Goal: Contribute content: Contribute content

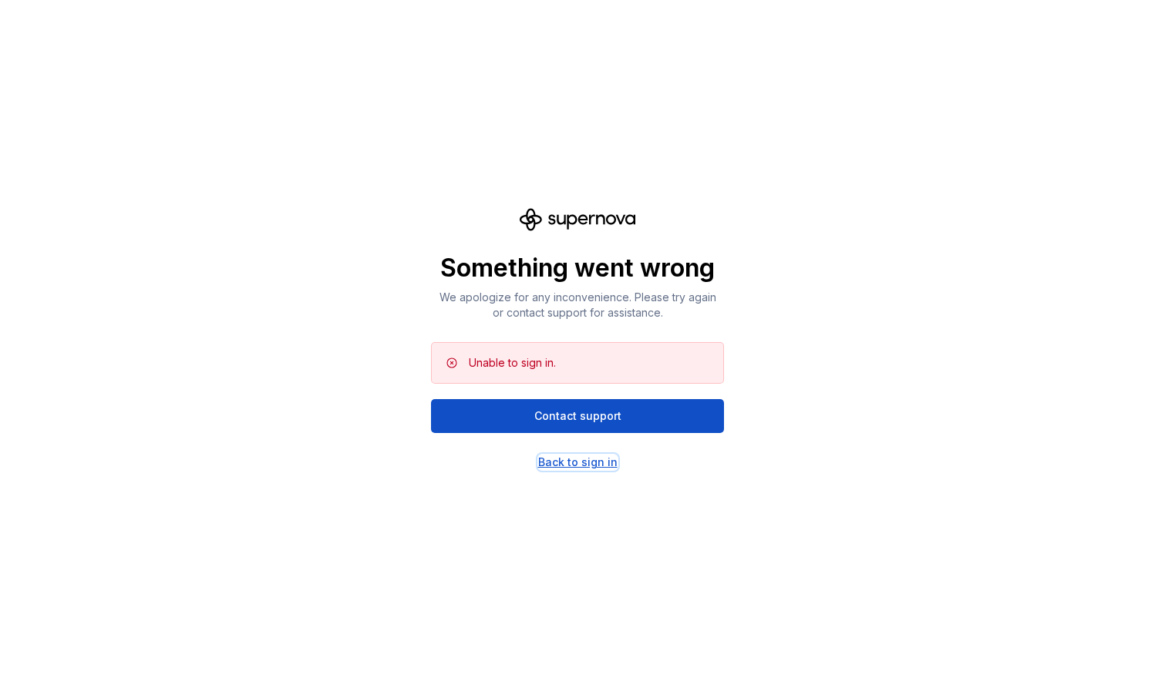
click at [578, 456] on div "Back to sign in" at bounding box center [577, 462] width 79 height 15
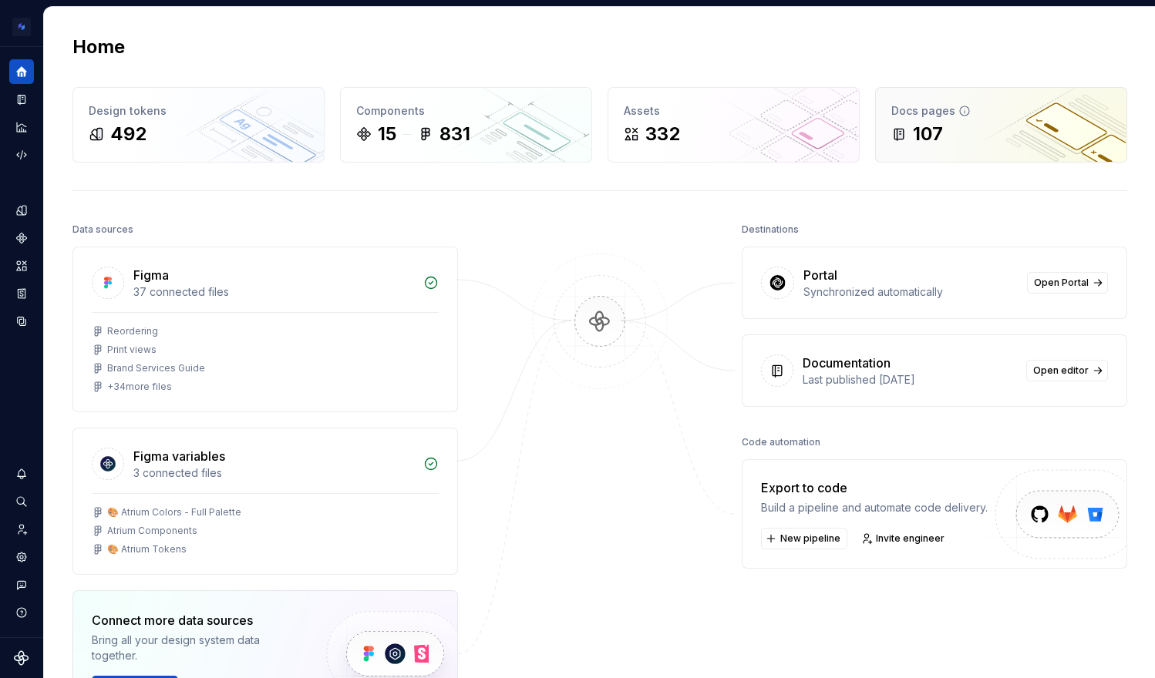
click at [984, 144] on div "107" at bounding box center [1001, 134] width 220 height 25
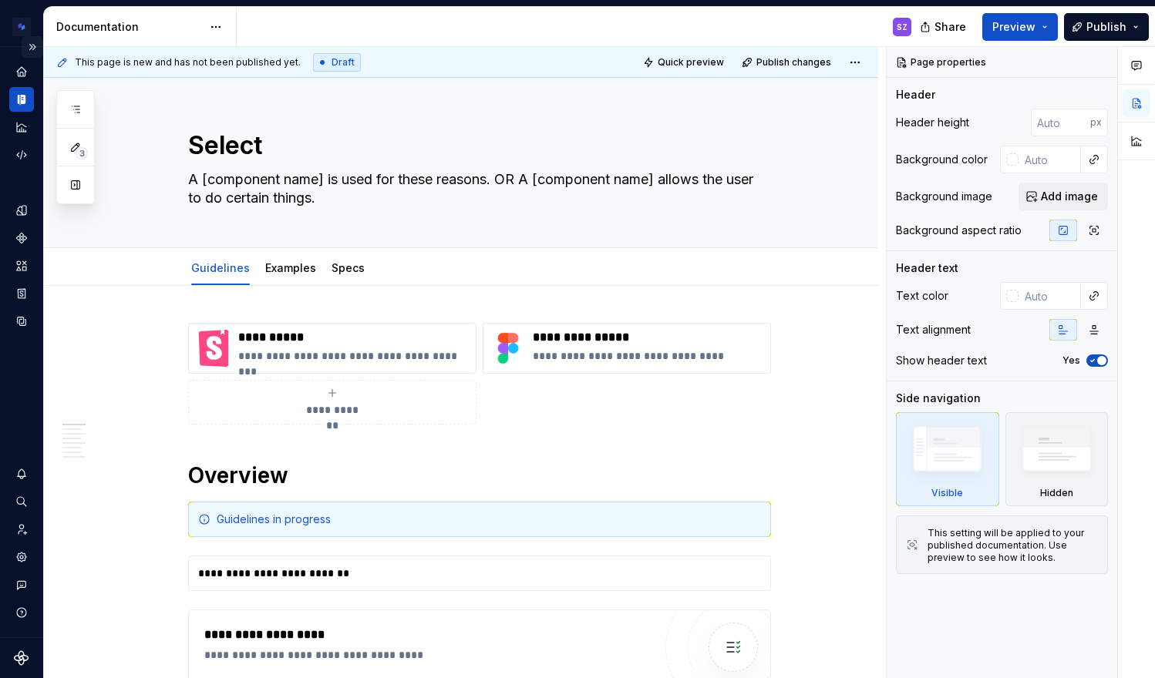
click at [36, 45] on button "Expand sidebar" at bounding box center [33, 47] width 22 height 22
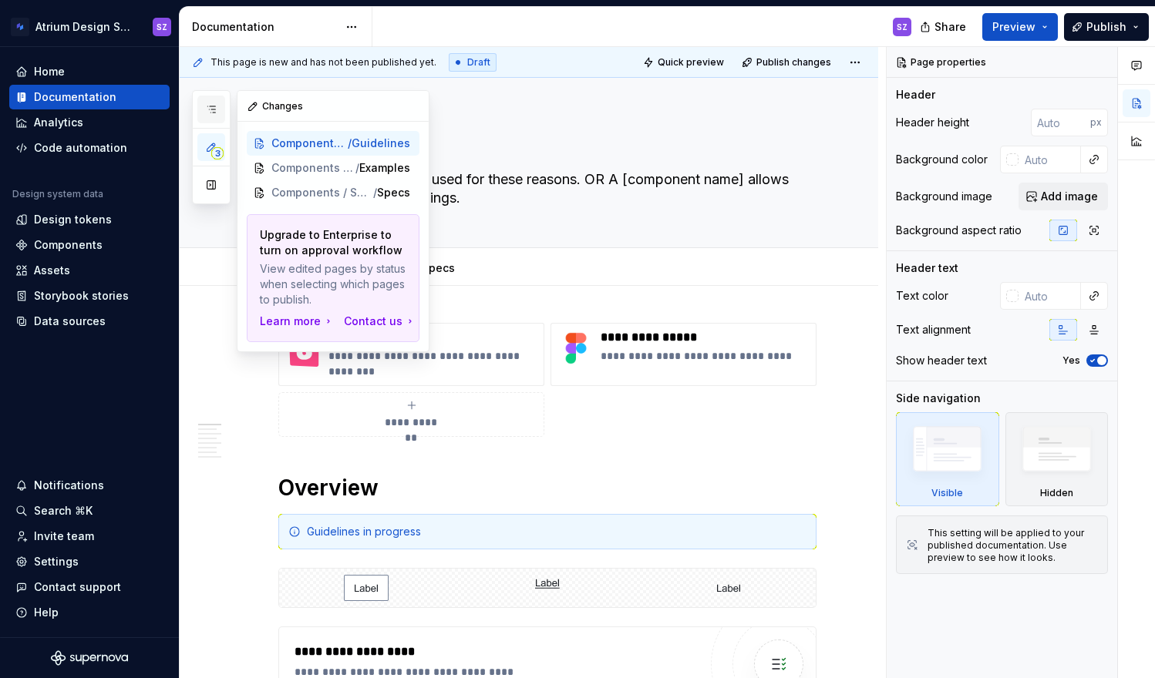
click at [211, 110] on icon "button" at bounding box center [211, 109] width 12 height 12
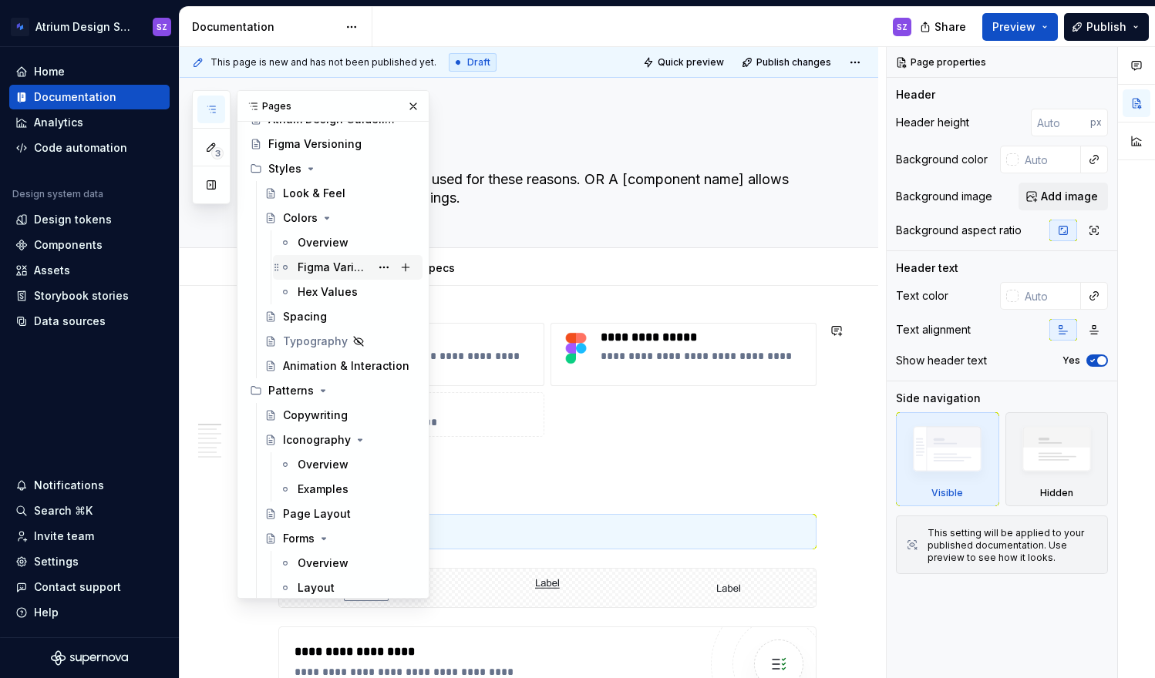
scroll to position [46, 0]
click at [307, 443] on div "Iconography" at bounding box center [317, 442] width 68 height 15
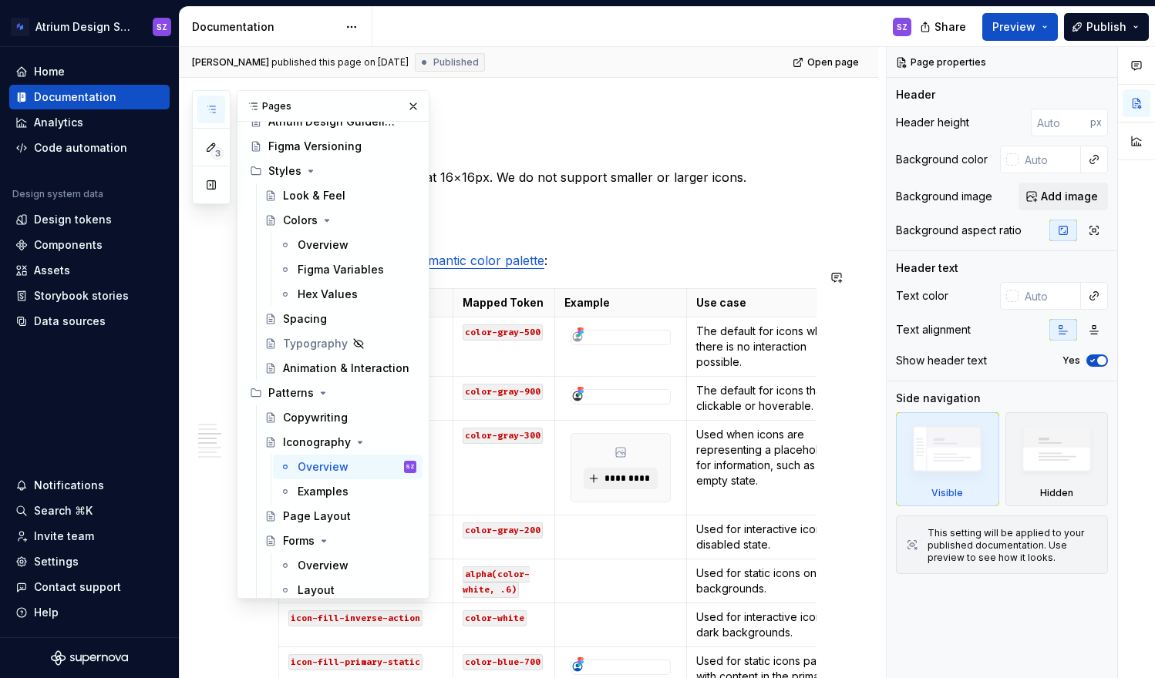
scroll to position [1070, 0]
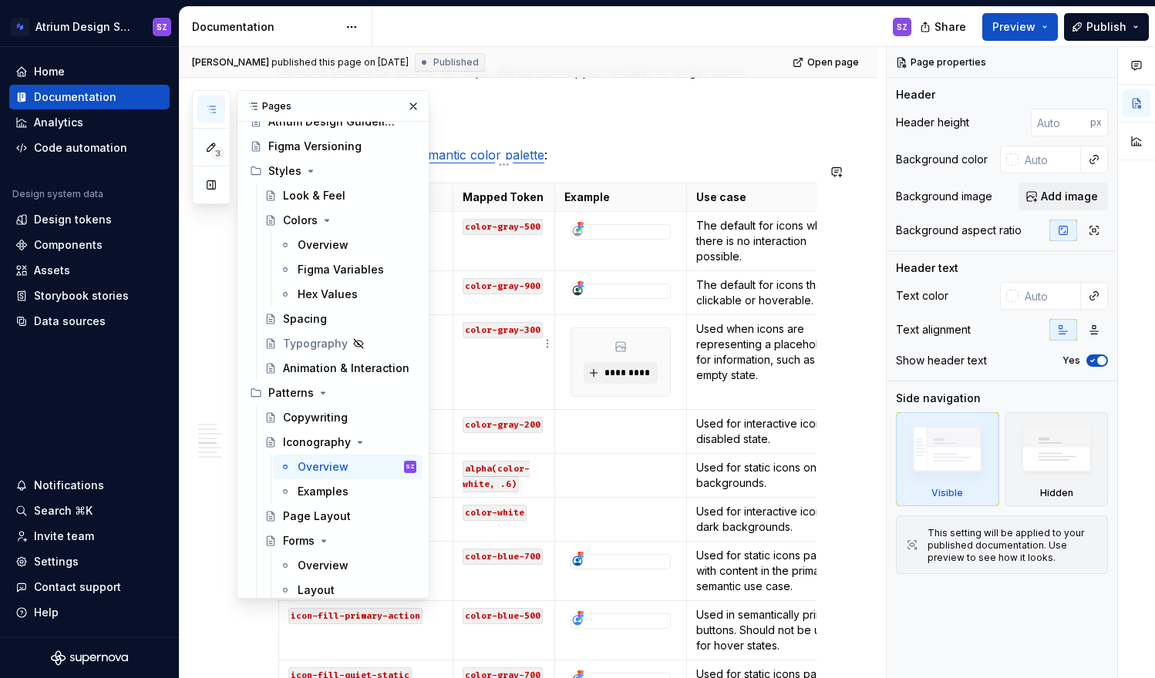
type textarea "*"
click at [521, 367] on td "color-gray-300" at bounding box center [504, 362] width 102 height 95
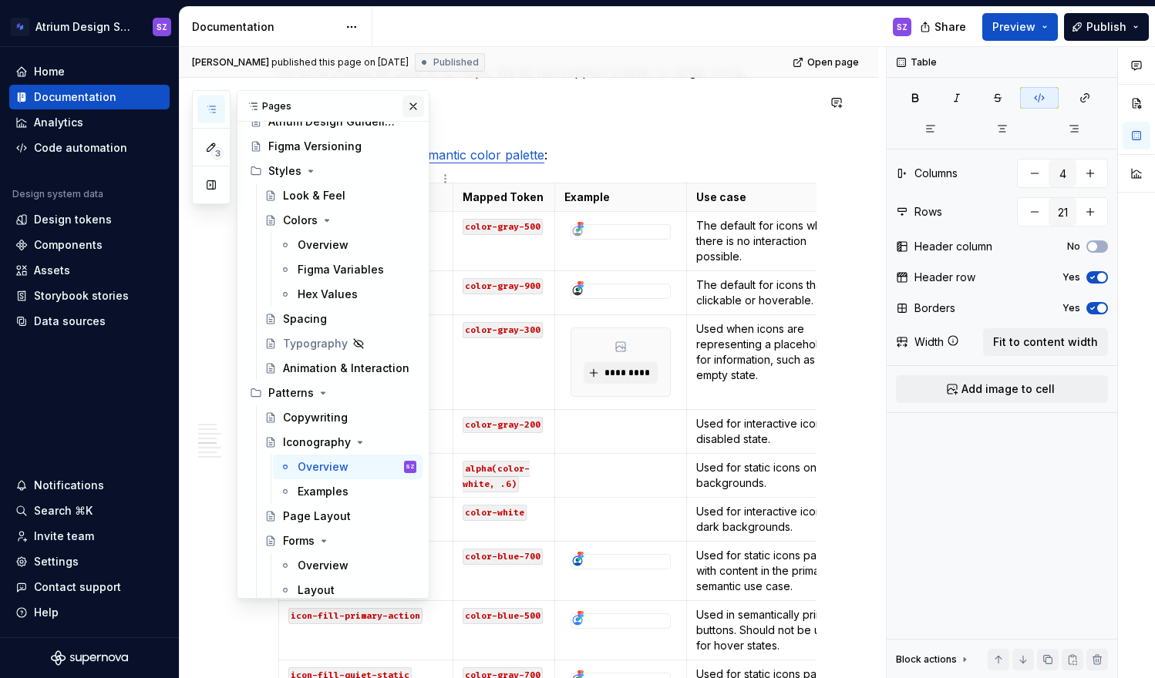
click at [407, 104] on button "button" at bounding box center [413, 107] width 22 height 22
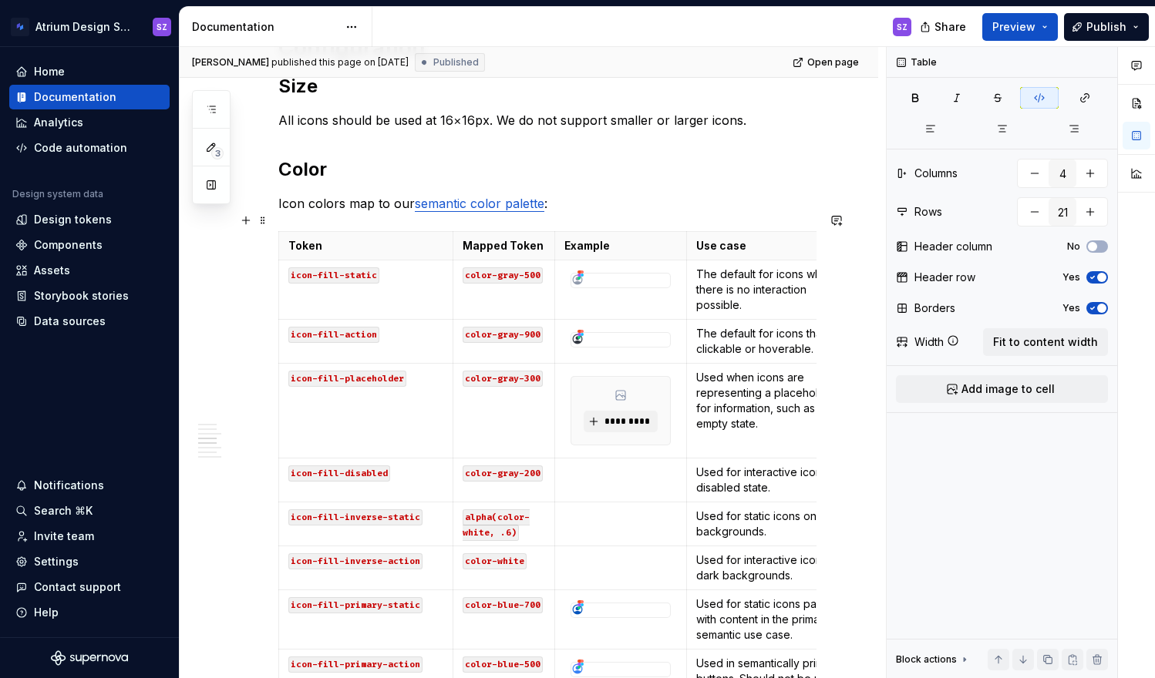
scroll to position [997, 0]
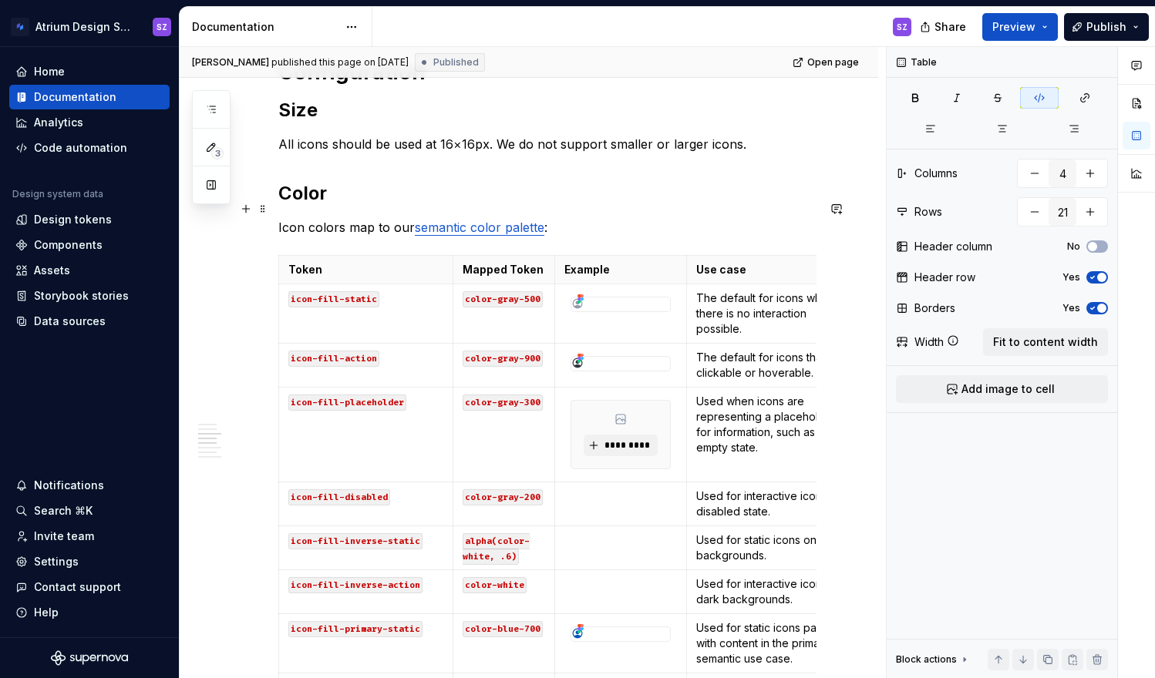
click at [560, 218] on p "Icon colors map to our semantic color palette :" at bounding box center [547, 227] width 538 height 18
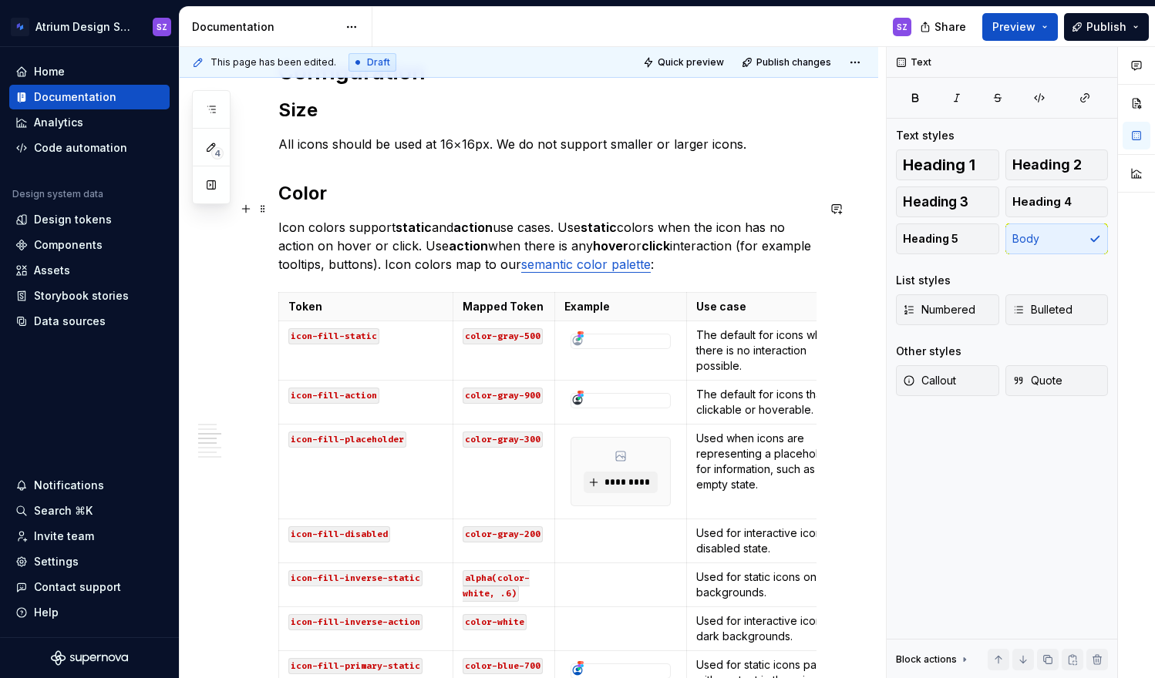
click at [378, 245] on p "Icon colors support static and action use cases. Use static colors when the ico…" at bounding box center [547, 245] width 538 height 55
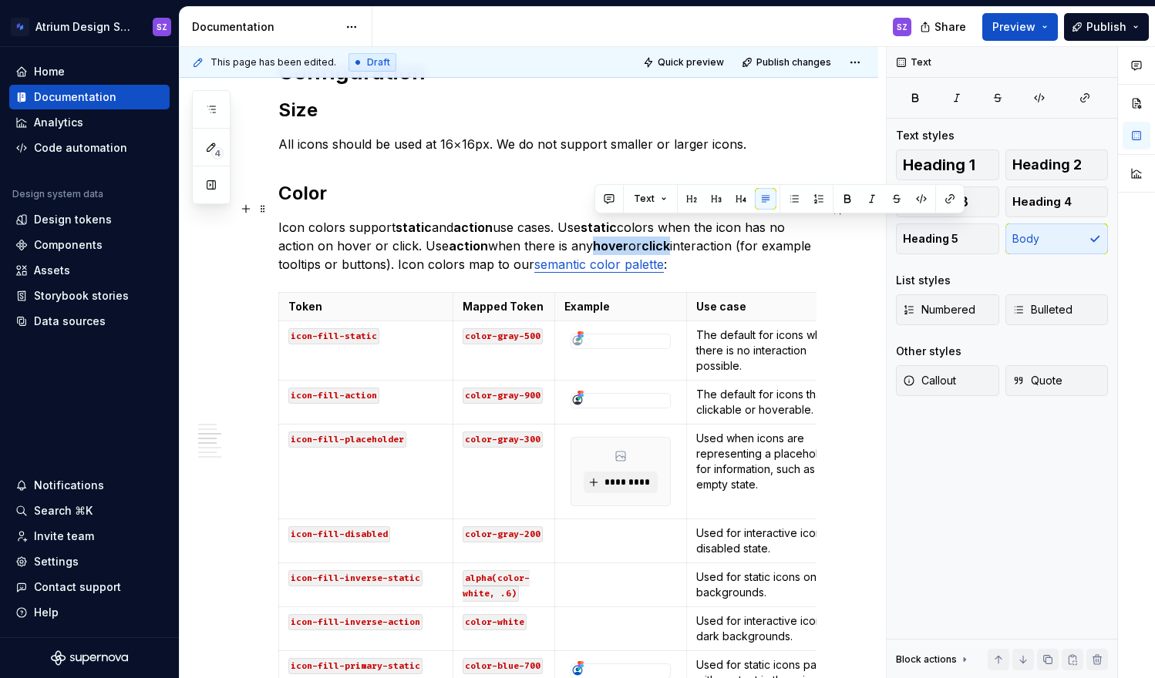
drag, startPoint x: 597, startPoint y: 227, endPoint x: 675, endPoint y: 220, distance: 78.9
click at [675, 220] on p "Icon colors support static and action use cases. Use static colors when the ico…" at bounding box center [547, 245] width 538 height 55
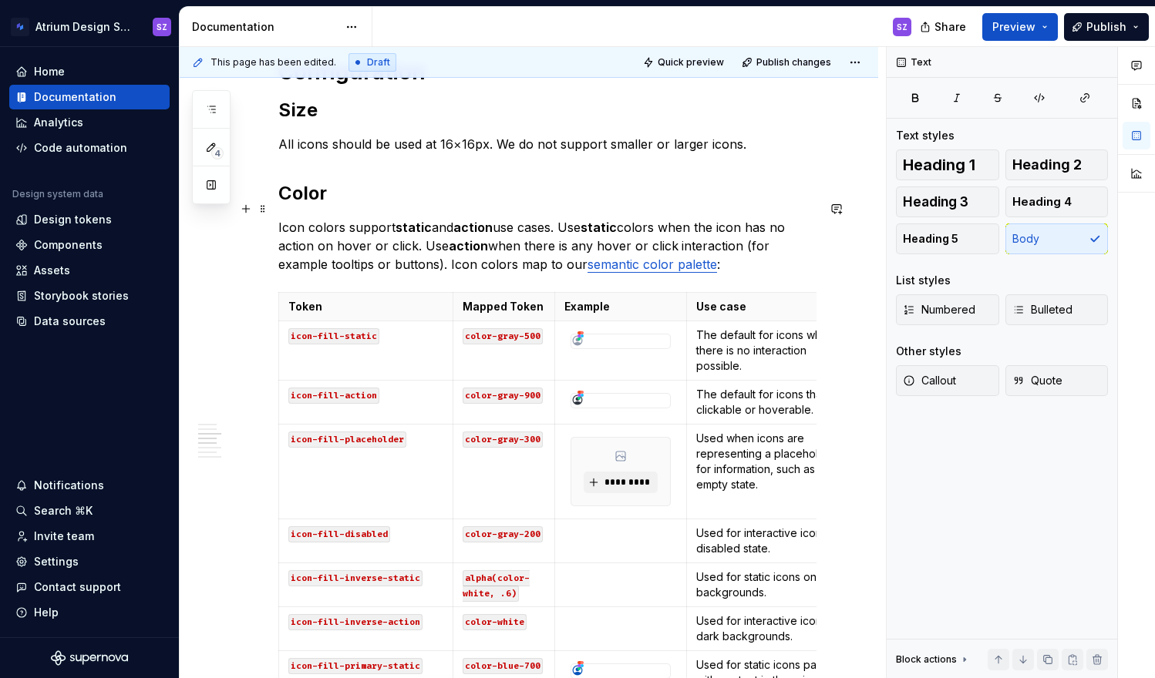
click at [445, 247] on p "Icon colors support static and action use cases. Use static colors when the ico…" at bounding box center [547, 245] width 538 height 55
click at [378, 251] on p "Icon colors support static and action use cases. Use static colors when the ico…" at bounding box center [547, 245] width 538 height 55
click at [423, 247] on p "Icon colors support static and action use cases. Use static colors when the ico…" at bounding box center [547, 245] width 538 height 55
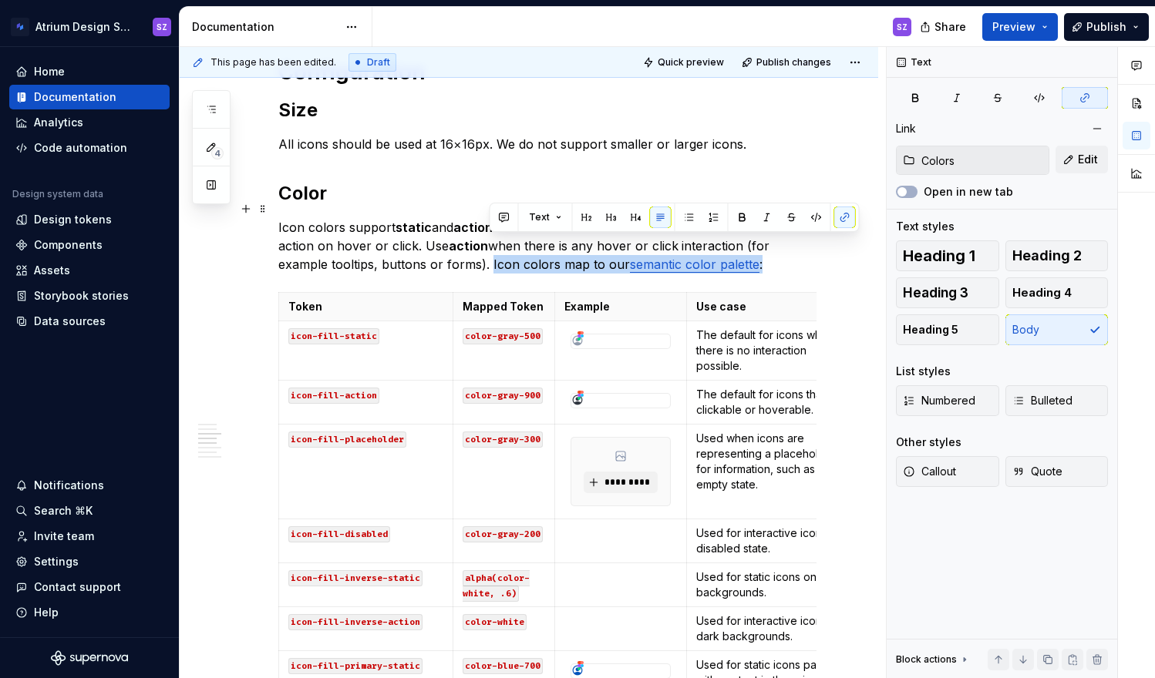
drag, startPoint x: 489, startPoint y: 246, endPoint x: 767, endPoint y: 245, distance: 277.5
click at [767, 245] on p "Icon colors support static and action use cases. Use static colors when the ico…" at bounding box center [547, 245] width 538 height 55
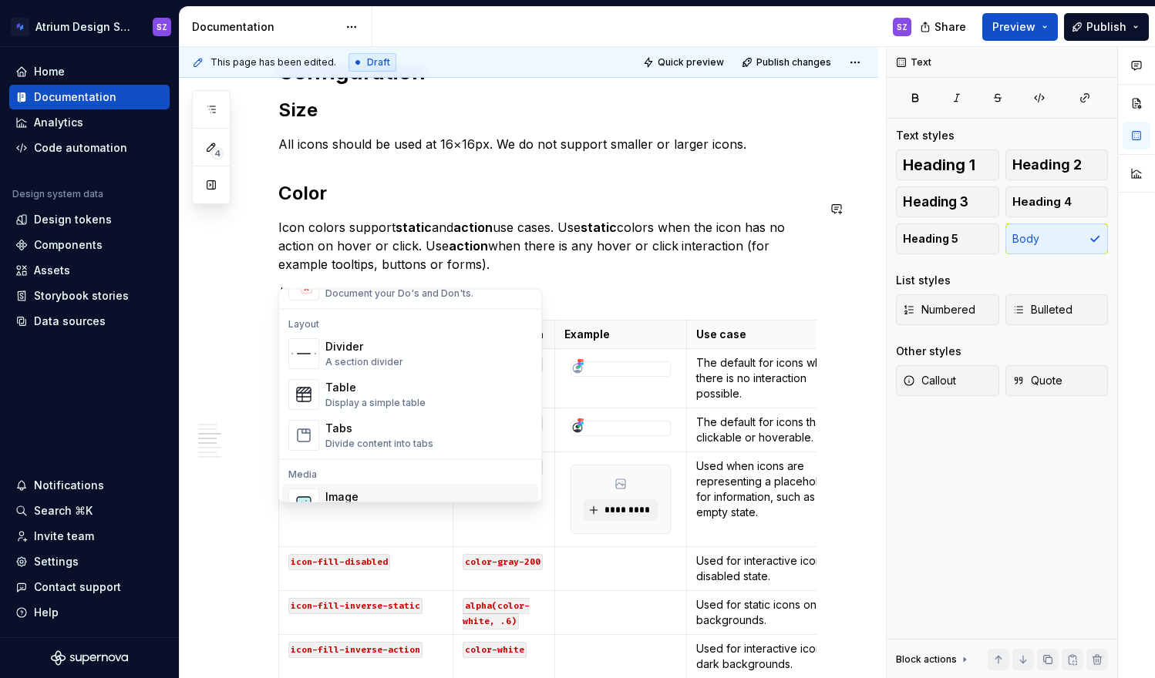
scroll to position [483, 0]
click at [446, 435] on div "Tabs Divide content into tabs" at bounding box center [428, 437] width 207 height 31
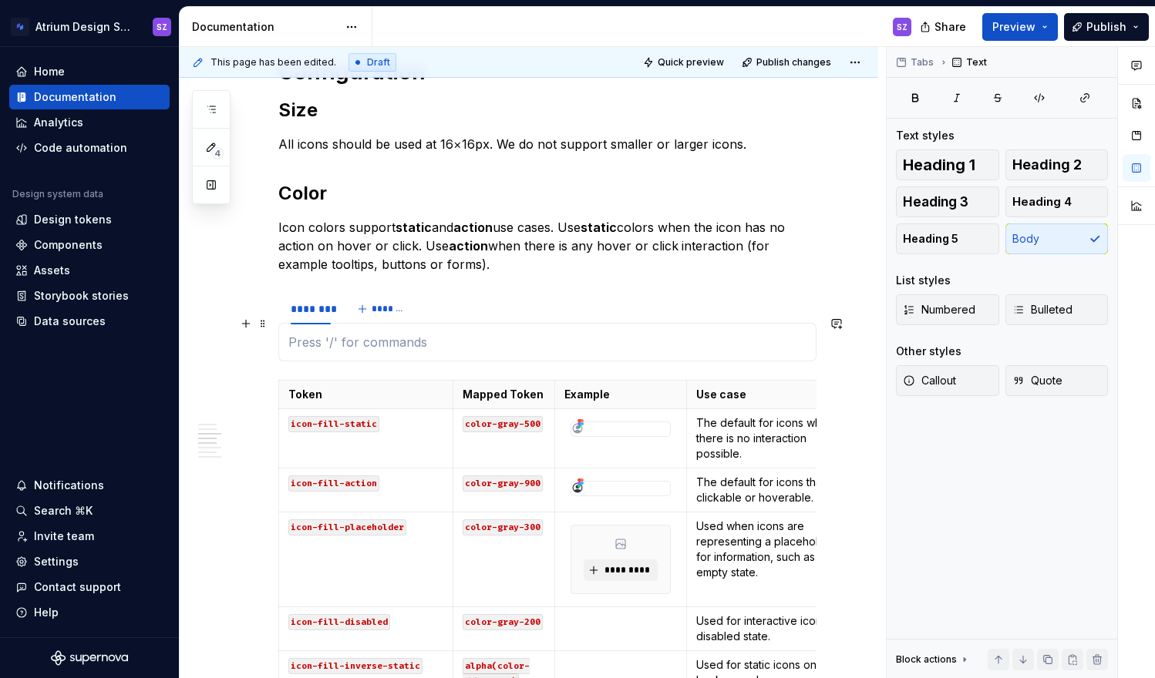
type textarea "*"
click at [509, 333] on p at bounding box center [547, 342] width 518 height 18
click at [264, 319] on span at bounding box center [263, 324] width 12 height 22
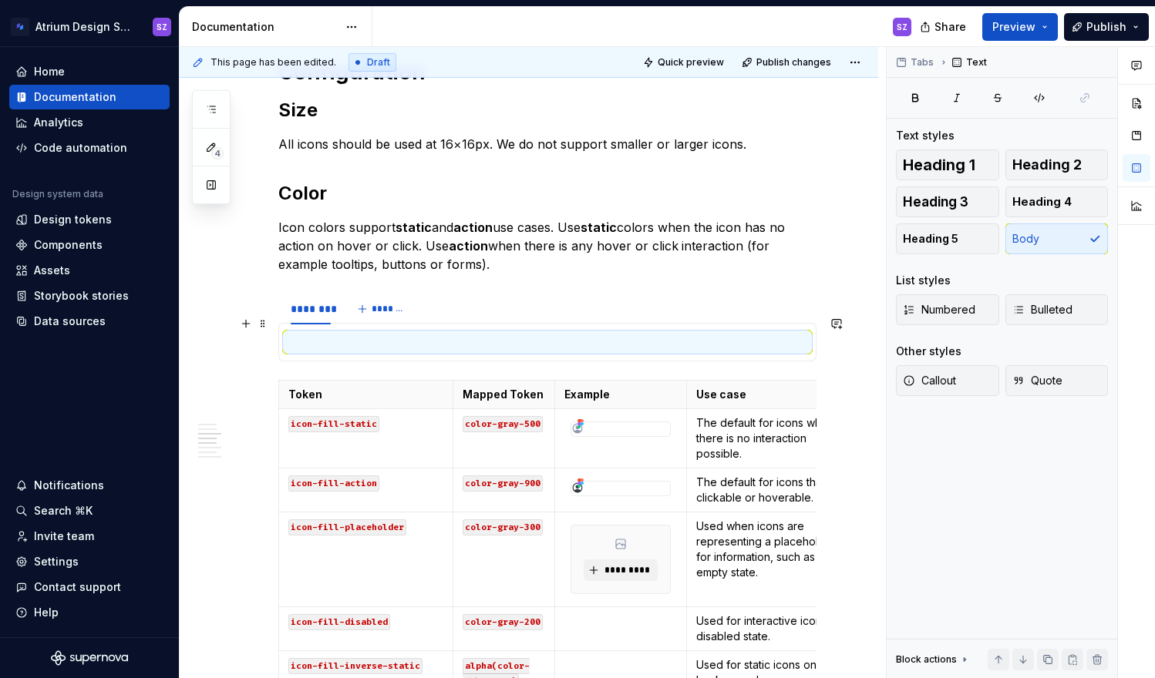
click at [326, 333] on p at bounding box center [547, 342] width 518 height 18
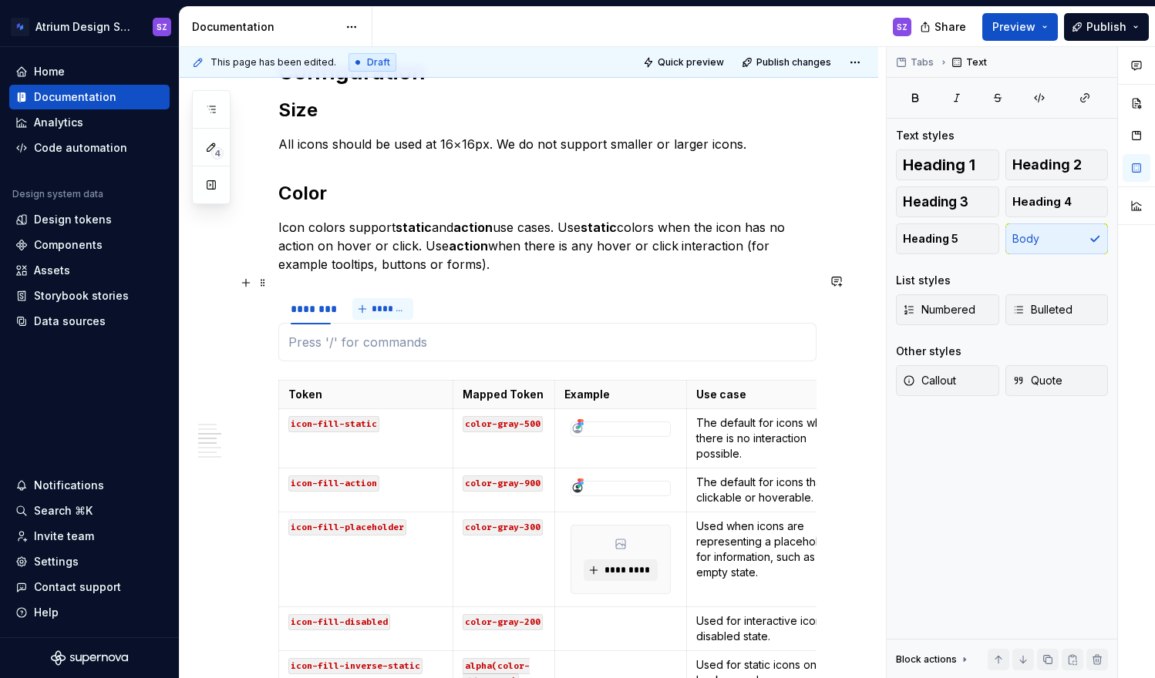
click at [388, 303] on span "*******" at bounding box center [389, 309] width 35 height 12
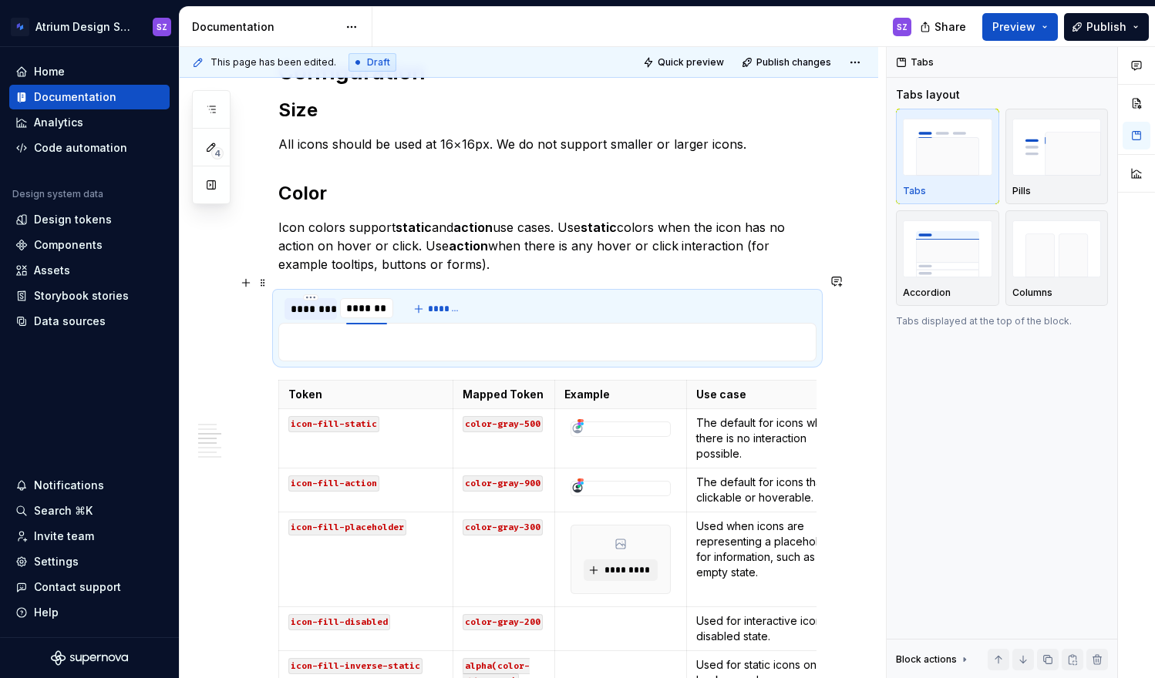
click at [303, 301] on div "********" at bounding box center [311, 308] width 40 height 15
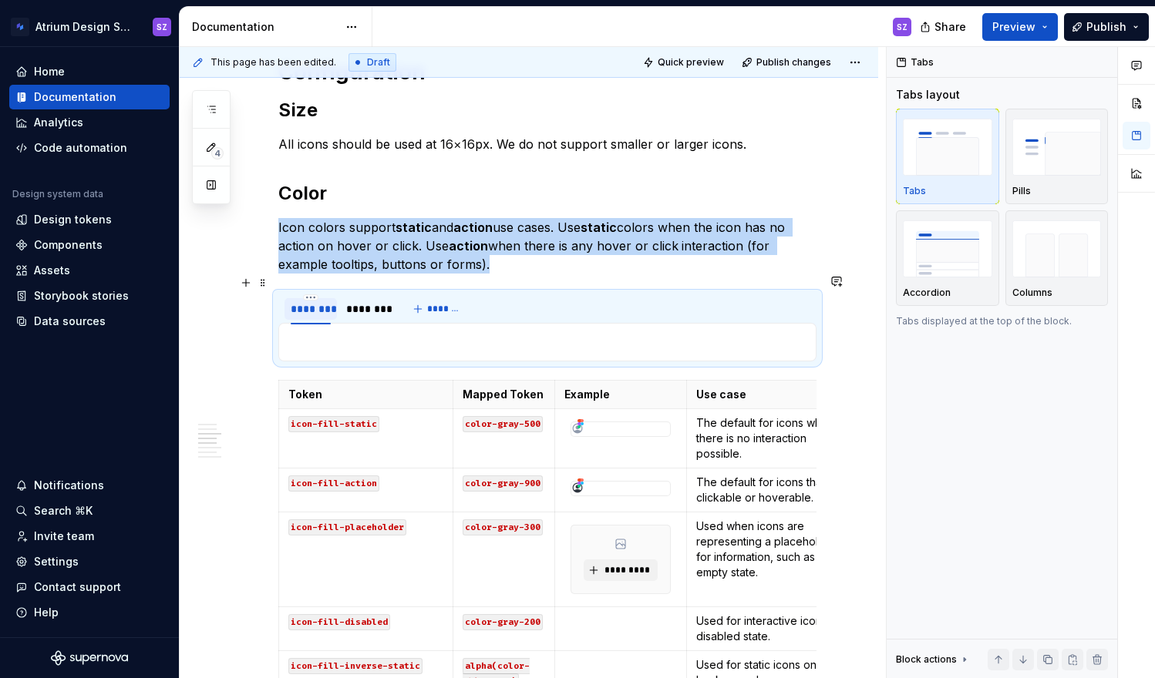
click at [303, 301] on div "********" at bounding box center [311, 308] width 40 height 15
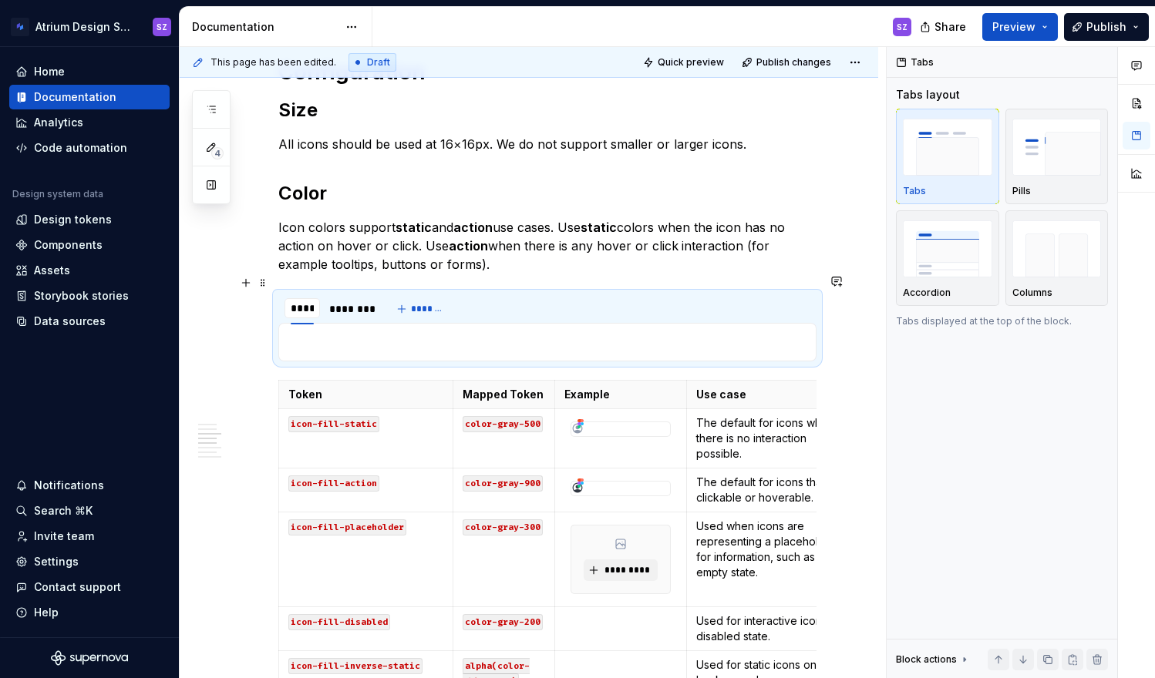
type input "******"
click at [340, 301] on div "********" at bounding box center [355, 308] width 40 height 15
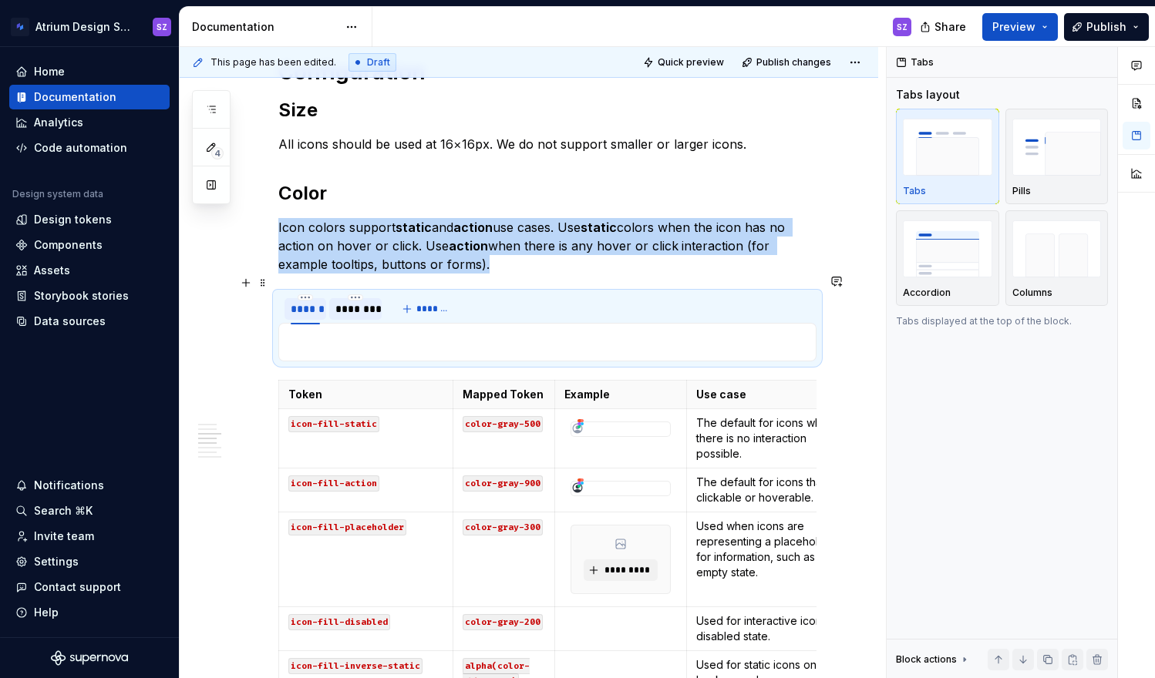
click at [340, 301] on div "********" at bounding box center [355, 308] width 40 height 15
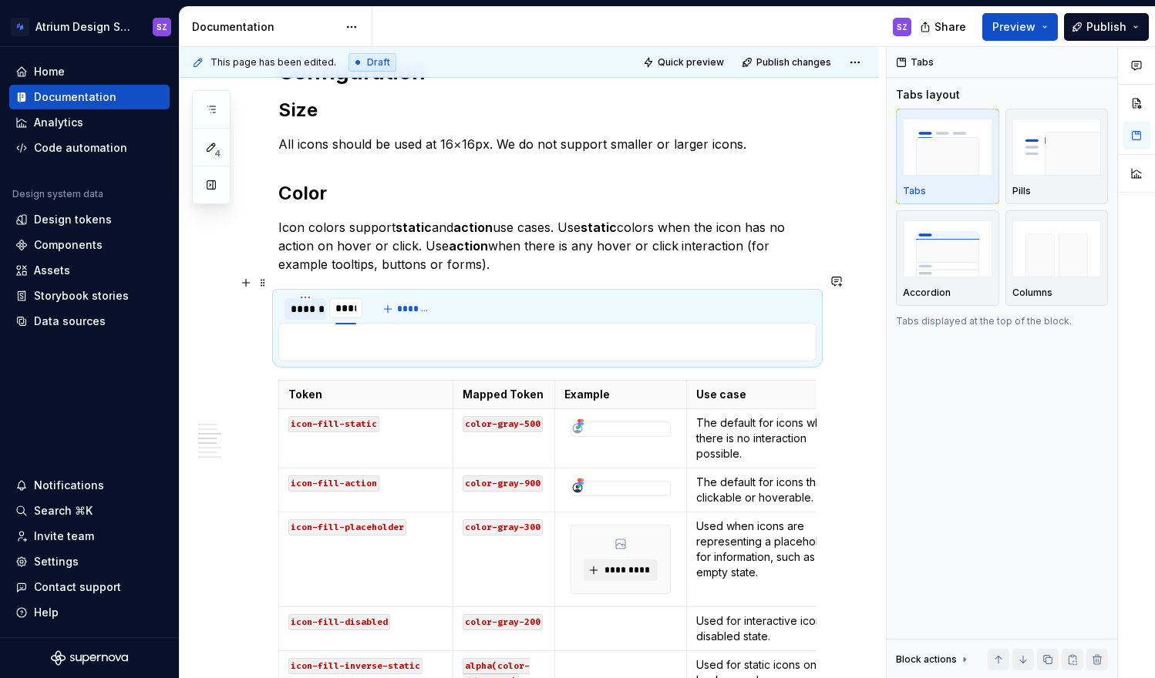
type input "******"
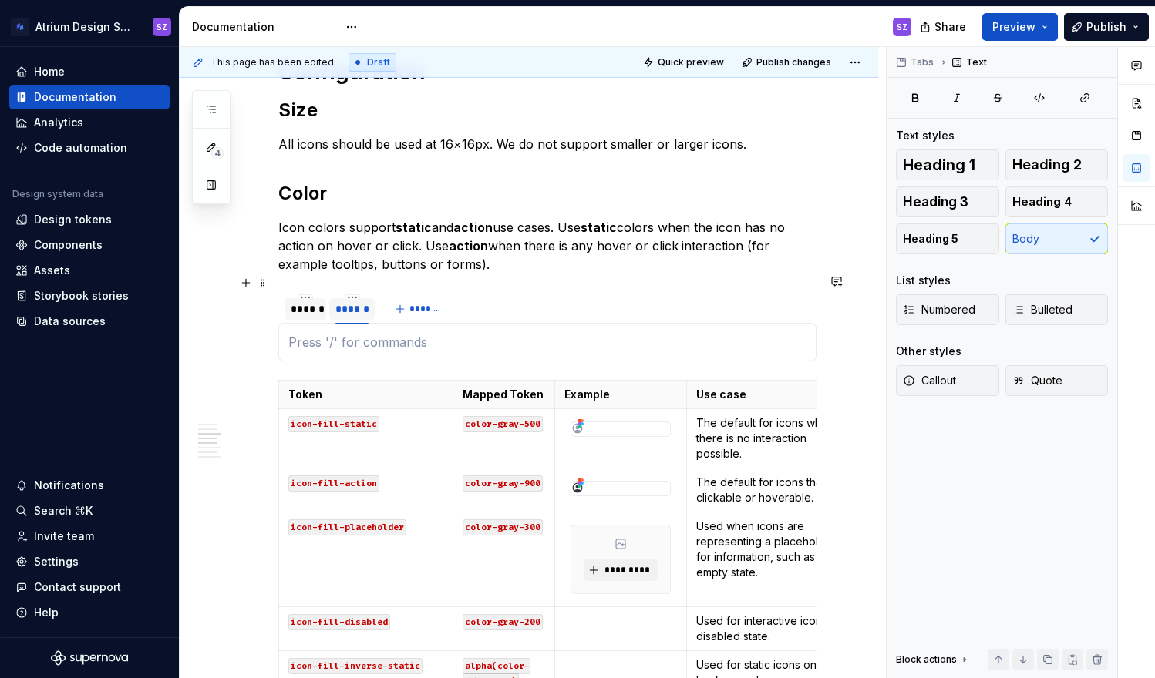
click at [511, 294] on div "****** ****** *******" at bounding box center [547, 309] width 538 height 31
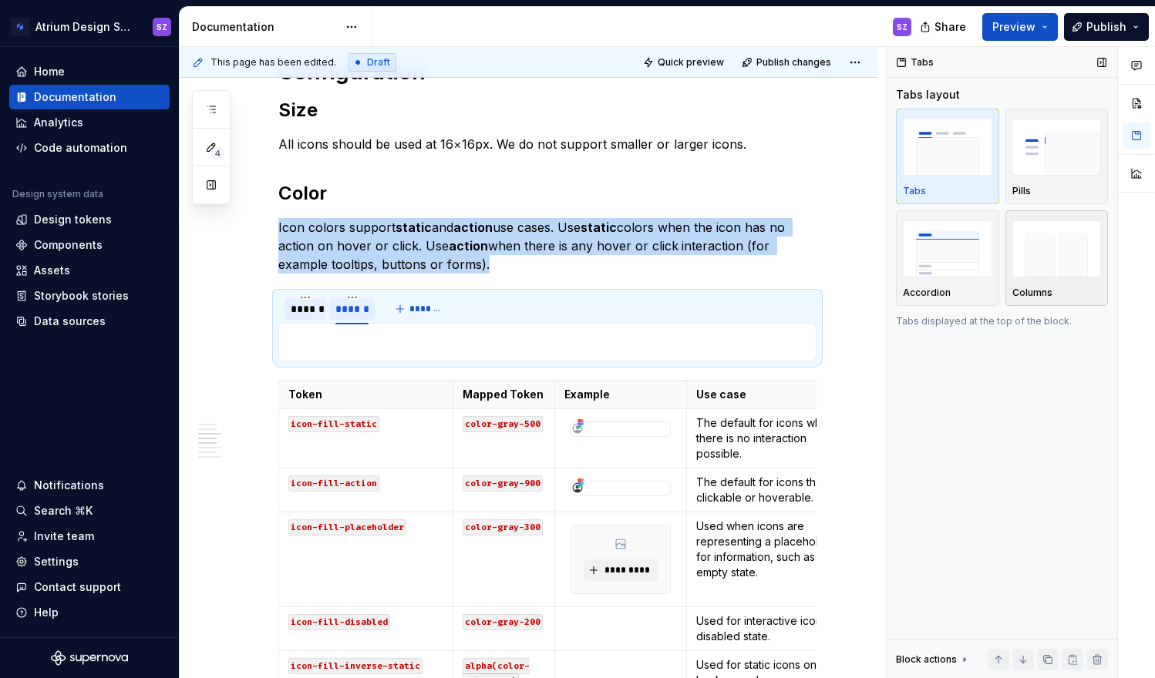
click at [1032, 261] on img "button" at bounding box center [1056, 248] width 89 height 56
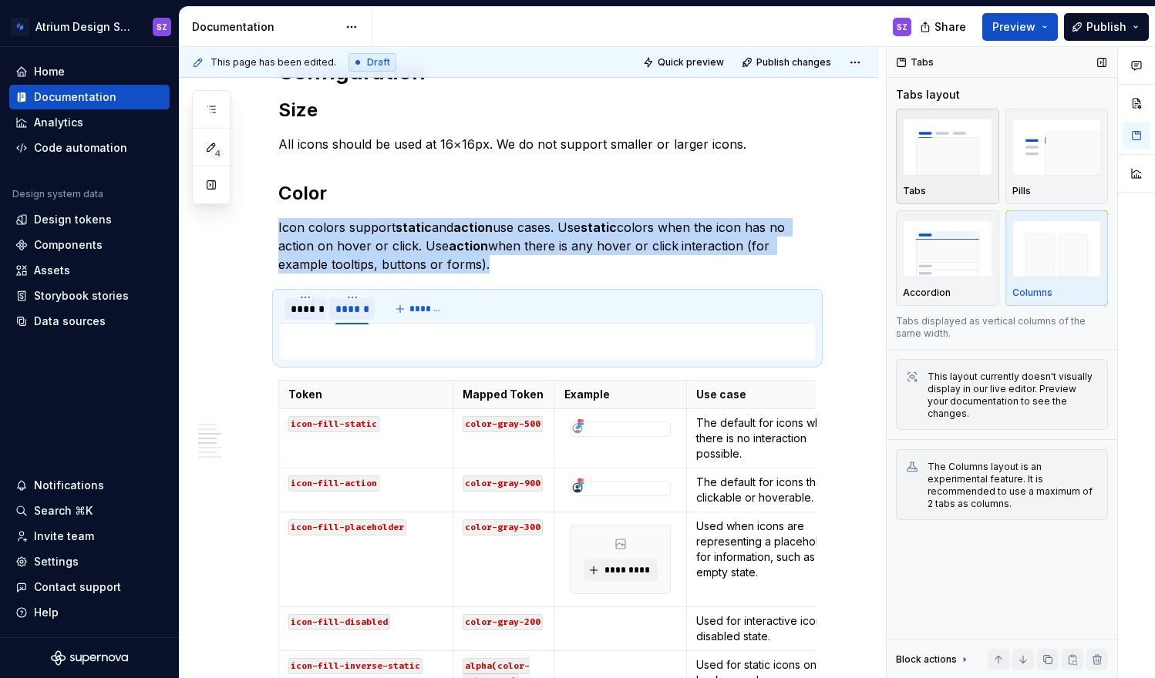
click at [931, 166] on img "button" at bounding box center [947, 147] width 89 height 56
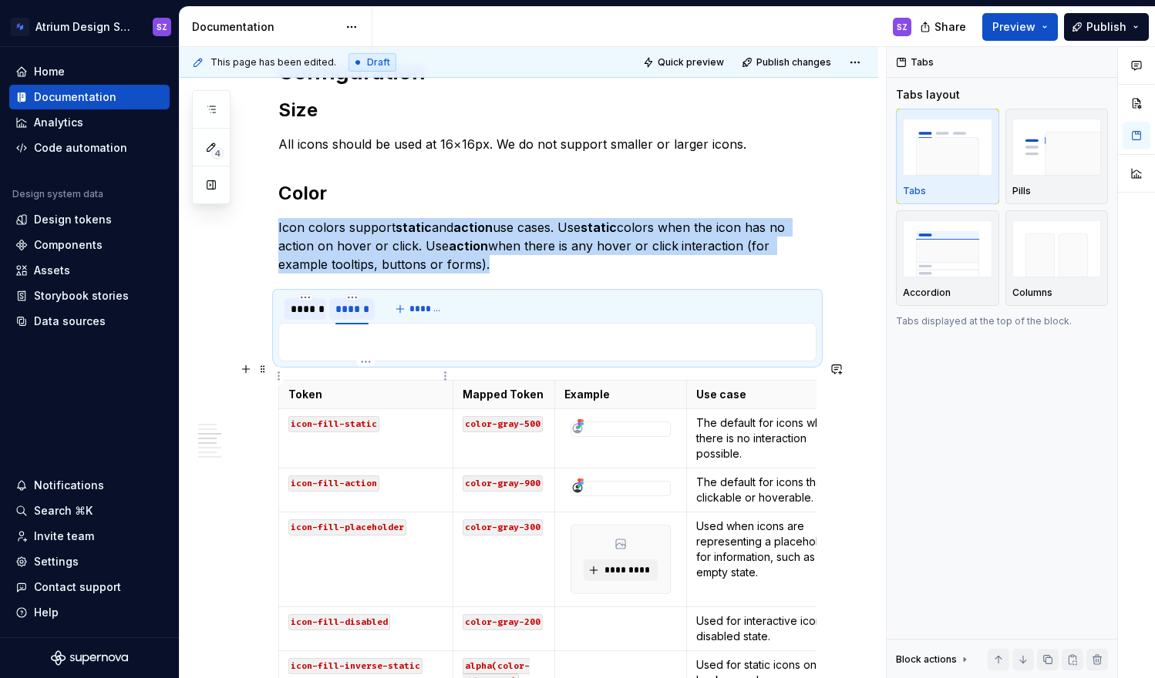
click at [323, 387] on p "Token" at bounding box center [365, 394] width 155 height 15
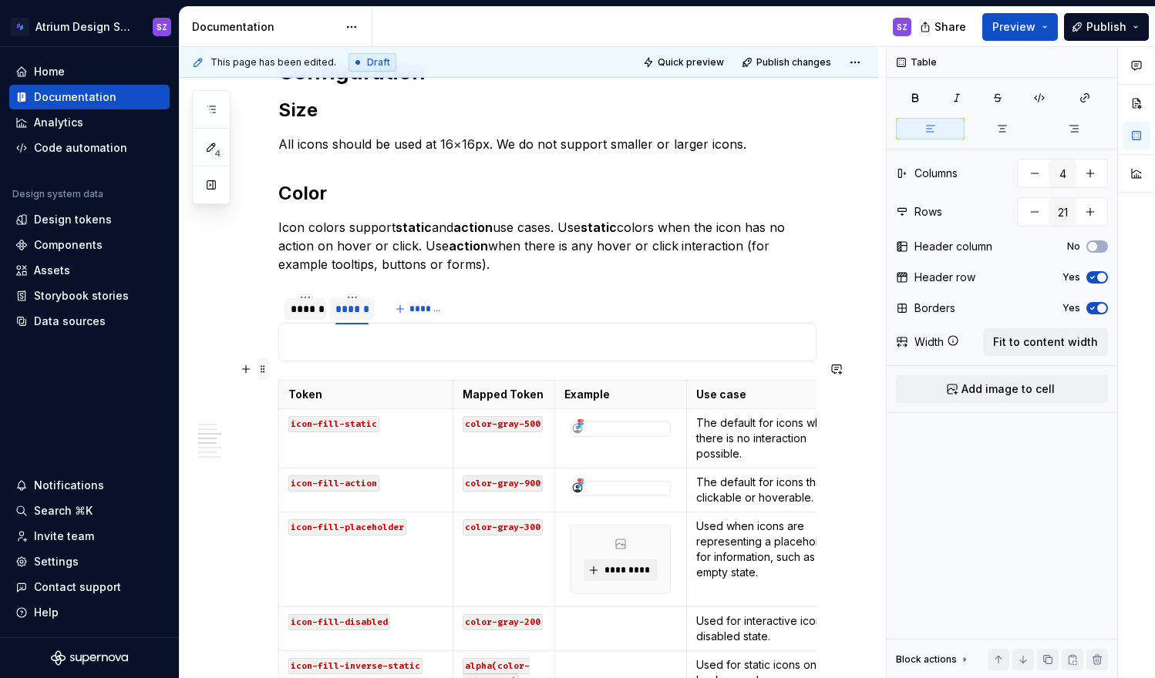
click at [264, 367] on span at bounding box center [263, 369] width 12 height 22
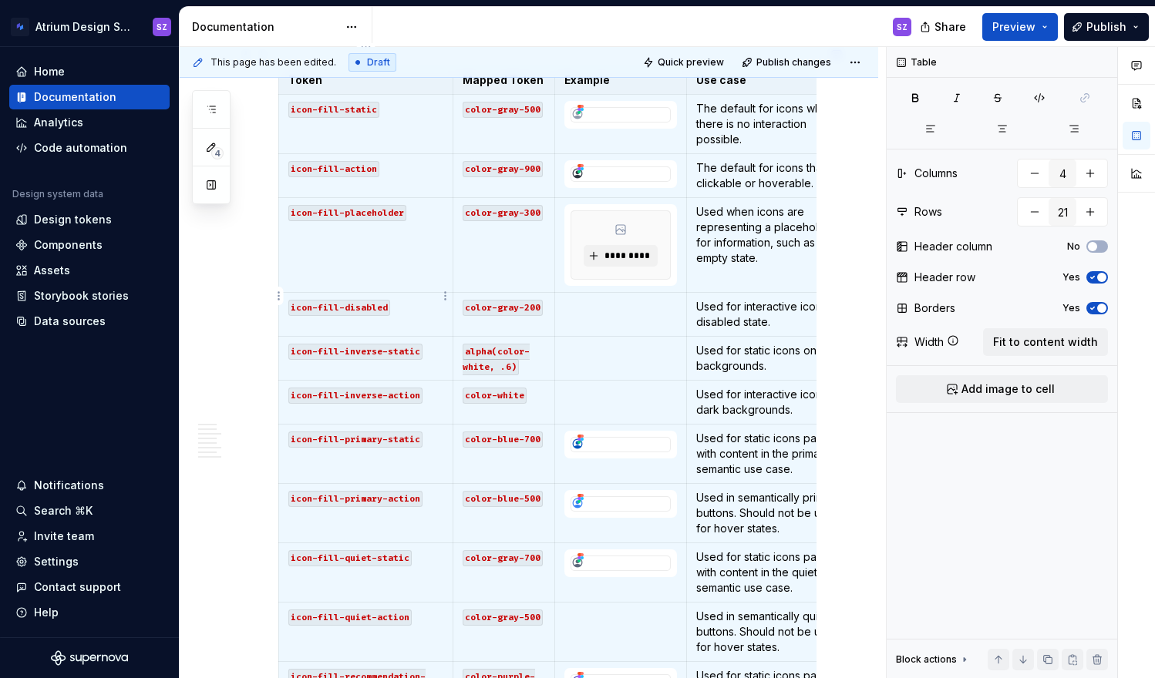
drag, startPoint x: 264, startPoint y: 368, endPoint x: 317, endPoint y: 307, distance: 80.9
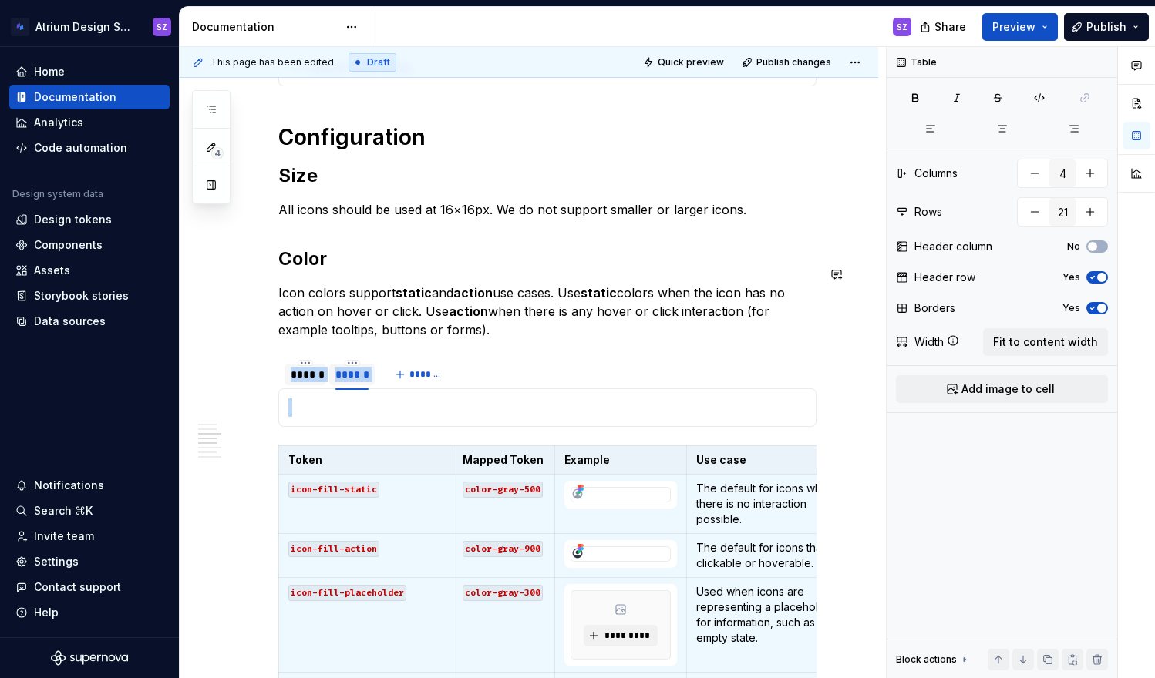
scroll to position [939, 0]
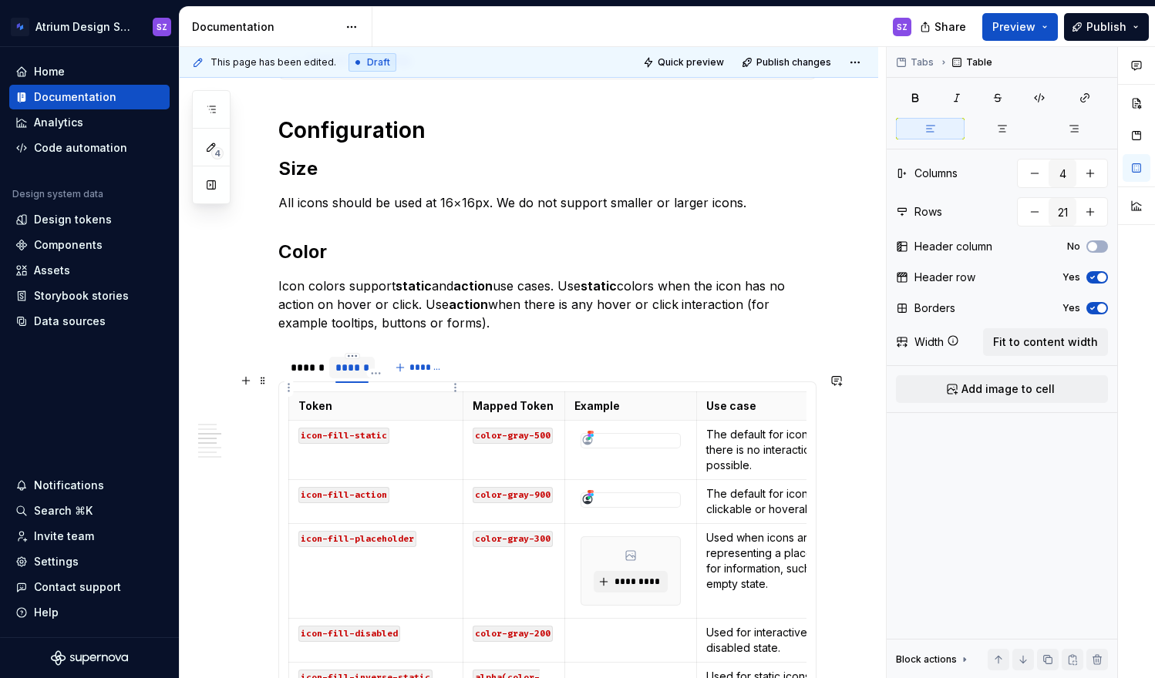
click at [299, 392] on th "Token" at bounding box center [376, 406] width 174 height 29
click at [287, 384] on html "Atrium Design System SZ Home Documentation Analytics Code automation Design sys…" at bounding box center [577, 339] width 1155 height 678
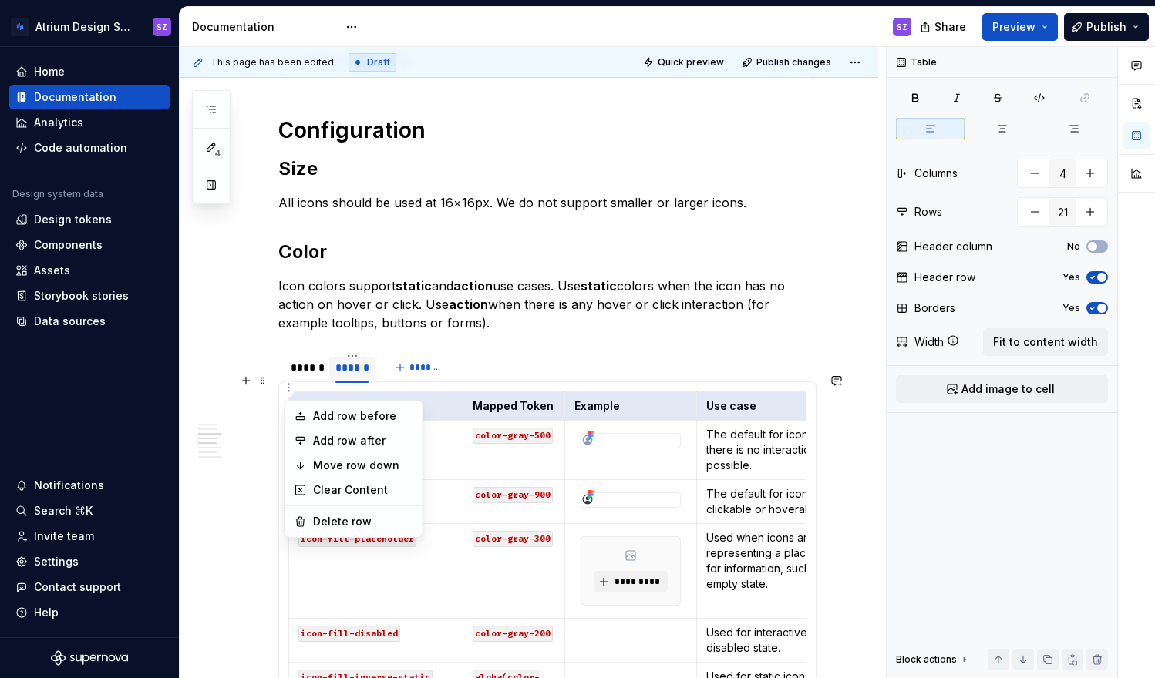
click at [329, 382] on html "Atrium Design System SZ Home Documentation Analytics Code automation Design sys…" at bounding box center [577, 339] width 1155 height 678
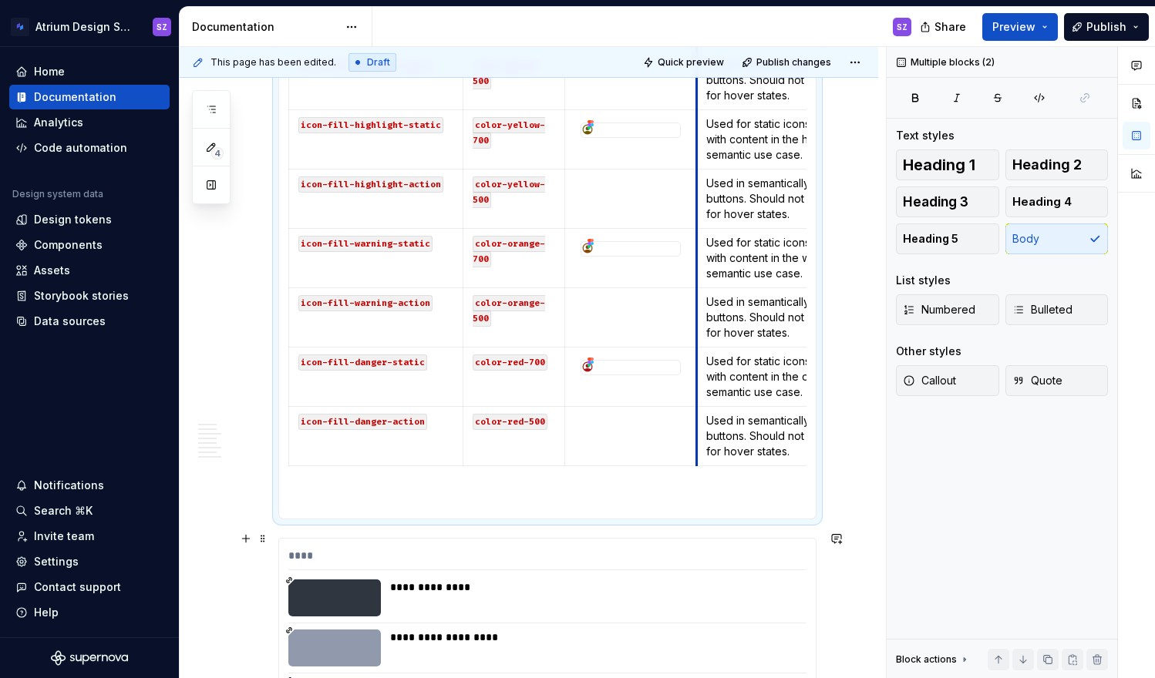
scroll to position [2103, 0]
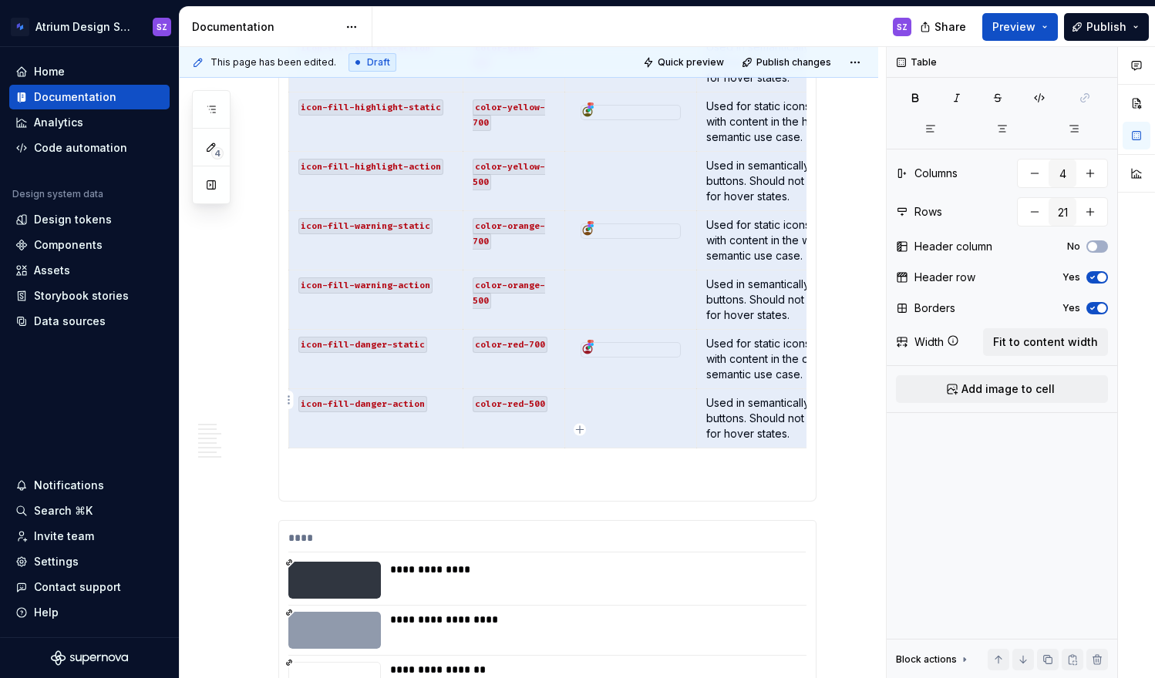
drag, startPoint x: 309, startPoint y: 385, endPoint x: 740, endPoint y: 405, distance: 431.3
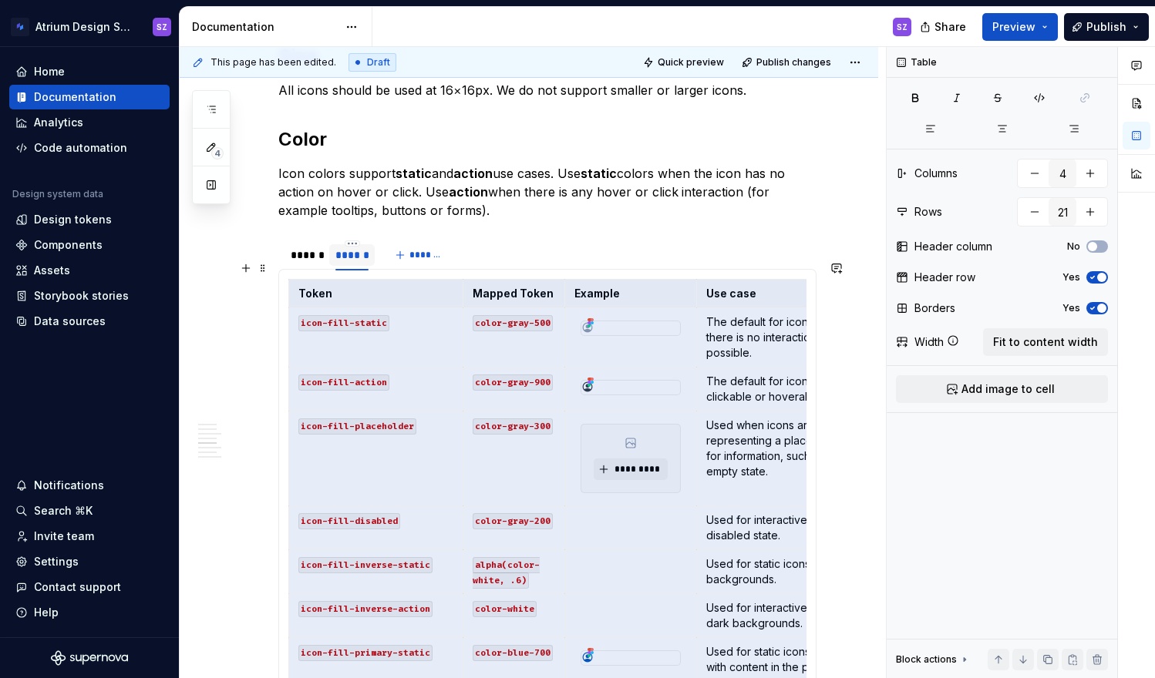
scroll to position [1050, 0]
click at [309, 249] on div "******" at bounding box center [305, 256] width 29 height 15
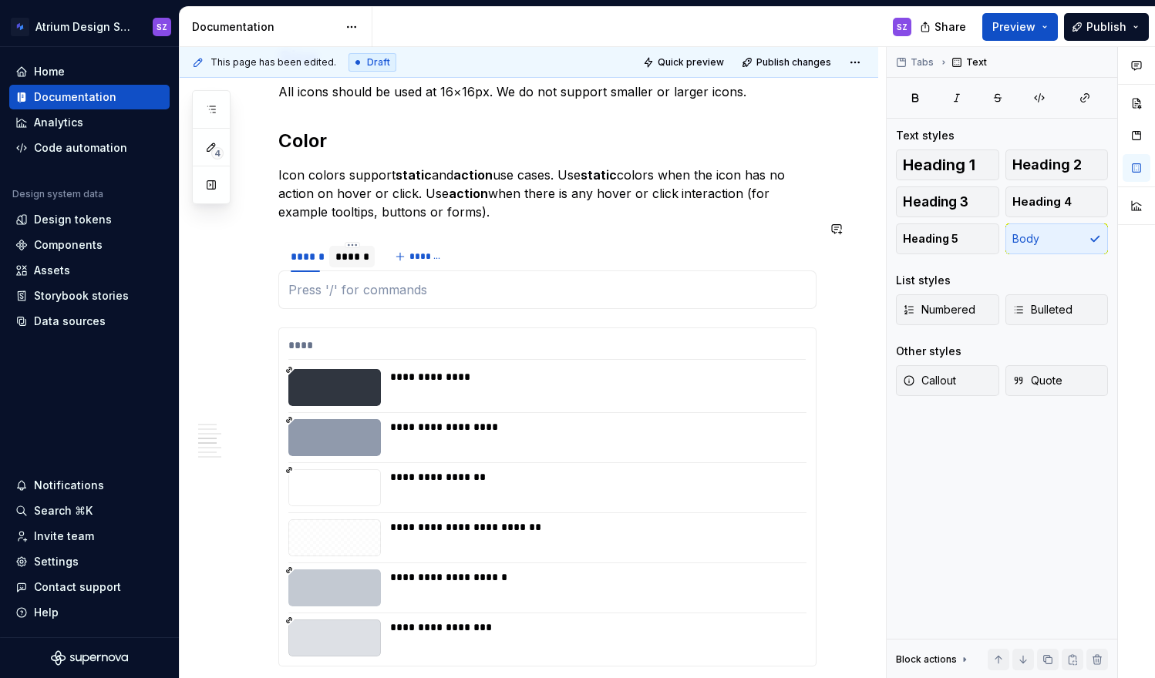
click at [327, 283] on div "Token Mapped Token Example Use case icon-fill-static color-gray-500 The default…" at bounding box center [547, 290] width 538 height 39
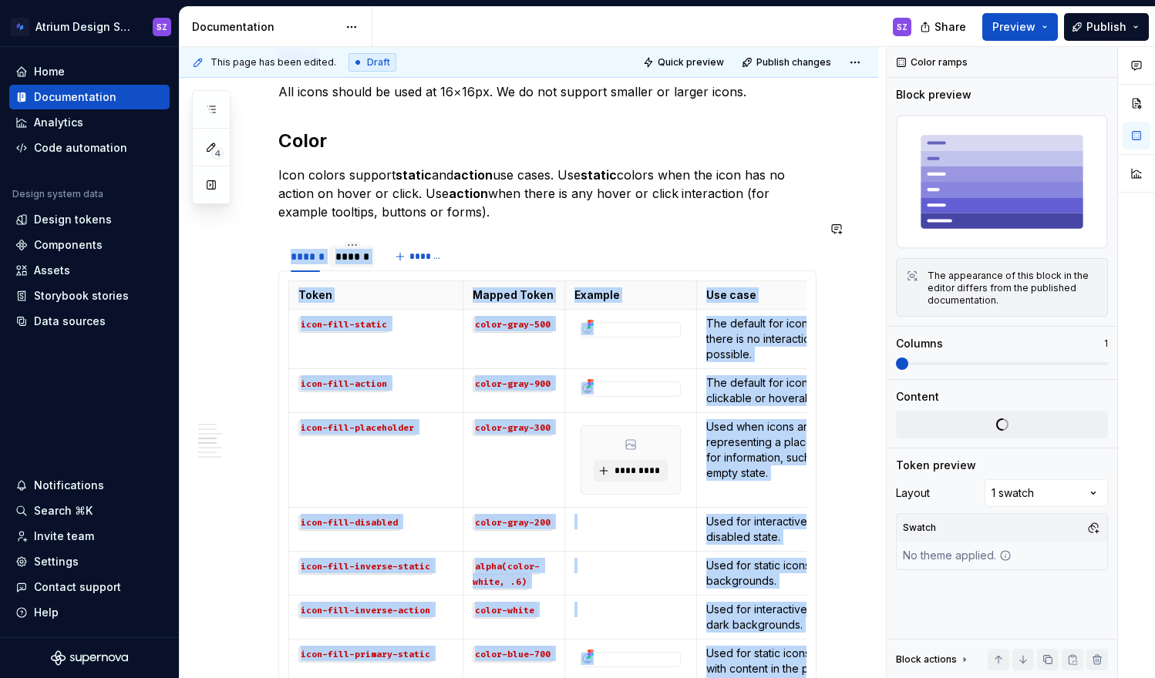
type textarea "*"
click at [385, 376] on code "icon-fill-action" at bounding box center [343, 384] width 91 height 16
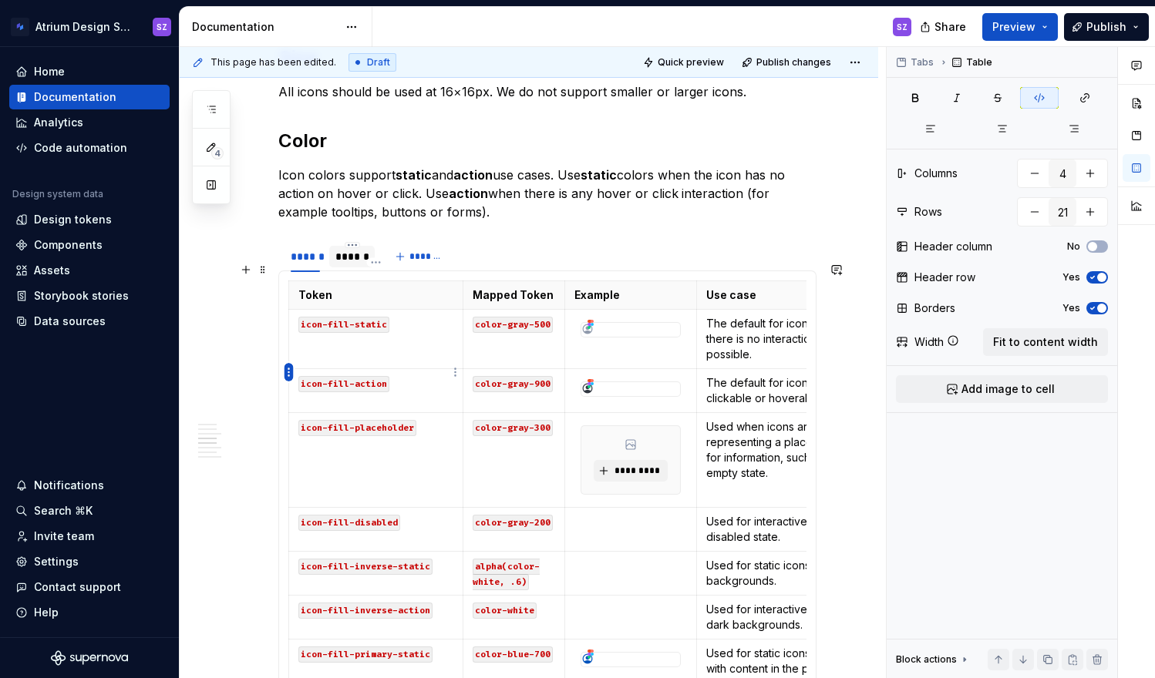
click at [290, 375] on html "Atrium Design System SZ Home Documentation Analytics Code automation Design sys…" at bounding box center [577, 339] width 1155 height 678
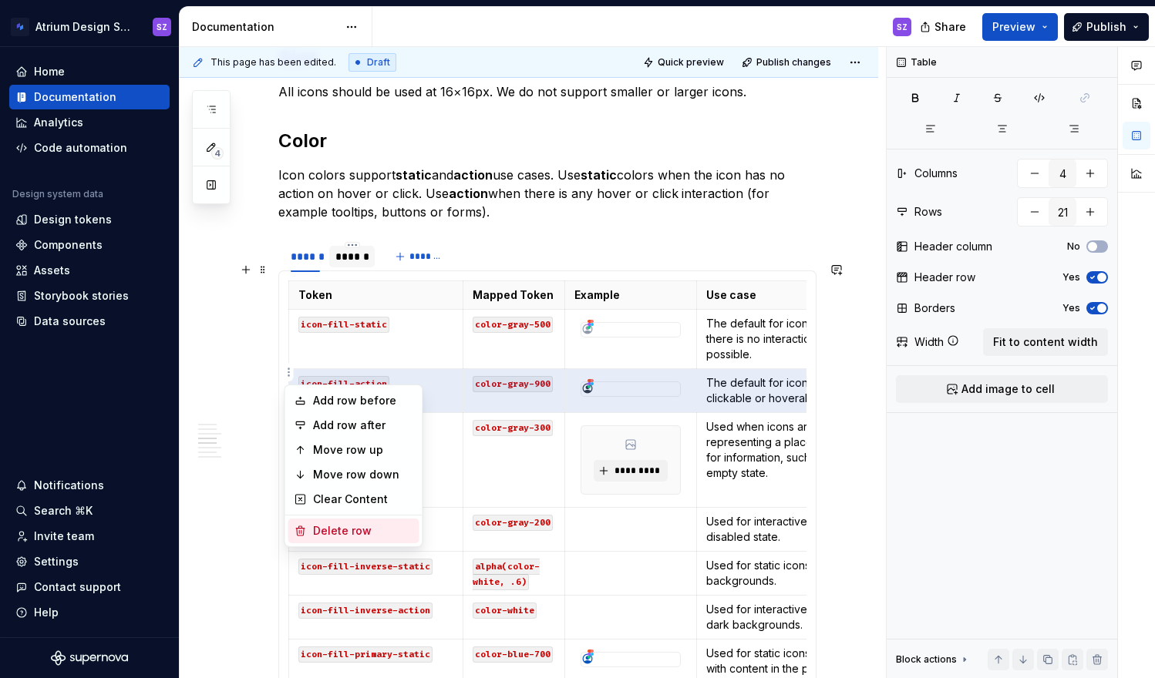
click at [346, 536] on div "Delete row" at bounding box center [363, 530] width 100 height 15
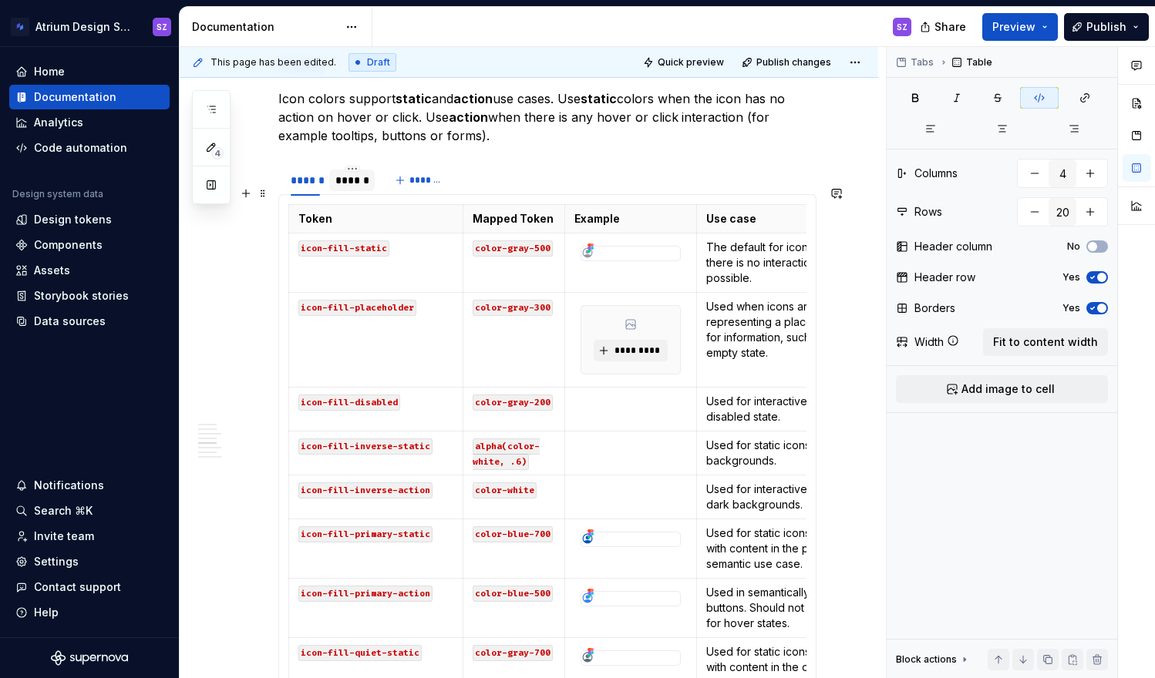
scroll to position [1129, 0]
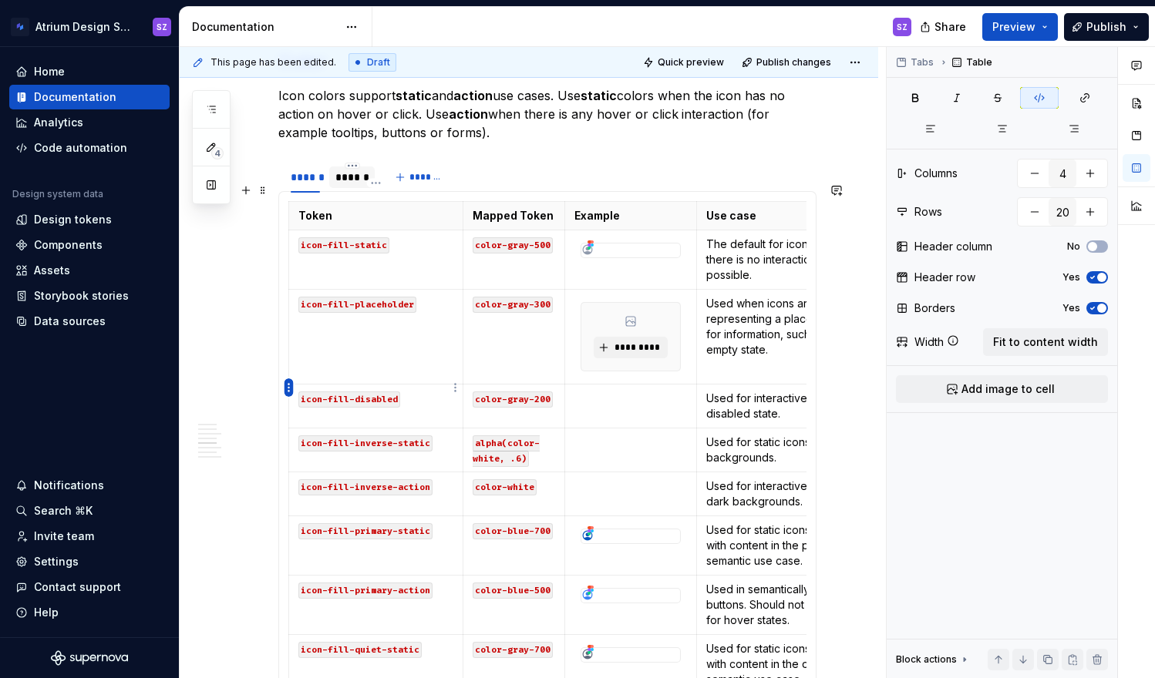
click at [289, 388] on html "Atrium Design System SZ Home Documentation Analytics Code automation Design sys…" at bounding box center [577, 339] width 1155 height 678
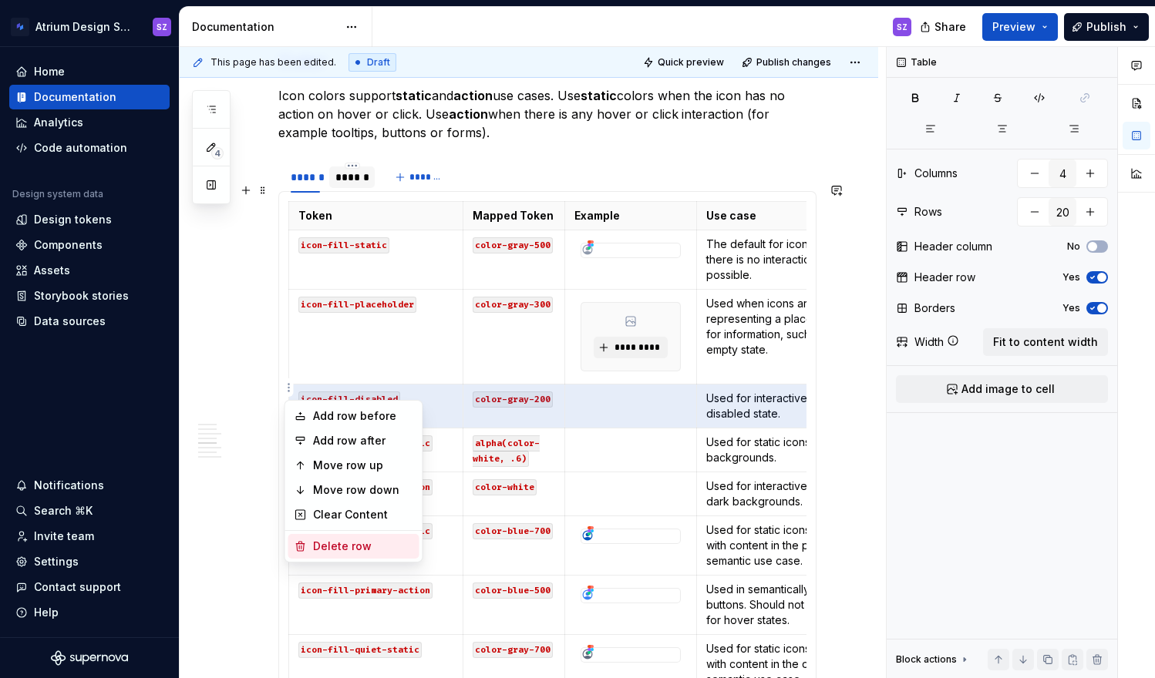
click at [317, 548] on div "Delete row" at bounding box center [363, 546] width 100 height 15
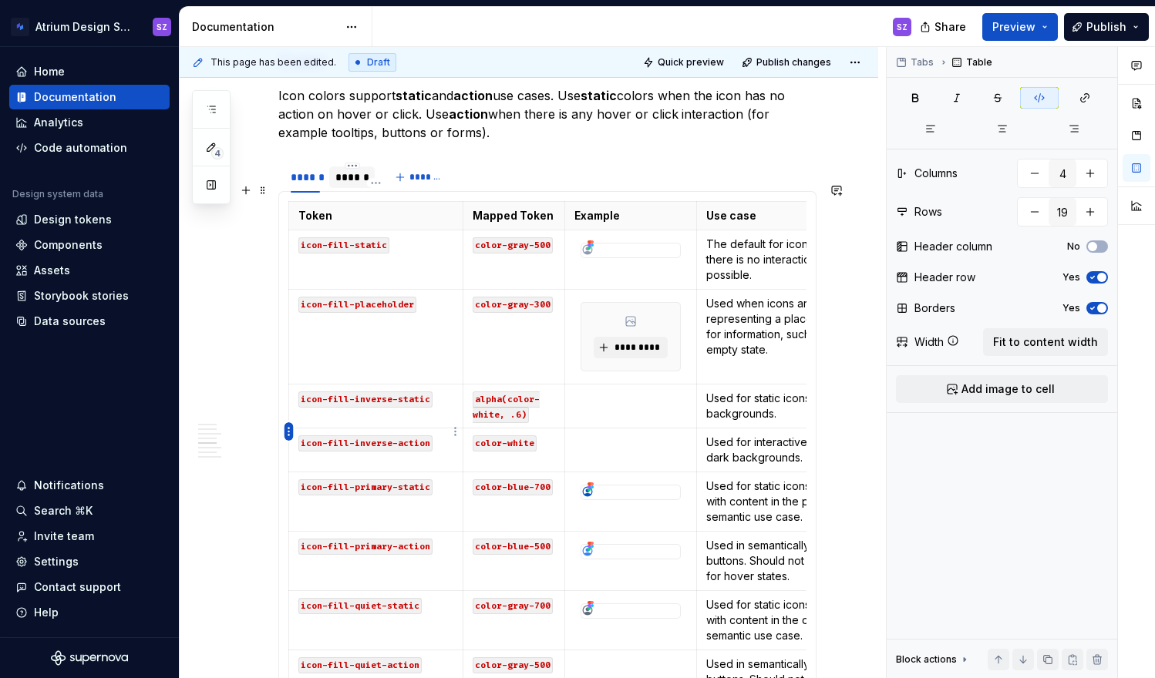
click at [288, 428] on html "Atrium Design System SZ Home Documentation Analytics Code automation Design sys…" at bounding box center [577, 339] width 1155 height 678
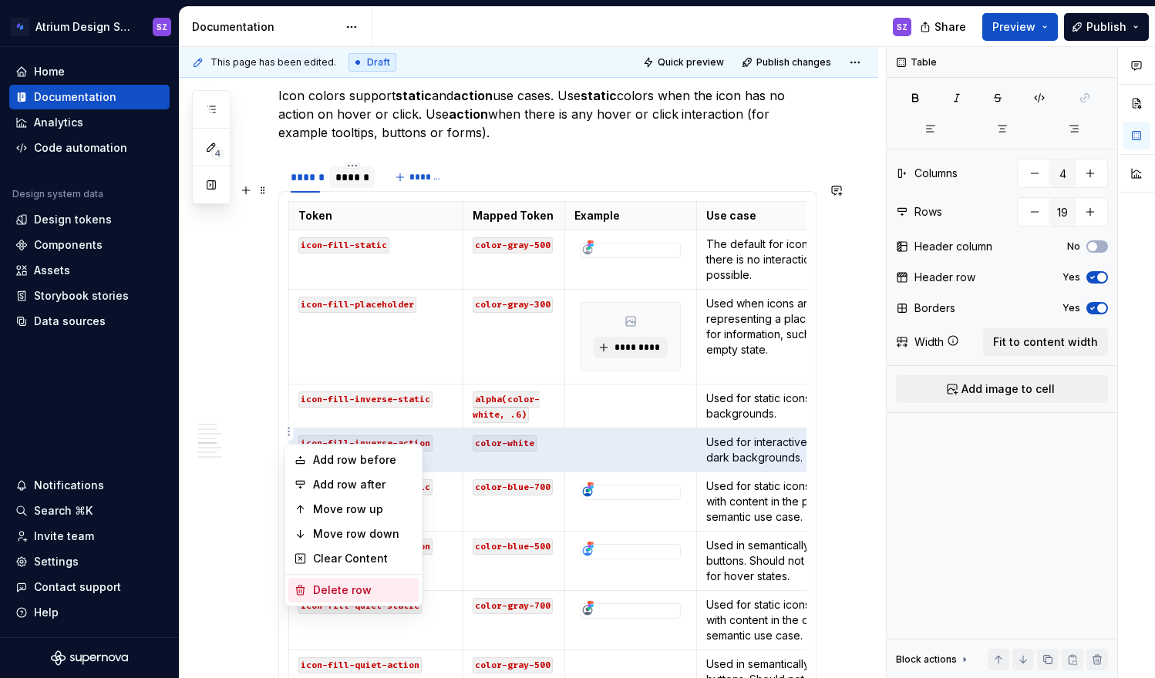
click at [307, 587] on div "Delete row" at bounding box center [353, 590] width 131 height 25
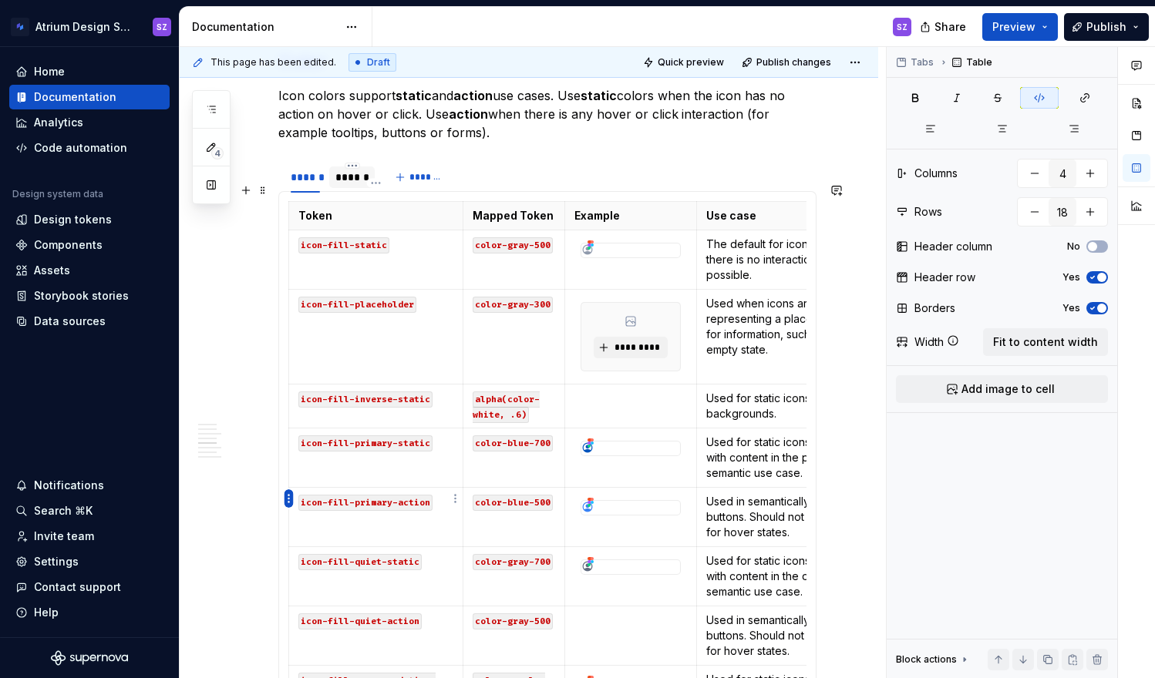
click at [289, 495] on html "Atrium Design System SZ Home Documentation Analytics Code automation Design sys…" at bounding box center [577, 339] width 1155 height 678
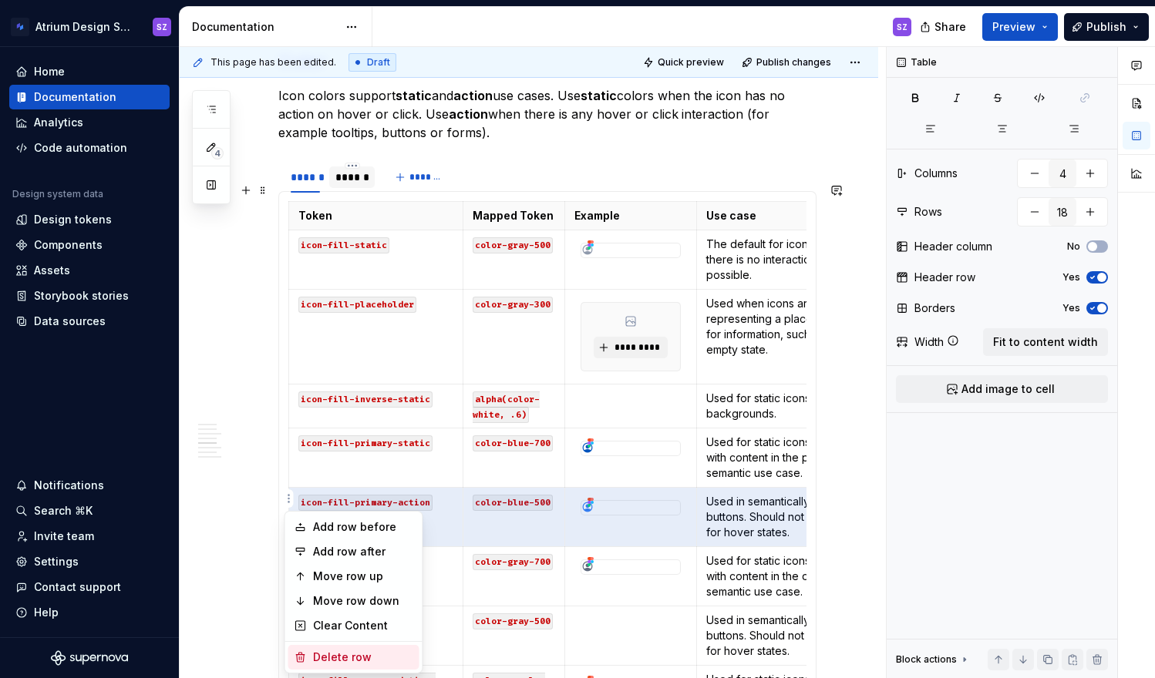
click at [328, 659] on div "Delete row" at bounding box center [363, 657] width 100 height 15
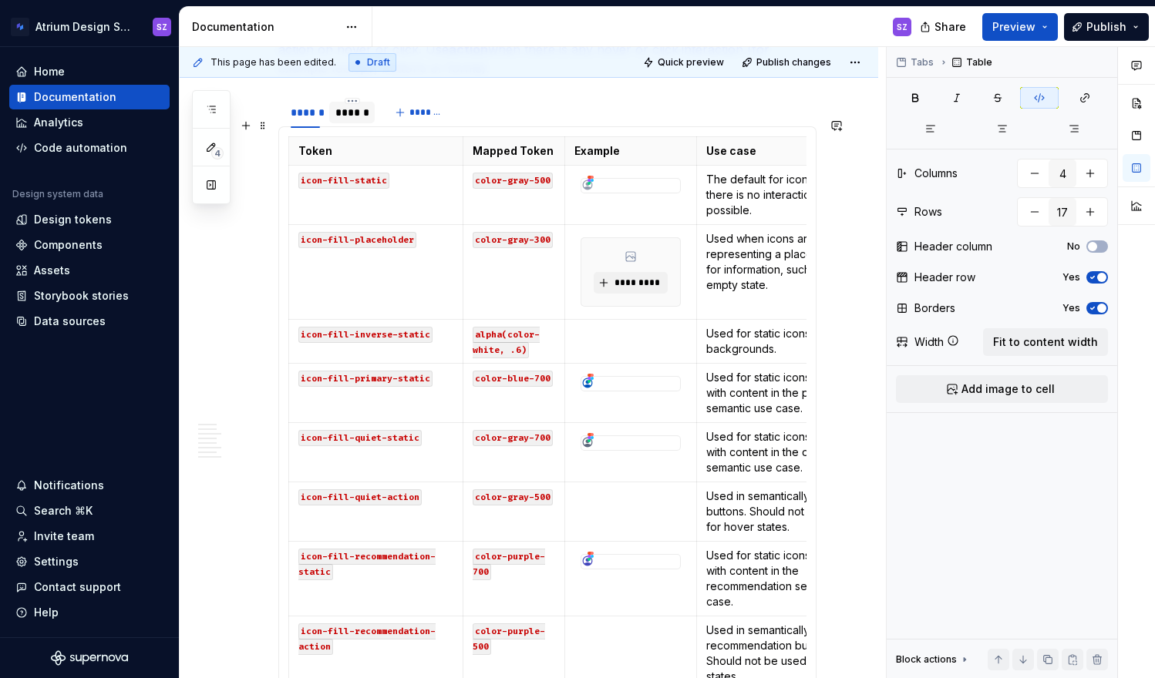
scroll to position [1192, 0]
click at [287, 489] on html "Atrium Design System SZ Home Documentation Analytics Code automation Design sys…" at bounding box center [577, 339] width 1155 height 678
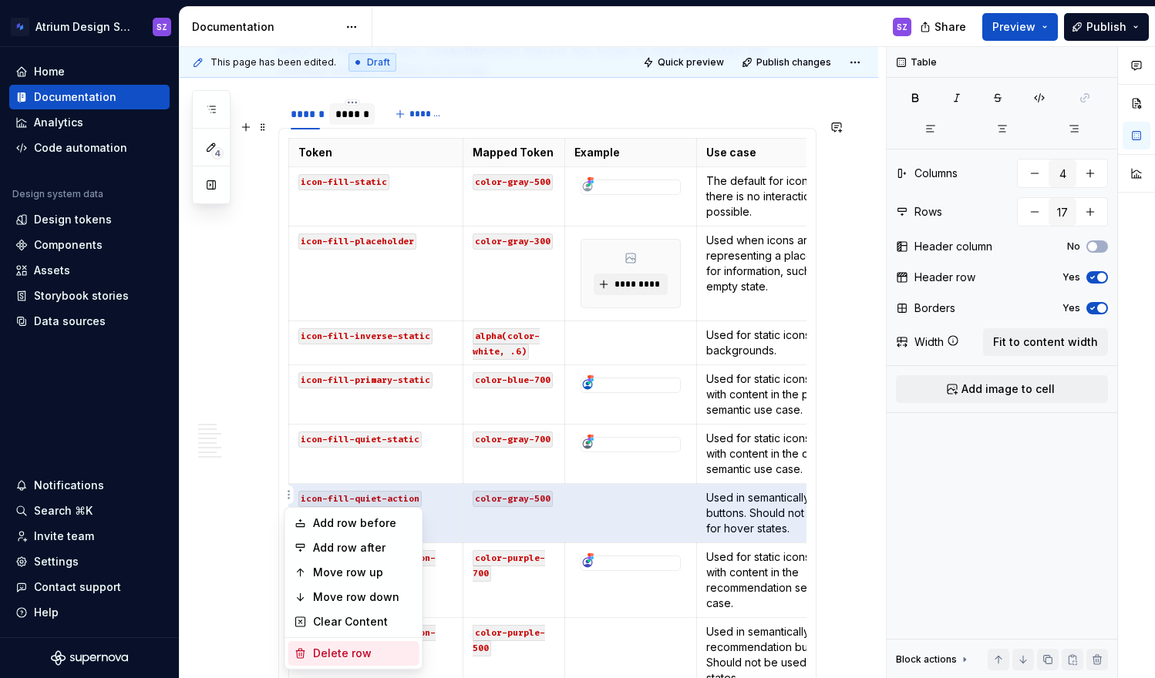
click at [318, 654] on div "Delete row" at bounding box center [363, 653] width 100 height 15
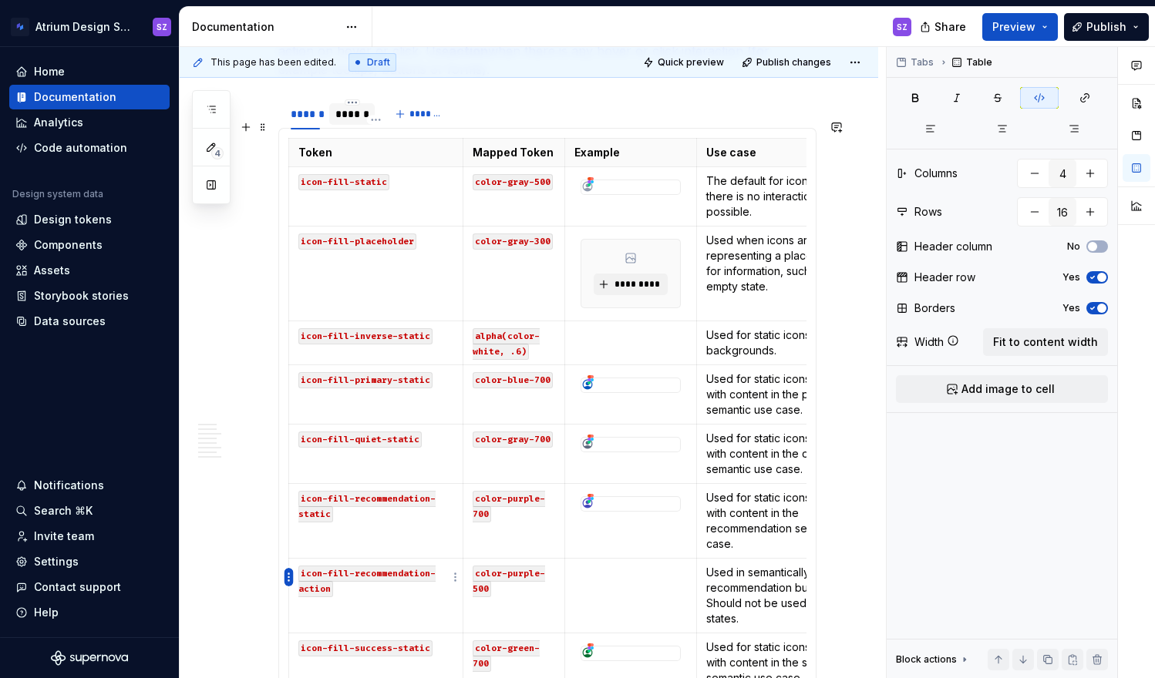
click at [289, 577] on html "Atrium Design System SZ Home Documentation Analytics Code automation Design sys…" at bounding box center [577, 339] width 1155 height 678
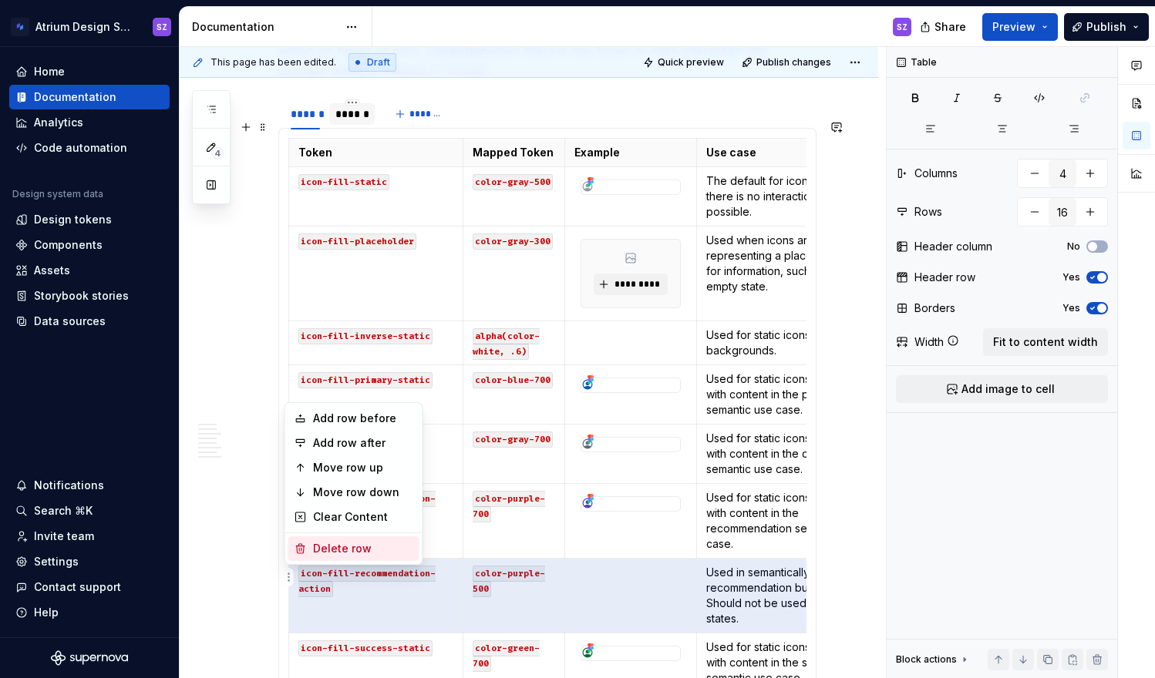
click at [317, 553] on div "Delete row" at bounding box center [363, 548] width 100 height 15
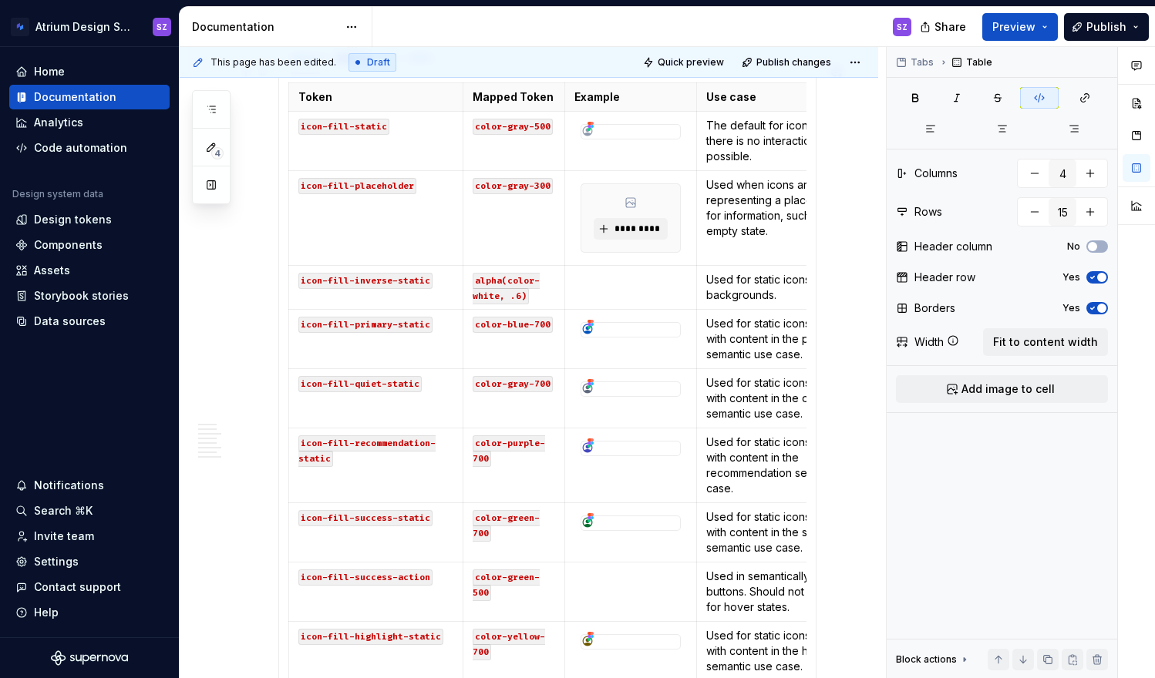
scroll to position [1246, 0]
click at [287, 577] on html "Atrium Design System SZ Home Documentation Analytics Code automation Design sys…" at bounding box center [577, 339] width 1155 height 678
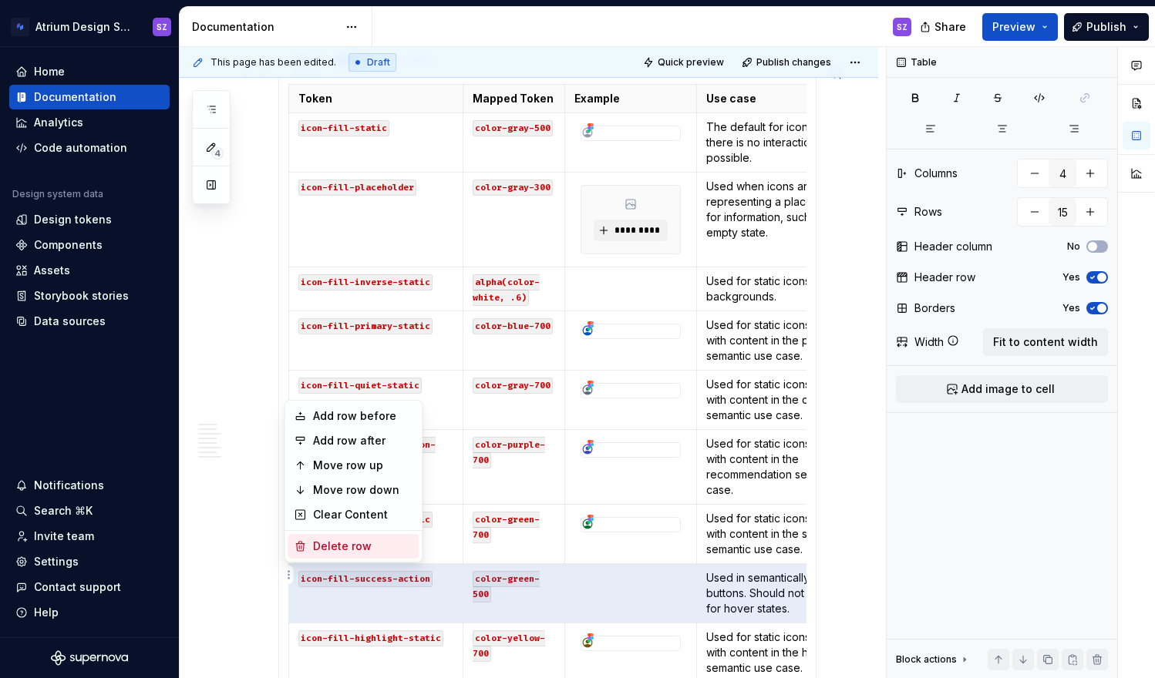
click at [335, 550] on div "Delete row" at bounding box center [363, 546] width 100 height 15
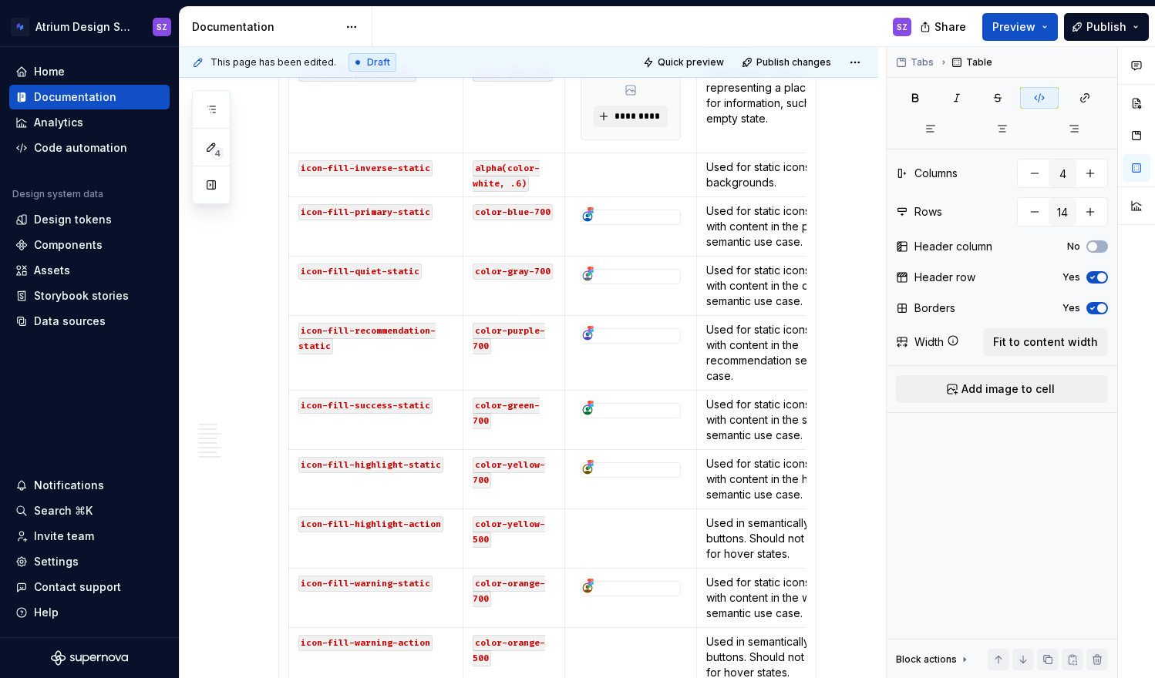
scroll to position [1388, 0]
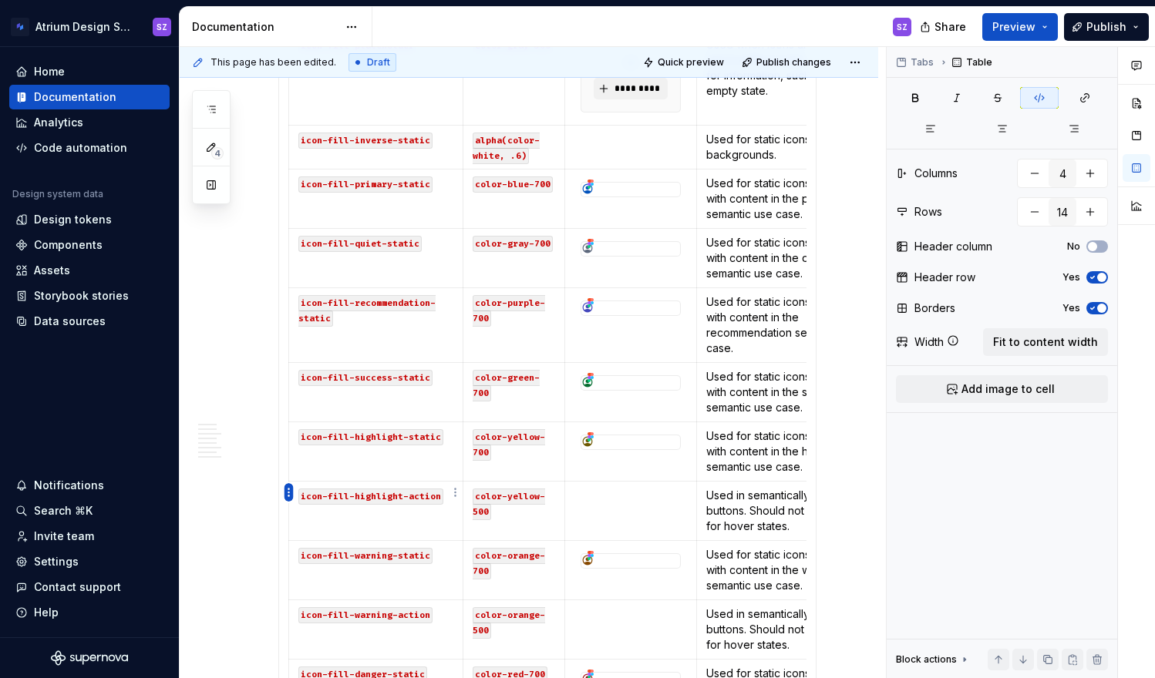
click at [285, 490] on html "Atrium Design System SZ Home Documentation Analytics Code automation Design sys…" at bounding box center [577, 339] width 1155 height 678
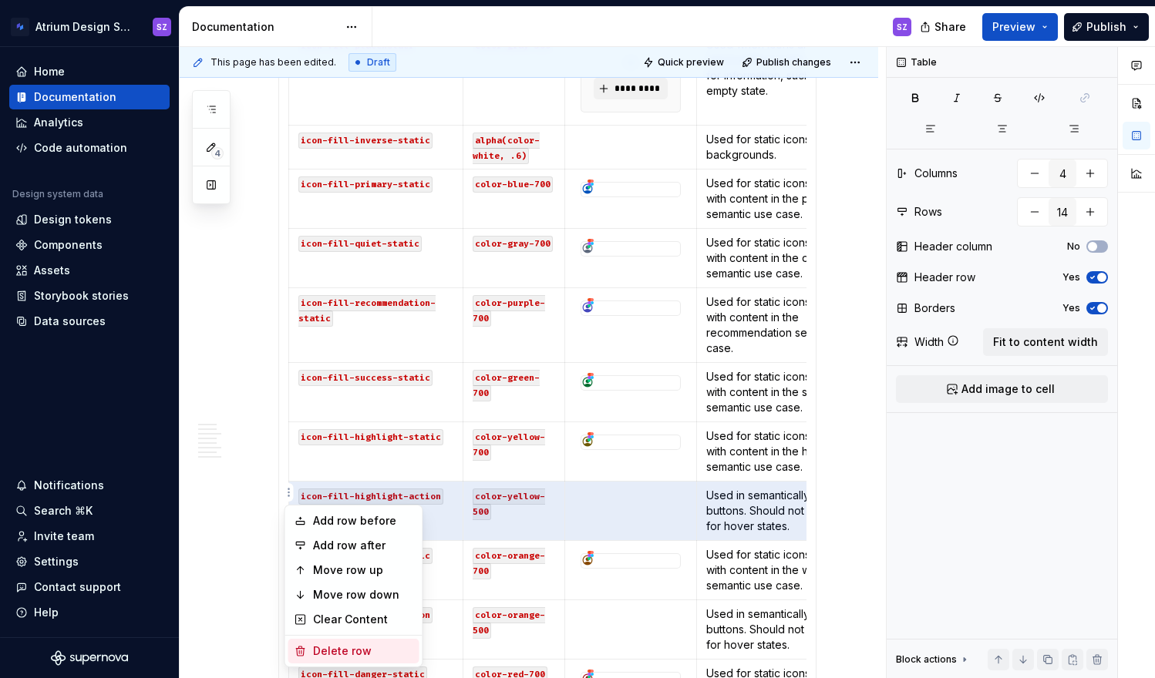
click at [336, 641] on div "Delete row" at bounding box center [353, 651] width 131 height 25
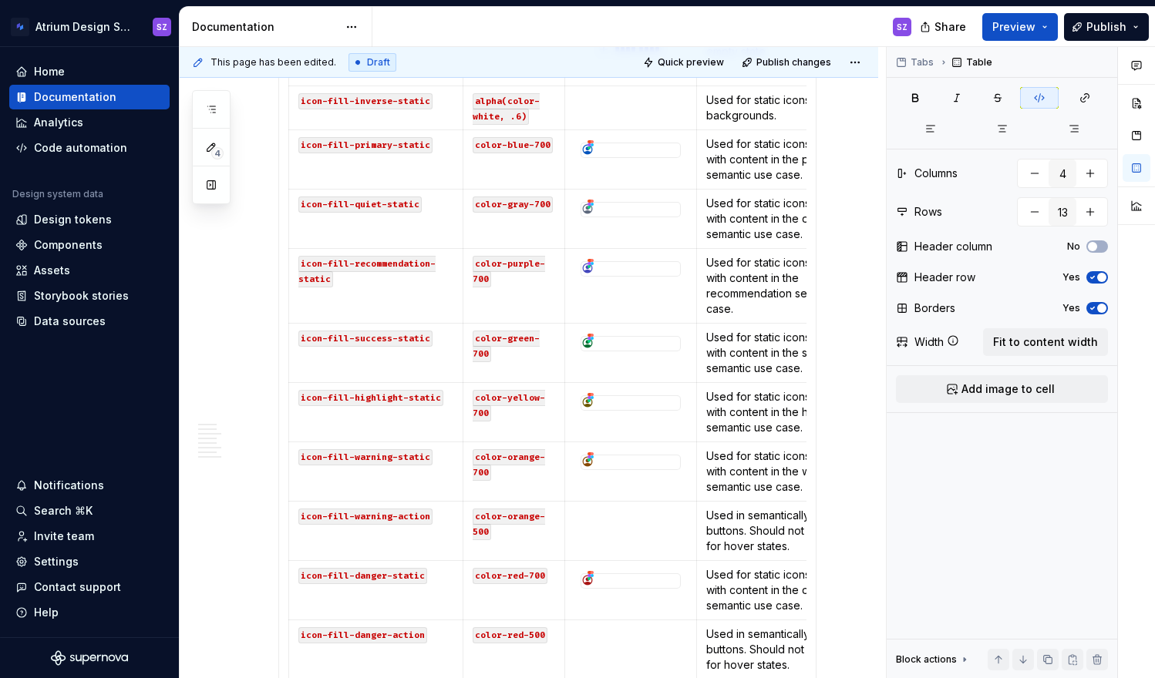
scroll to position [1448, 0]
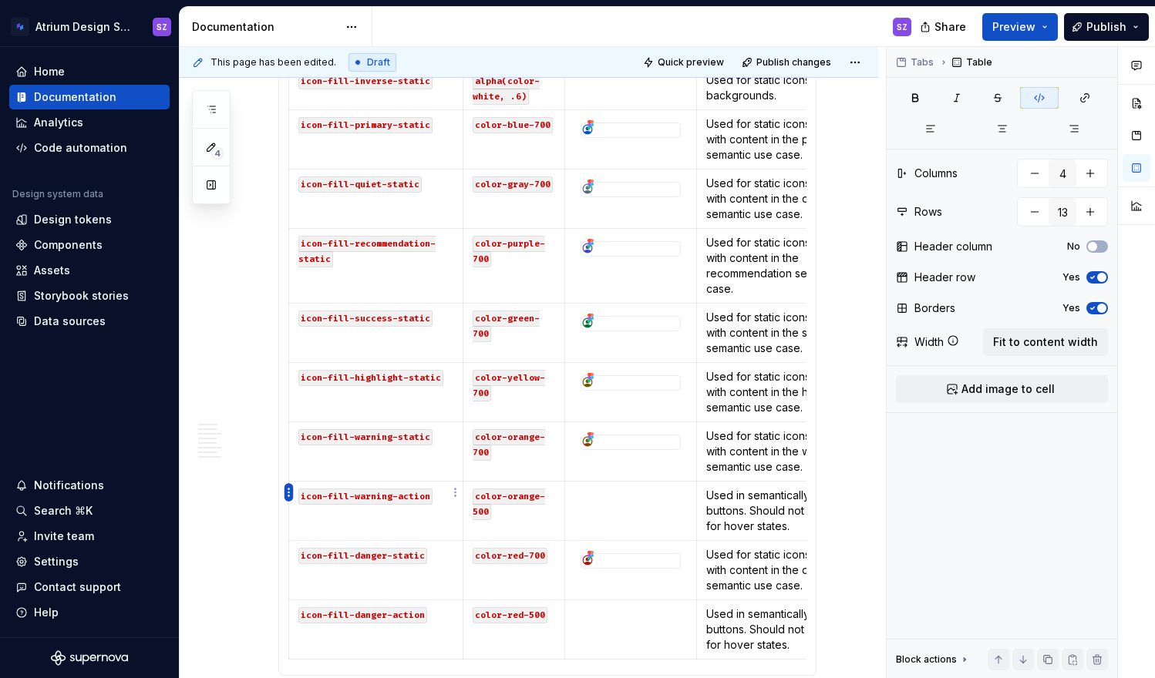
click at [288, 493] on html "Atrium Design System SZ Home Documentation Analytics Code automation Design sys…" at bounding box center [577, 339] width 1155 height 678
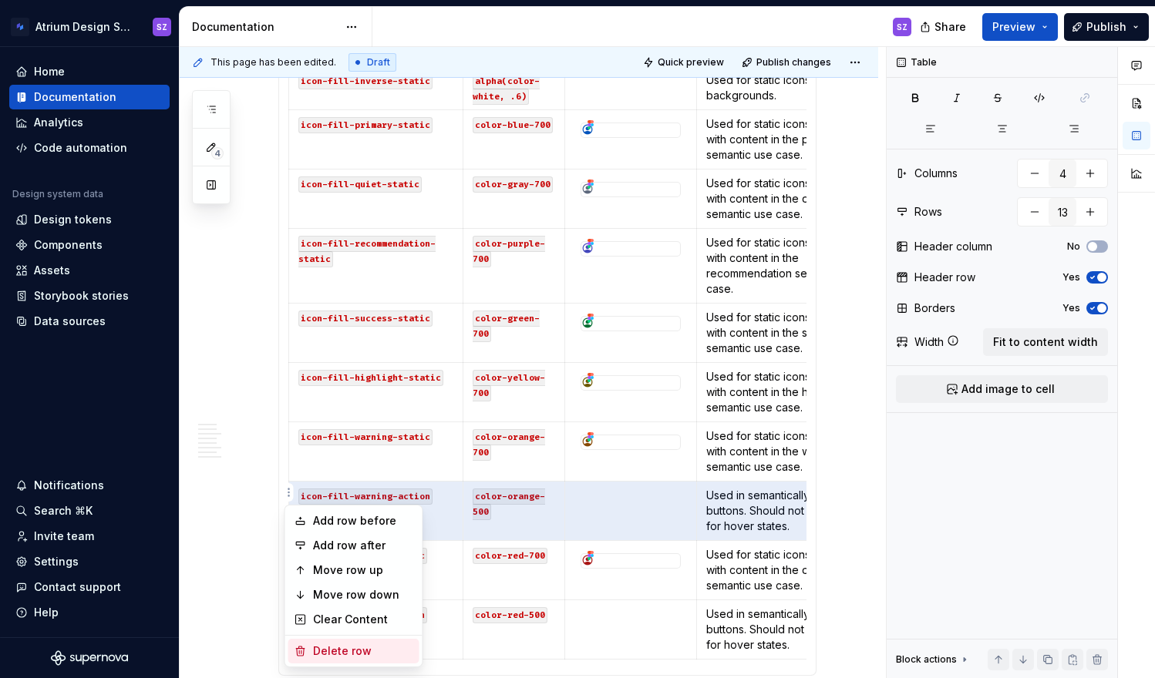
click at [318, 647] on div "Delete row" at bounding box center [363, 651] width 100 height 15
type input "12"
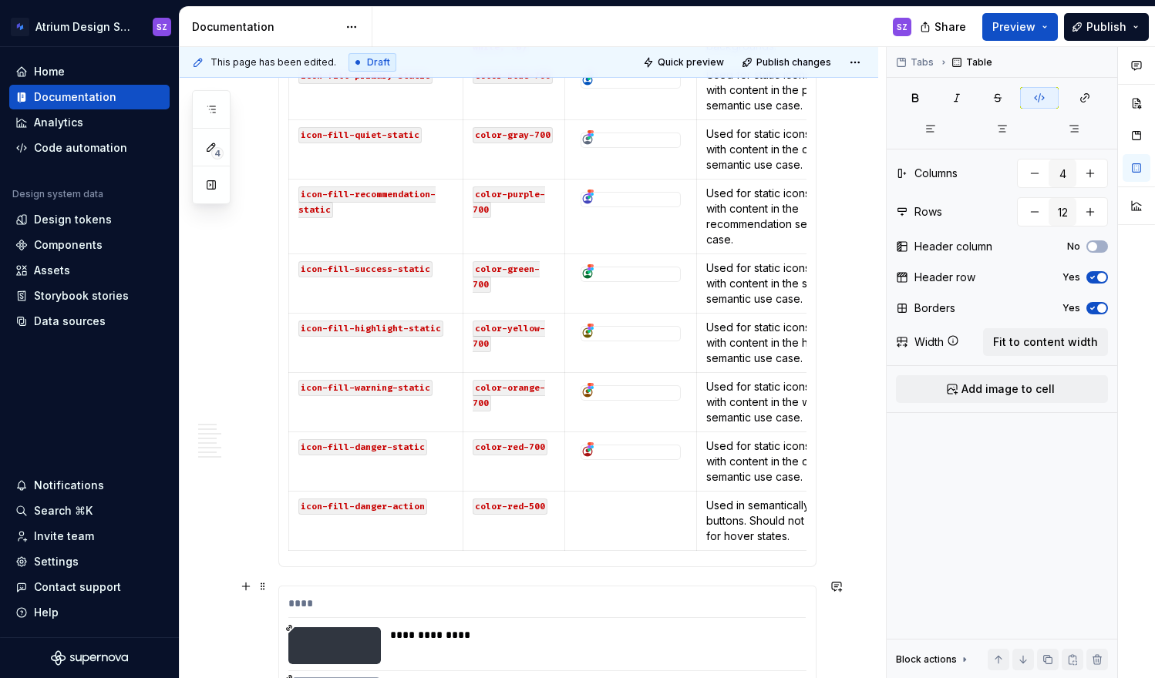
scroll to position [1511, 0]
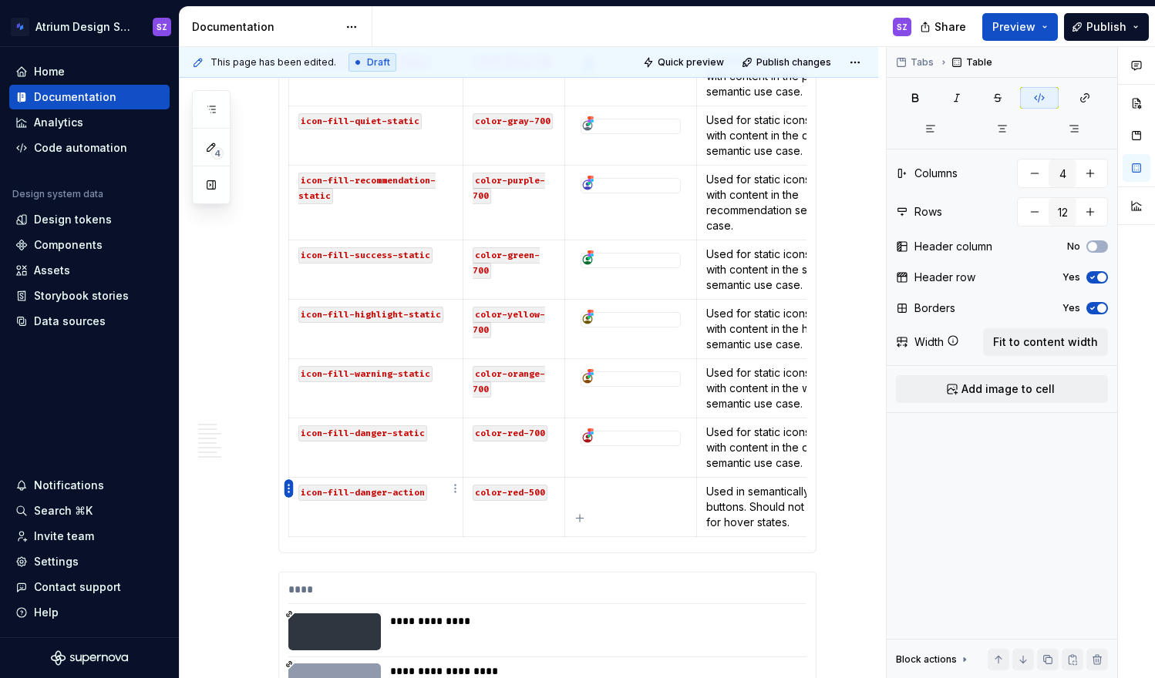
click at [287, 489] on html "Atrium Design System SZ Home Documentation Analytics Code automation Design sys…" at bounding box center [577, 339] width 1155 height 678
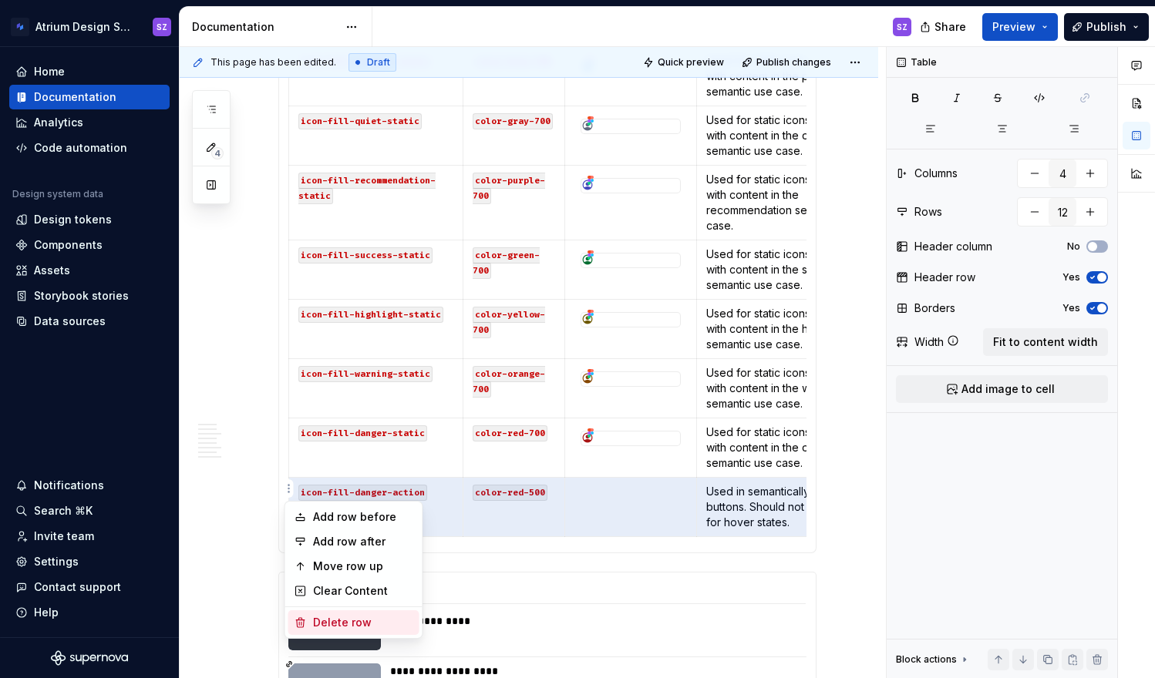
click at [307, 615] on div "Delete row" at bounding box center [353, 622] width 131 height 25
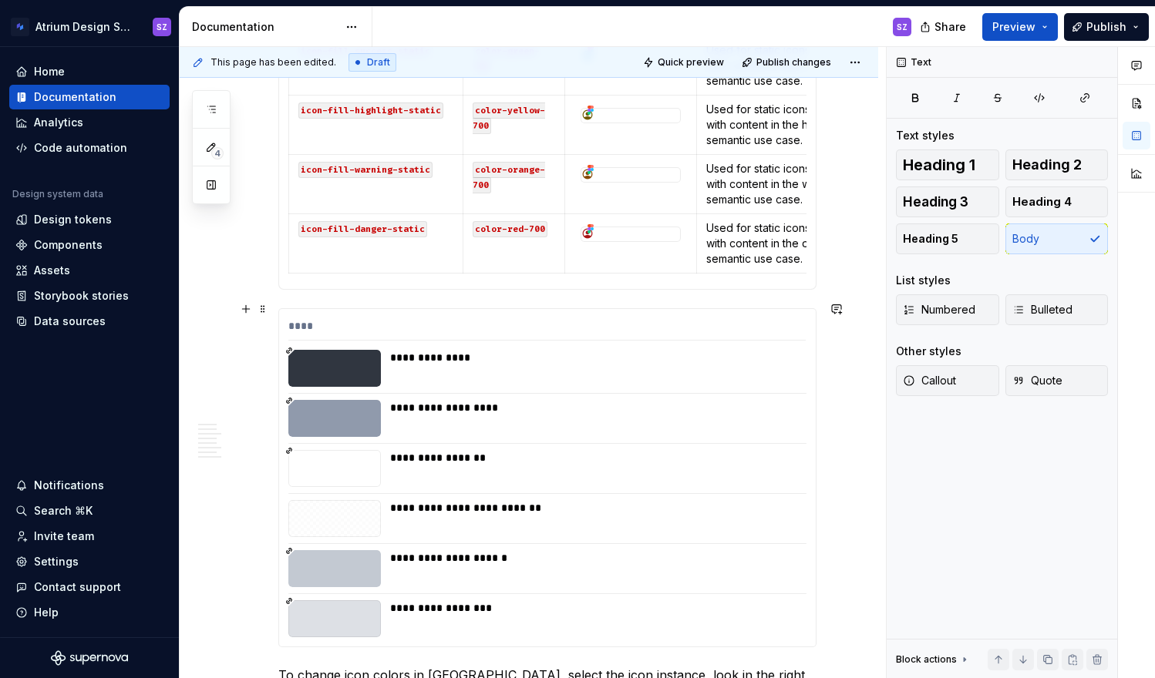
scroll to position [1732, 0]
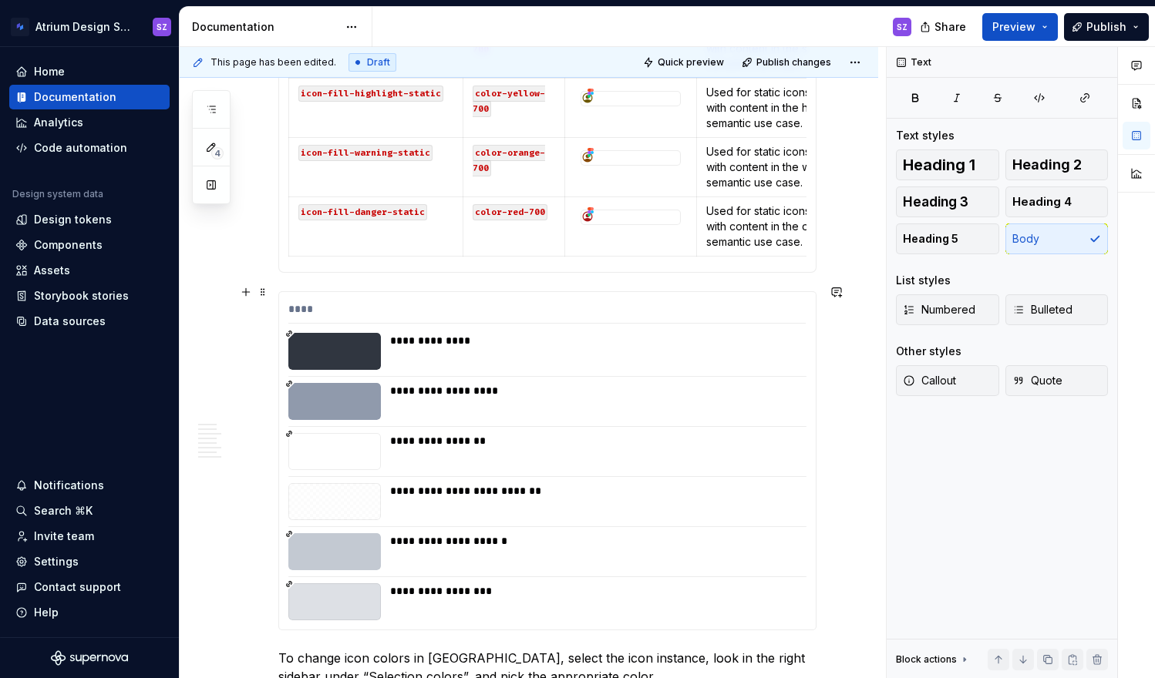
click at [525, 362] on div "**********" at bounding box center [593, 351] width 407 height 37
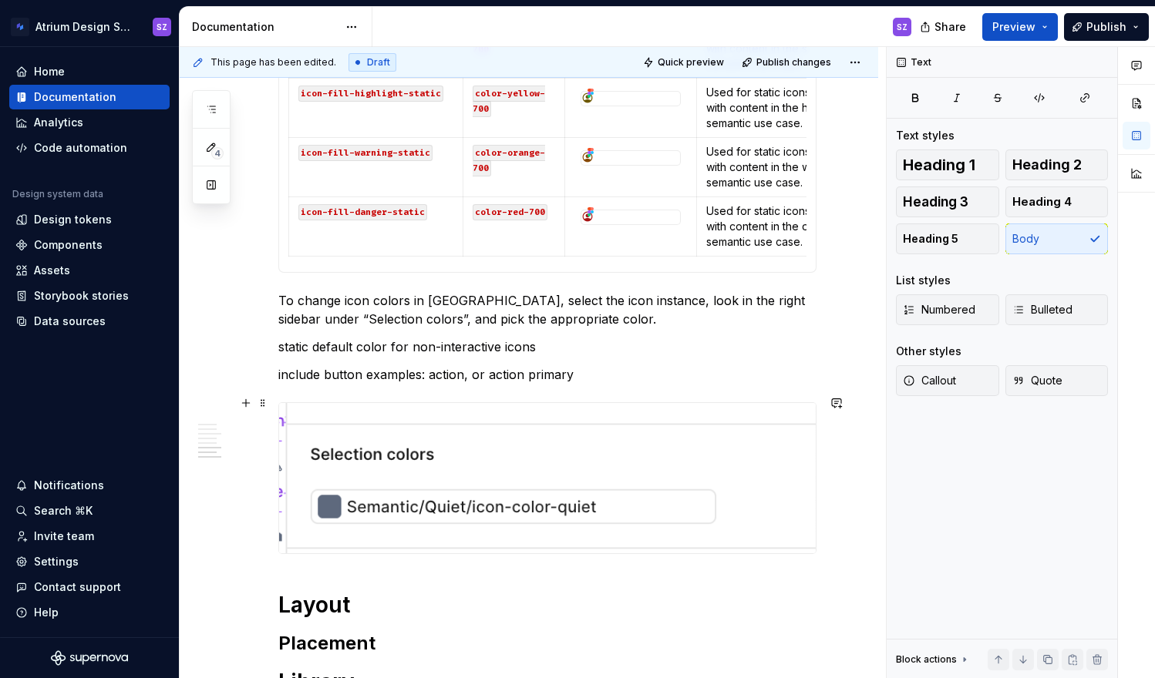
type textarea "*"
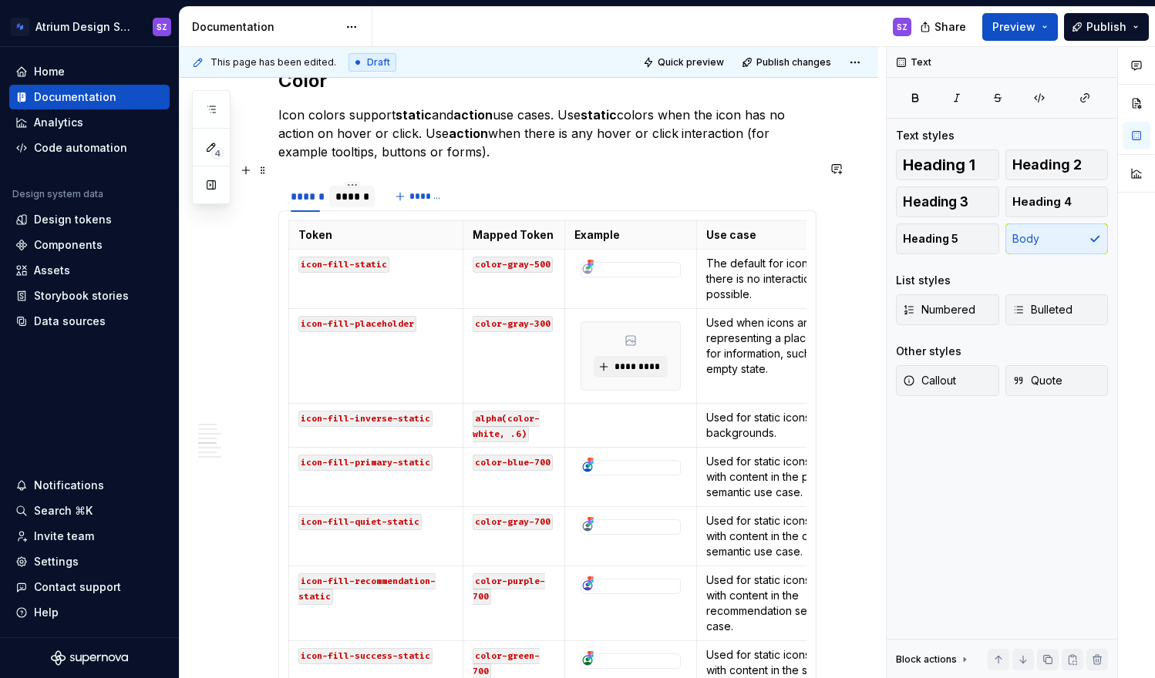
scroll to position [1105, 0]
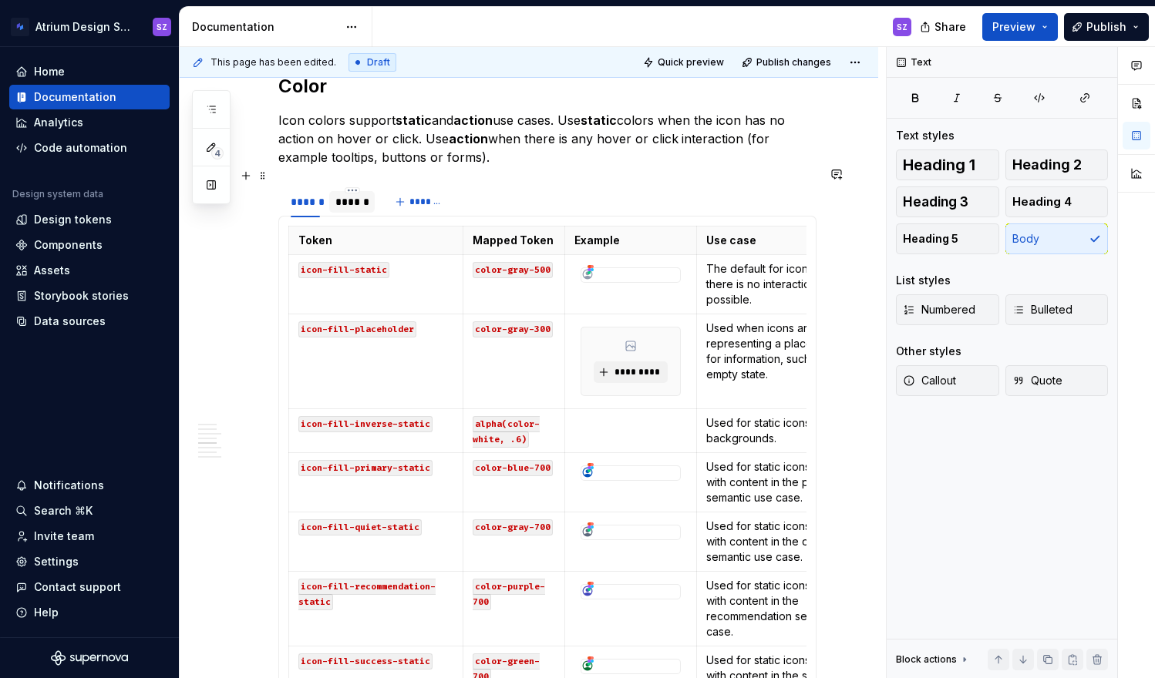
click at [359, 191] on div "******" at bounding box center [351, 202] width 45 height 22
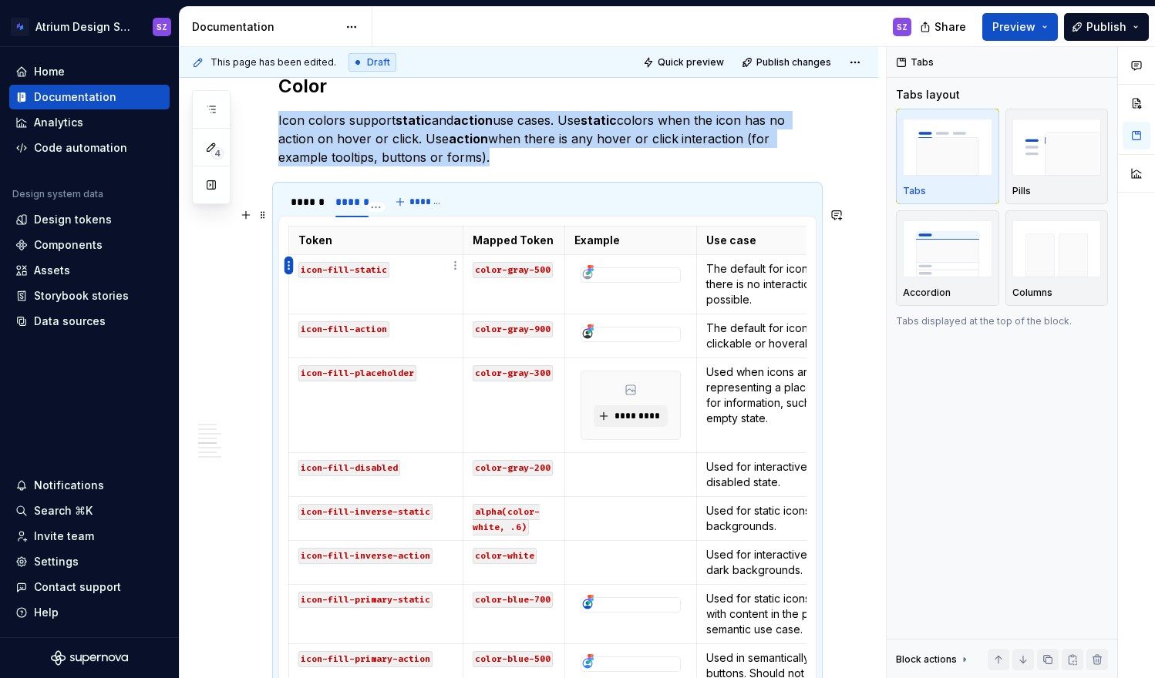
click at [286, 269] on html "Atrium Design System SZ Home Documentation Analytics Code automation Design sys…" at bounding box center [577, 339] width 1155 height 678
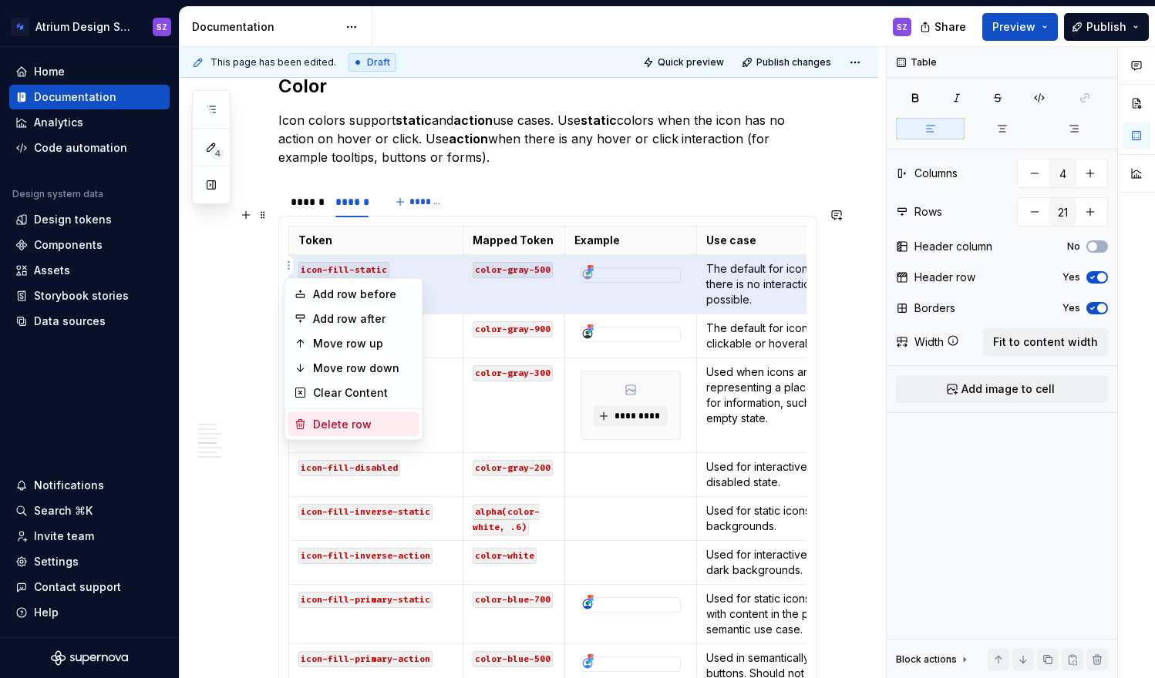
click at [327, 429] on div "Delete row" at bounding box center [363, 424] width 100 height 15
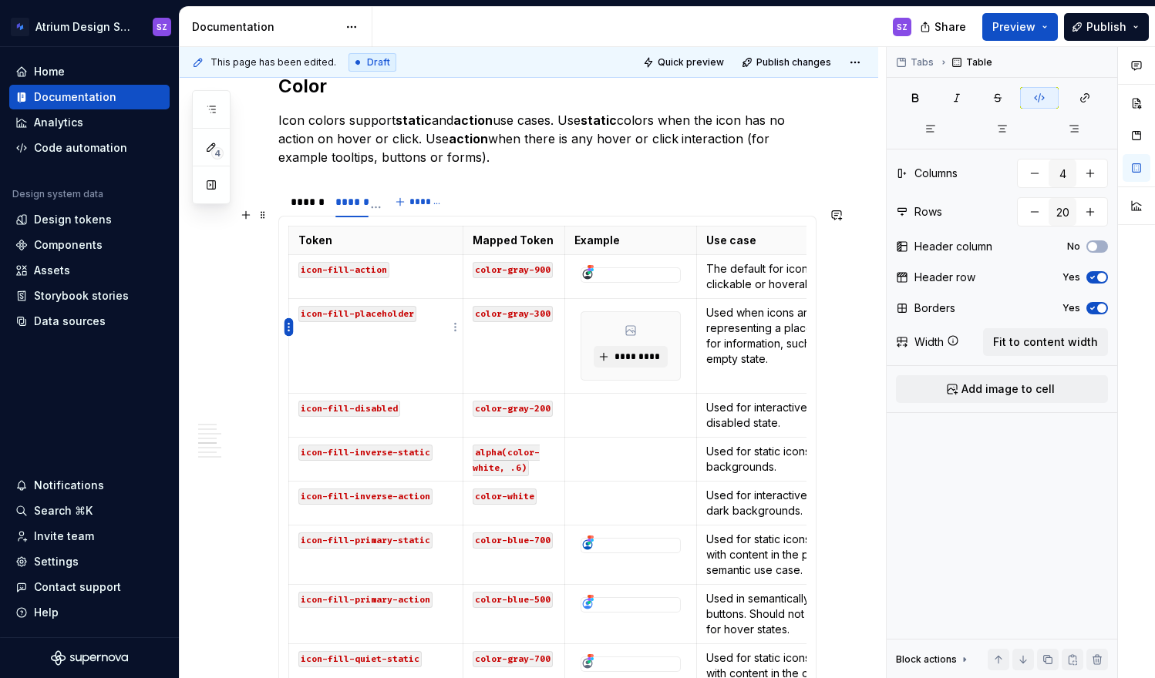
click at [288, 322] on html "Atrium Design System SZ Home Documentation Analytics Code automation Design sys…" at bounding box center [577, 339] width 1155 height 678
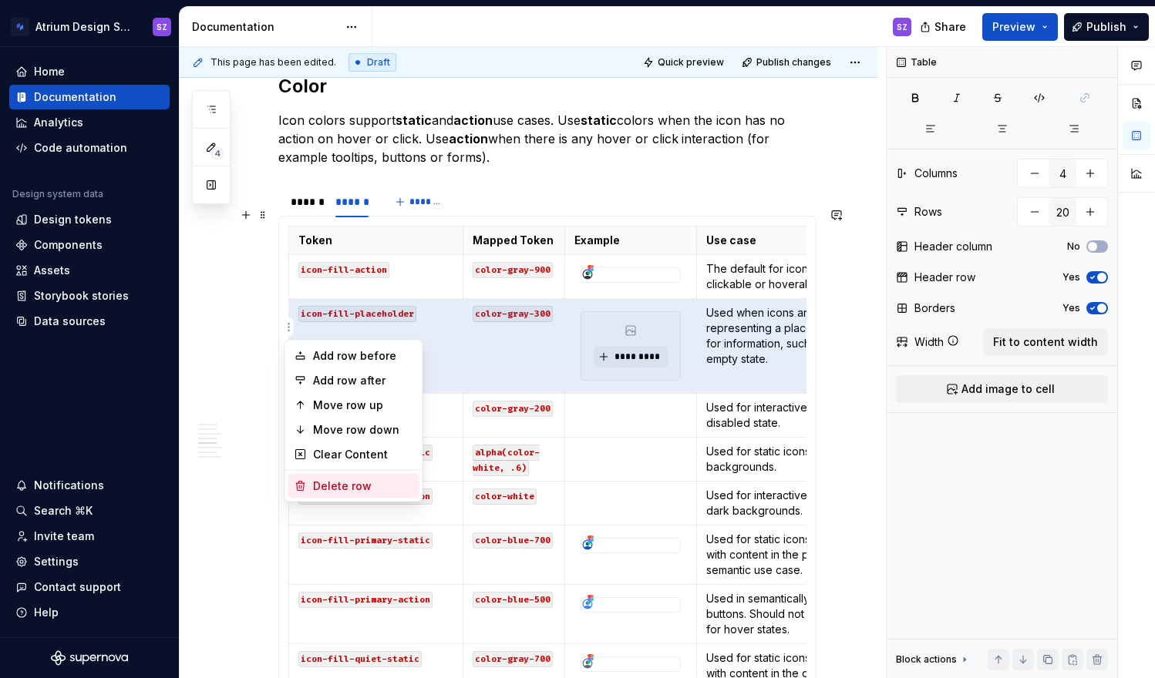
click at [324, 486] on div "Delete row" at bounding box center [363, 486] width 100 height 15
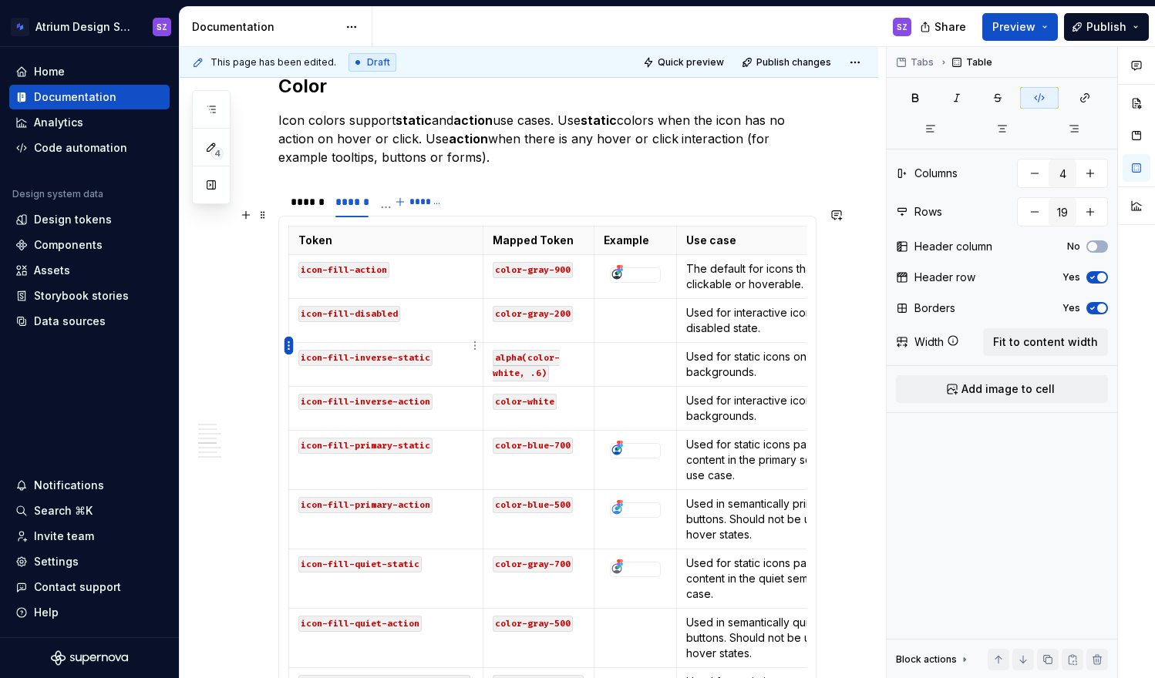
click at [288, 344] on html "Atrium Design System SZ Home Documentation Analytics Code automation Design sys…" at bounding box center [577, 339] width 1155 height 678
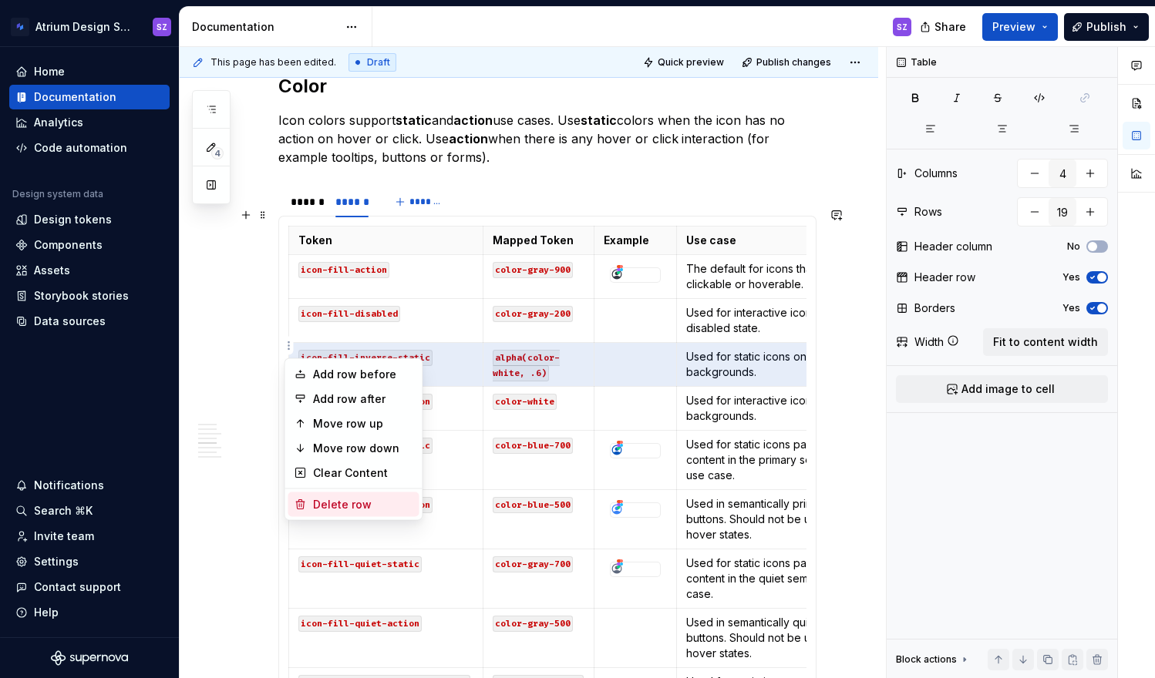
click at [345, 506] on div "Delete row" at bounding box center [363, 504] width 100 height 15
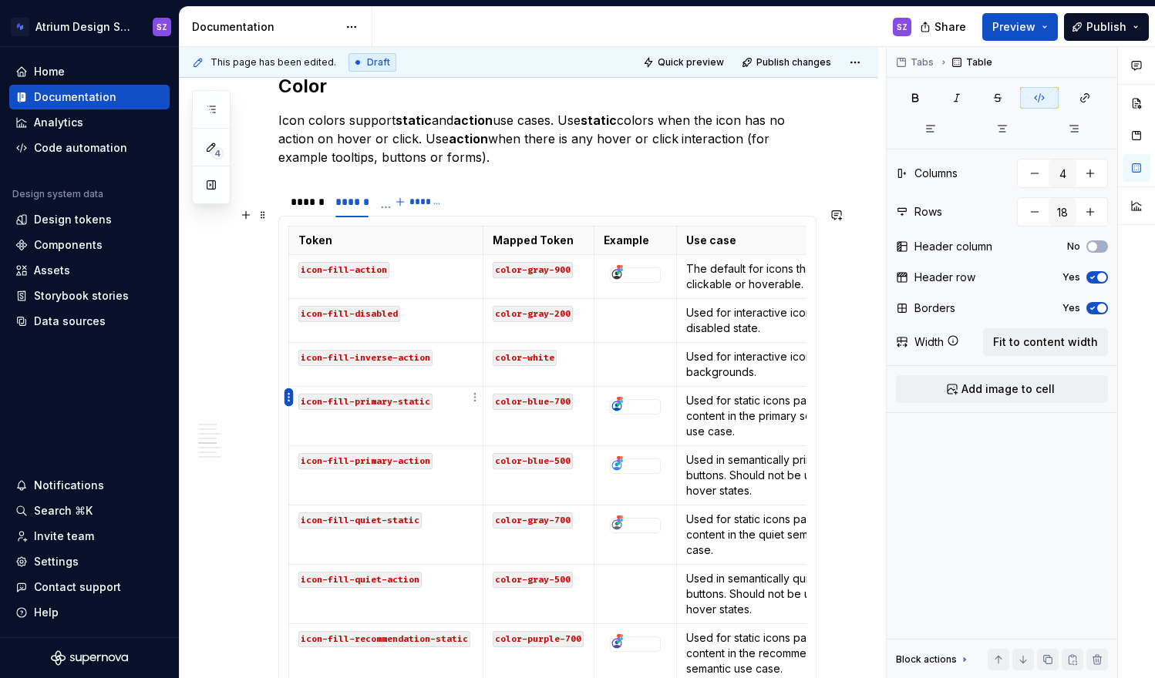
click at [291, 389] on html "Atrium Design System SZ Home Documentation Analytics Code automation Design sys…" at bounding box center [577, 339] width 1155 height 678
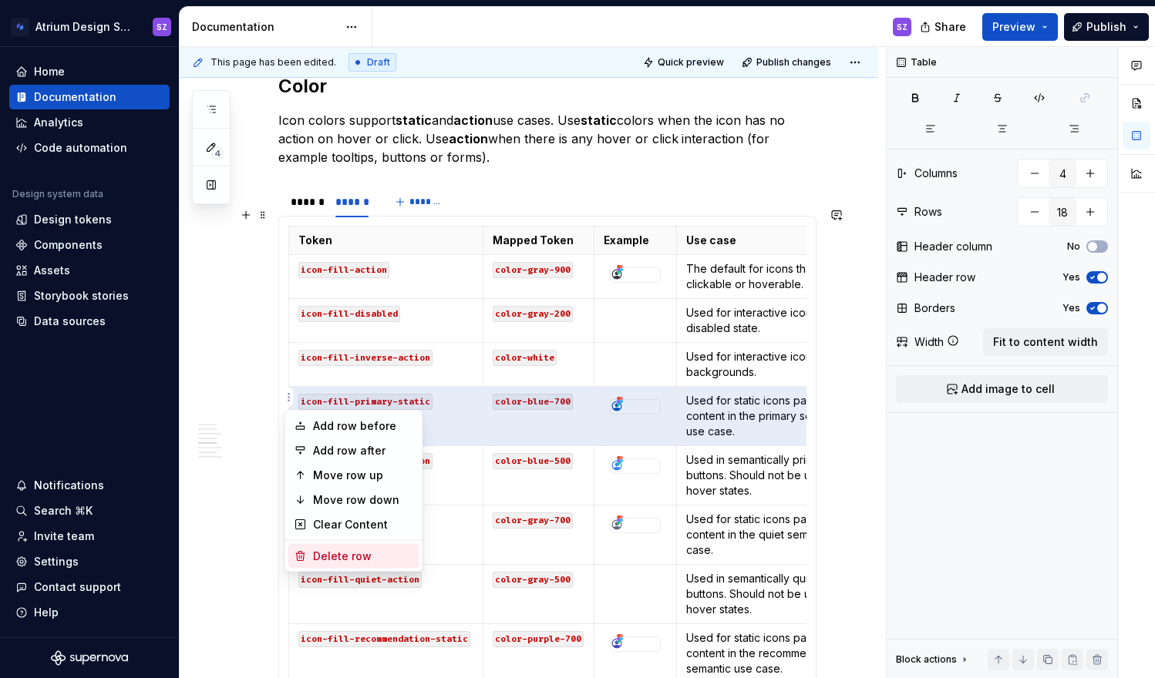
click at [329, 560] on div "Delete row" at bounding box center [363, 556] width 100 height 15
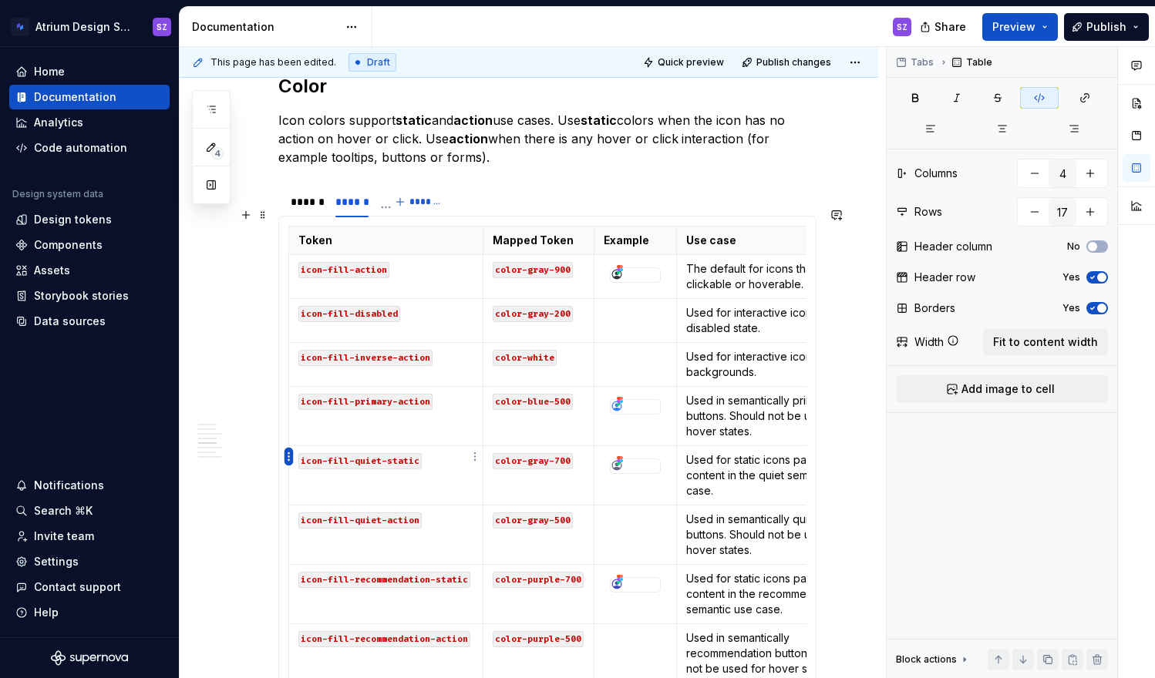
click at [291, 454] on html "Atrium Design System SZ Home Documentation Analytics Code automation Design sys…" at bounding box center [577, 339] width 1155 height 678
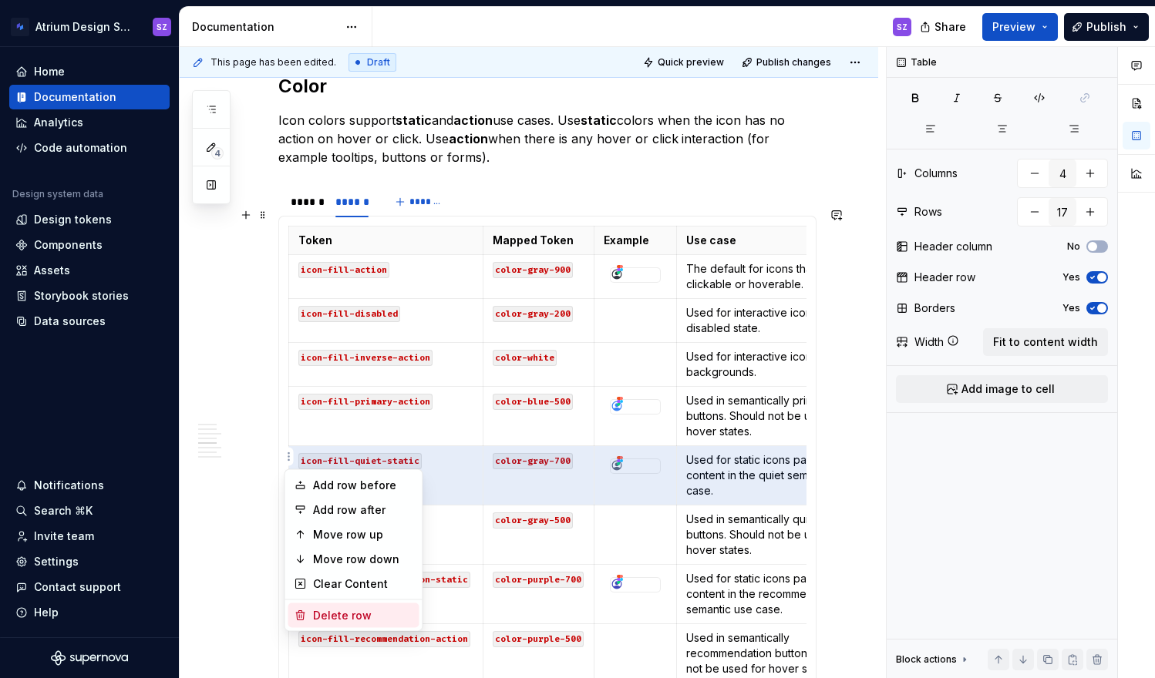
click at [342, 614] on div "Delete row" at bounding box center [363, 615] width 100 height 15
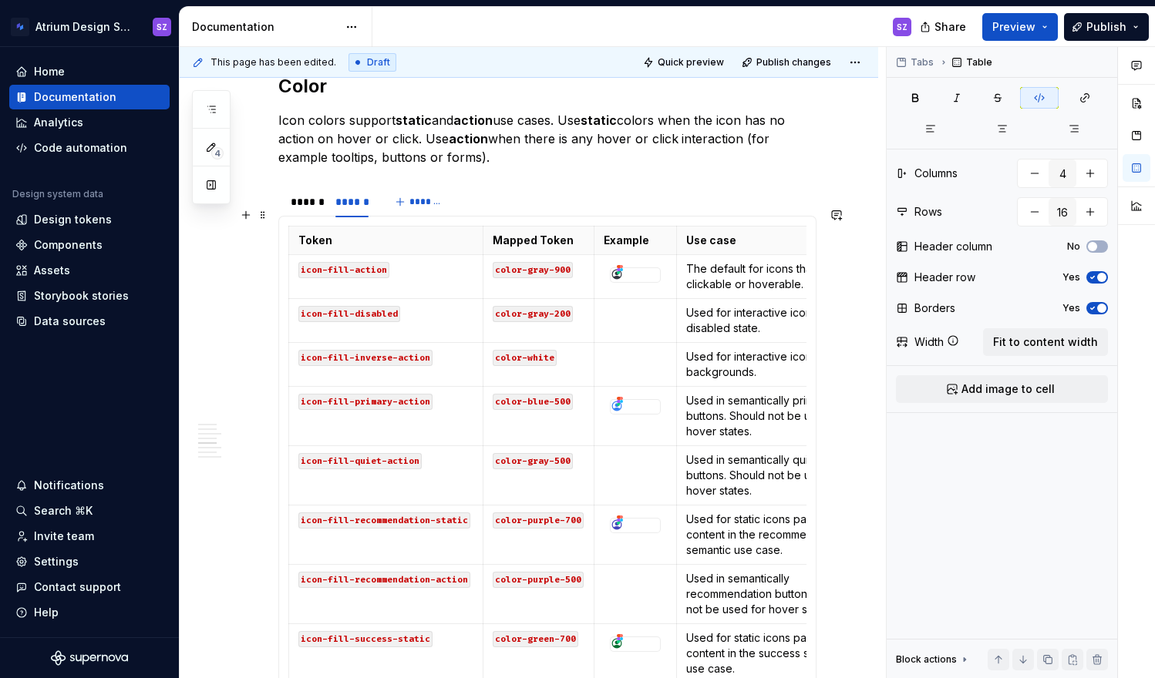
click at [288, 516] on html "Atrium Design System SZ Home Documentation Analytics Code automation Design sys…" at bounding box center [577, 339] width 1155 height 678
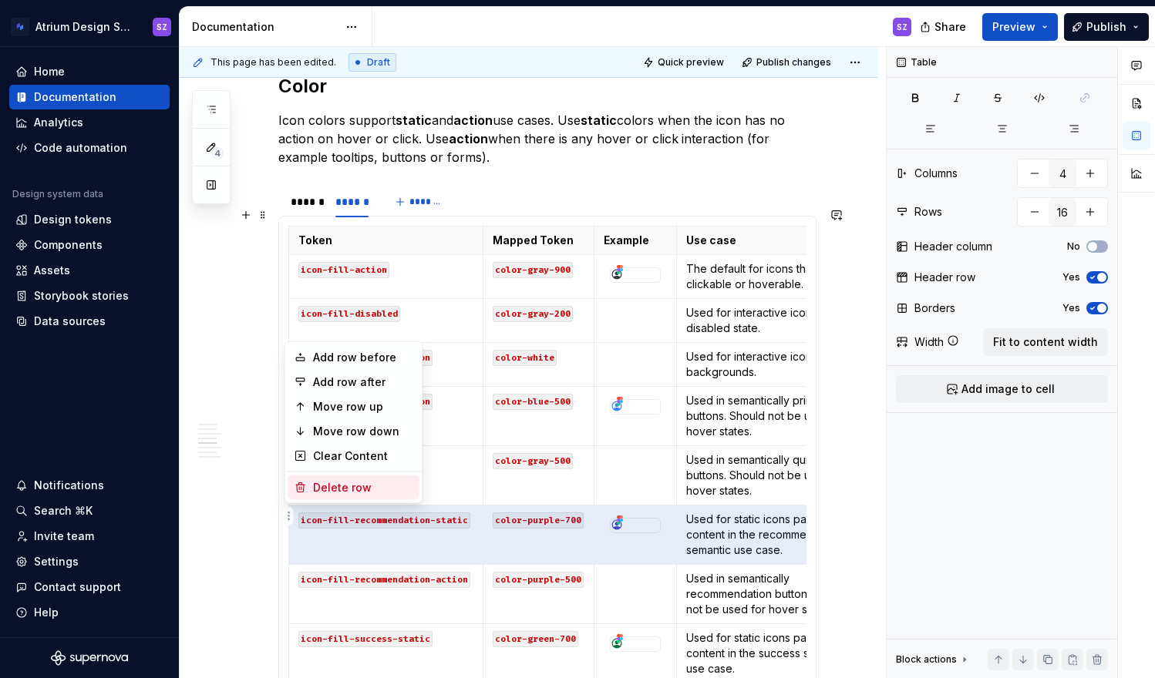
click at [336, 484] on div "Delete row" at bounding box center [363, 487] width 100 height 15
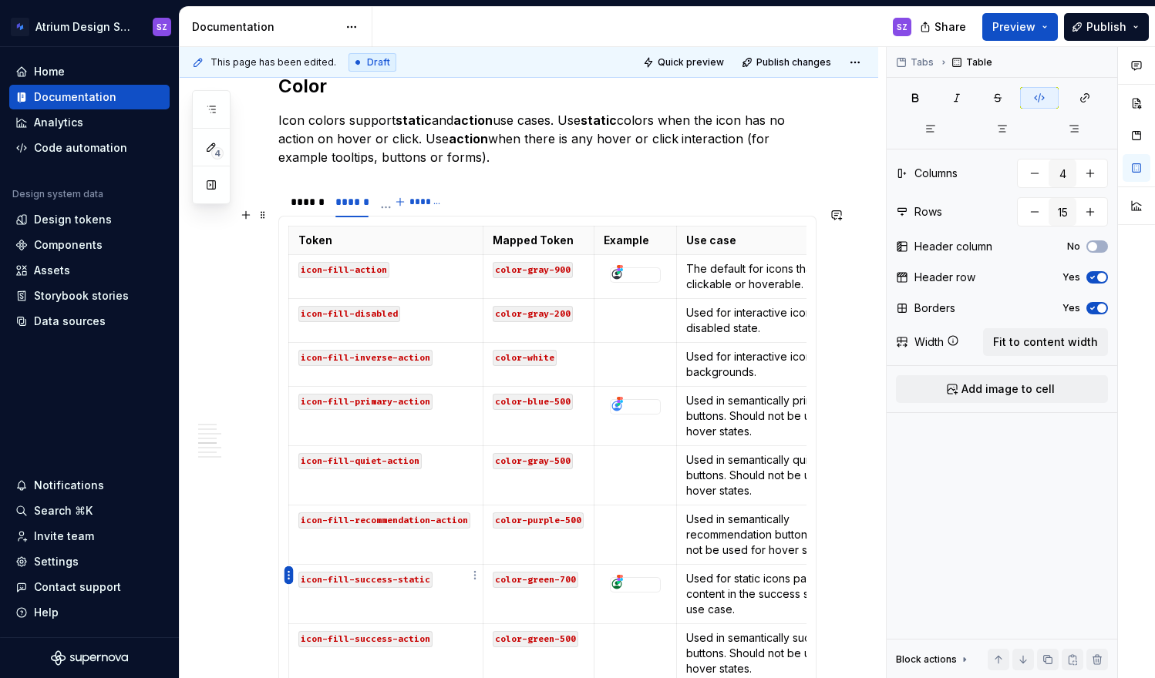
click at [293, 575] on html "Atrium Design System SZ Home Documentation Analytics Code automation Design sys…" at bounding box center [577, 339] width 1155 height 678
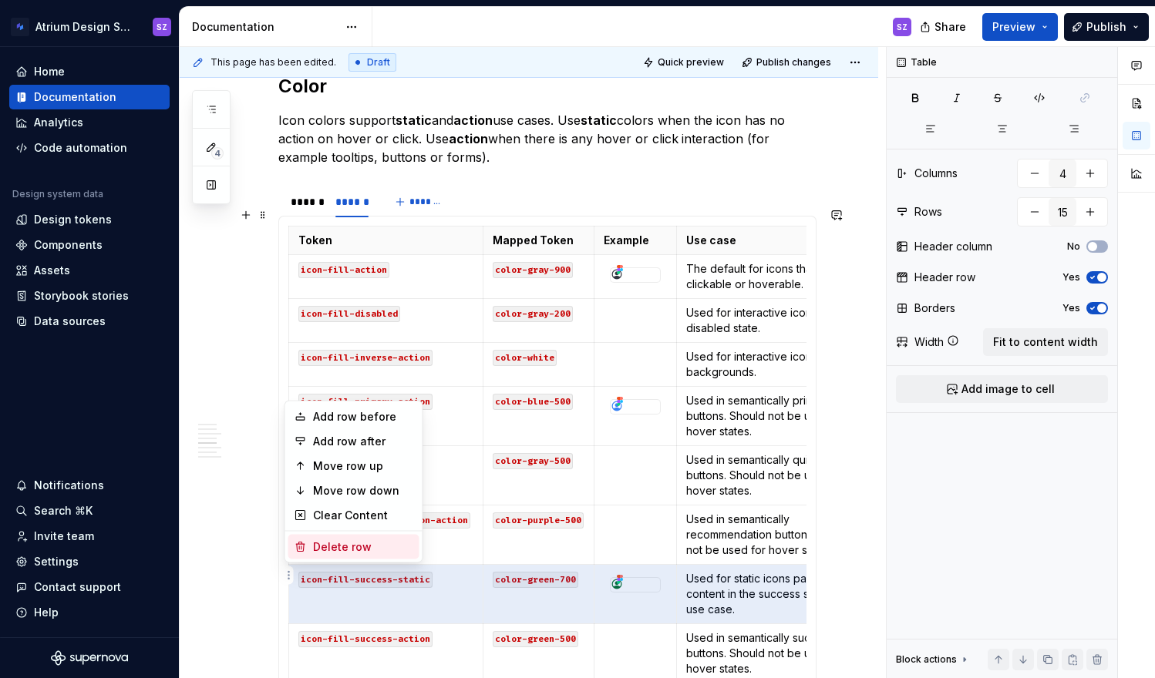
click at [314, 547] on div "Delete row" at bounding box center [363, 547] width 100 height 15
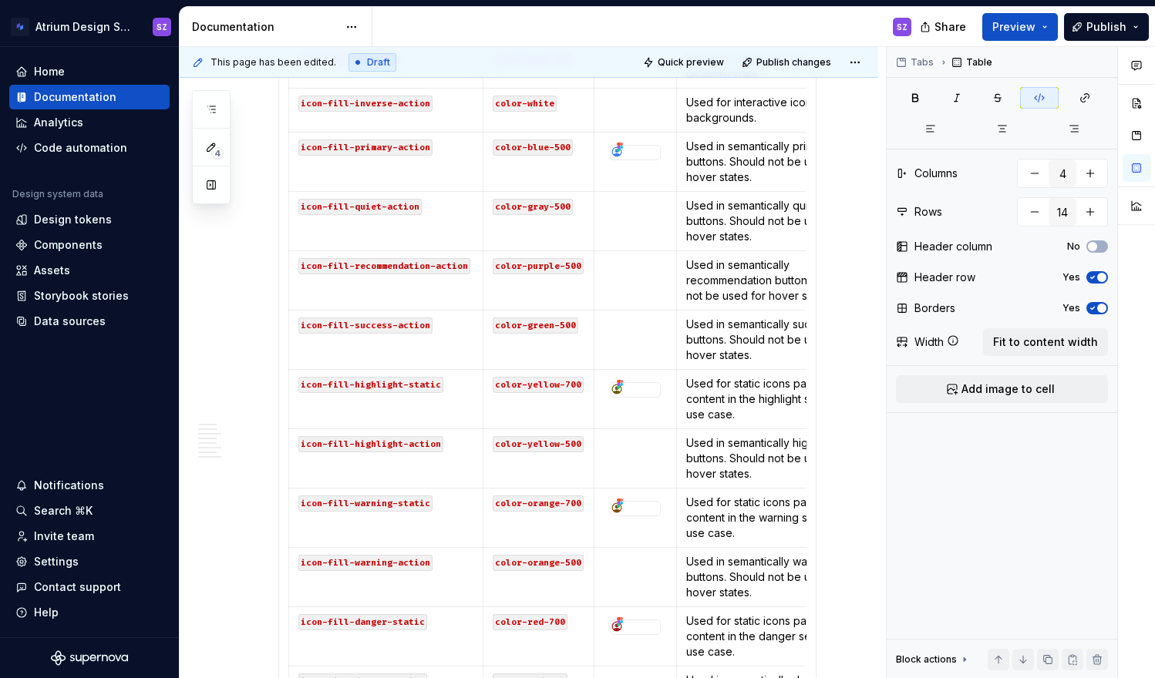
scroll to position [1373, 0]
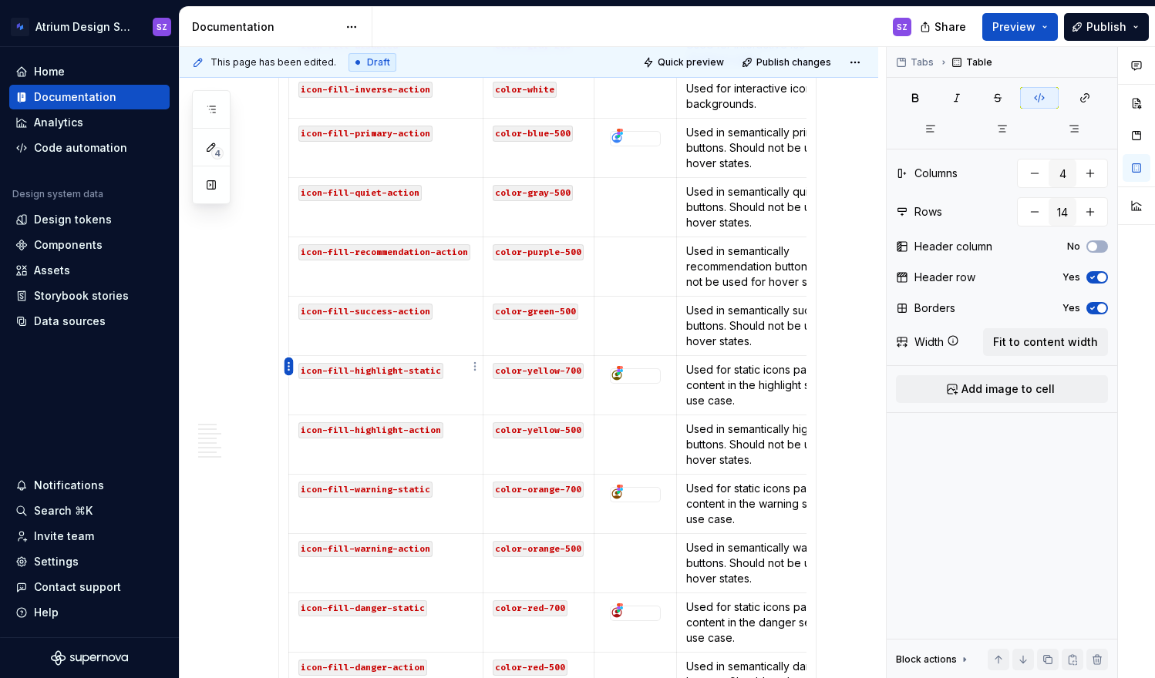
click at [291, 372] on html "Atrium Design System SZ Home Documentation Analytics Code automation Design sys…" at bounding box center [577, 339] width 1155 height 678
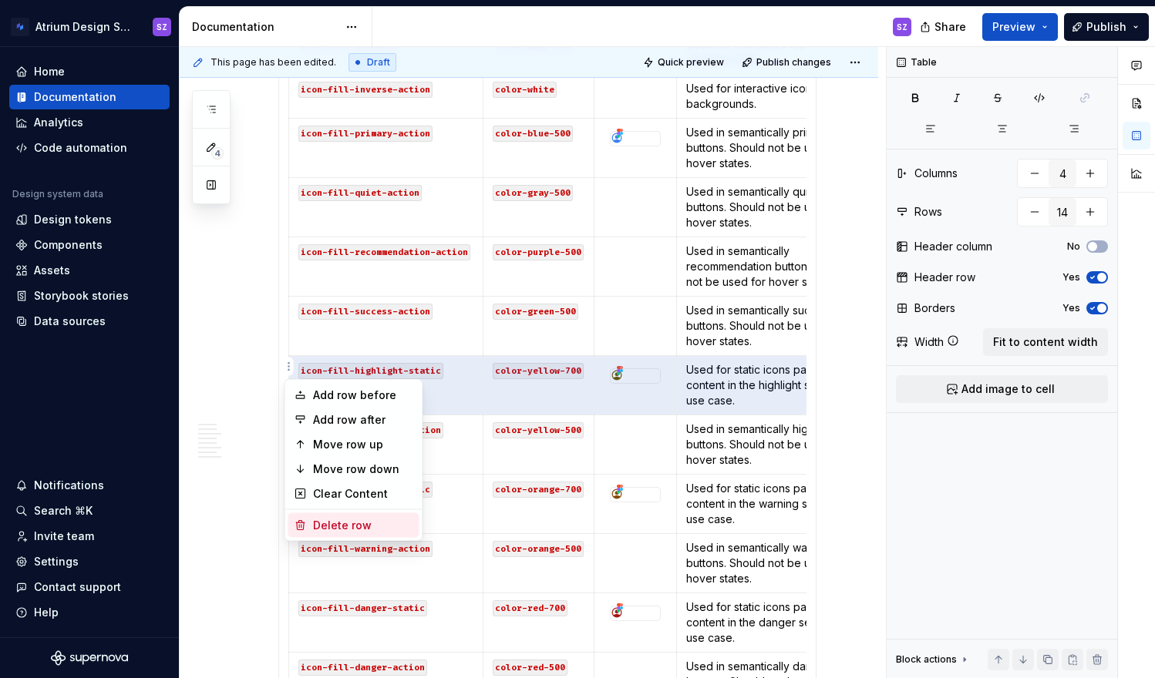
click at [326, 533] on div "Delete row" at bounding box center [353, 525] width 131 height 25
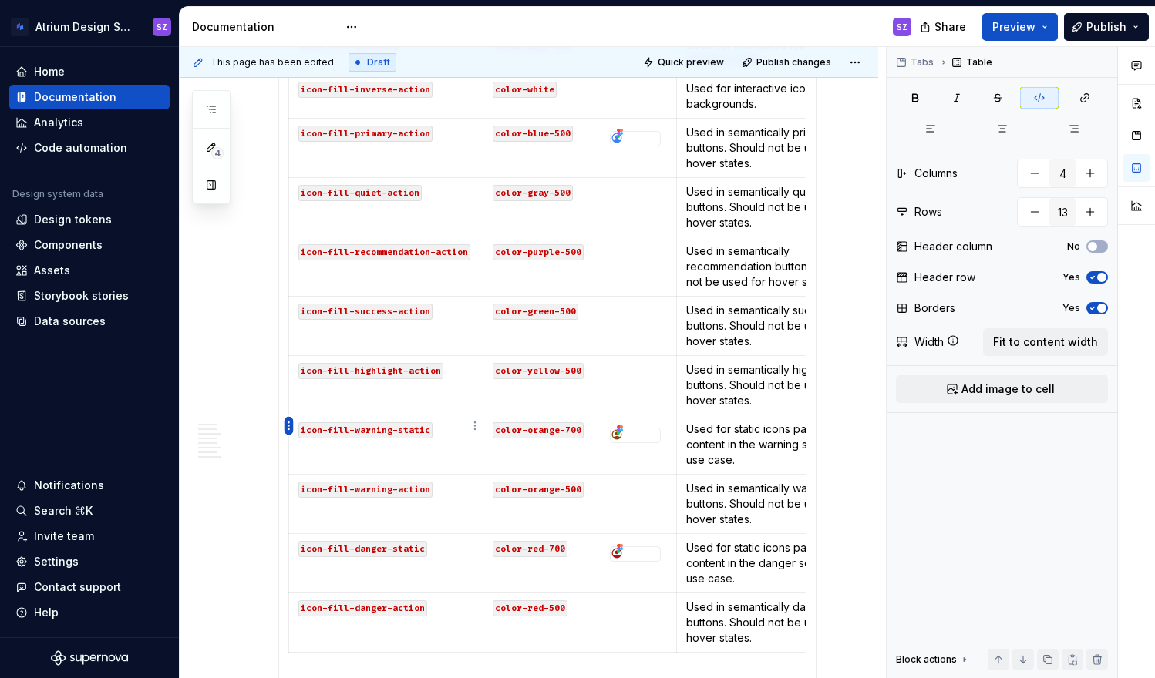
click at [288, 425] on html "Atrium Design System SZ Home Documentation Analytics Code automation Design sys…" at bounding box center [577, 339] width 1155 height 678
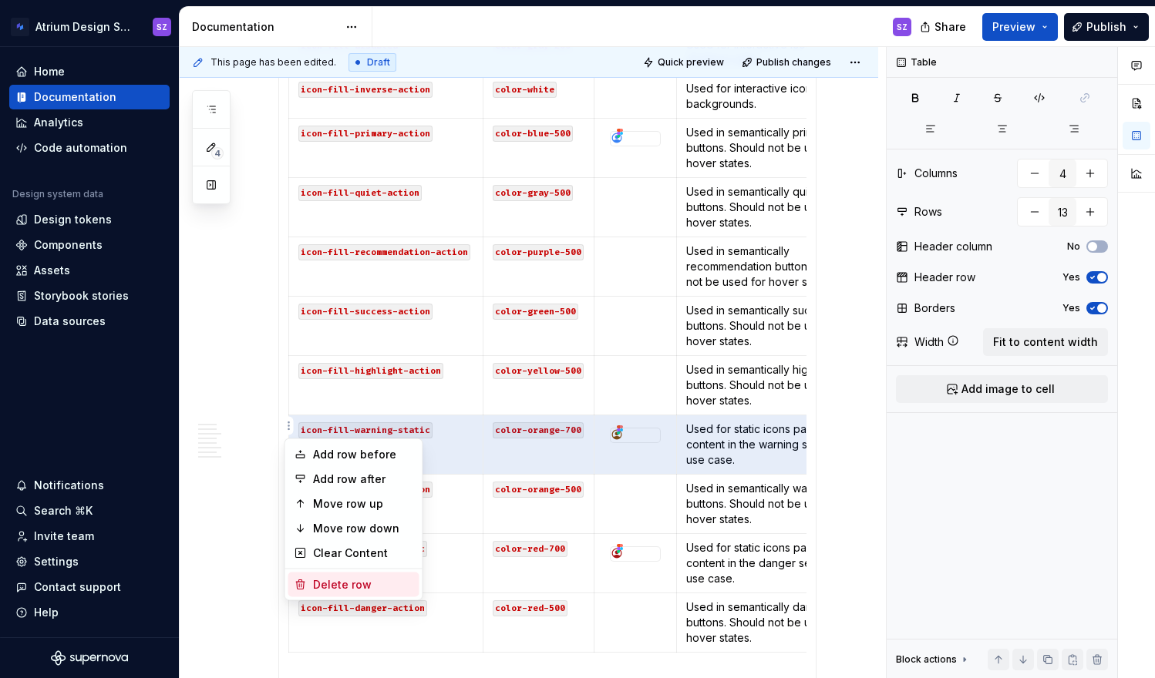
click at [320, 583] on div "Delete row" at bounding box center [363, 584] width 100 height 15
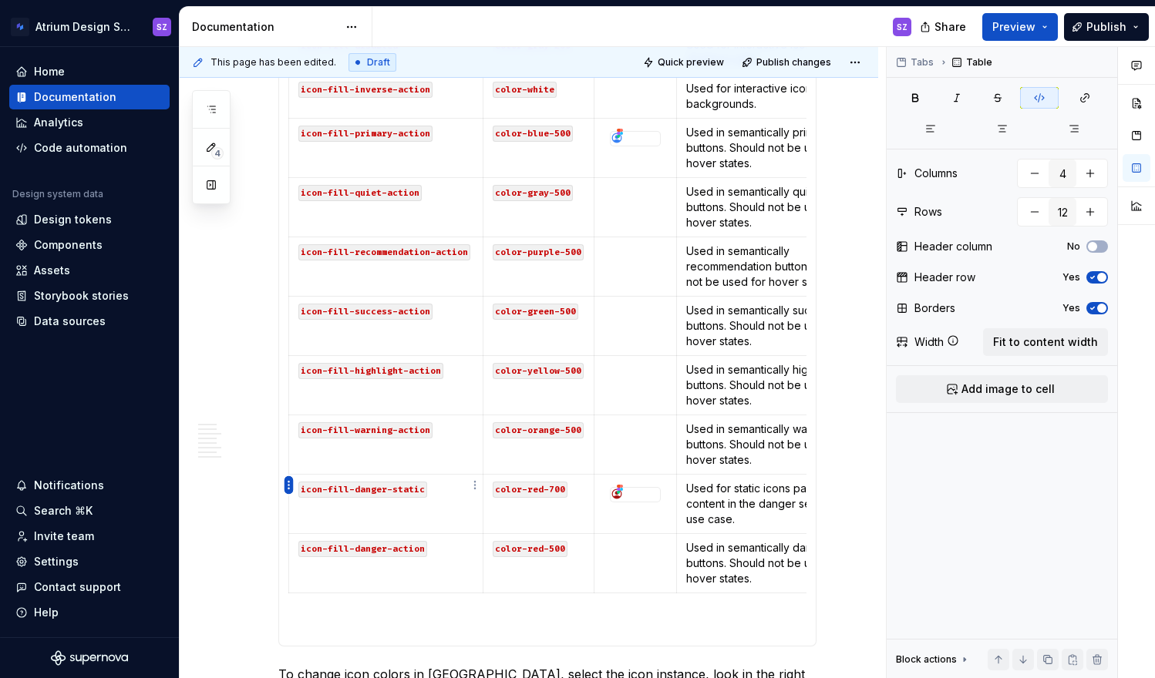
click at [289, 483] on html "Atrium Design System SZ Home Documentation Analytics Code automation Design sys…" at bounding box center [577, 339] width 1155 height 678
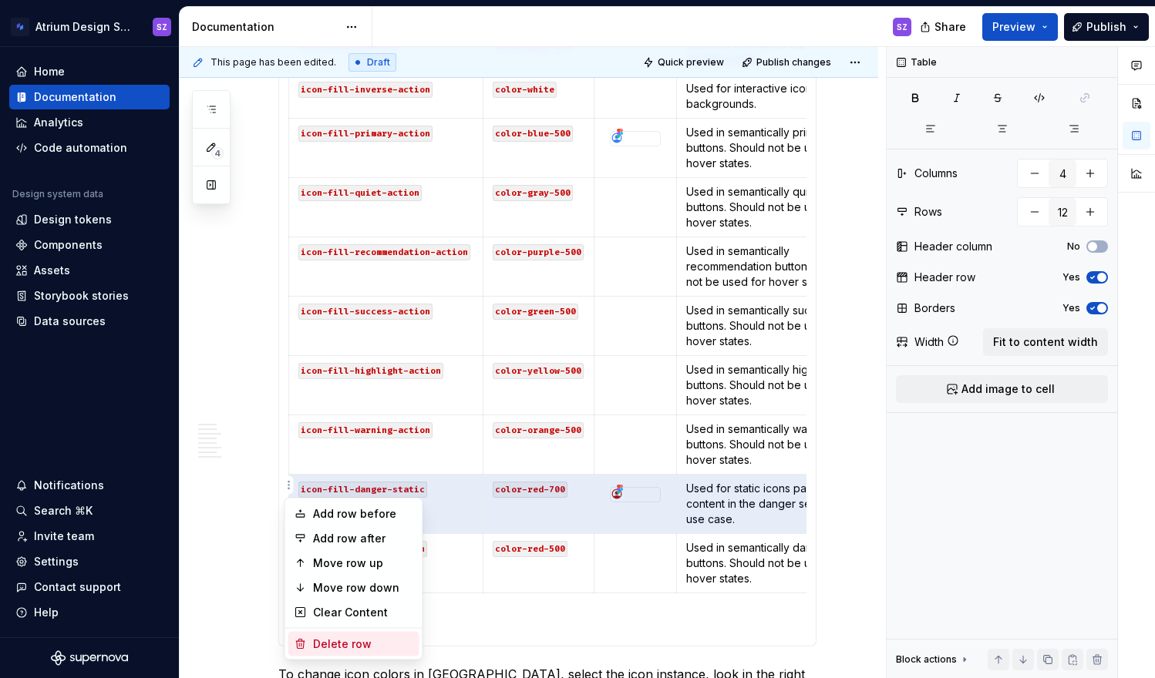
click at [313, 651] on div "Delete row" at bounding box center [353, 644] width 131 height 25
type input "11"
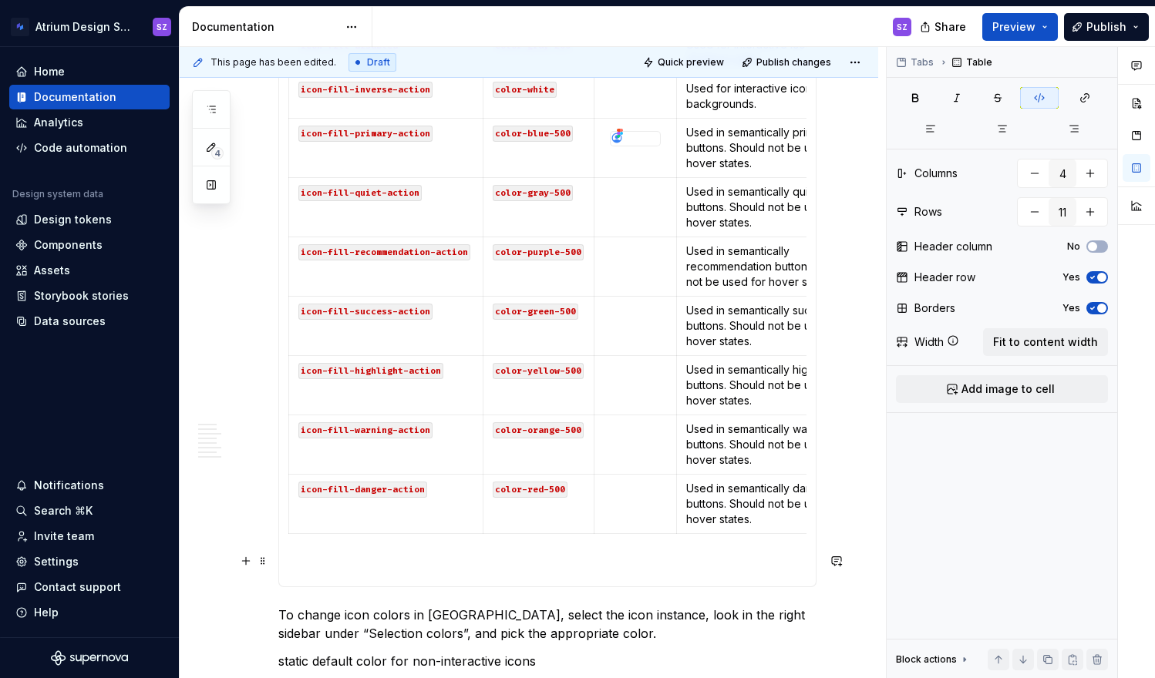
click at [348, 541] on section-item-column "Token Mapped Token Example Use case icon-fill-action color-gray-900 The default…" at bounding box center [547, 268] width 518 height 620
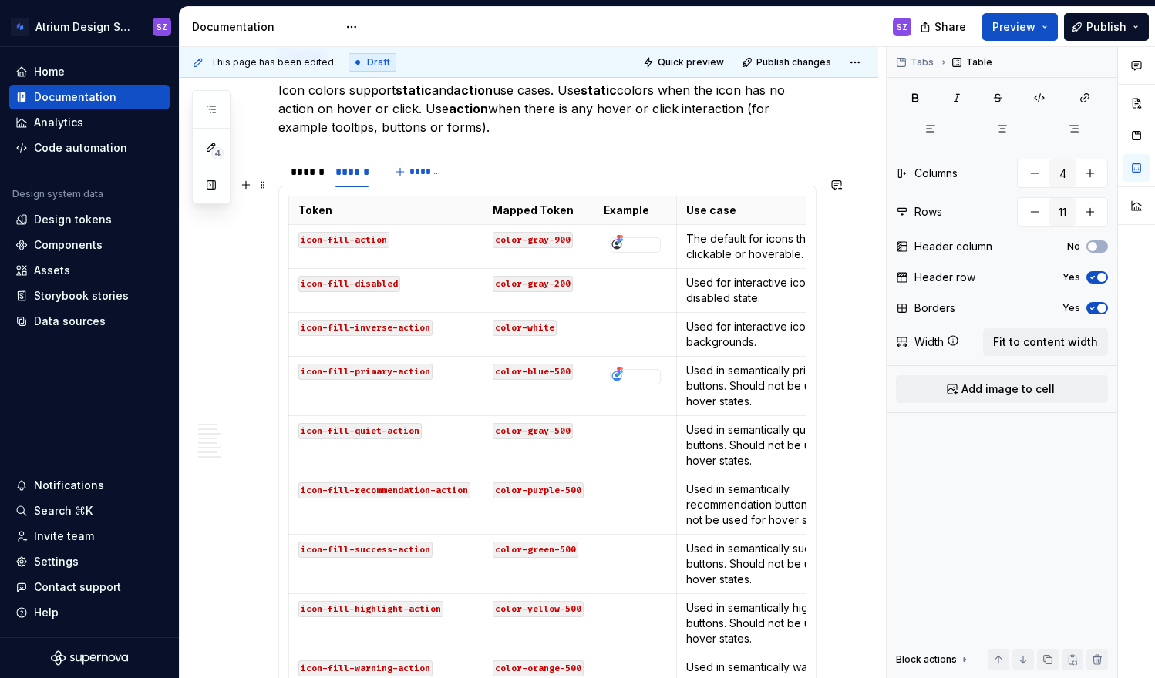
scroll to position [1124, 0]
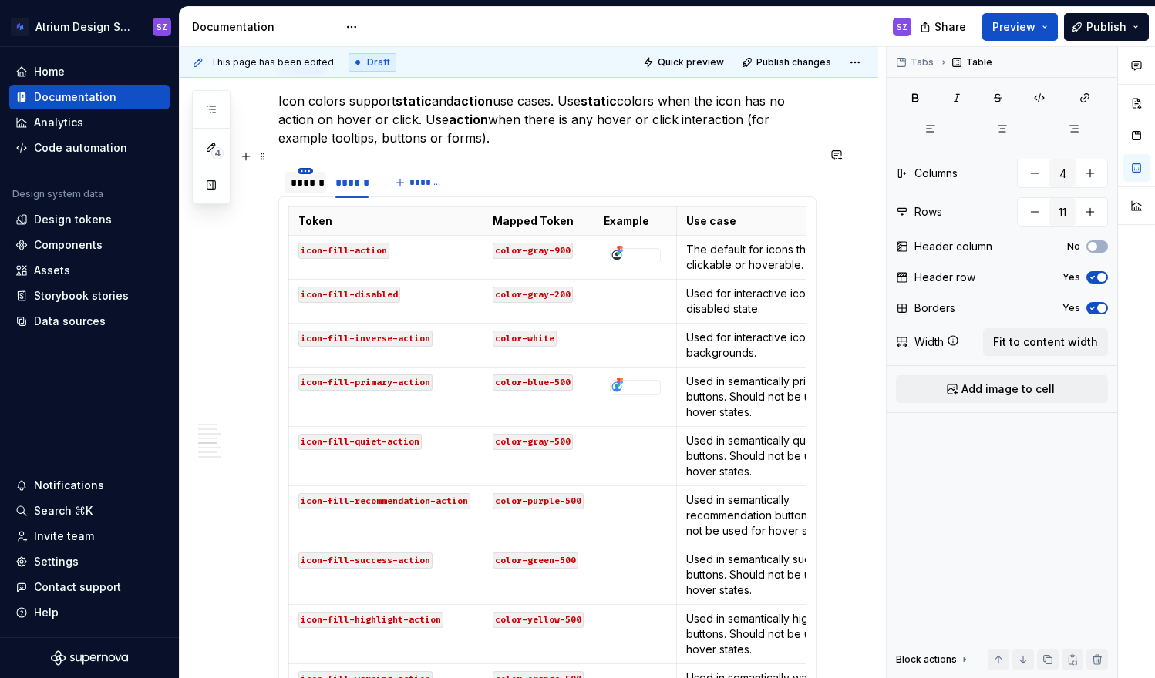
click at [307, 155] on html "Atrium Design System SZ Home Documentation Analytics Code automation Design sys…" at bounding box center [577, 339] width 1155 height 678
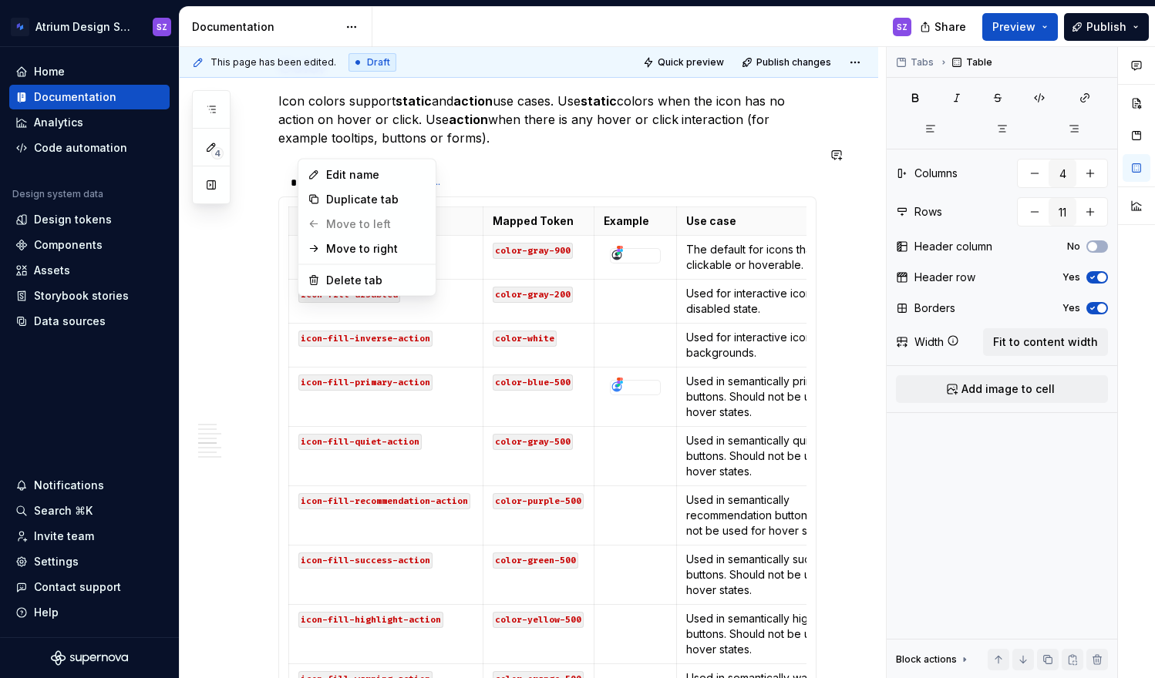
click at [274, 161] on html "Atrium Design System SZ Home Documentation Analytics Code automation Design sys…" at bounding box center [577, 339] width 1155 height 678
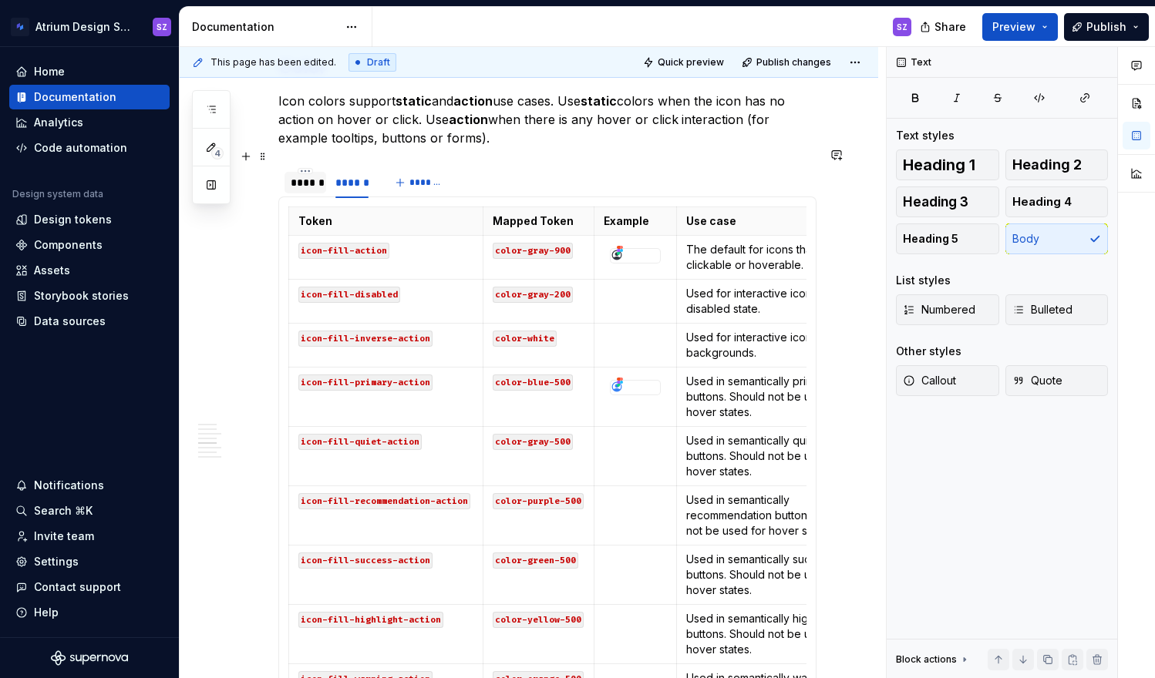
click at [293, 175] on div "******" at bounding box center [305, 182] width 29 height 15
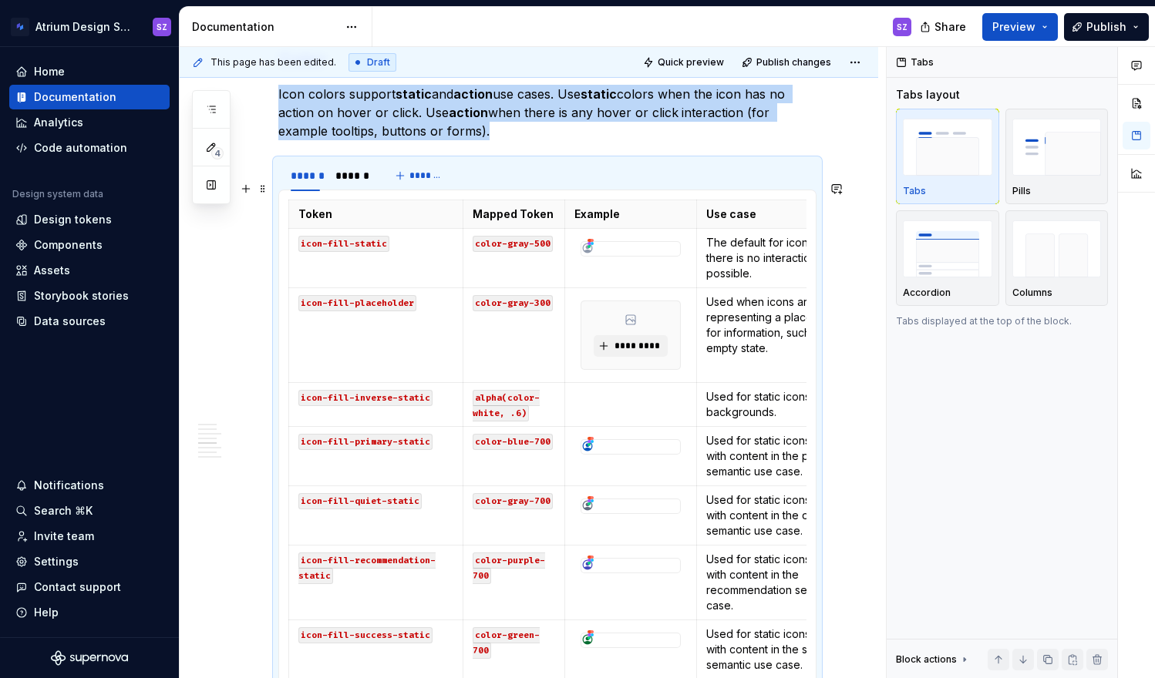
scroll to position [1129, 0]
click at [1034, 32] on span "Preview" at bounding box center [1013, 26] width 43 height 15
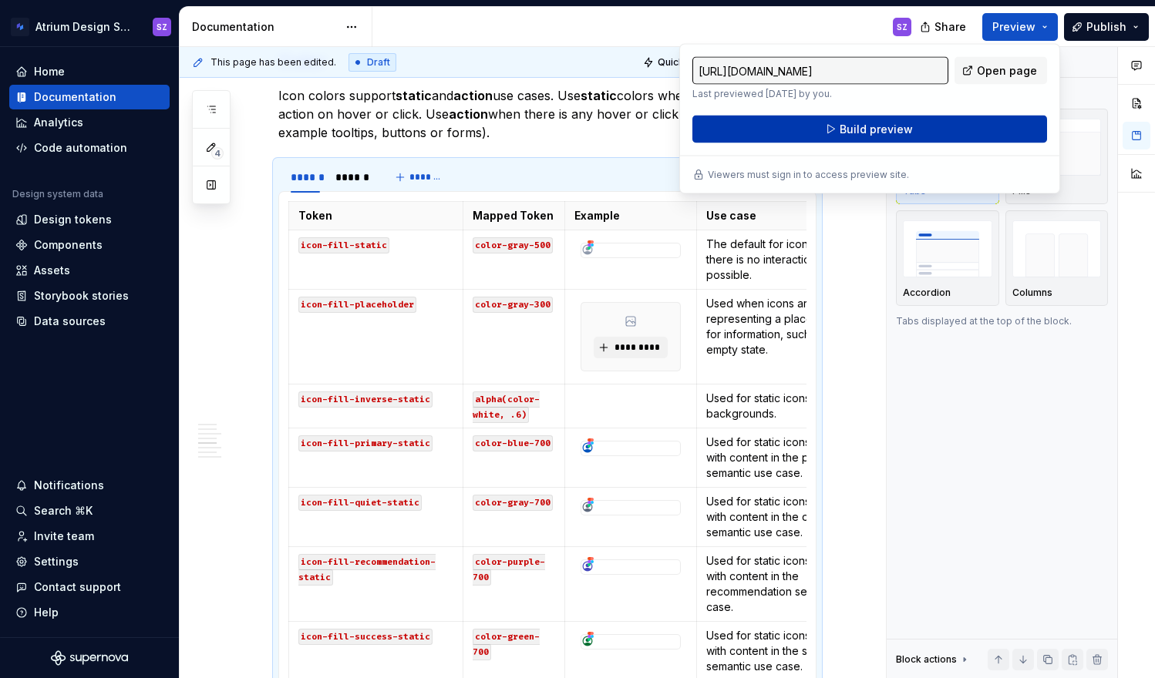
click at [978, 127] on button "Build preview" at bounding box center [869, 130] width 355 height 28
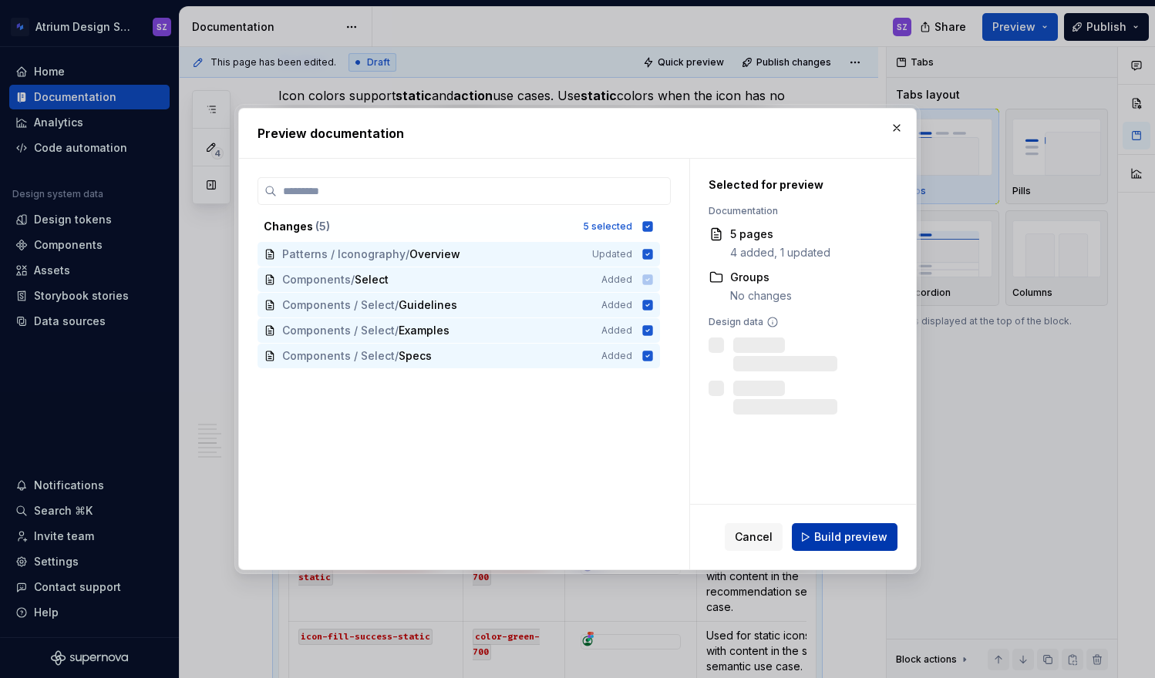
click at [836, 540] on span "Build preview" at bounding box center [850, 537] width 73 height 15
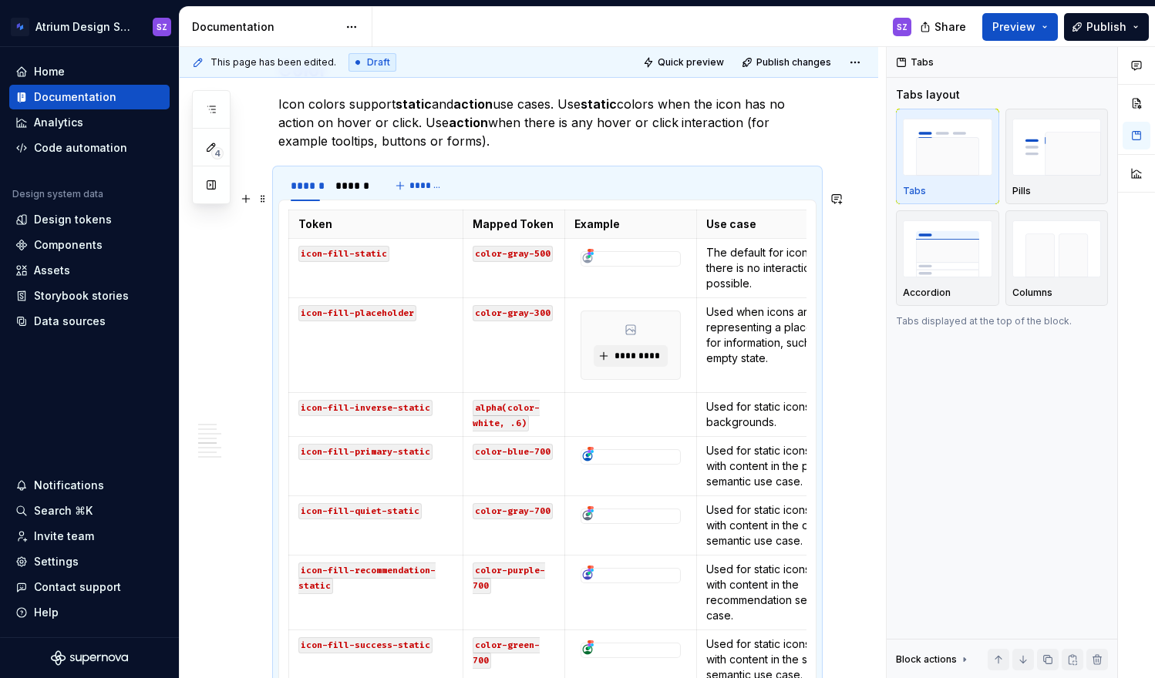
scroll to position [1115, 0]
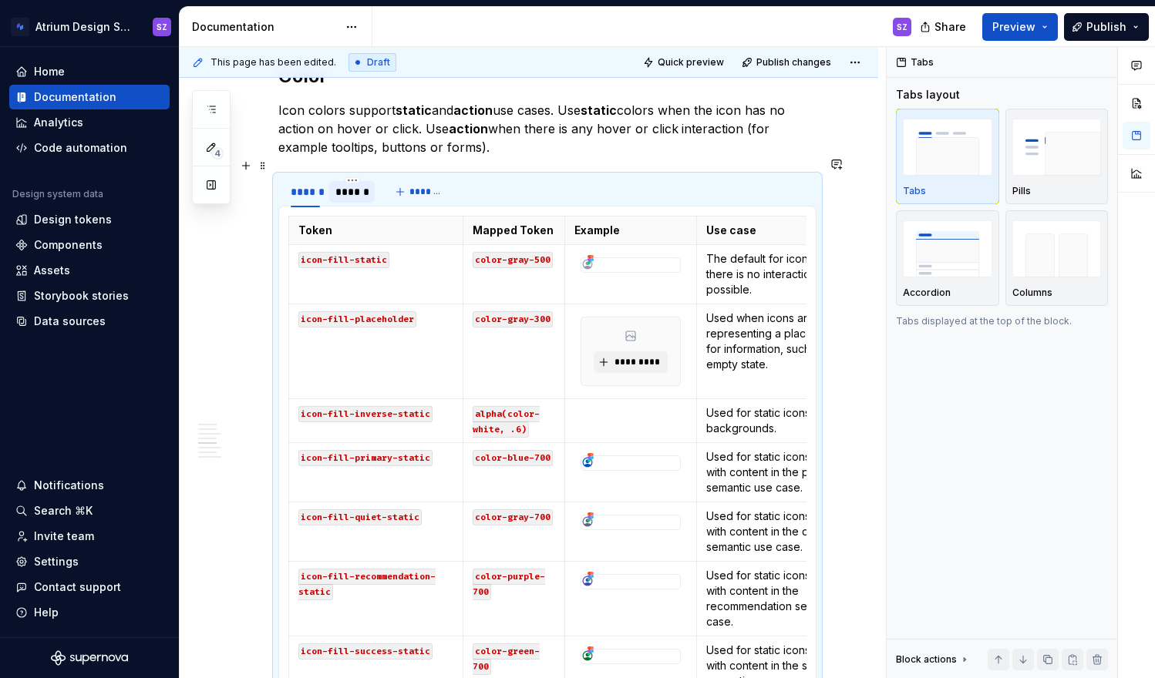
click at [358, 184] on div "******" at bounding box center [351, 191] width 33 height 15
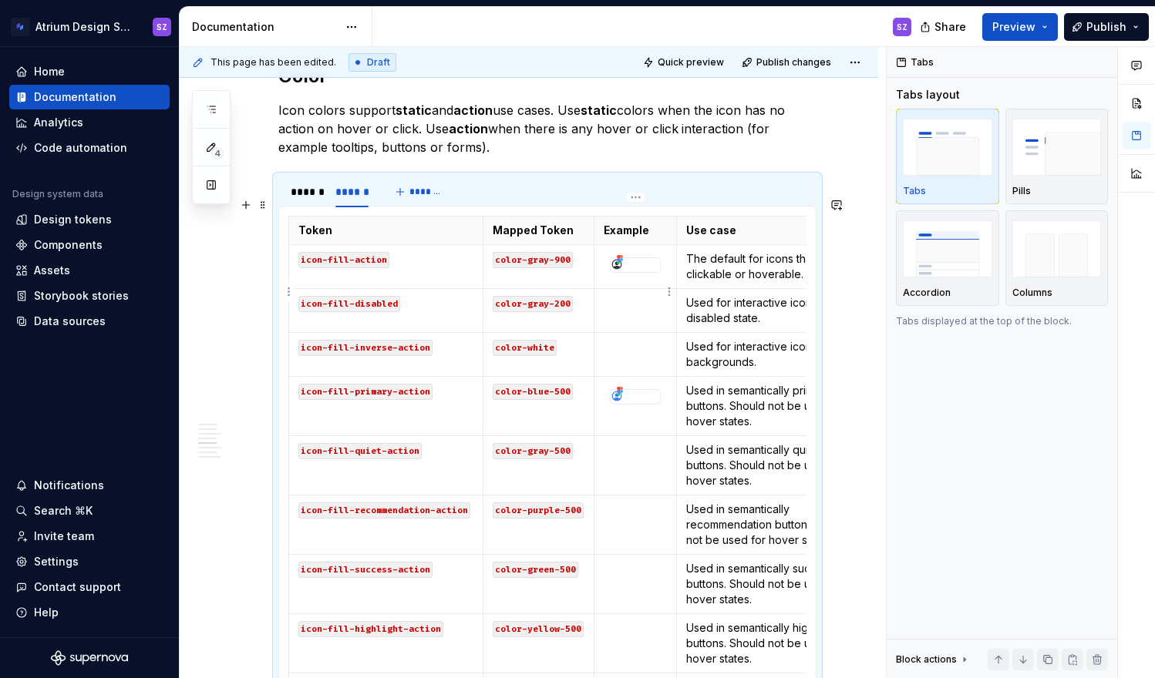
click at [614, 295] on p at bounding box center [635, 302] width 63 height 15
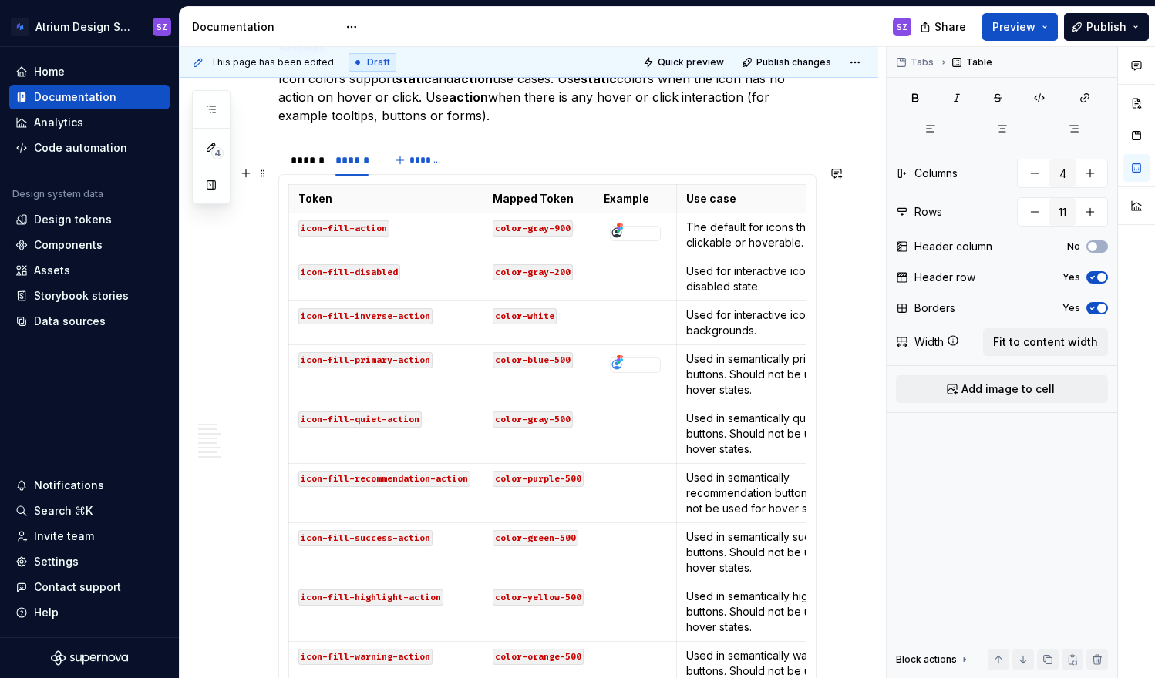
scroll to position [1138, 0]
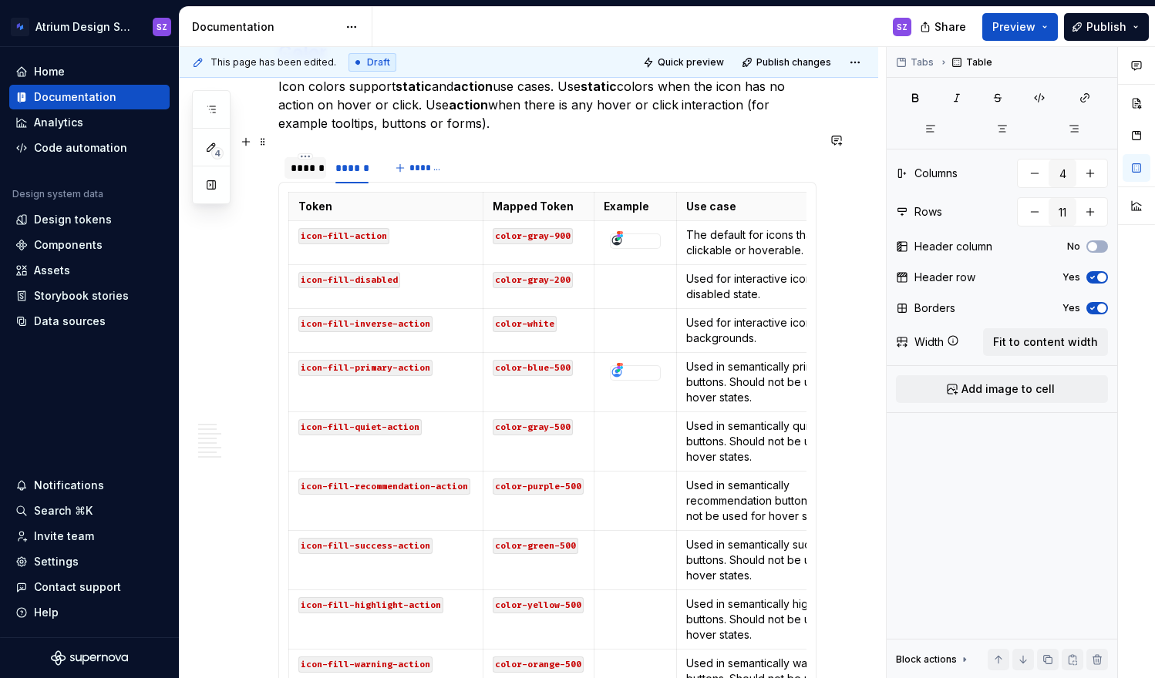
click at [297, 160] on div "******" at bounding box center [305, 167] width 29 height 15
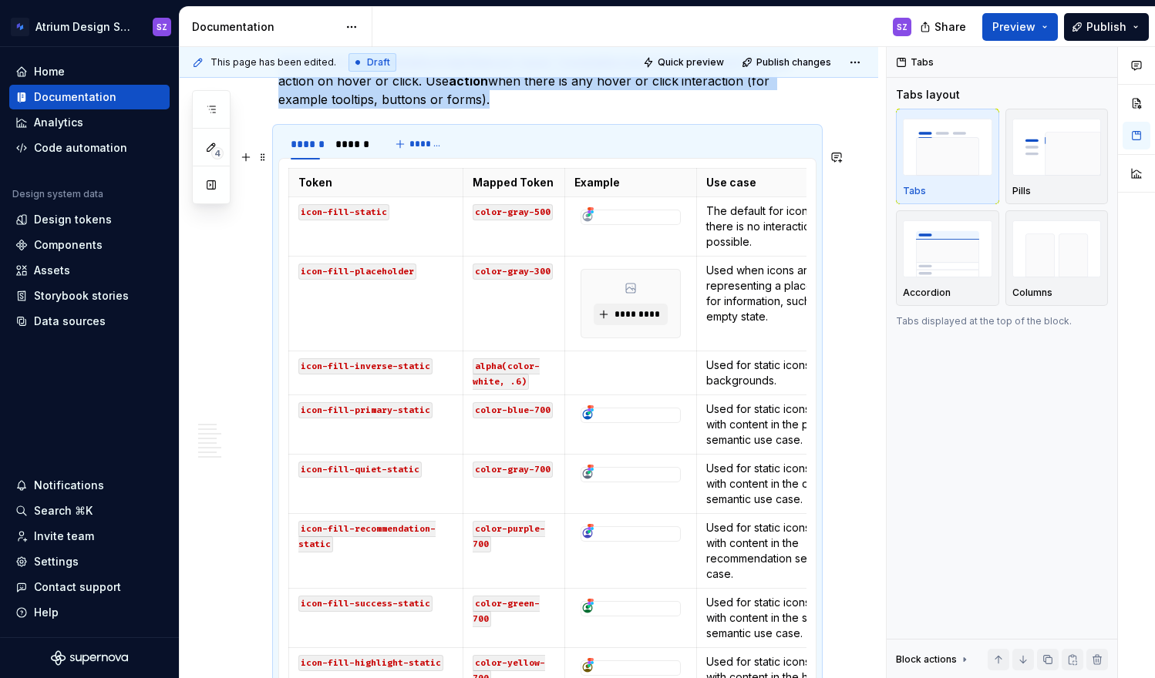
scroll to position [1144, 0]
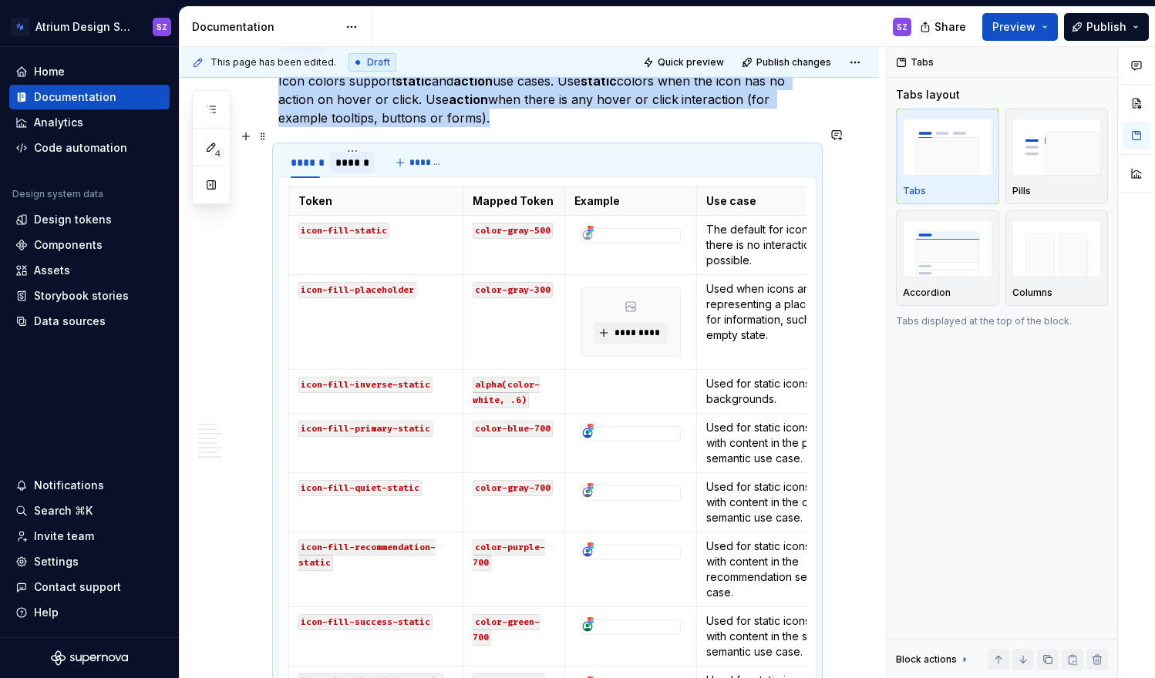
click at [342, 152] on div "******" at bounding box center [351, 163] width 45 height 22
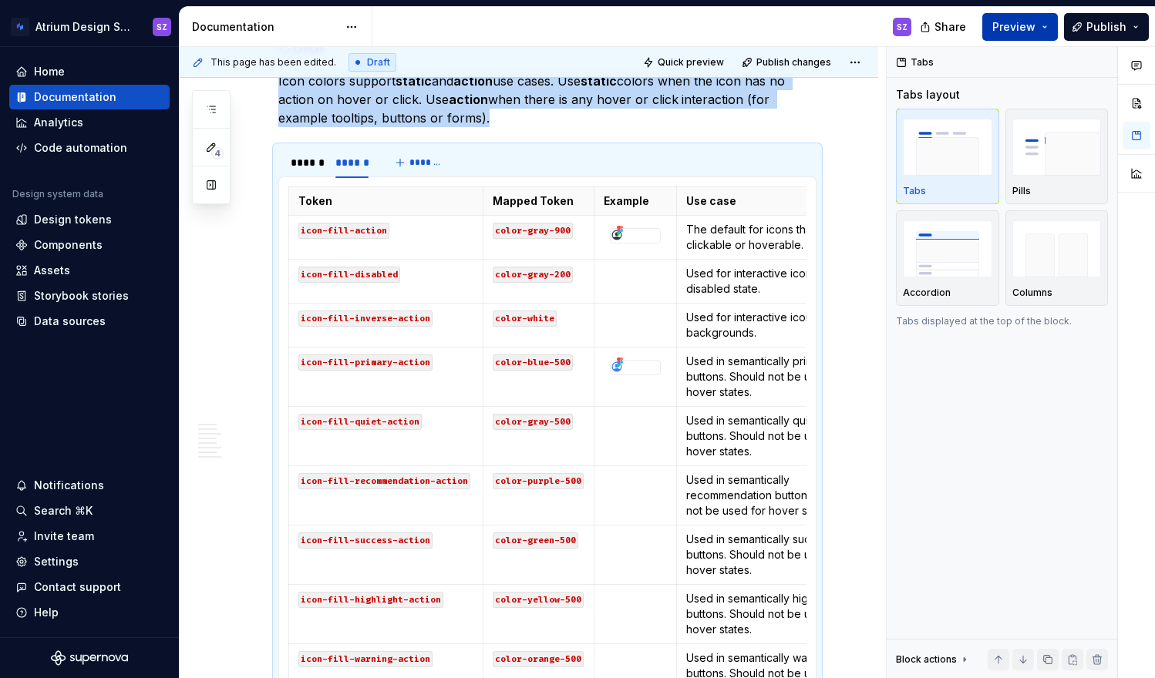
click at [1021, 38] on button "Preview" at bounding box center [1020, 27] width 76 height 28
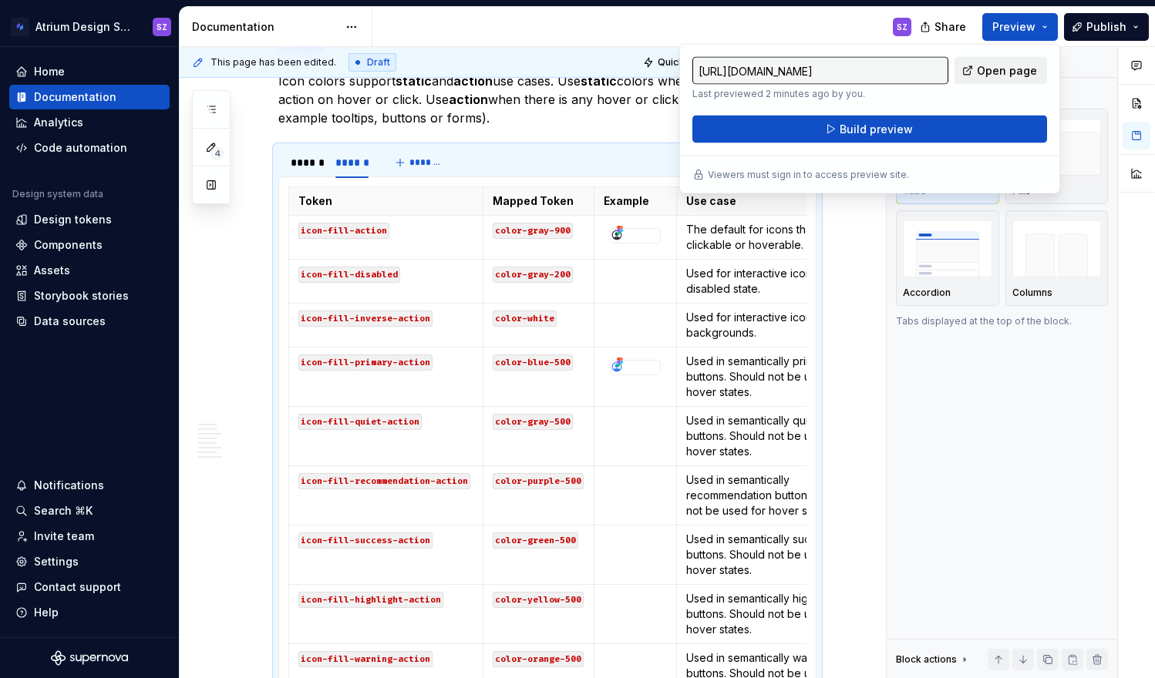
click at [988, 76] on span "Open page" at bounding box center [1007, 70] width 60 height 15
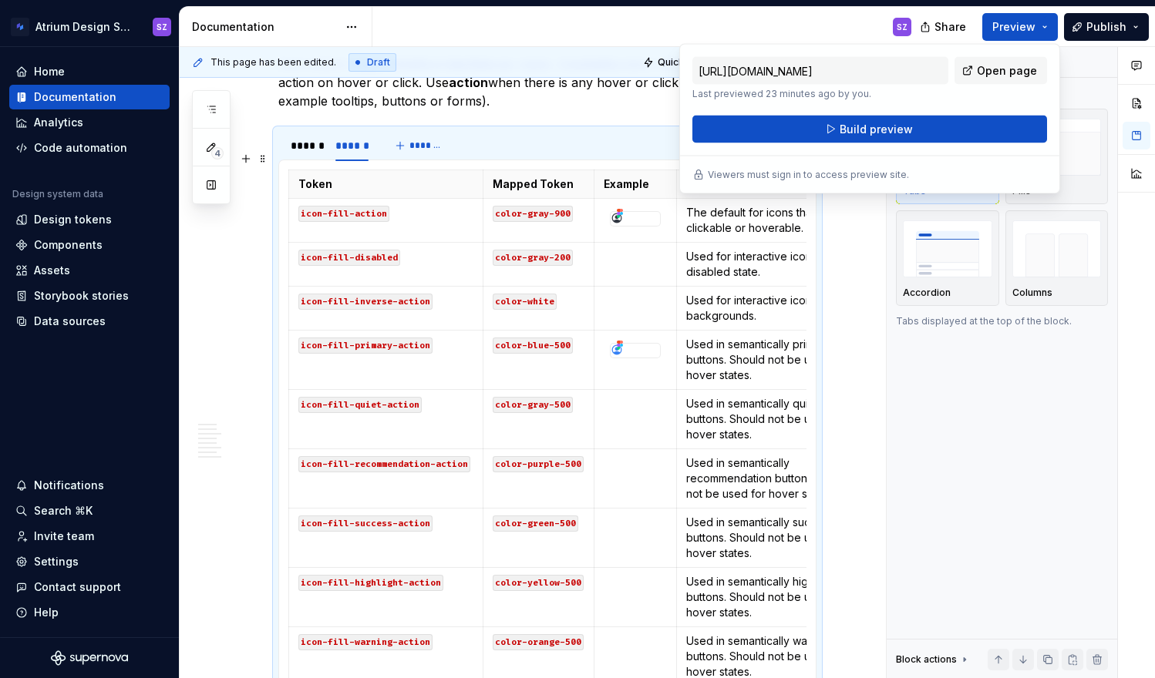
scroll to position [1138, 0]
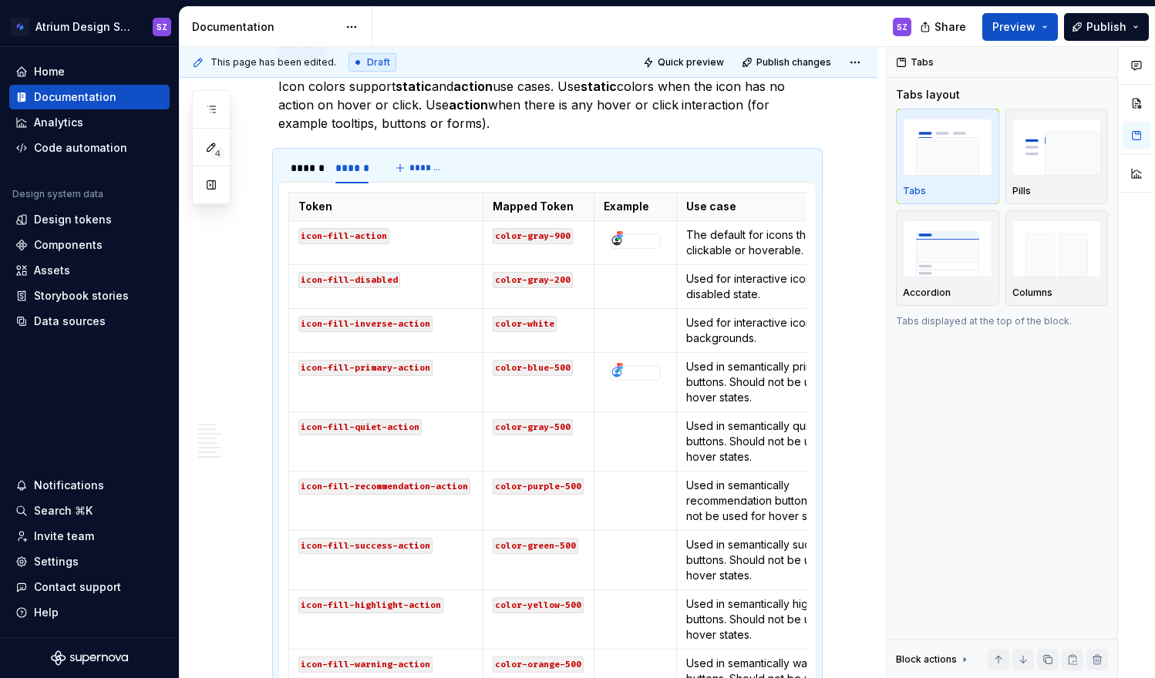
click at [824, 35] on div "SZ" at bounding box center [647, 27] width 551 height 40
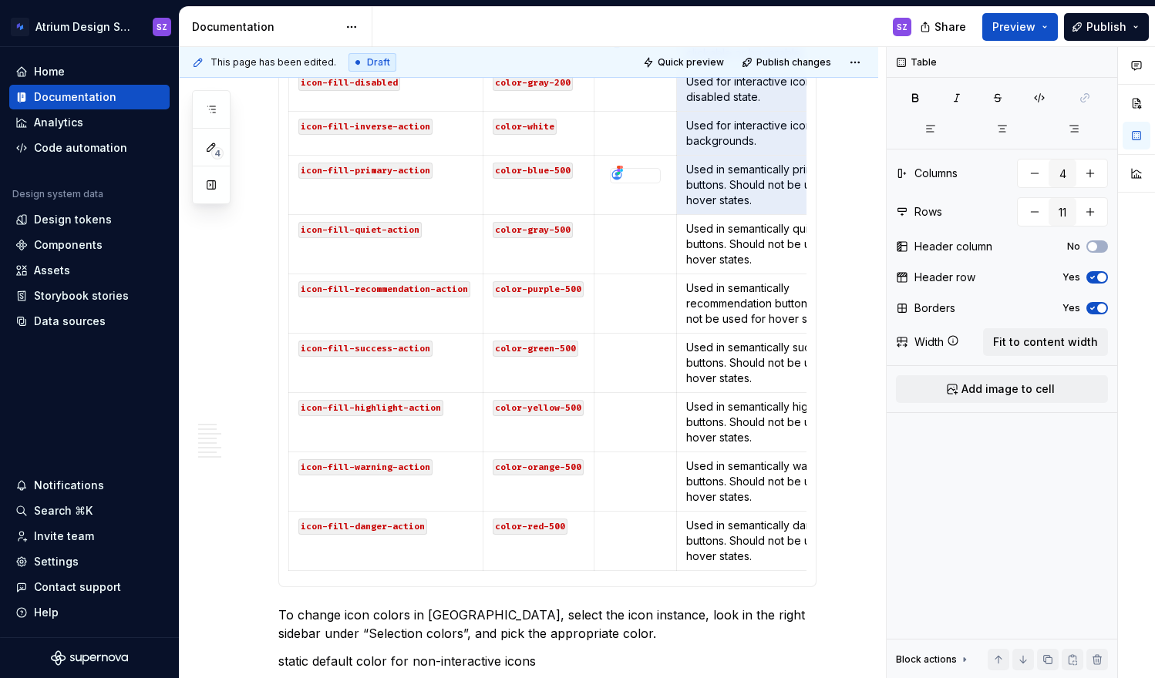
scroll to position [1426, 0]
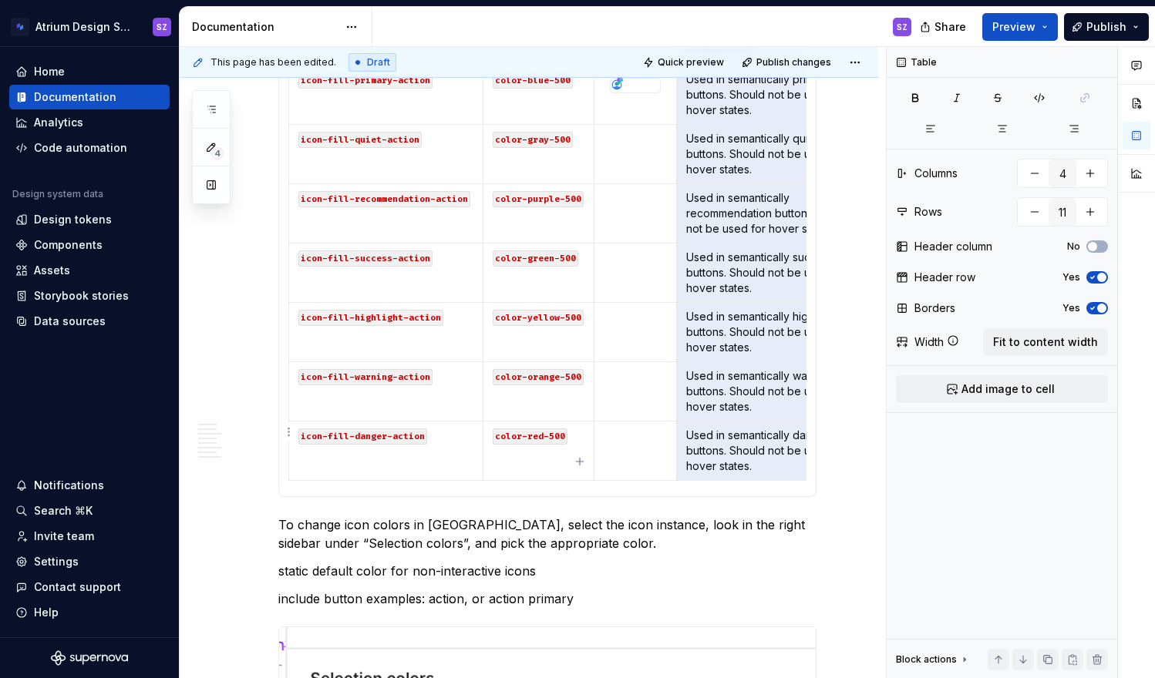
drag, startPoint x: 737, startPoint y: 218, endPoint x: 735, endPoint y: 439, distance: 220.5
click at [735, 439] on tbody "Token Mapped Token Example Use case icon-fill-action color-gray-900 The default…" at bounding box center [580, 193] width 582 height 576
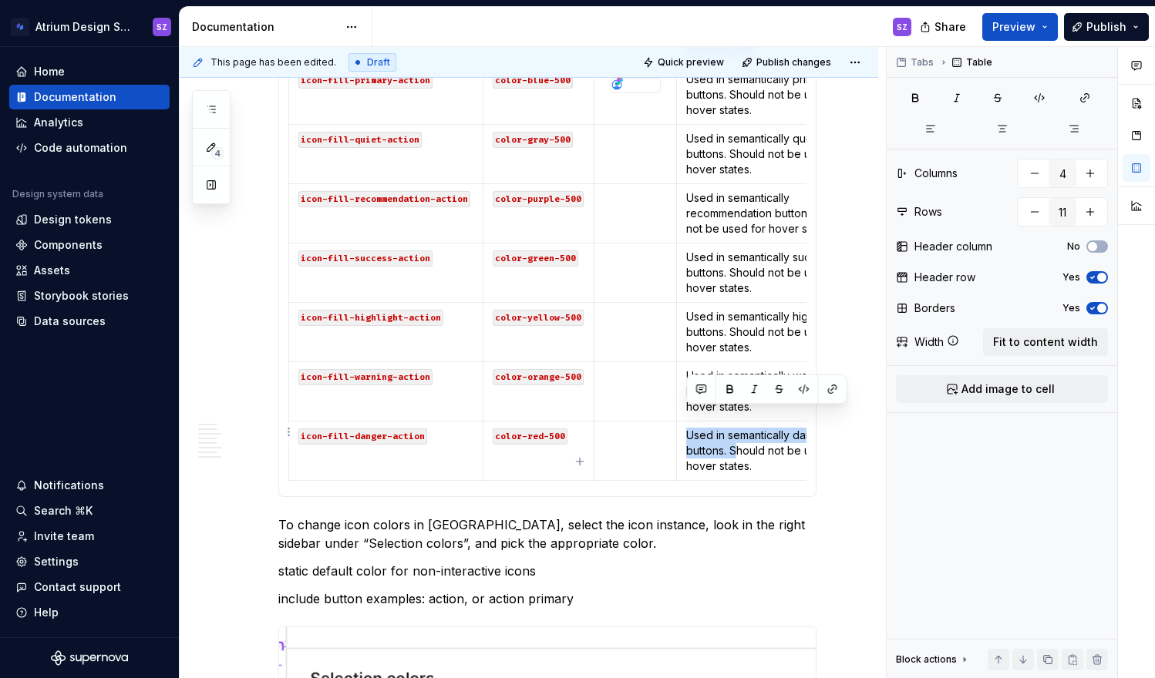
type textarea "*"
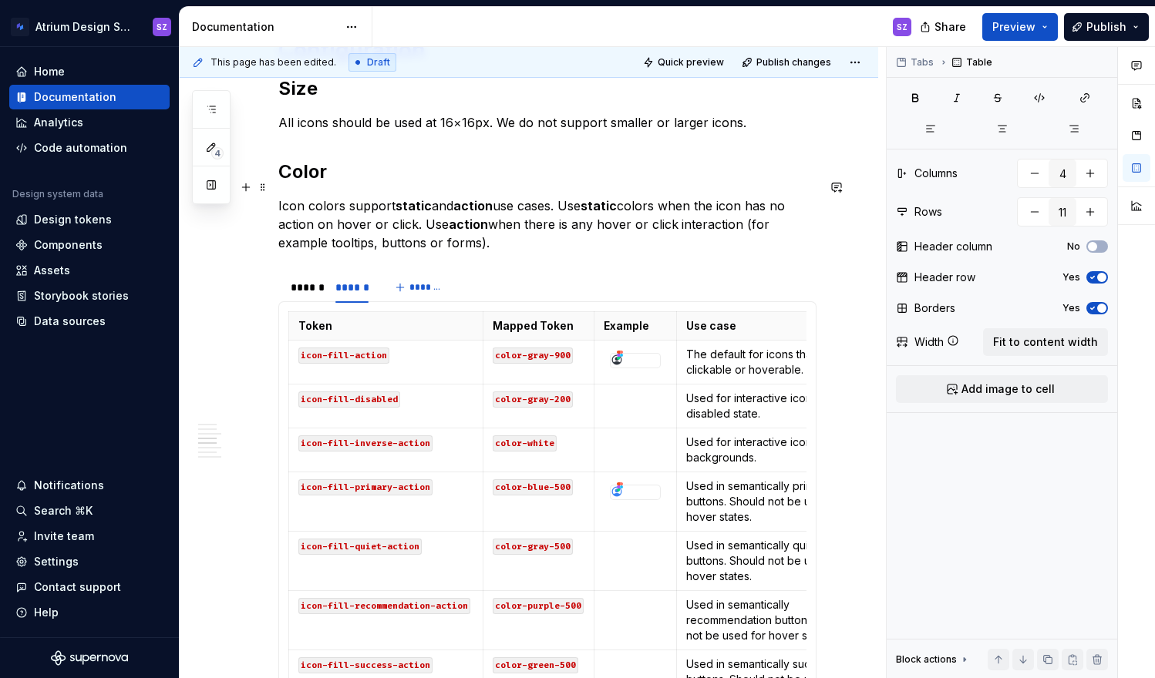
scroll to position [1017, 0]
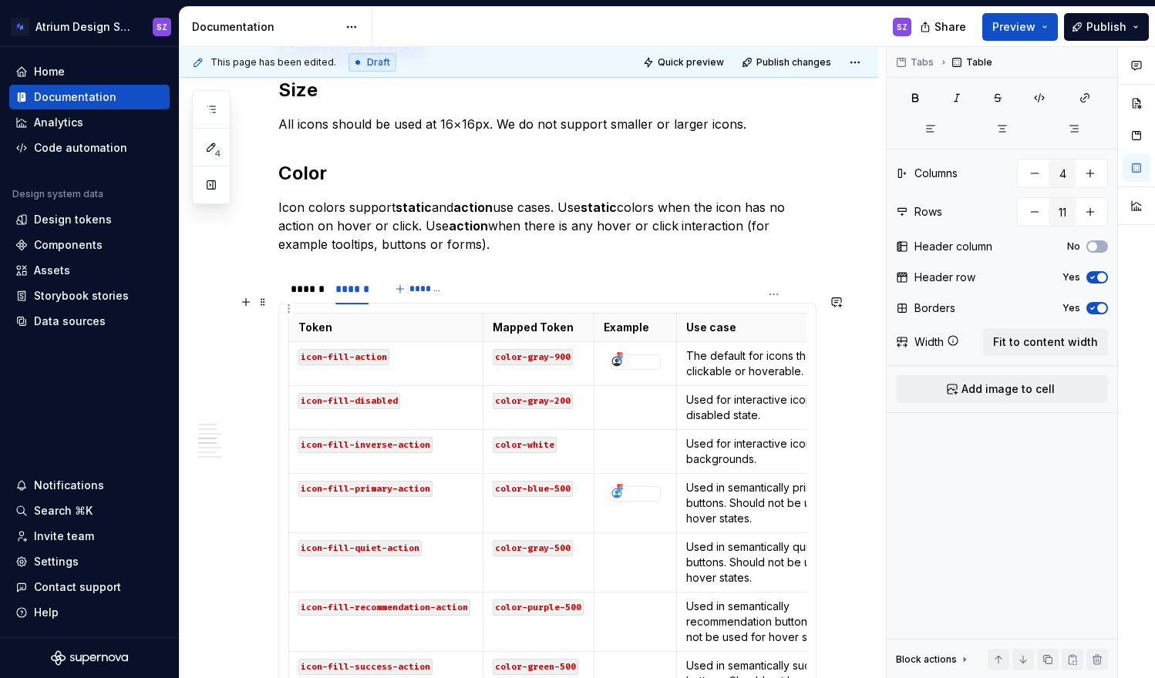
click at [729, 320] on p "Use case" at bounding box center [773, 327] width 175 height 15
click at [775, 297] on html "Atrium Design System SZ Home Documentation Analytics Code automation Design sys…" at bounding box center [577, 339] width 1155 height 678
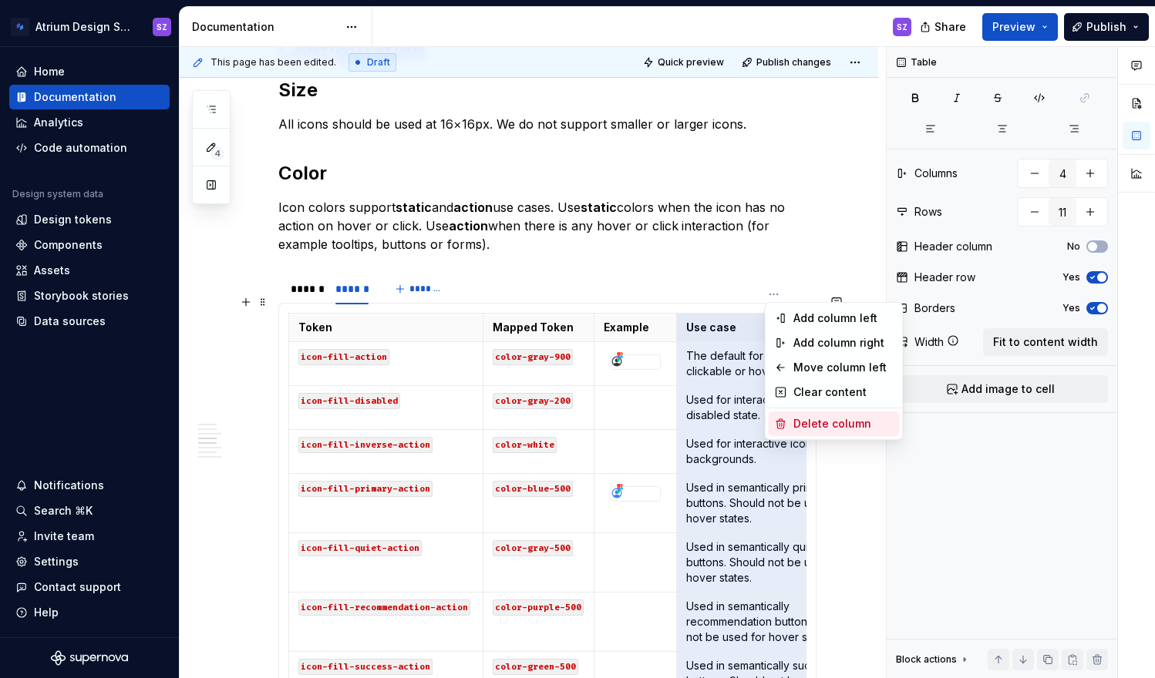
click at [825, 424] on div "Delete column" at bounding box center [843, 423] width 100 height 15
type input "3"
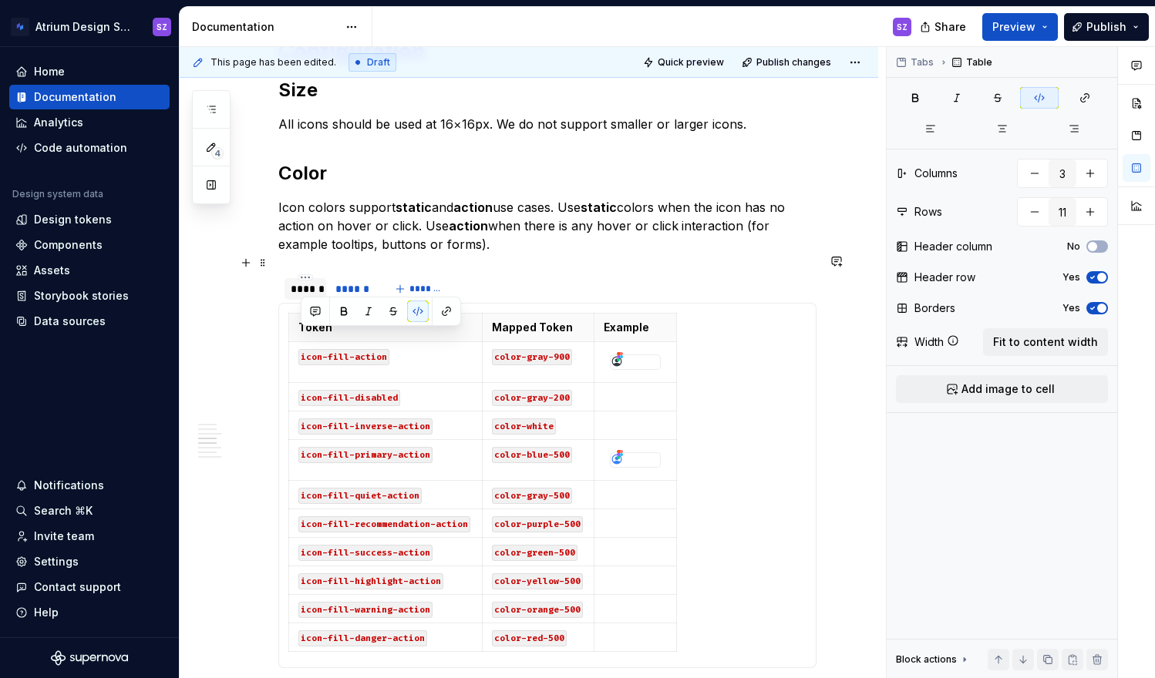
click at [301, 281] on div "******" at bounding box center [305, 288] width 29 height 15
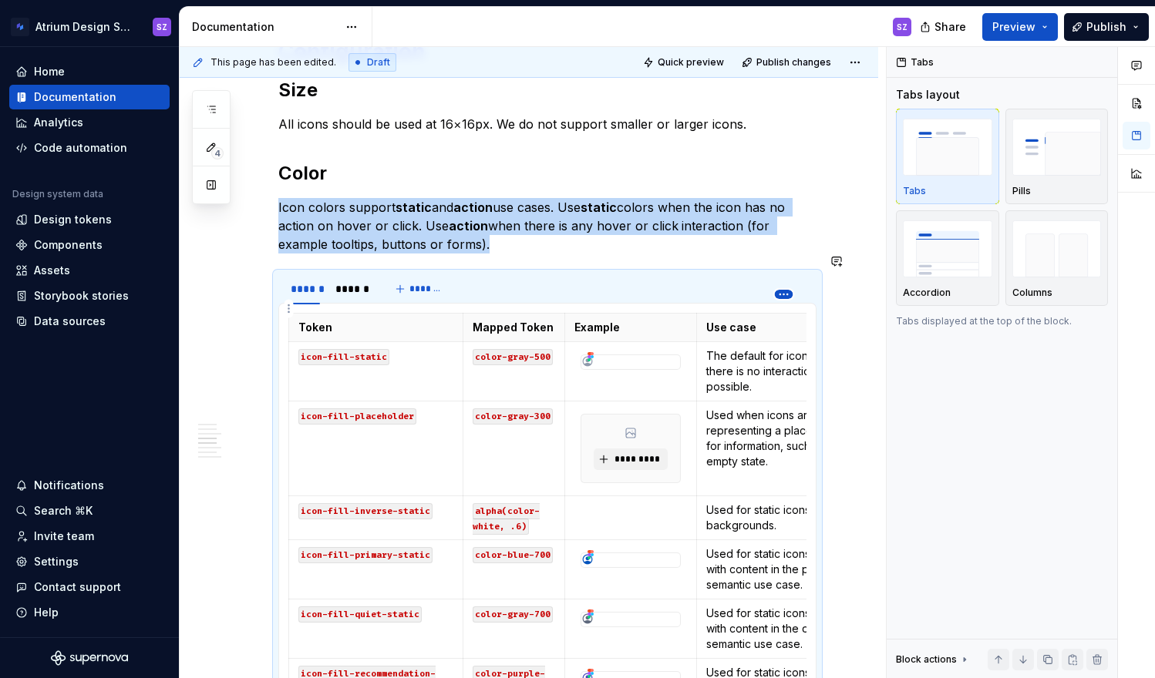
click at [782, 291] on html "Atrium Design System SZ Home Documentation Analytics Code automation Design sys…" at bounding box center [577, 339] width 1155 height 678
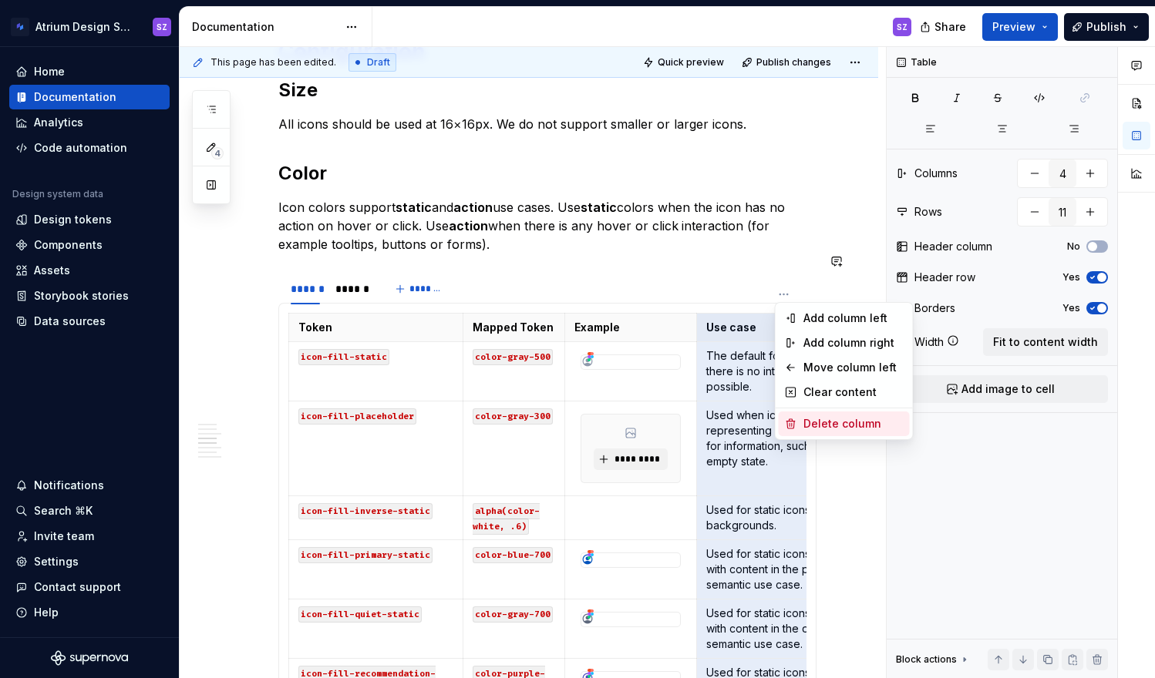
click at [825, 419] on div "Delete column" at bounding box center [853, 423] width 100 height 15
type input "3"
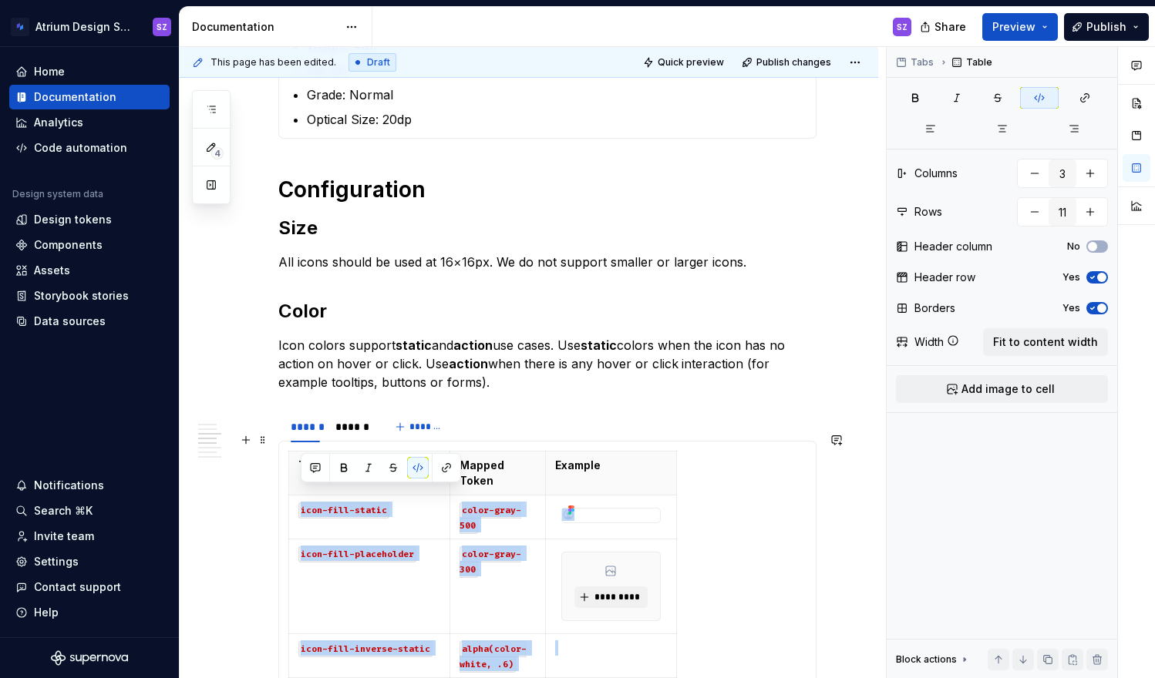
scroll to position [874, 0]
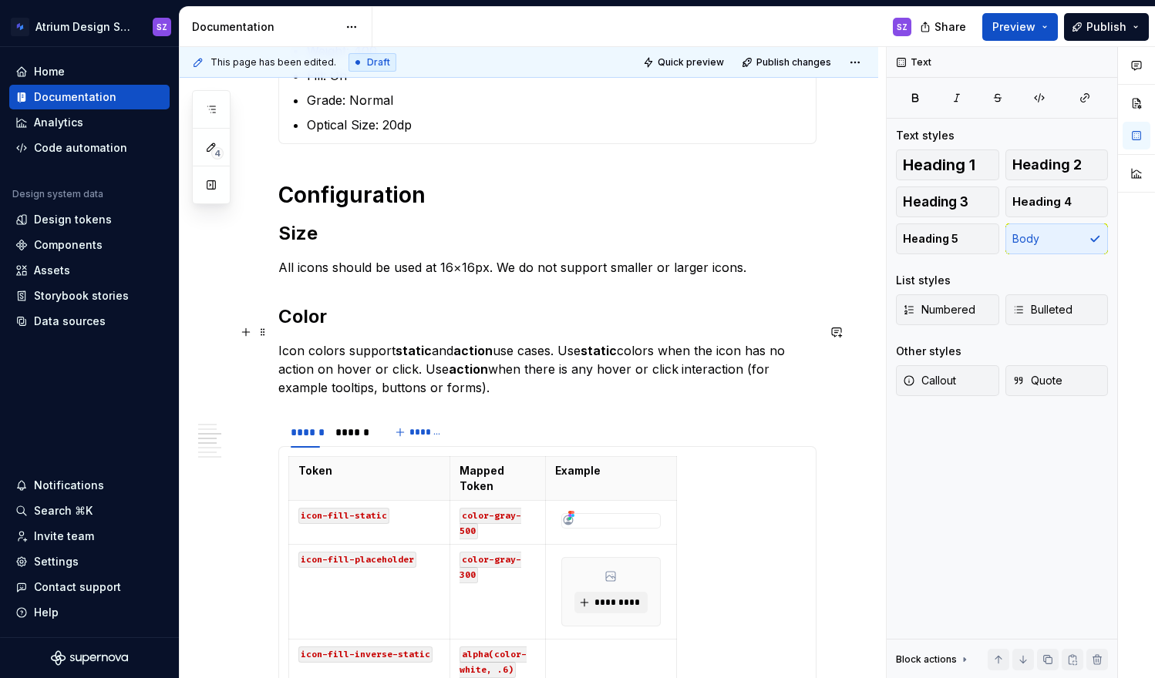
click at [514, 364] on p "Icon colors support static and action use cases. Use static colors when the ico…" at bounding box center [547, 368] width 538 height 55
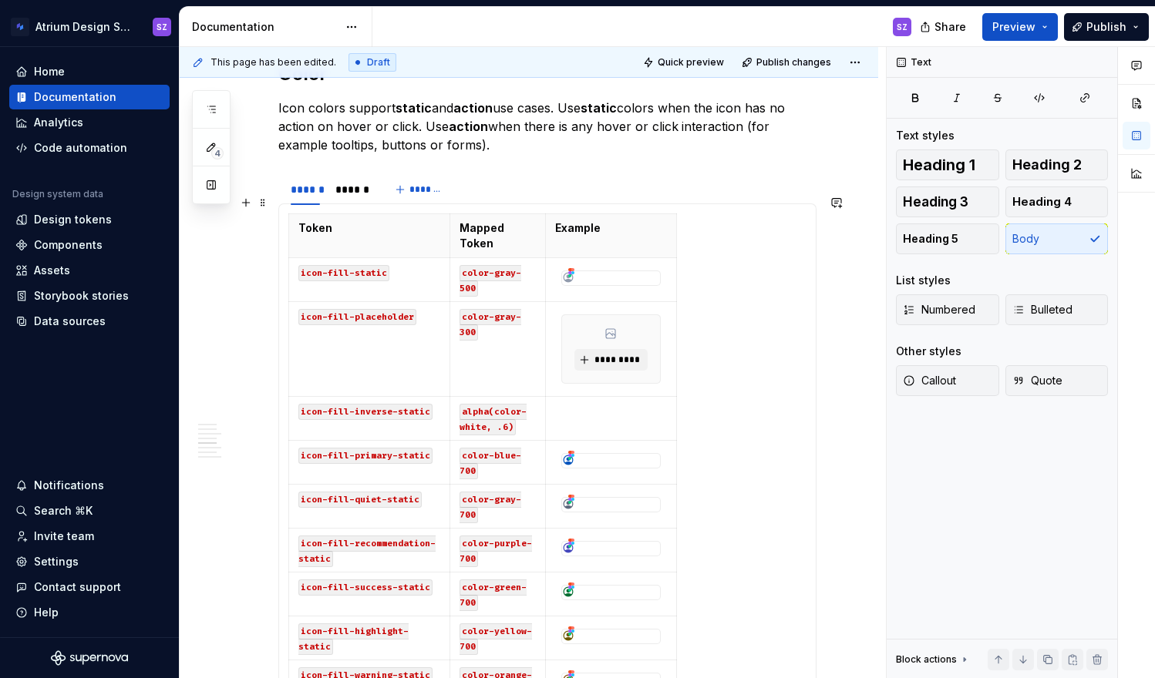
scroll to position [1081, 0]
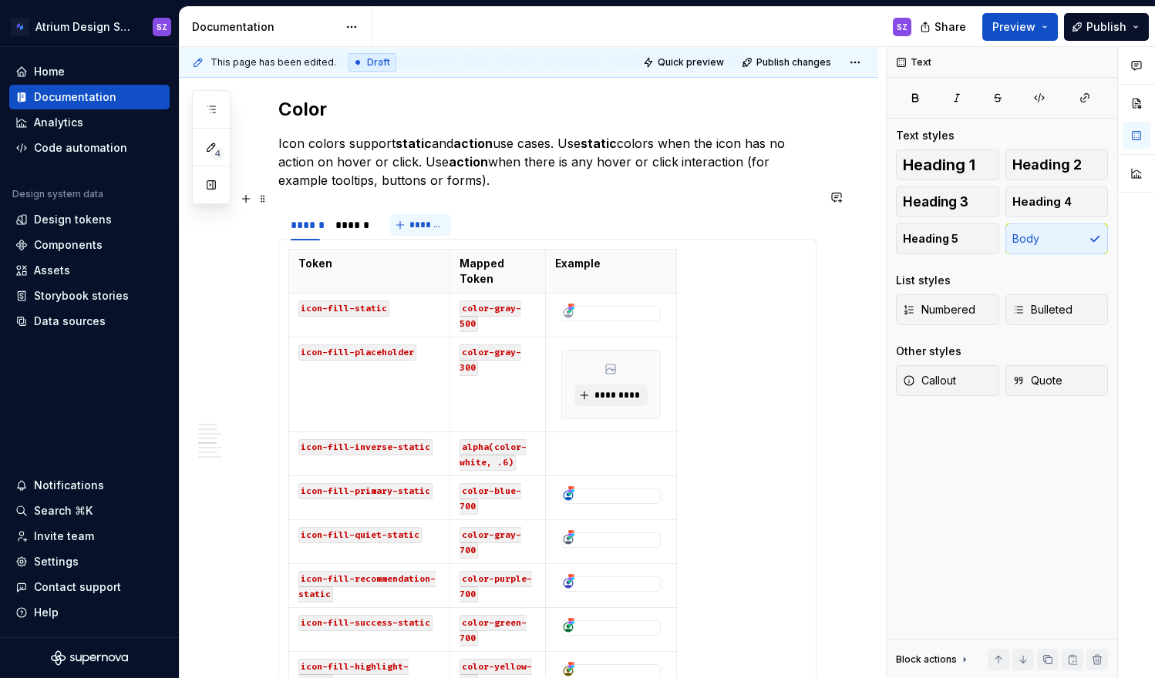
click at [407, 214] on button "*******" at bounding box center [420, 225] width 61 height 22
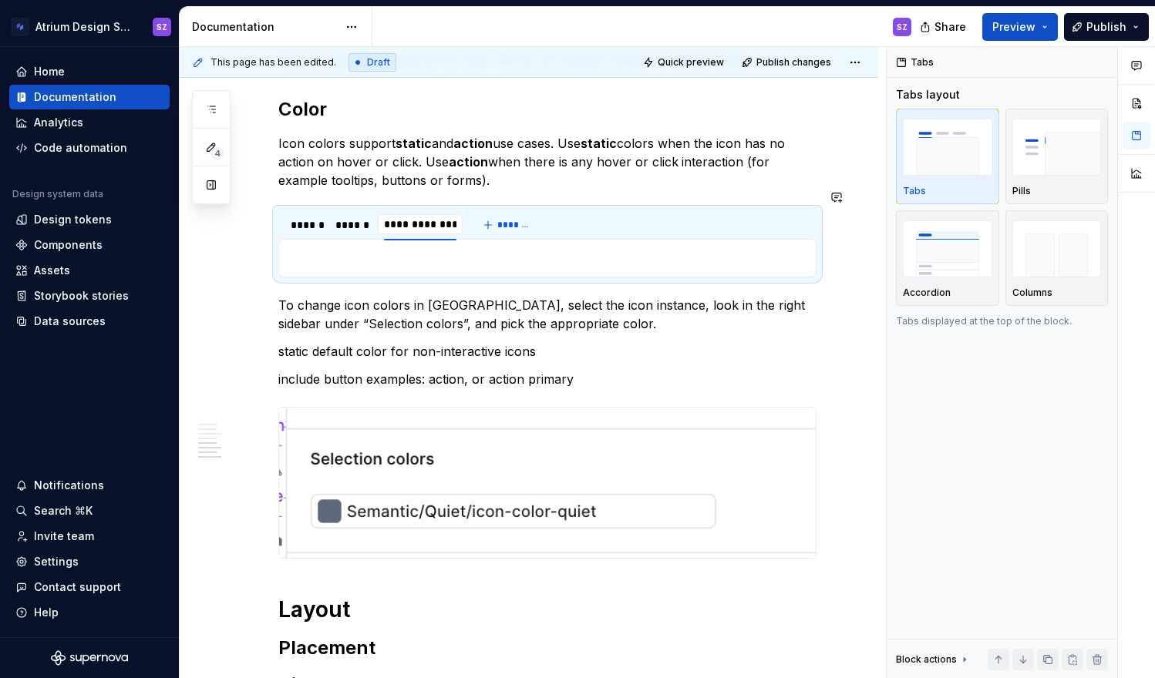
type input "********"
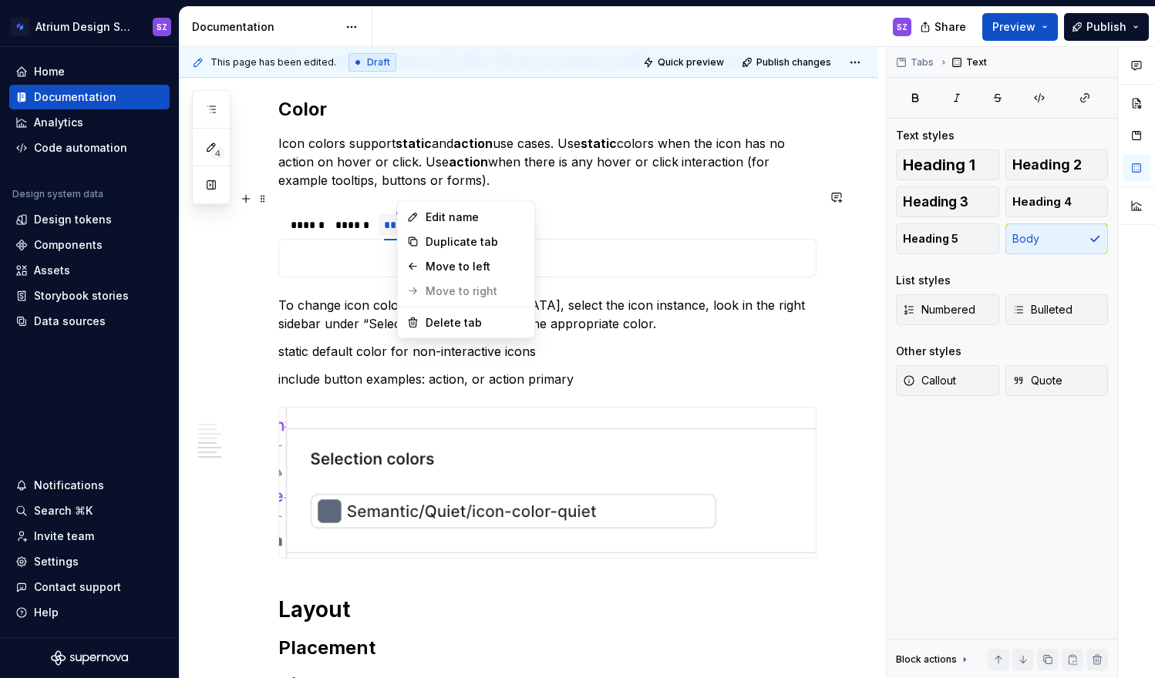
click at [406, 194] on html "Atrium Design System SZ Home Documentation Analytics Code automation Design sys…" at bounding box center [577, 339] width 1155 height 678
click at [443, 321] on div "Delete tab" at bounding box center [475, 322] width 100 height 15
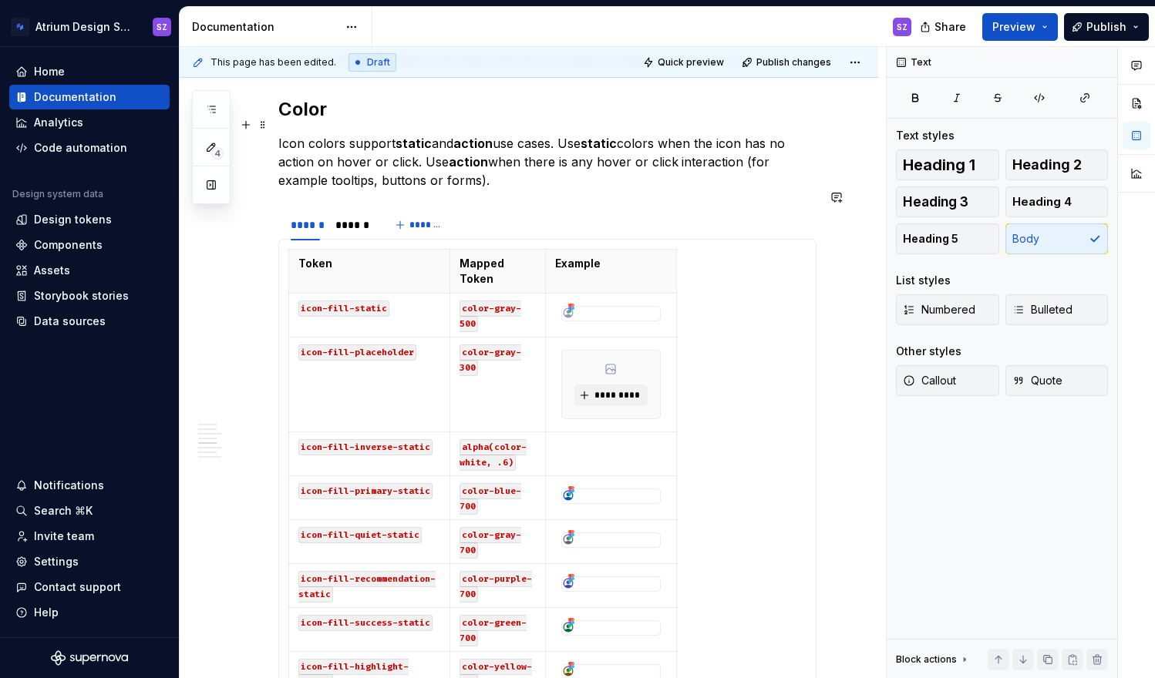
click at [495, 169] on p "Icon colors support static and action use cases. Use static colors when the ico…" at bounding box center [547, 161] width 538 height 55
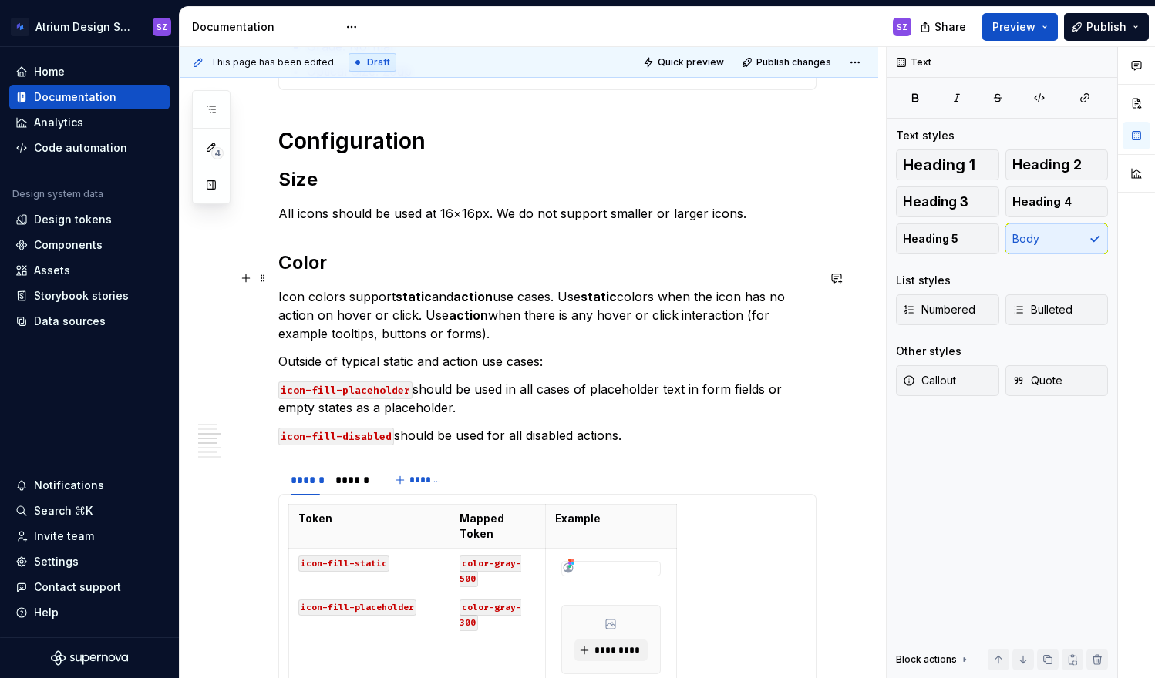
scroll to position [926, 0]
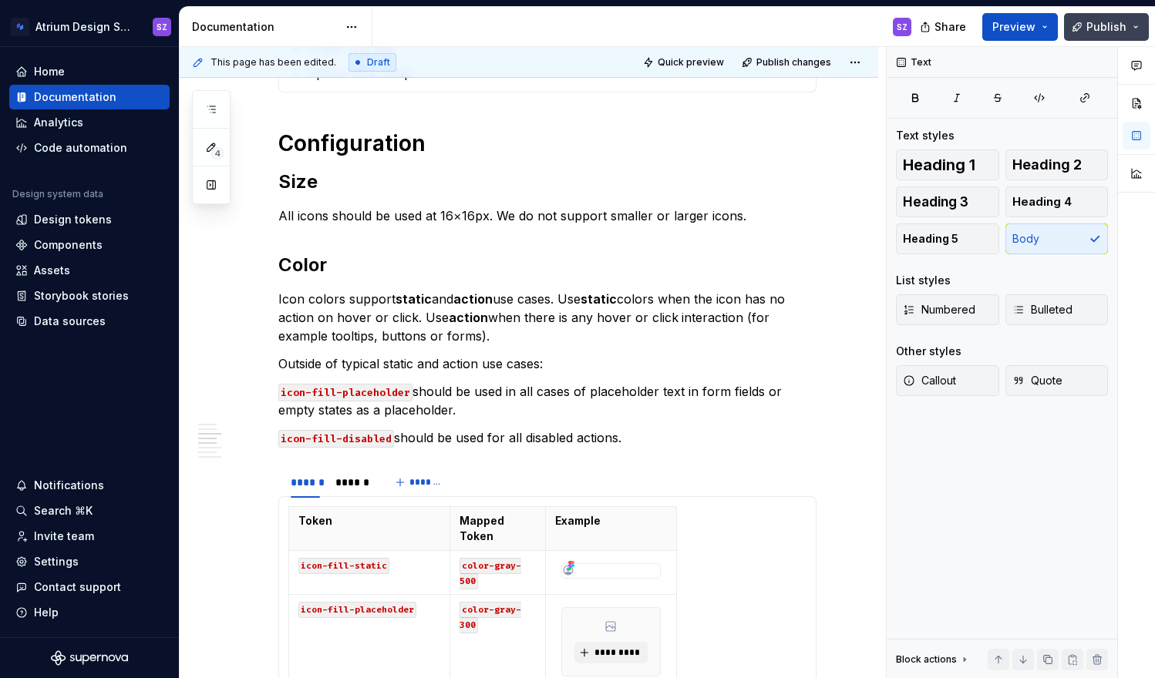
click at [1093, 29] on span "Publish" at bounding box center [1106, 26] width 40 height 15
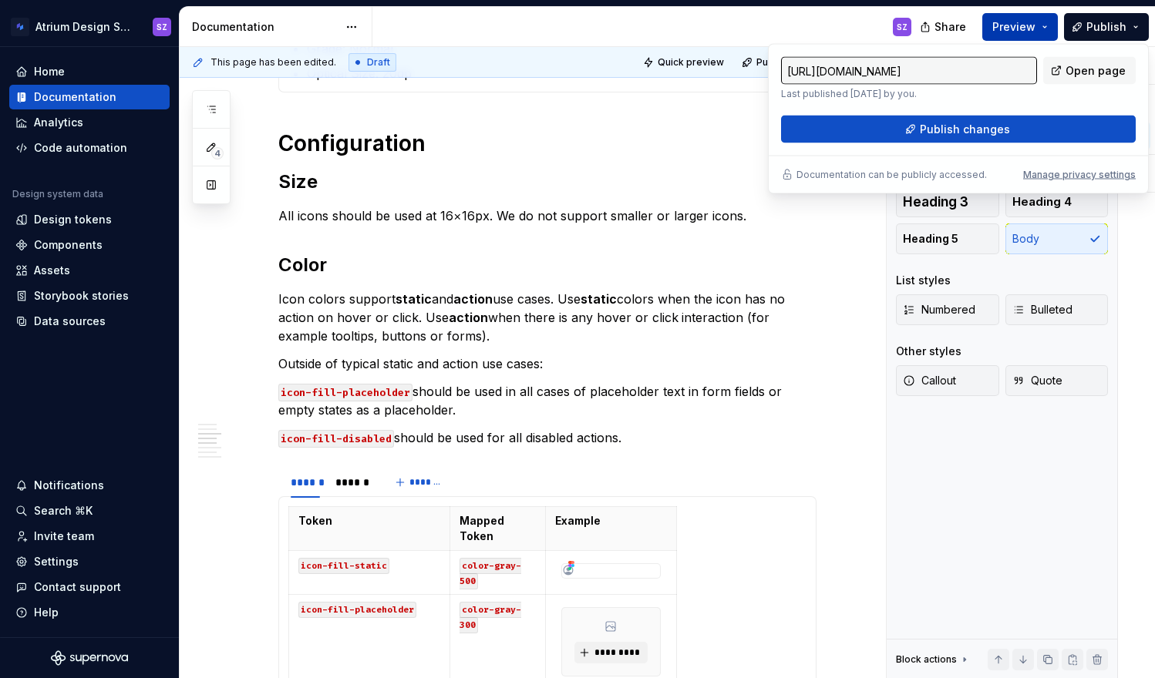
click at [1027, 21] on span "Preview" at bounding box center [1013, 26] width 43 height 15
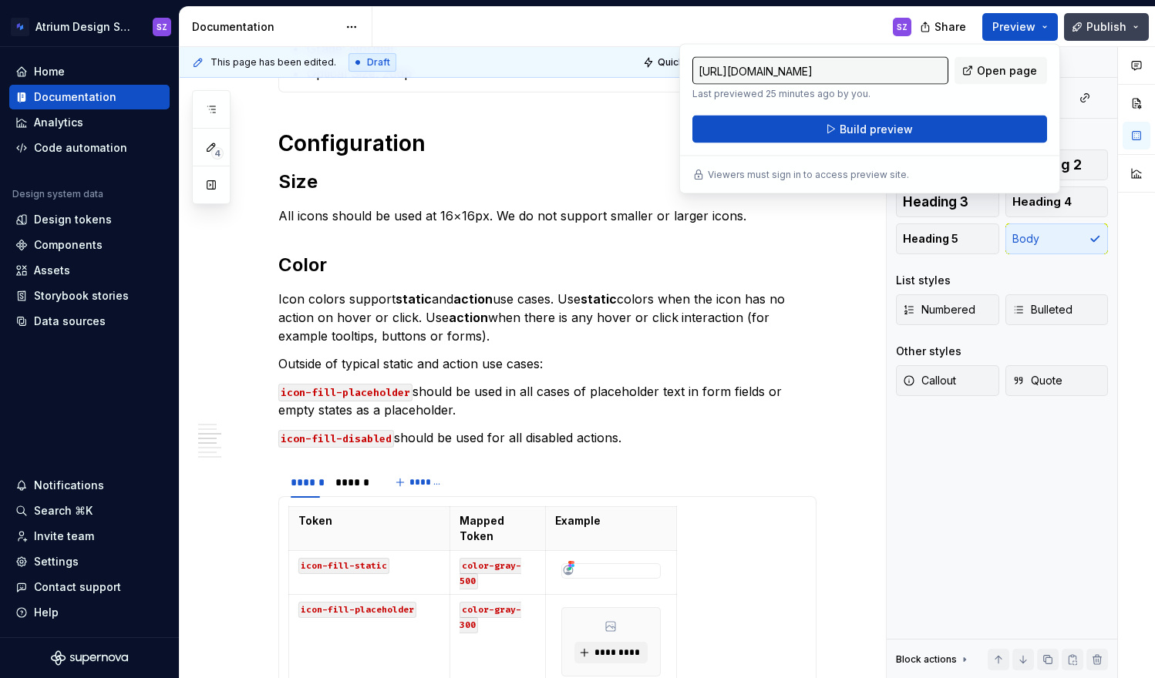
click at [1100, 26] on span "Publish" at bounding box center [1106, 26] width 40 height 15
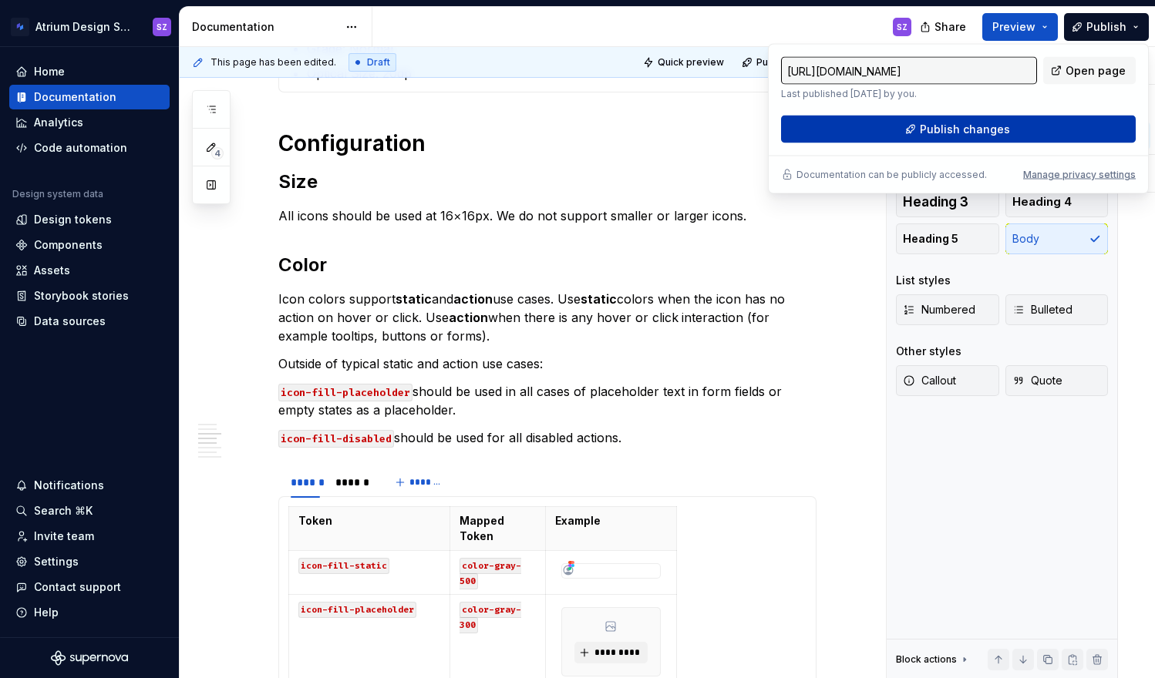
click at [1067, 128] on button "Publish changes" at bounding box center [958, 130] width 355 height 28
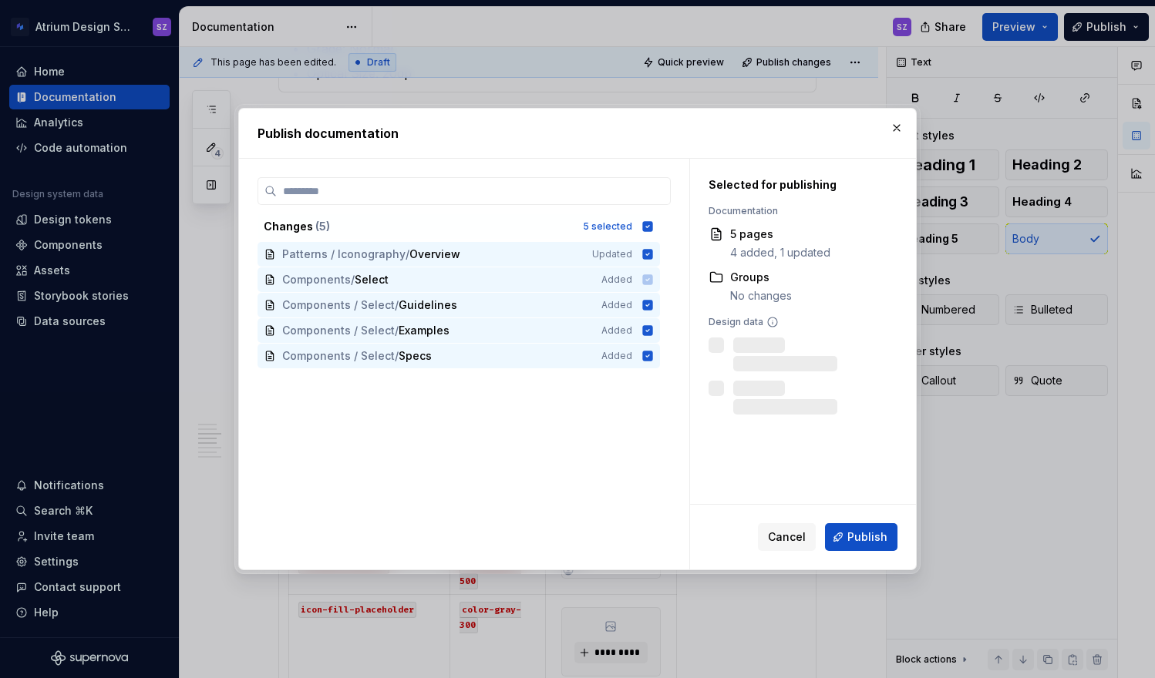
click at [853, 520] on div "Cancel Publish" at bounding box center [803, 537] width 226 height 65
click at [853, 544] on span "Publish" at bounding box center [867, 537] width 40 height 15
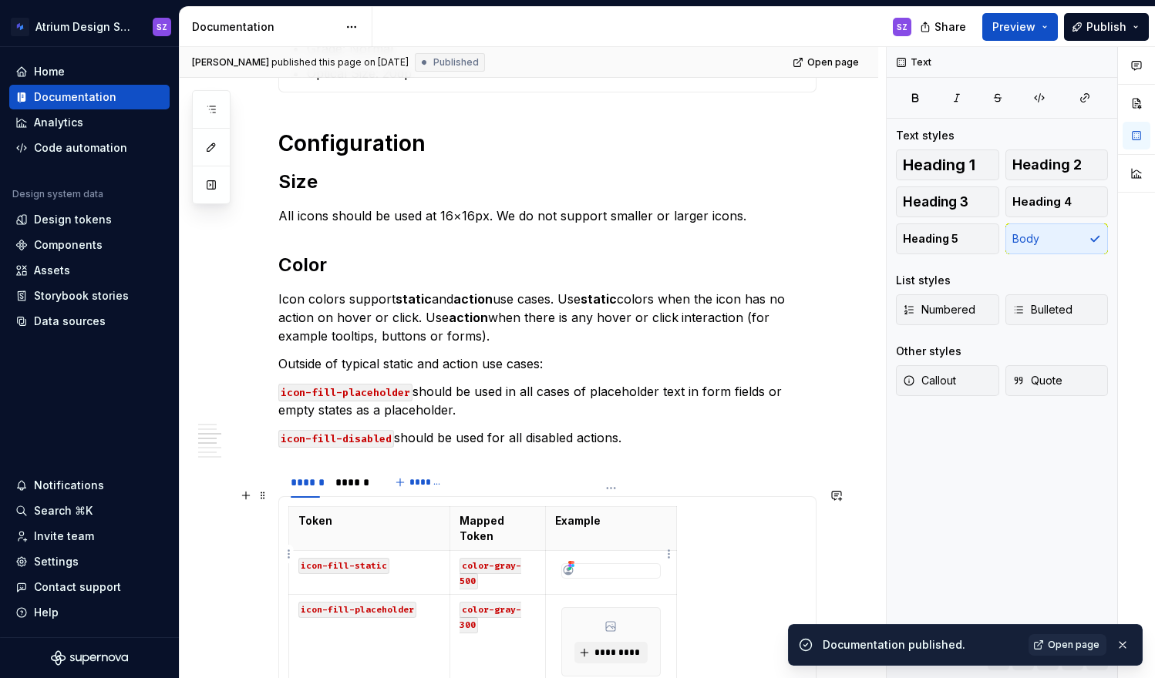
click at [579, 564] on div at bounding box center [611, 570] width 98 height 12
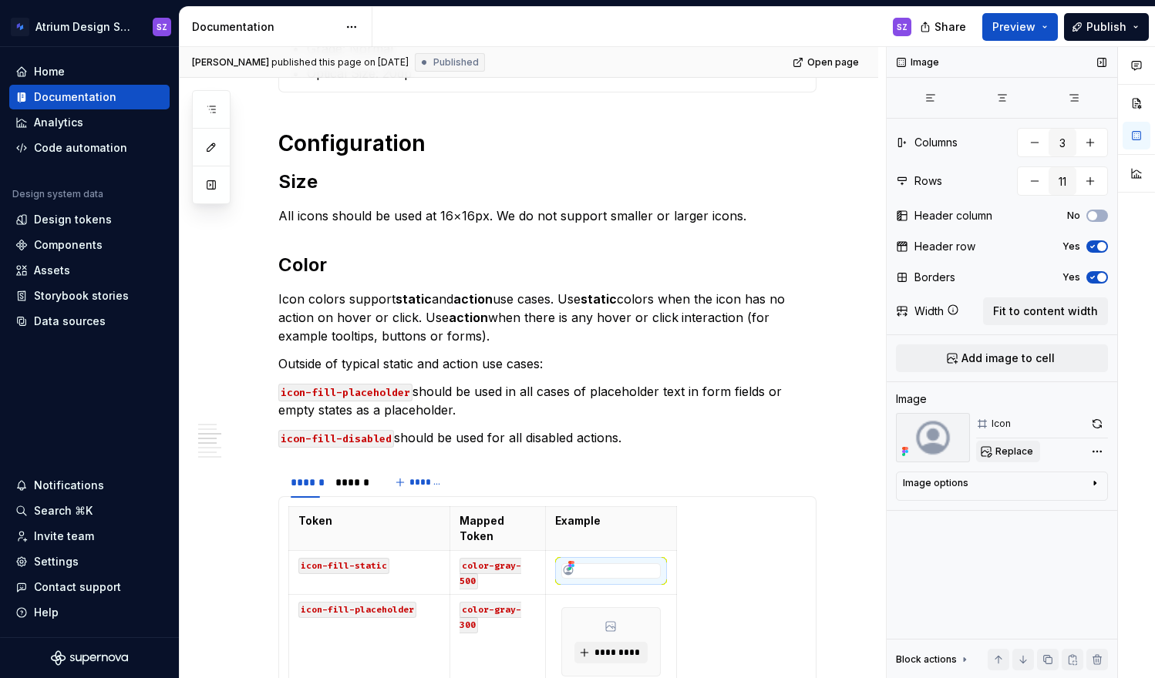
click at [1024, 449] on span "Replace" at bounding box center [1014, 452] width 38 height 12
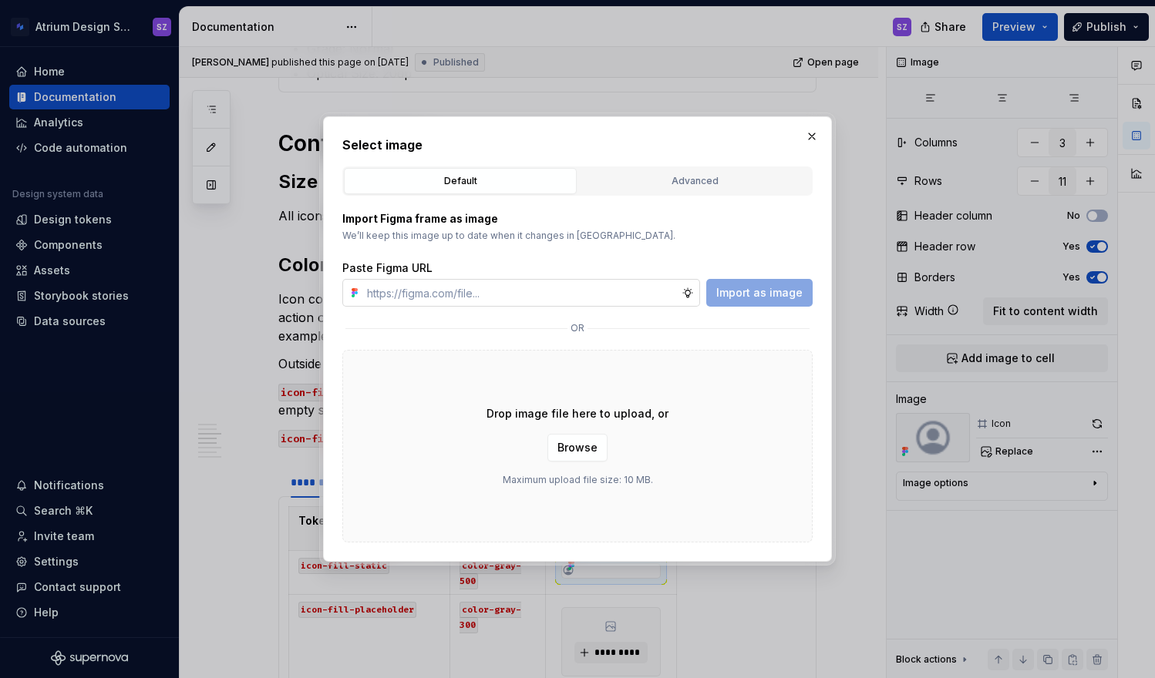
type textarea "*"
type input "[URL][DOMAIN_NAME]"
type textarea "*"
type input "[URL][DOMAIN_NAME]"
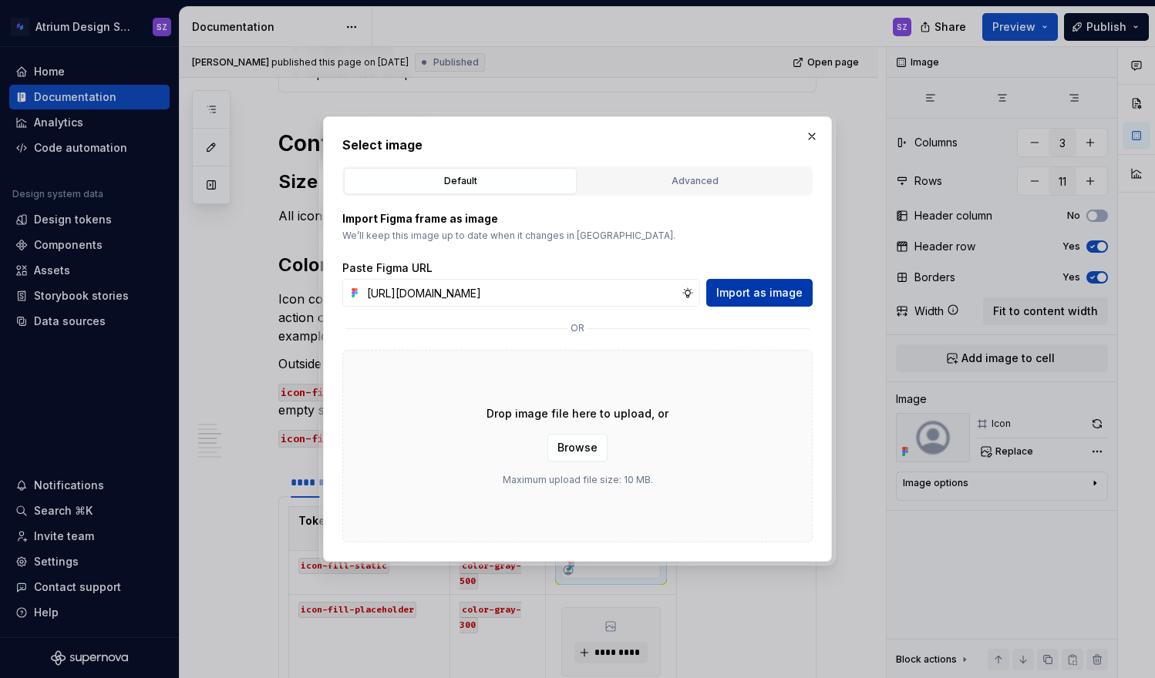
scroll to position [0, 0]
click at [792, 295] on span "Import as image" at bounding box center [759, 292] width 86 height 15
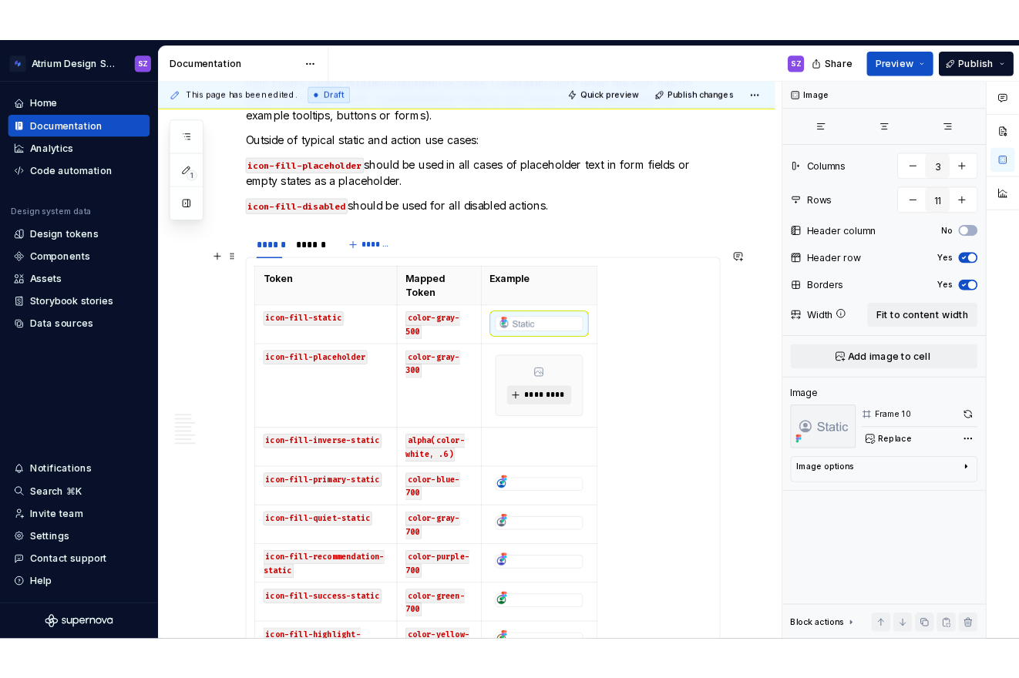
scroll to position [1192, 0]
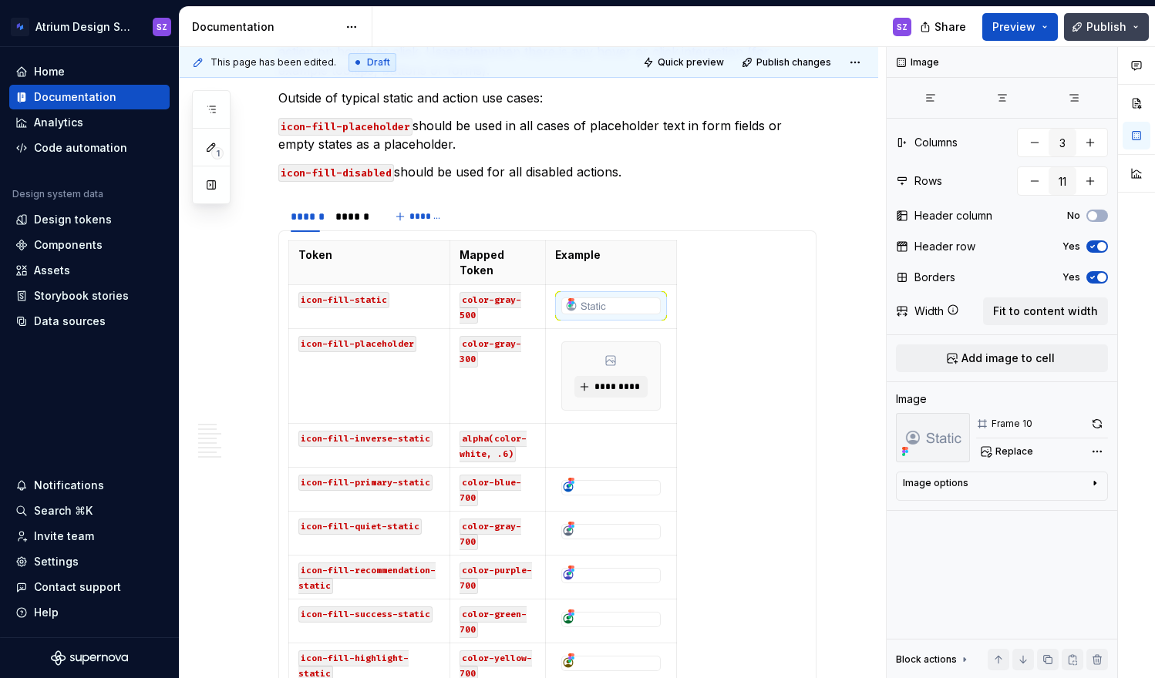
click at [1103, 29] on span "Publish" at bounding box center [1106, 26] width 40 height 15
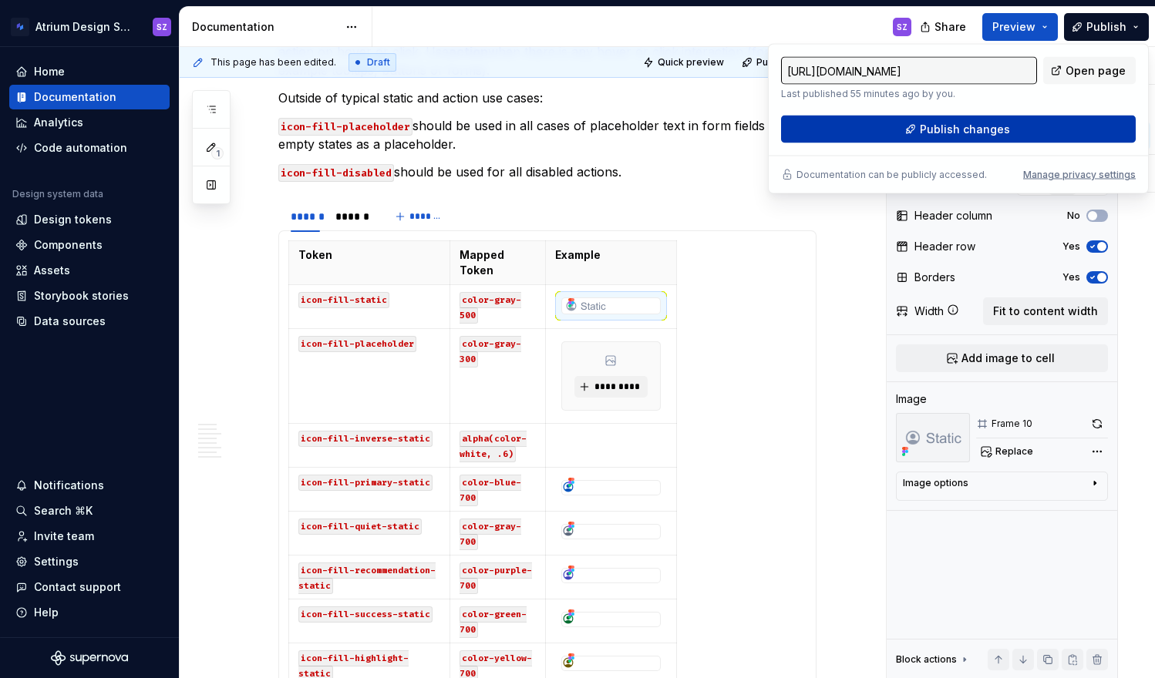
click at [1046, 123] on button "Publish changes" at bounding box center [958, 130] width 355 height 28
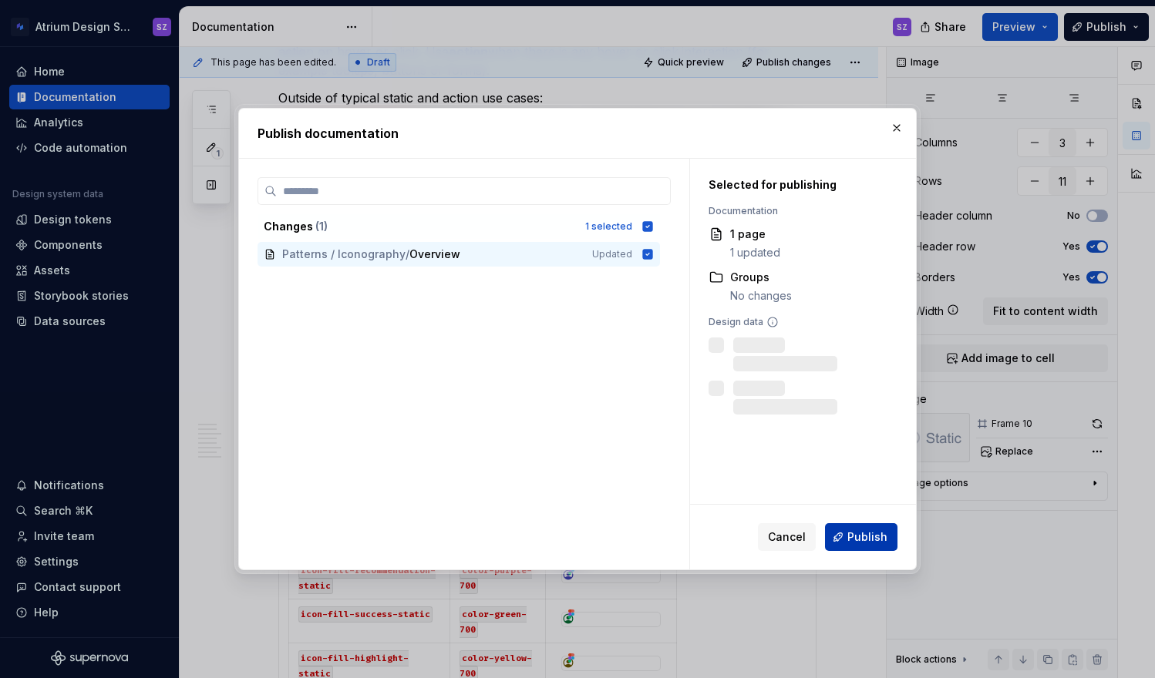
click at [844, 550] on button "Publish" at bounding box center [861, 537] width 72 height 28
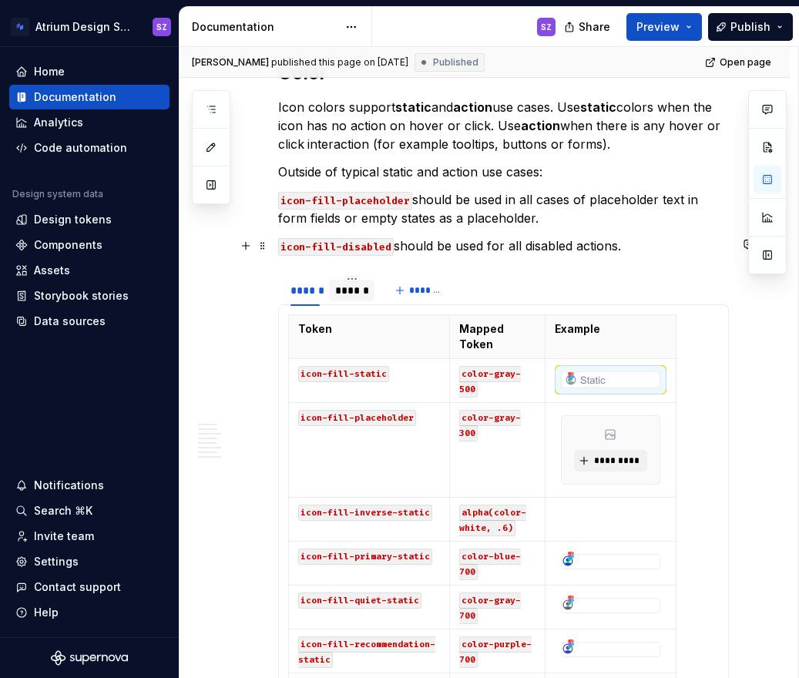
click at [345, 283] on div "******" at bounding box center [351, 290] width 33 height 15
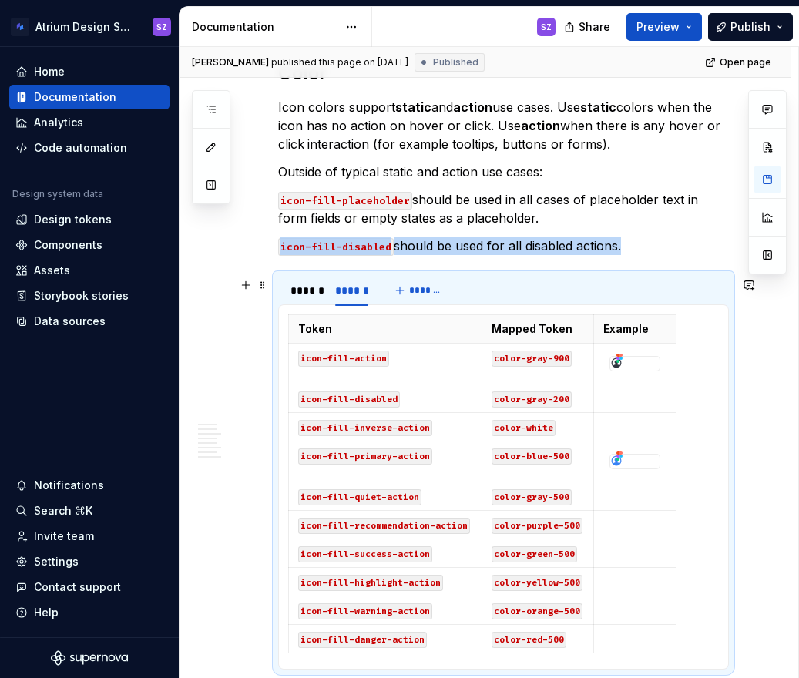
click at [288, 390] on table "Token Mapped Token Example icon-fill-action color-gray-900 icon-fill-disabled c…" at bounding box center [482, 483] width 388 height 339
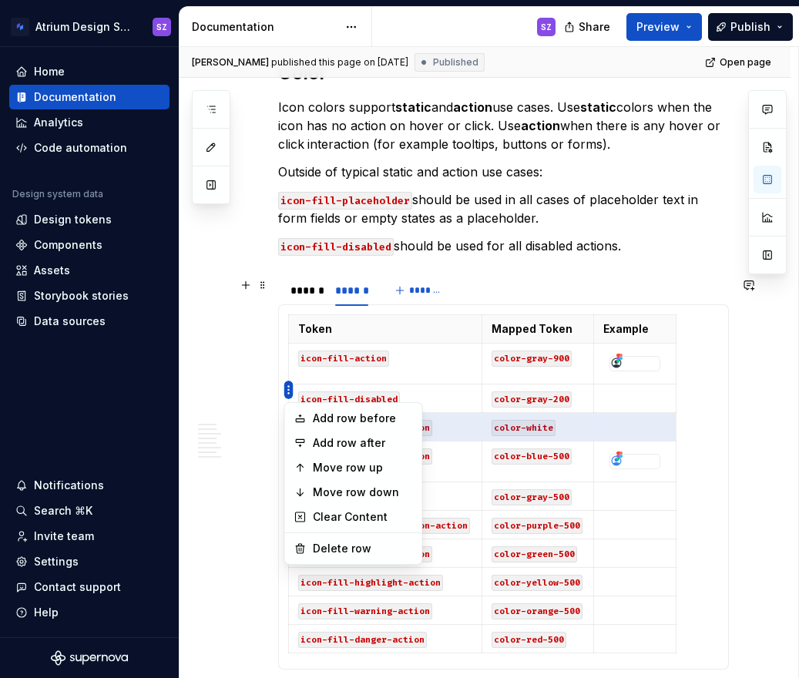
click at [288, 392] on html "Atrium Design System SZ Home Documentation Analytics Code automation Design sys…" at bounding box center [399, 339] width 799 height 678
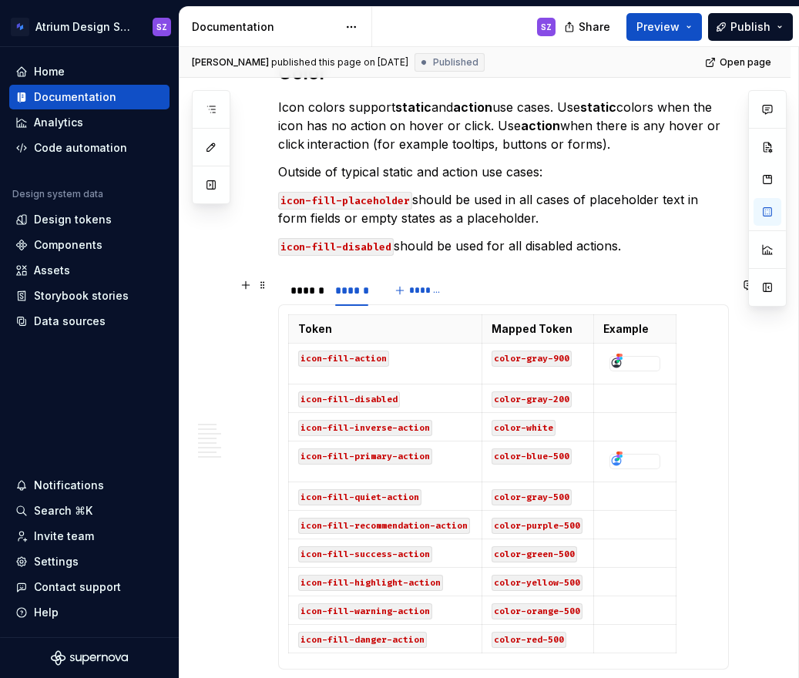
drag, startPoint x: 288, startPoint y: 387, endPoint x: 281, endPoint y: 463, distance: 76.6
click at [281, 464] on html "Atrium Design System SZ Home Documentation Analytics Code automation Design sys…" at bounding box center [399, 339] width 799 height 678
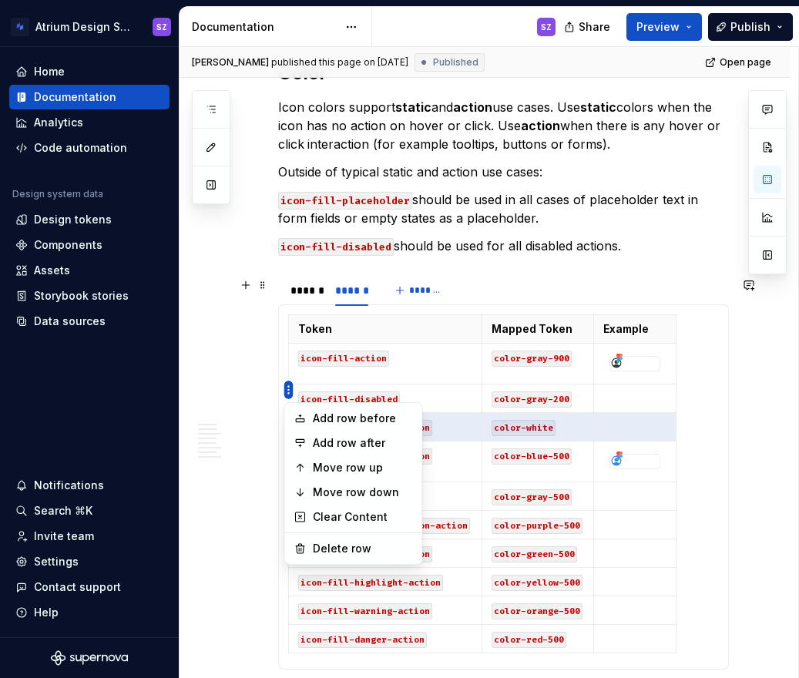
click at [290, 469] on body "Atrium Design System SZ Home Documentation Analytics Code automation Design sys…" at bounding box center [399, 339] width 799 height 678
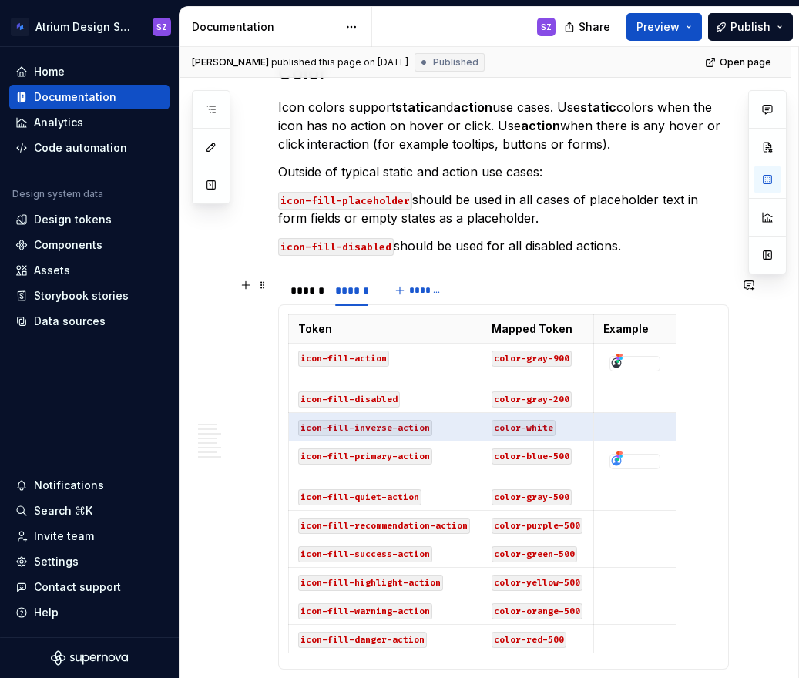
click at [299, 617] on div "Token Mapped Token Example icon-fill-action color-gray-900 icon-fill-disabled c…" at bounding box center [503, 486] width 431 height 345
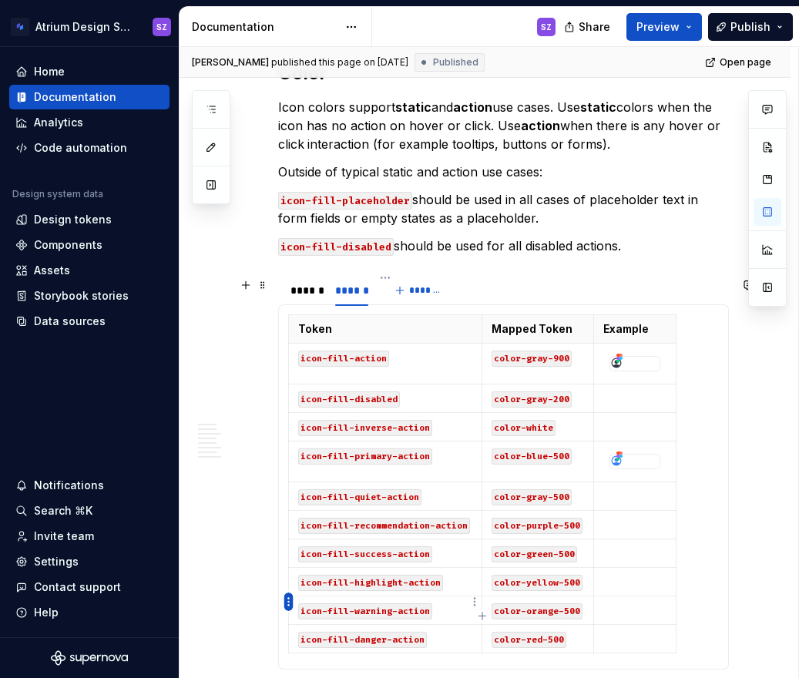
click at [288, 603] on html "Atrium Design System SZ Home Documentation Analytics Code automation Design sys…" at bounding box center [399, 339] width 799 height 678
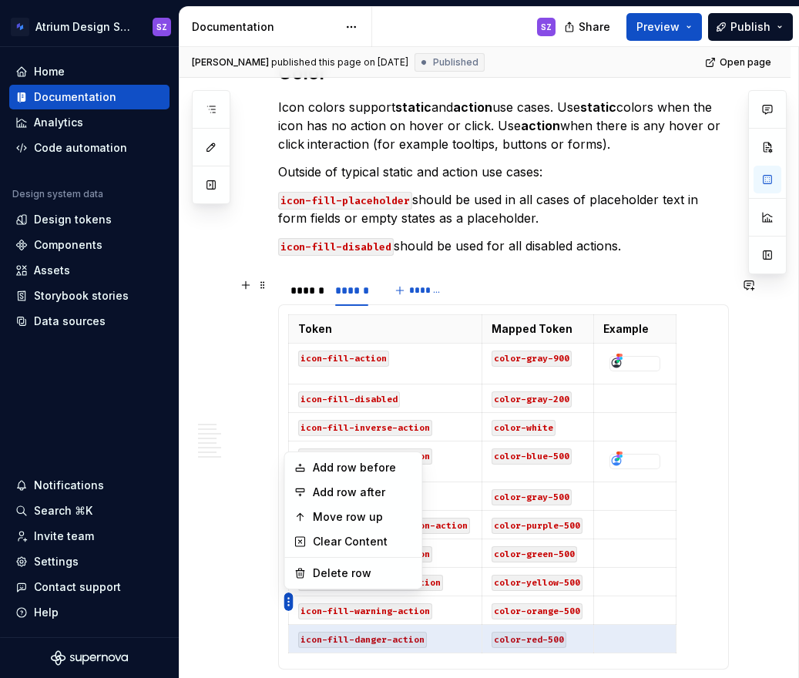
click at [288, 603] on html "Atrium Design System SZ Home Documentation Analytics Code automation Design sys…" at bounding box center [399, 339] width 799 height 678
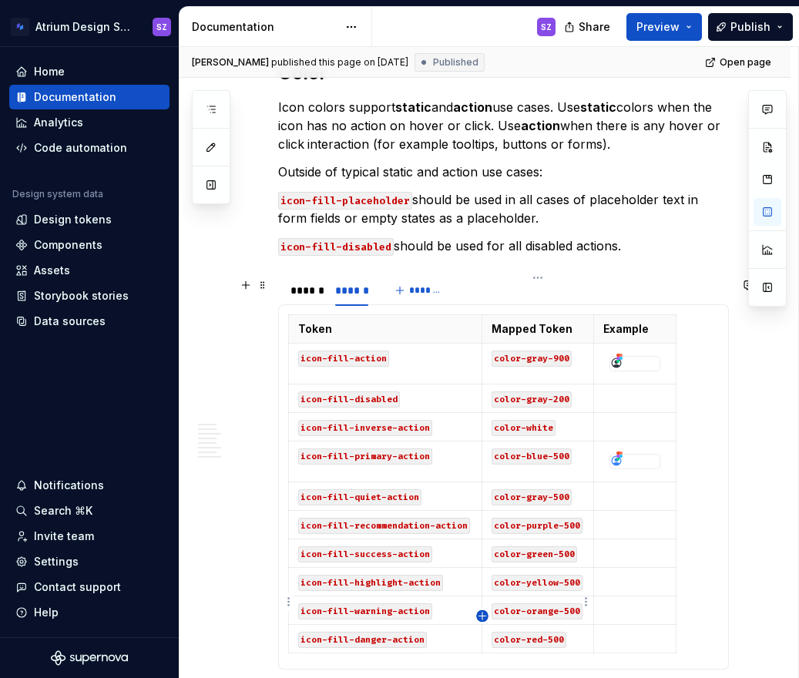
click at [482, 614] on icon "button" at bounding box center [482, 616] width 7 height 7
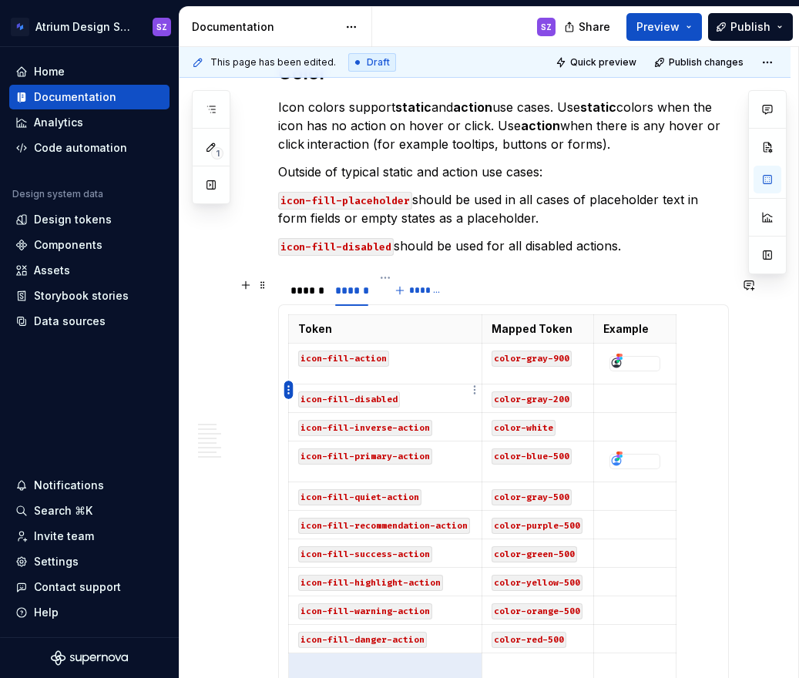
click at [287, 393] on html "Atrium Design System SZ Home Documentation Analytics Code automation Design sys…" at bounding box center [399, 339] width 799 height 678
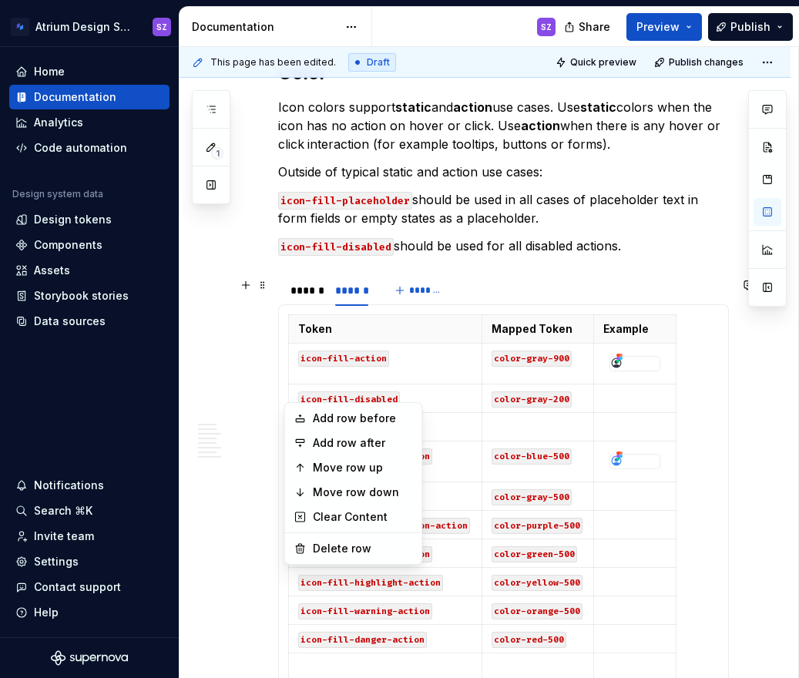
click at [317, 615] on html "Atrium Design System SZ Home Documentation Analytics Code automation Design sys…" at bounding box center [399, 339] width 799 height 678
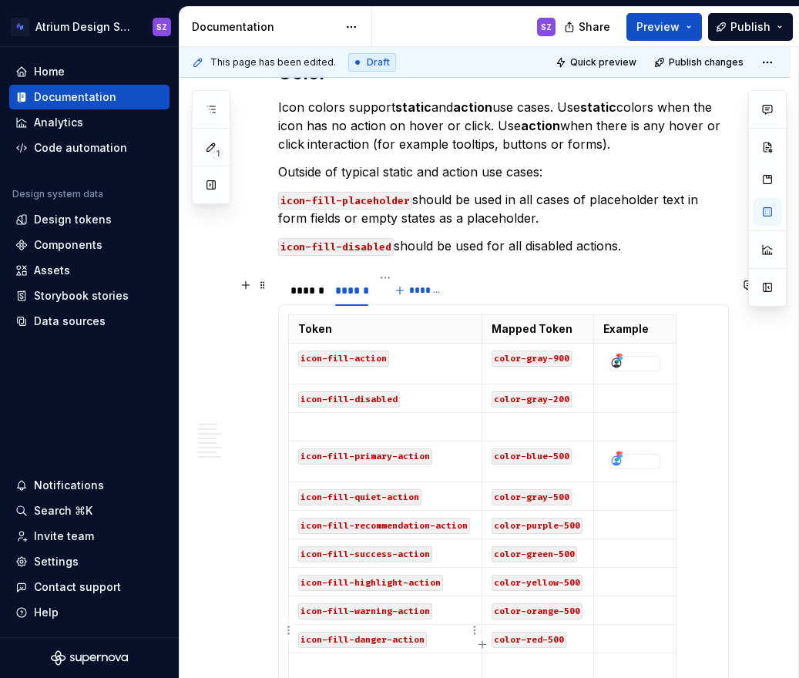
click at [317, 654] on td at bounding box center [385, 668] width 193 height 29
click at [288, 630] on html "Atrium Design System SZ Home Documentation Analytics Code automation Design sys…" at bounding box center [399, 339] width 799 height 678
click at [551, 637] on html "Atrium Design System SZ Home Documentation Analytics Code automation Design sys…" at bounding box center [399, 339] width 799 height 678
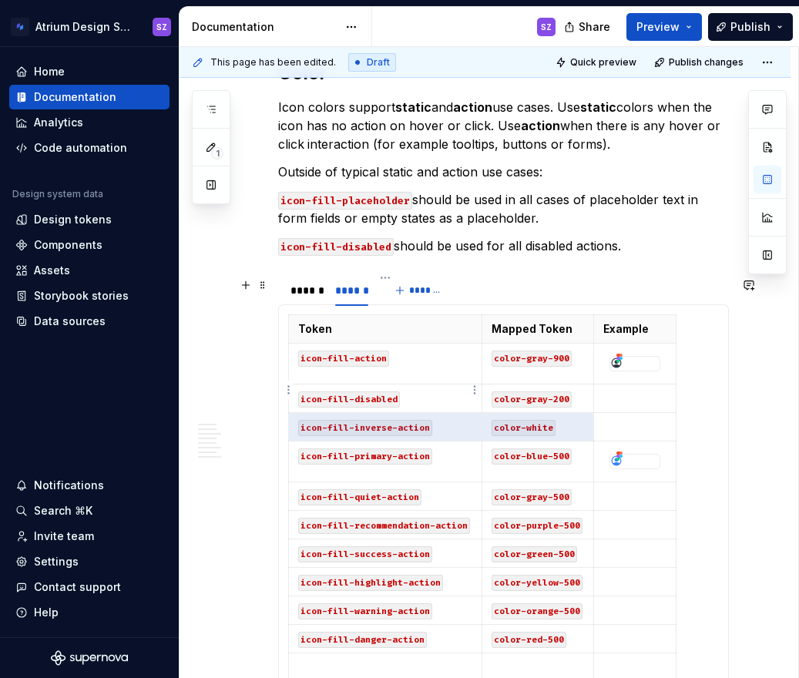
drag, startPoint x: 563, startPoint y: 393, endPoint x: 356, endPoint y: 384, distance: 206.8
click at [356, 413] on tr "icon-fill-inverse-action color-white" at bounding box center [483, 427] width 388 height 29
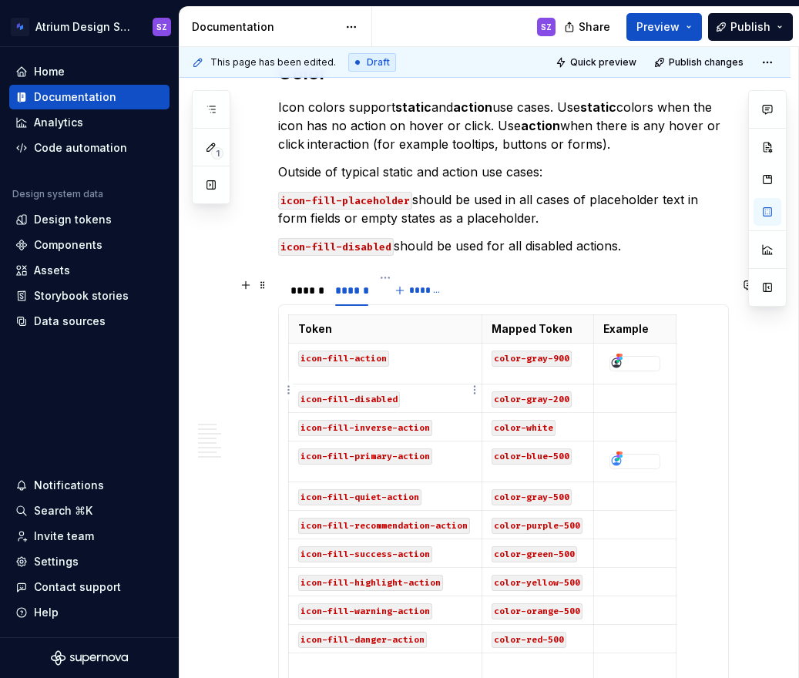
click at [416, 420] on code "icon-fill-inverse-action" at bounding box center [365, 428] width 134 height 16
click at [345, 660] on p at bounding box center [385, 667] width 174 height 15
click at [523, 420] on code "color-white" at bounding box center [524, 428] width 64 height 16
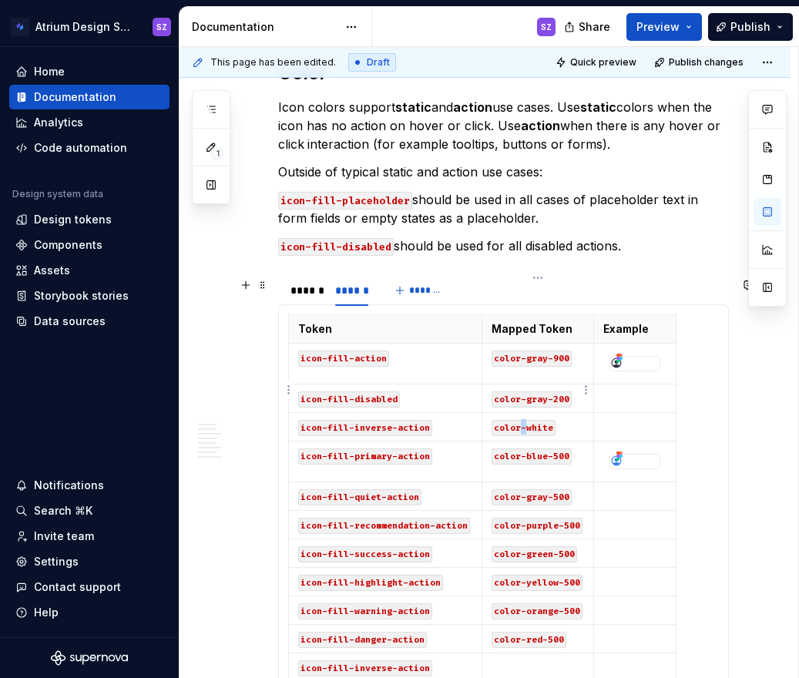
click at [523, 420] on code "color-white" at bounding box center [524, 428] width 64 height 16
click at [499, 646] on div "Token Mapped Token Example icon-fill-action color-gray-900 icon-fill-disabled c…" at bounding box center [503, 501] width 431 height 374
click at [499, 660] on p at bounding box center [538, 667] width 92 height 15
click at [290, 393] on html "Atrium Design System SZ Home Documentation Analytics Code automation Design sys…" at bounding box center [399, 339] width 799 height 678
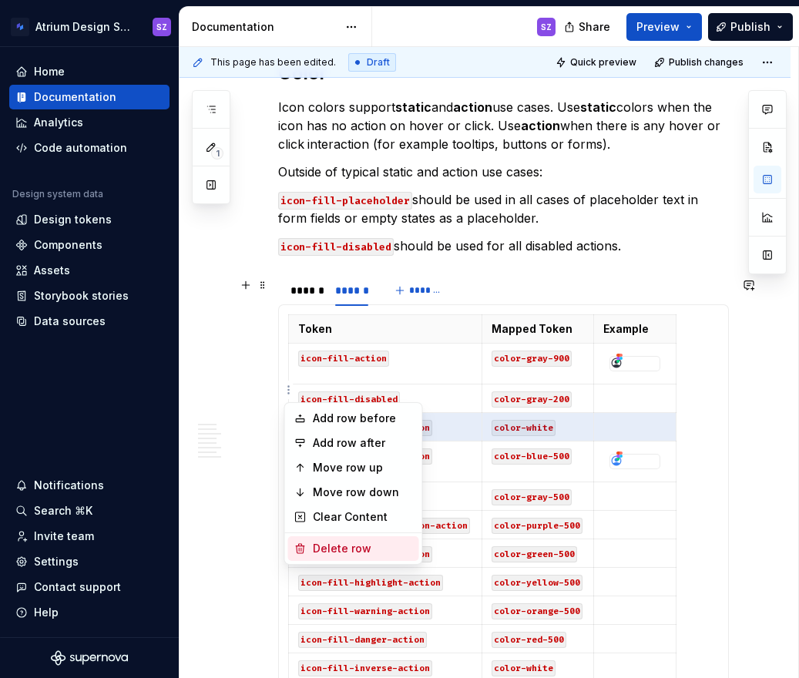
click at [332, 546] on div "Delete row" at bounding box center [363, 548] width 100 height 15
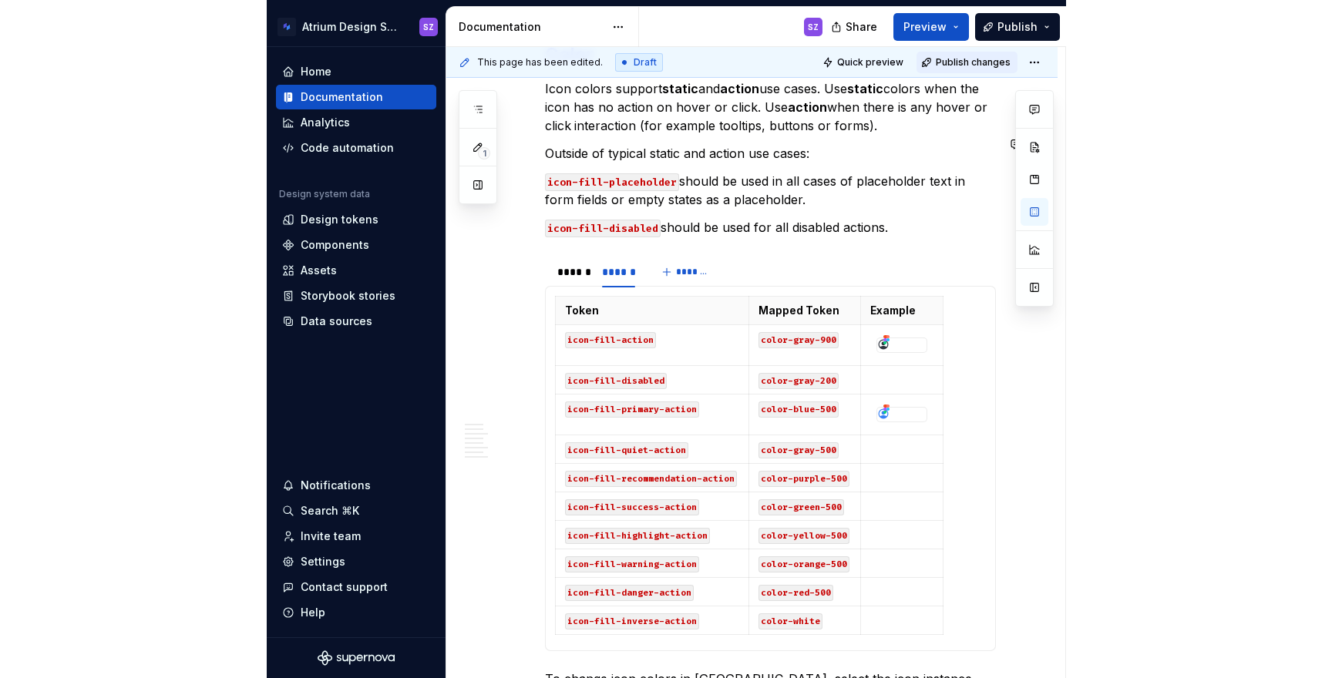
scroll to position [1209, 0]
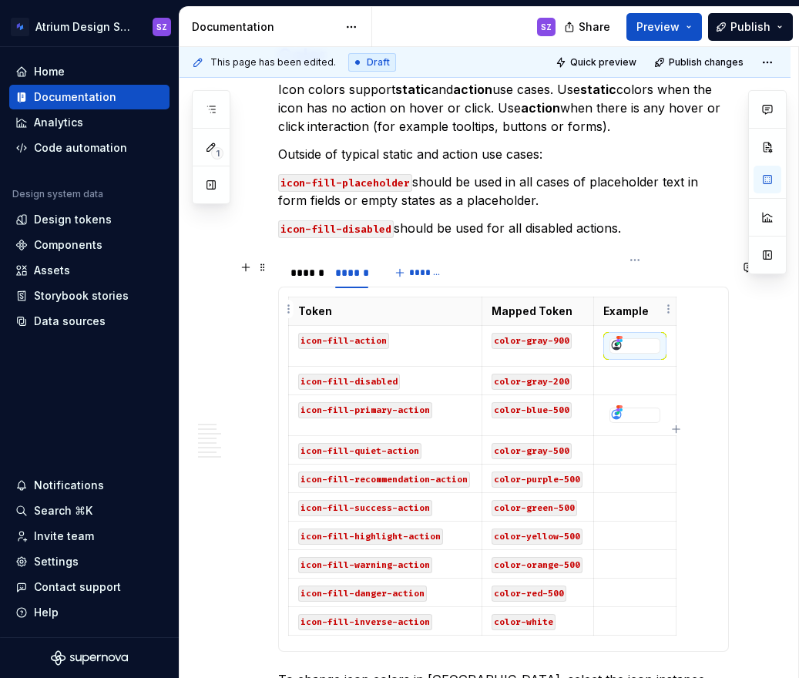
click at [624, 335] on icon at bounding box center [620, 341] width 12 height 12
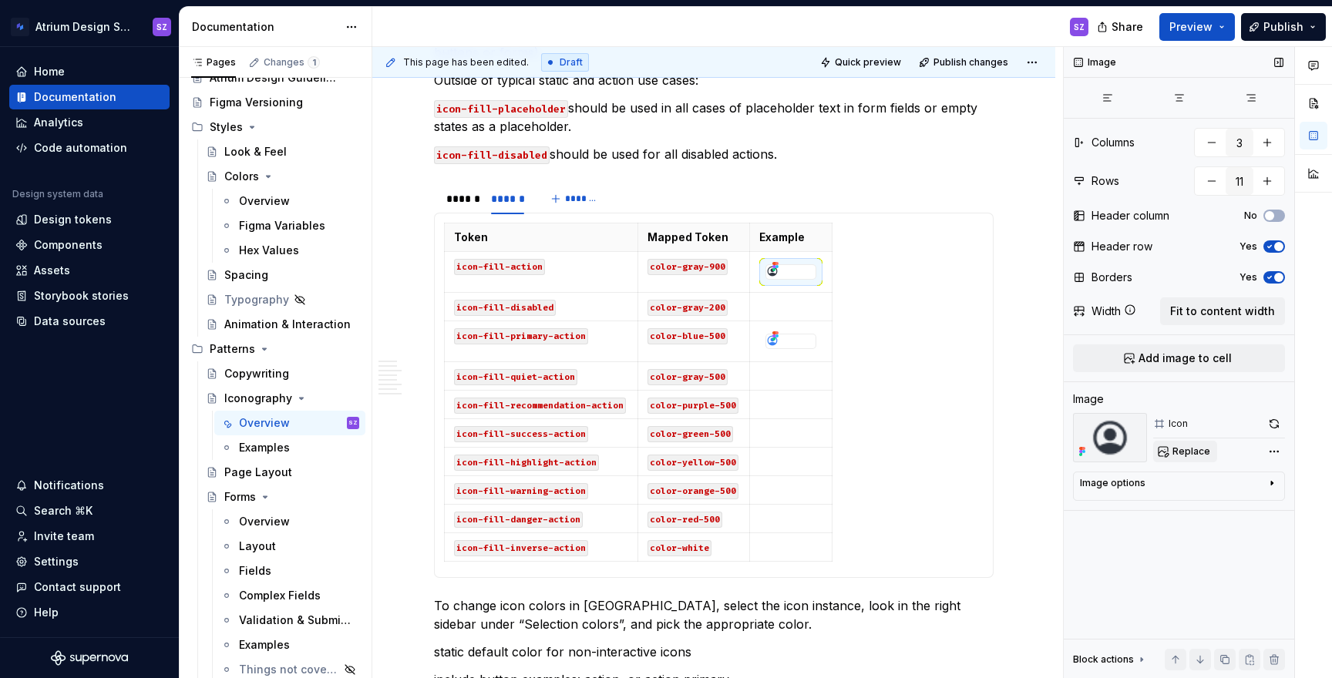
click at [1154, 451] on span "Replace" at bounding box center [1191, 452] width 38 height 12
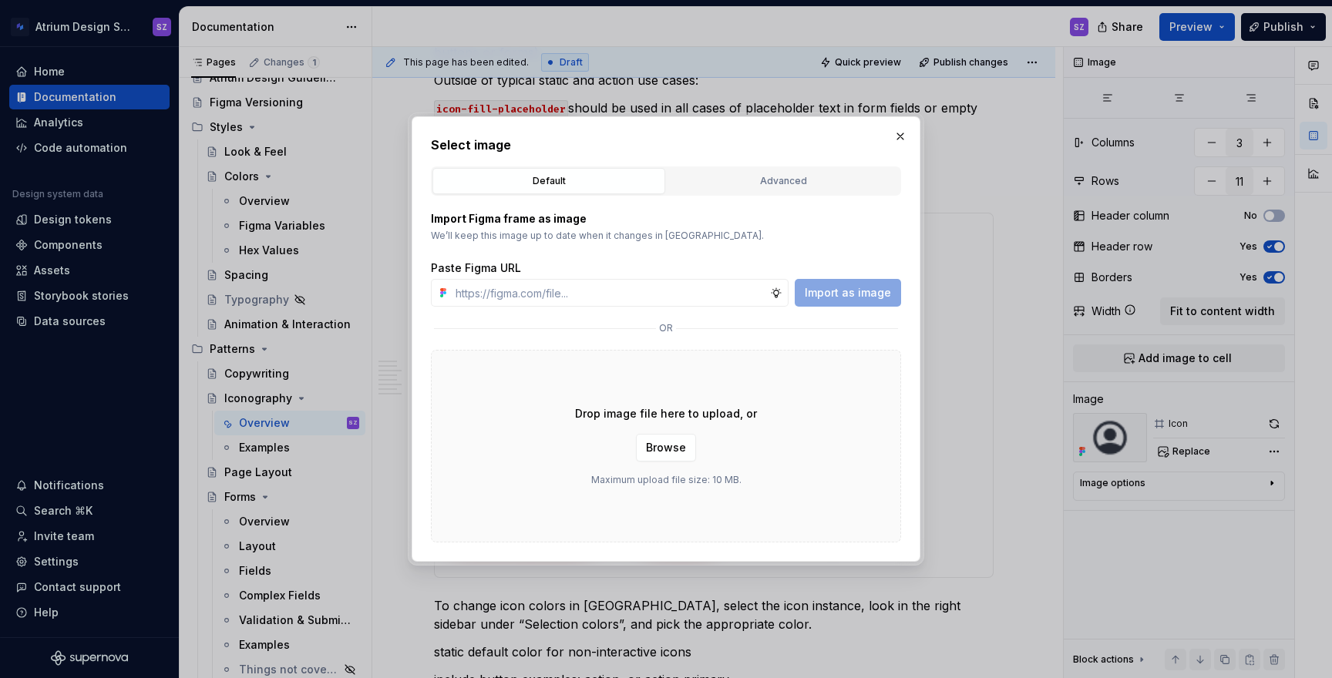
type textarea "*"
type input "[URL][DOMAIN_NAME]"
type textarea "*"
type input "[URL][DOMAIN_NAME]"
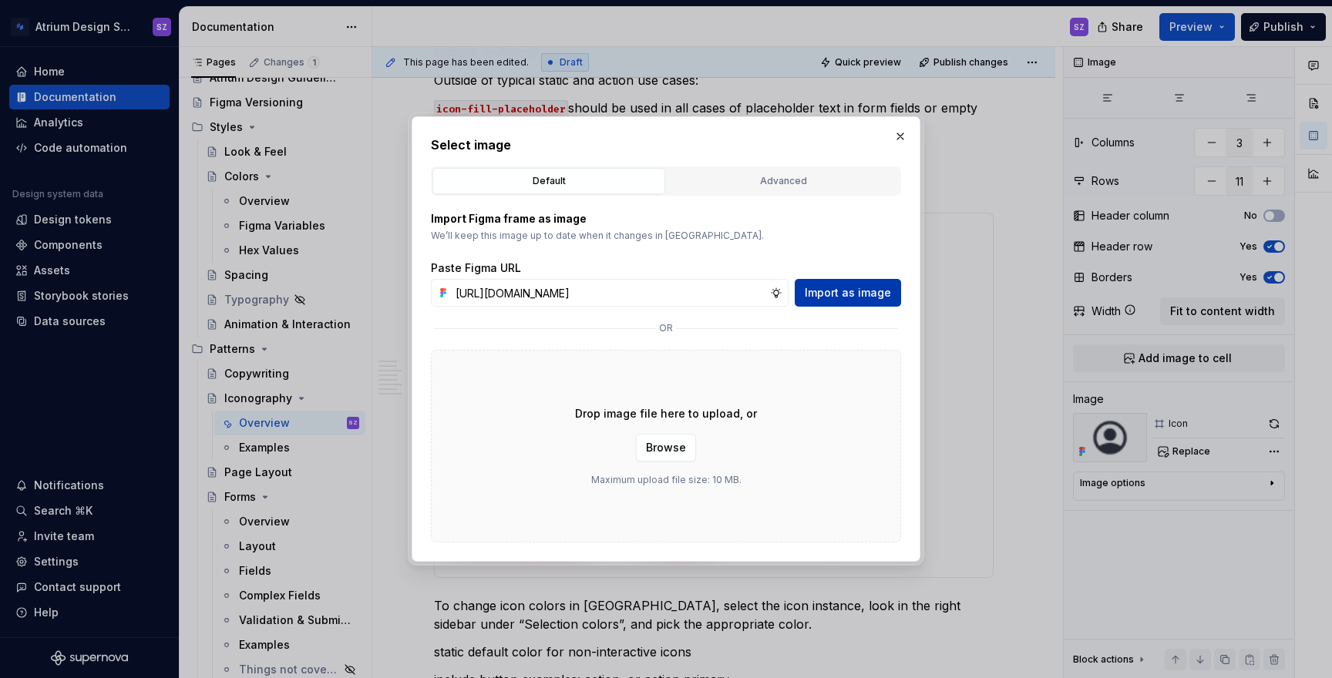
scroll to position [0, 0]
click at [853, 302] on button "Import as image" at bounding box center [848, 293] width 106 height 28
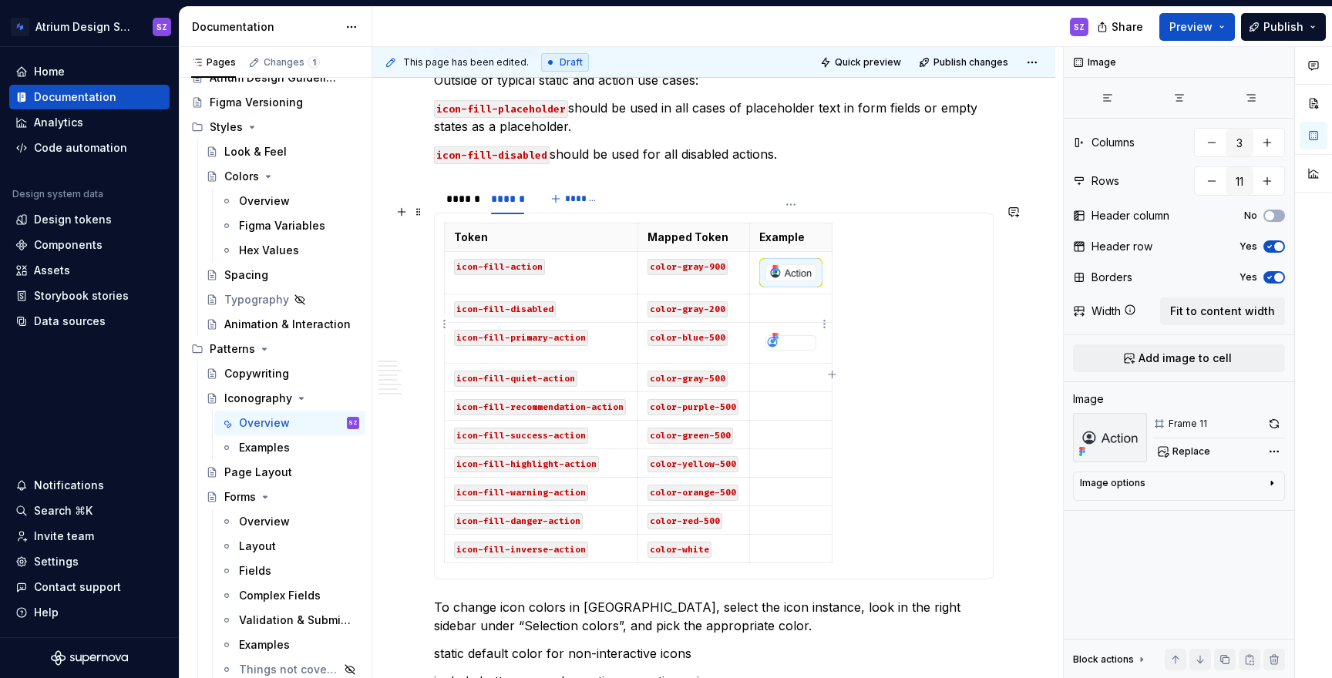
type textarea "*"
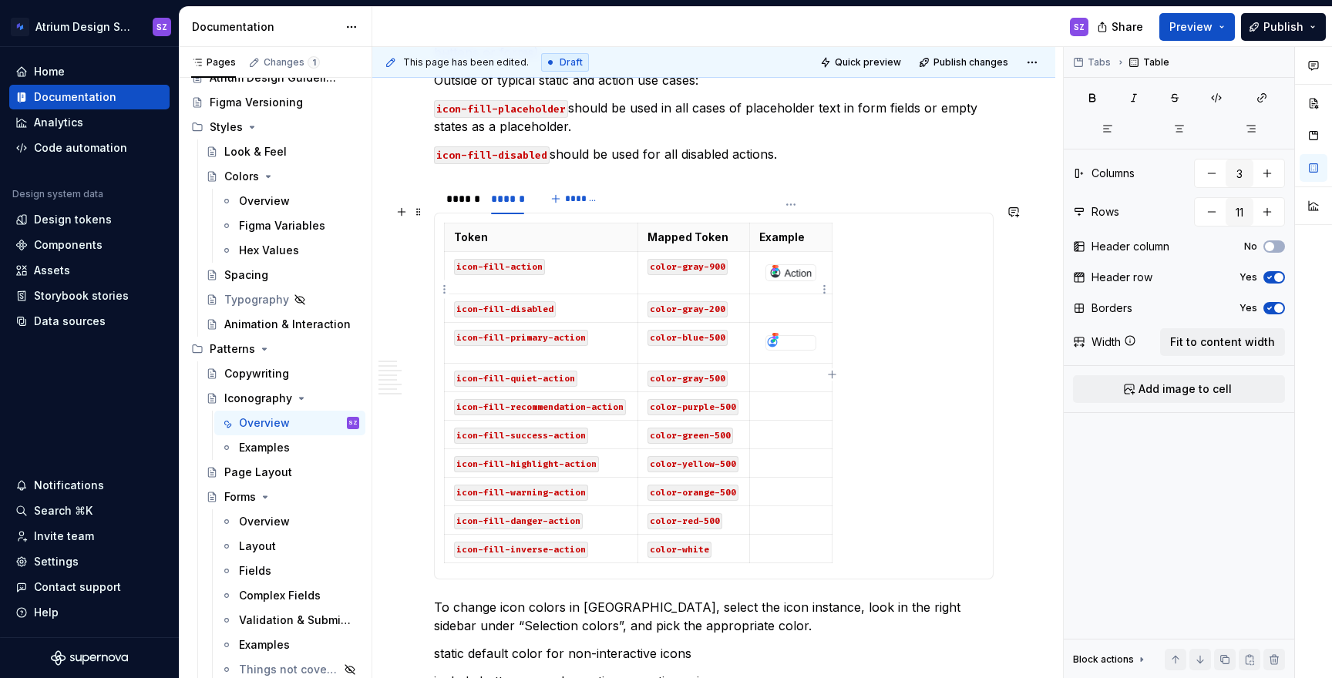
click at [773, 301] on p at bounding box center [790, 308] width 63 height 15
click at [1154, 382] on span "Add image to cell" at bounding box center [1184, 389] width 93 height 15
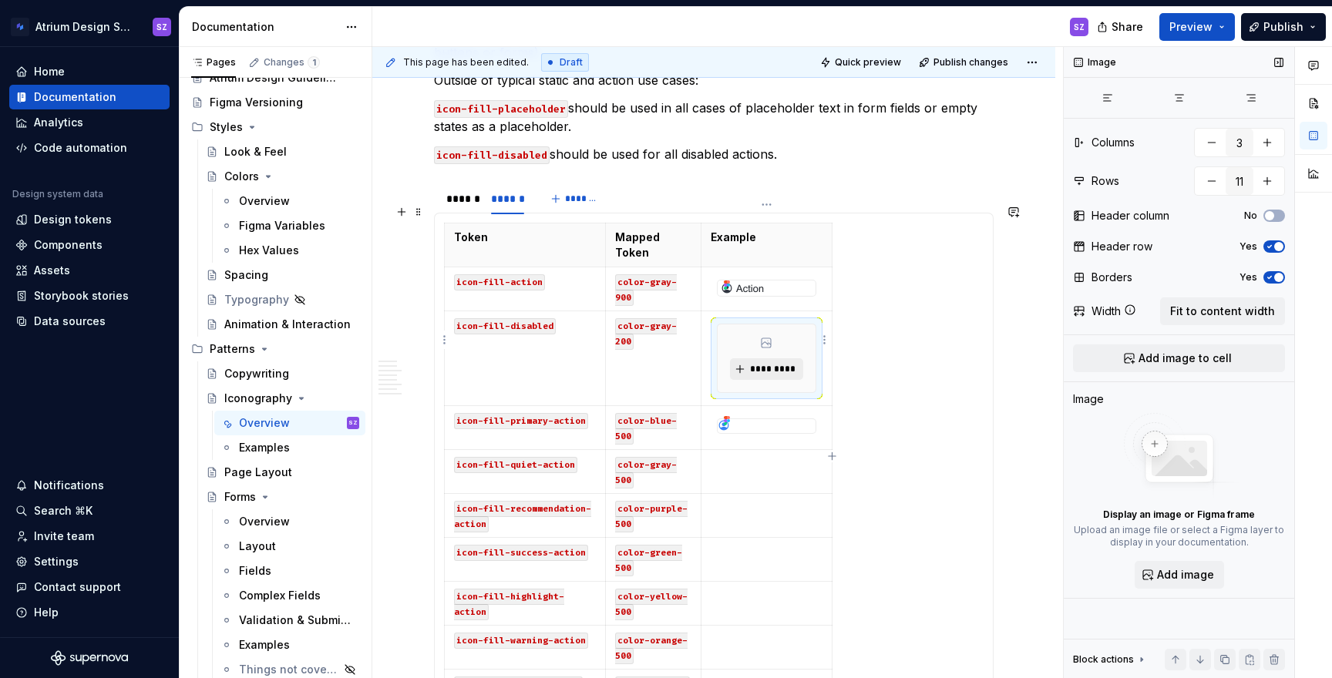
click at [742, 358] on button "*********" at bounding box center [766, 369] width 73 height 22
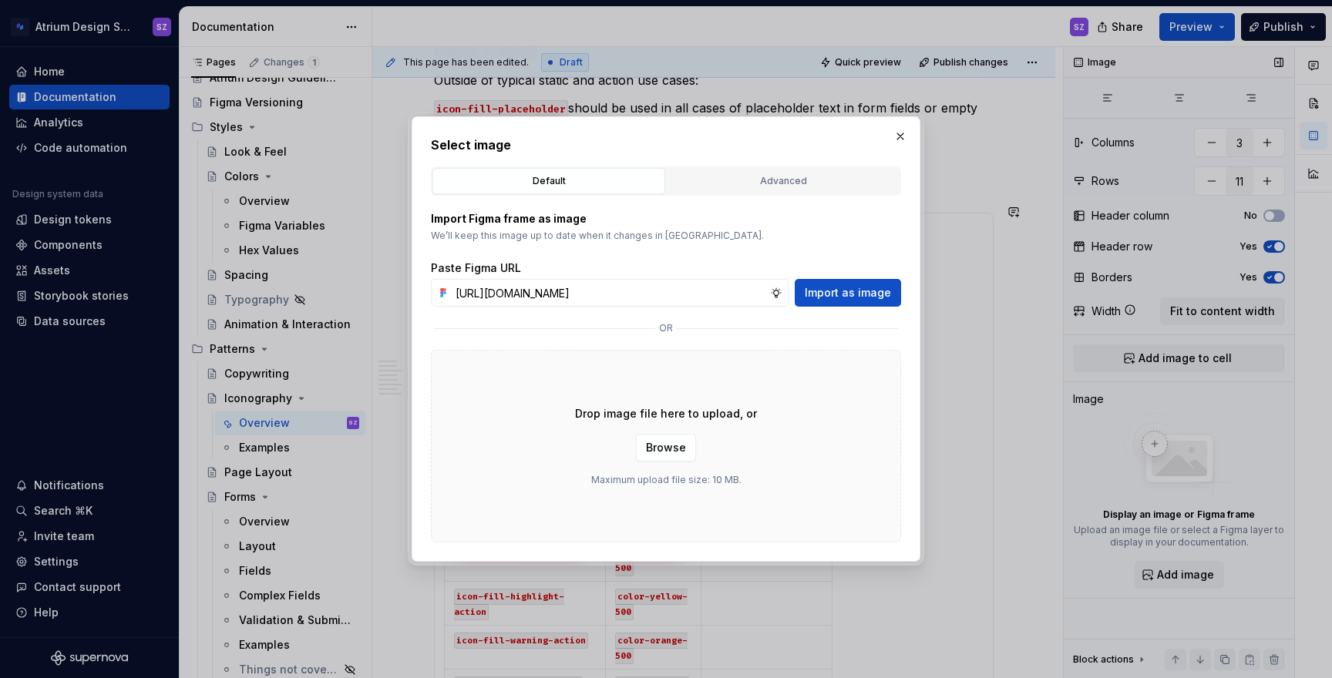
scroll to position [0, 479]
type input "[URL][DOMAIN_NAME]"
click at [866, 292] on span "Import as image" at bounding box center [848, 292] width 86 height 15
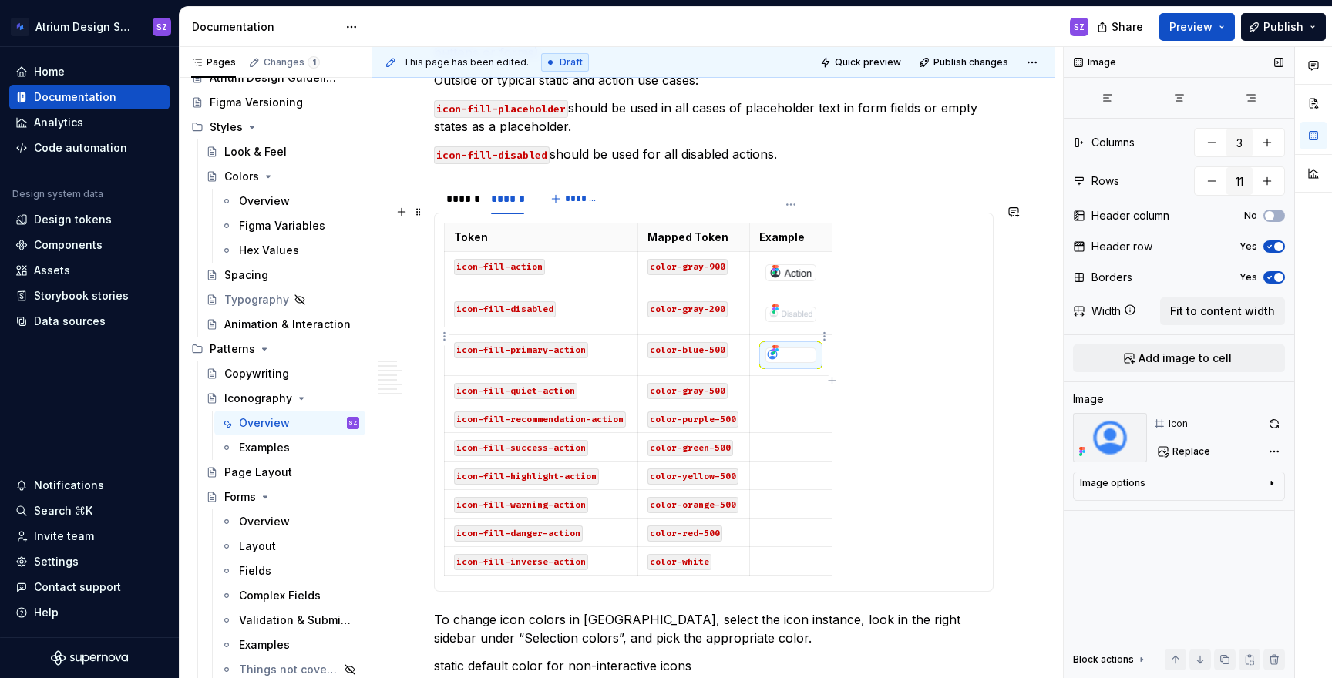
click at [783, 348] on div at bounding box center [790, 354] width 49 height 12
click at [1154, 456] on span "Replace" at bounding box center [1191, 452] width 38 height 12
type textarea "*"
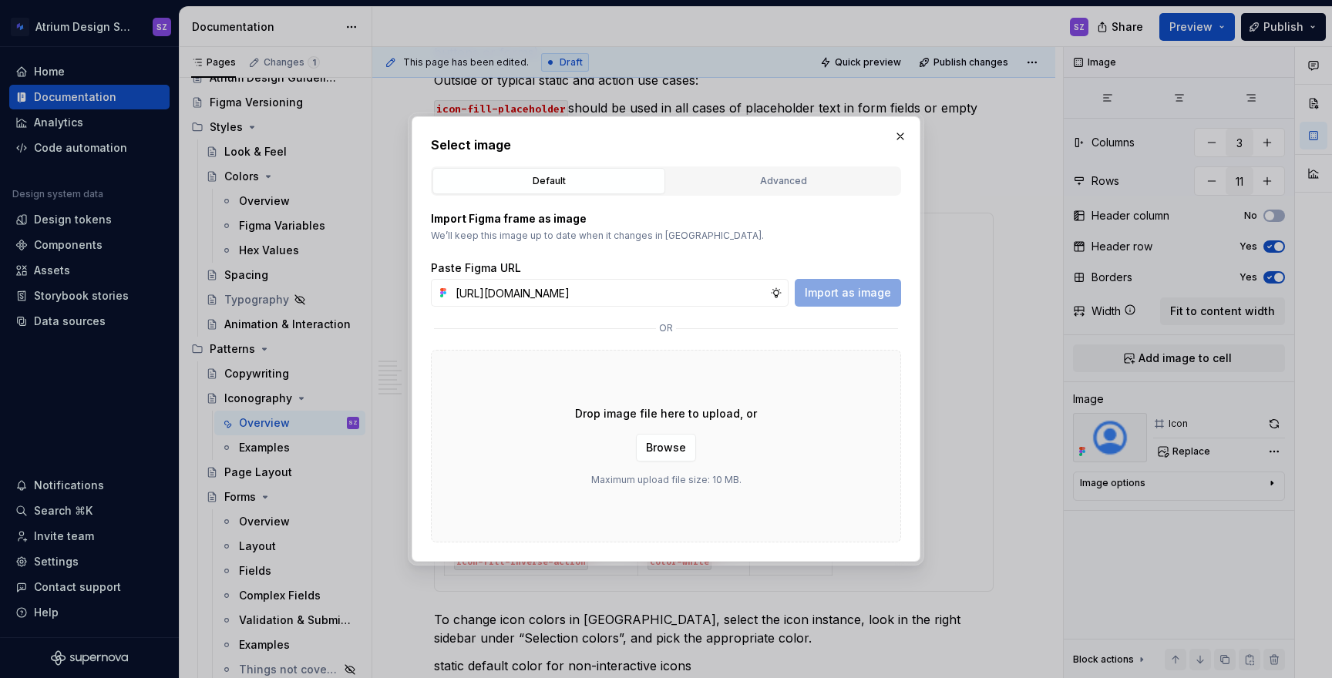
scroll to position [0, 480]
type input "[URL][DOMAIN_NAME]"
click at [889, 295] on span "Import as image" at bounding box center [848, 292] width 86 height 15
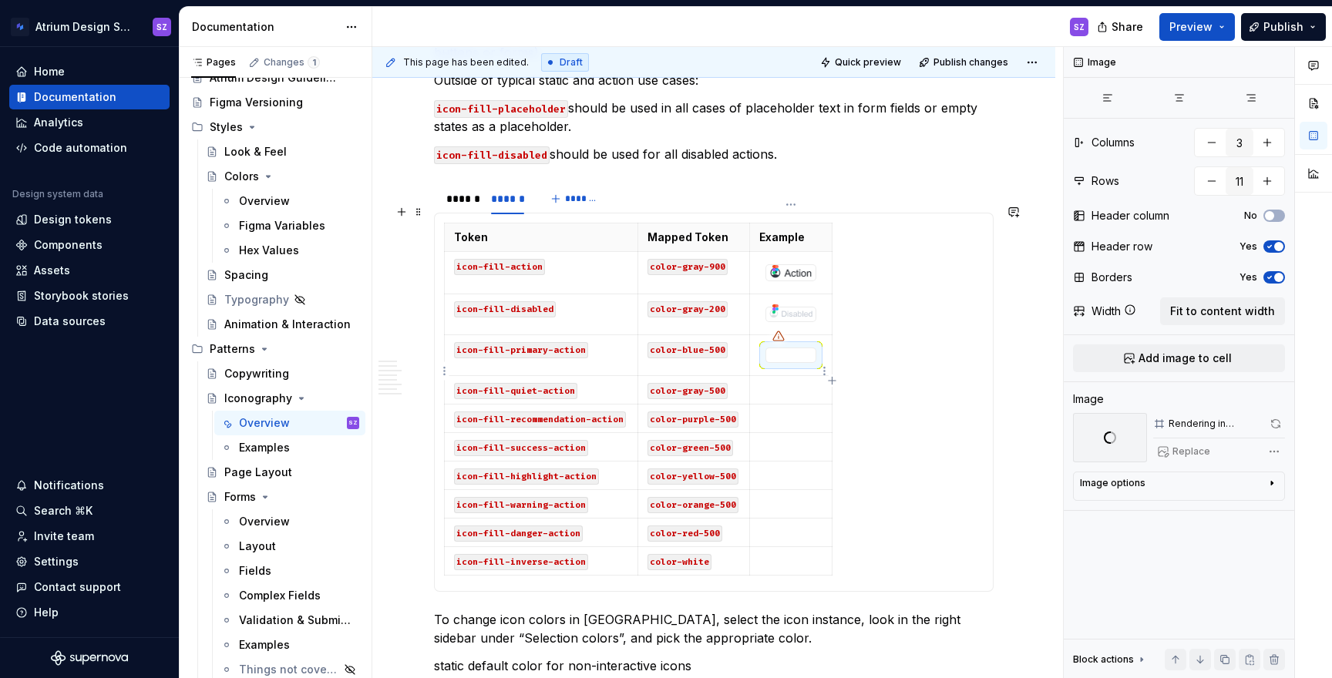
type textarea "*"
click at [786, 382] on p at bounding box center [790, 389] width 63 height 15
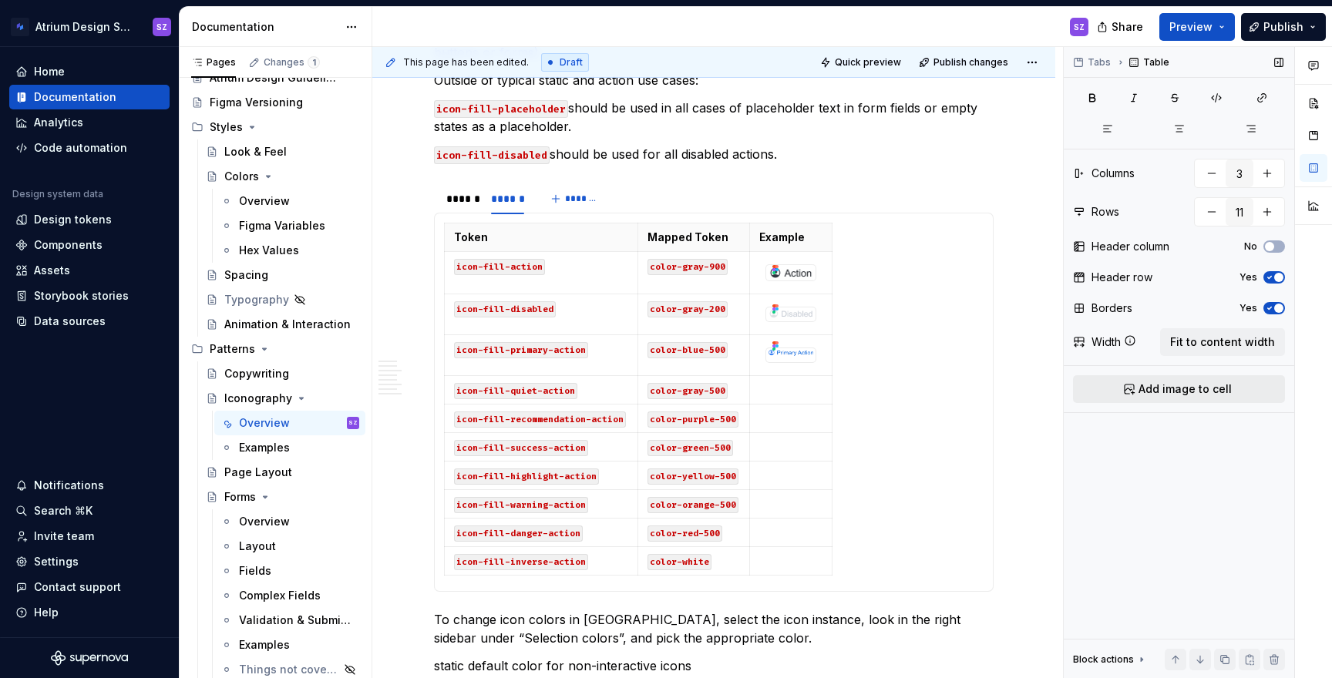
click at [1154, 387] on span "Add image to cell" at bounding box center [1184, 389] width 93 height 15
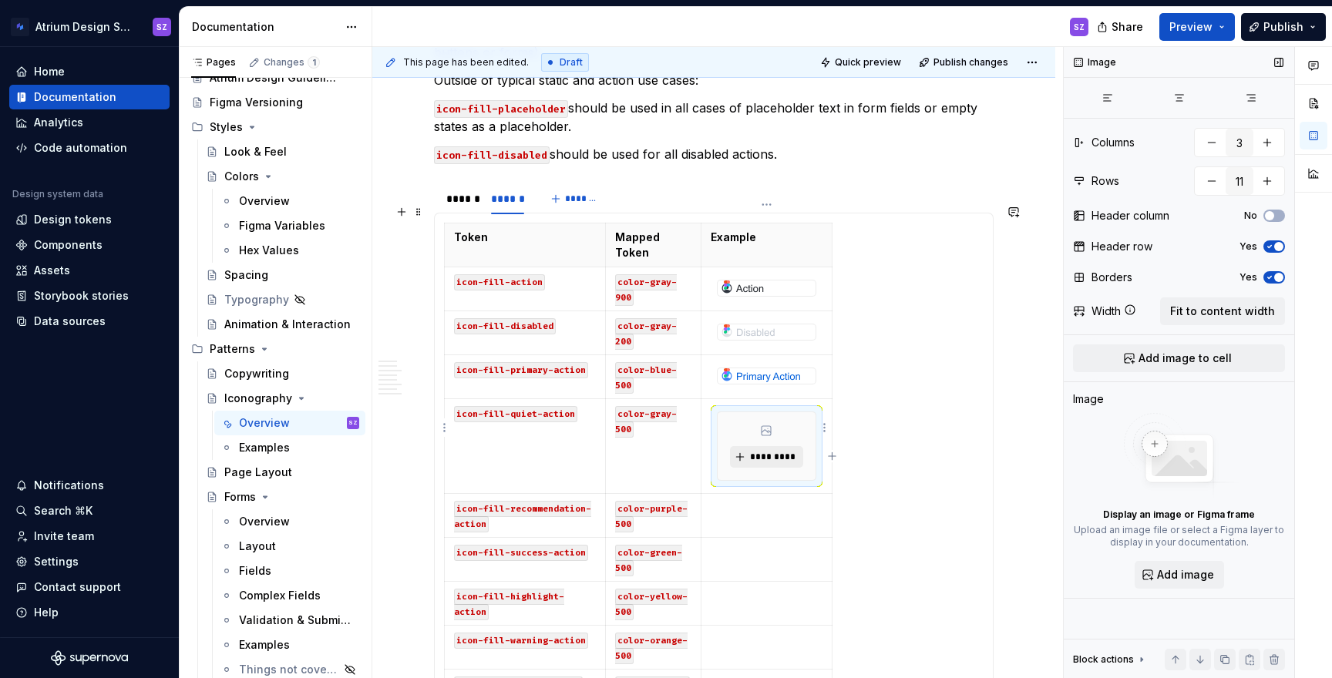
click at [782, 451] on span "*********" at bounding box center [772, 457] width 47 height 12
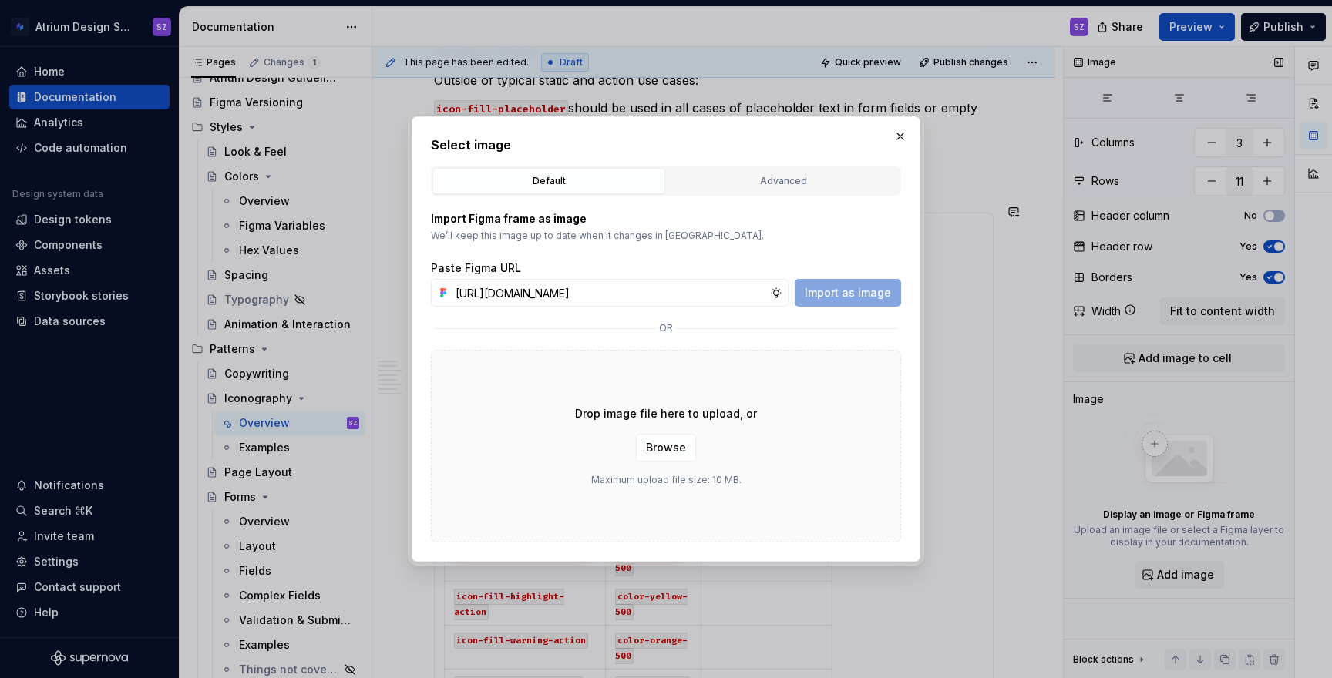
scroll to position [0, 480]
type input "[URL][DOMAIN_NAME]"
click at [852, 298] on span "Import as image" at bounding box center [848, 292] width 86 height 15
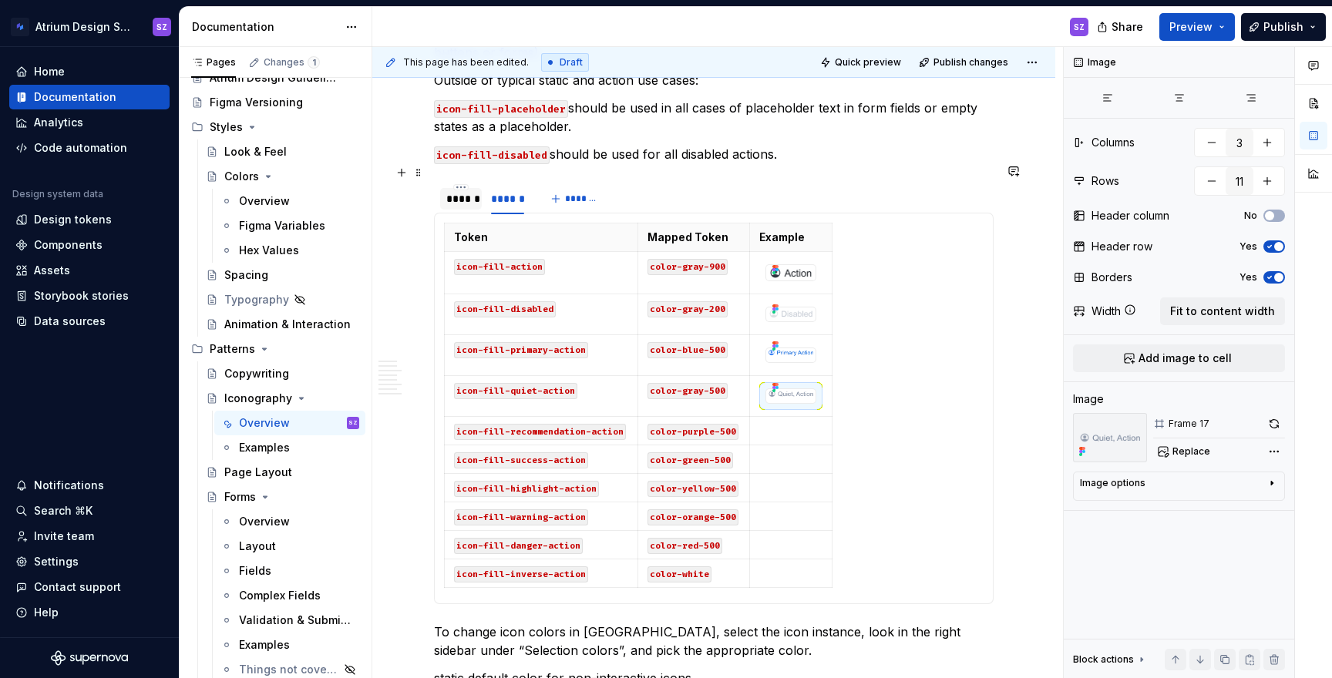
click at [467, 191] on div "******" at bounding box center [460, 198] width 29 height 15
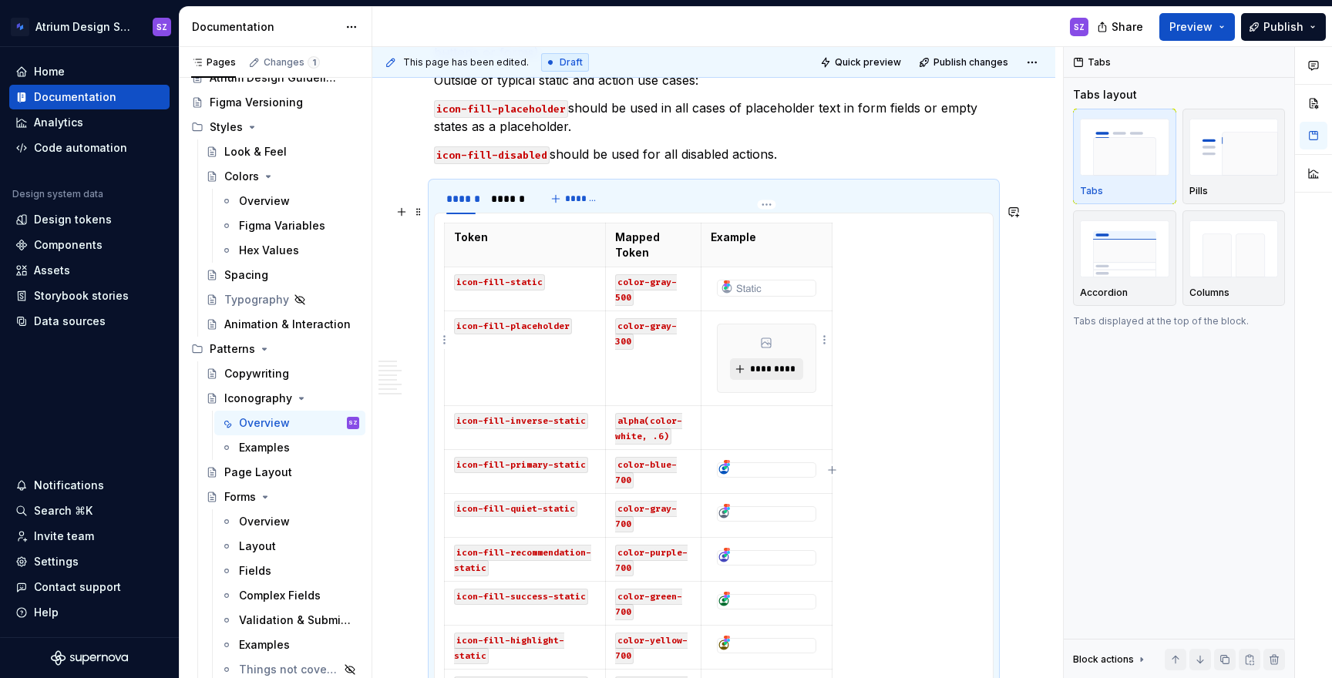
click at [762, 363] on span "*********" at bounding box center [772, 369] width 47 height 12
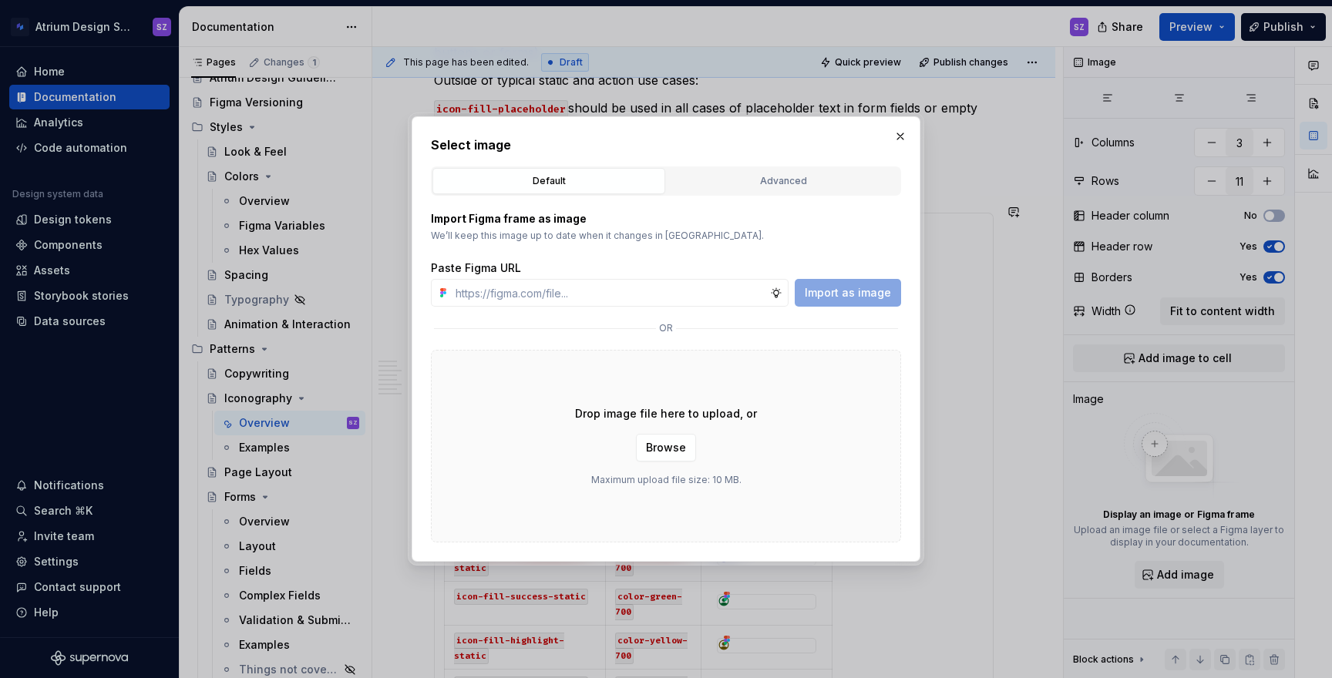
type textarea "*"
paste input "[URL][DOMAIN_NAME]"
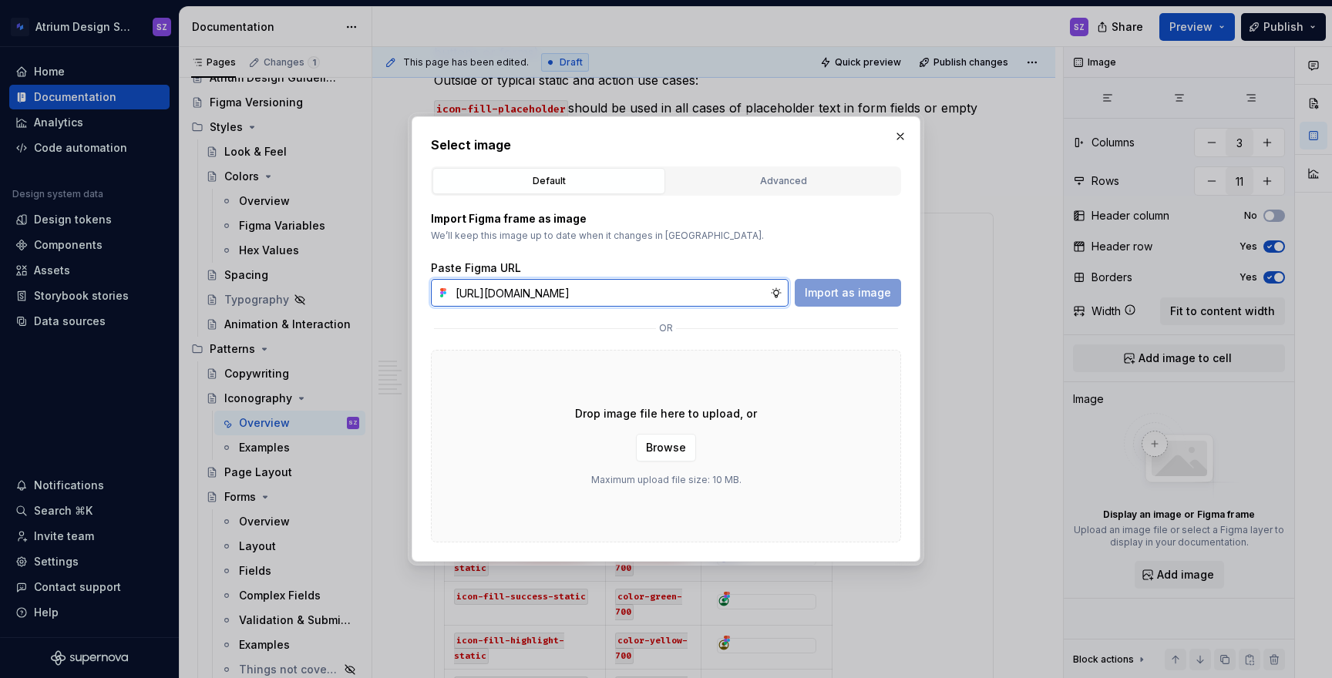
scroll to position [0, 480]
type input "[URL][DOMAIN_NAME]"
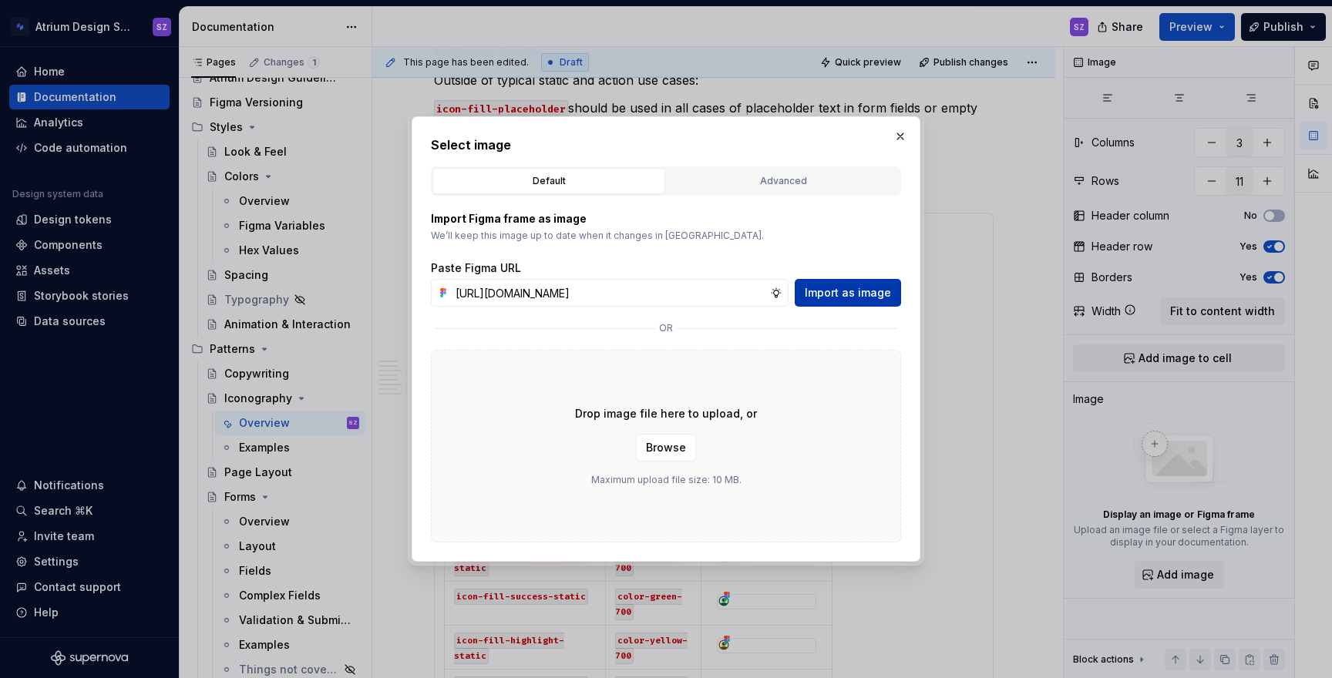
scroll to position [0, 0]
click at [844, 287] on span "Import as image" at bounding box center [848, 292] width 86 height 15
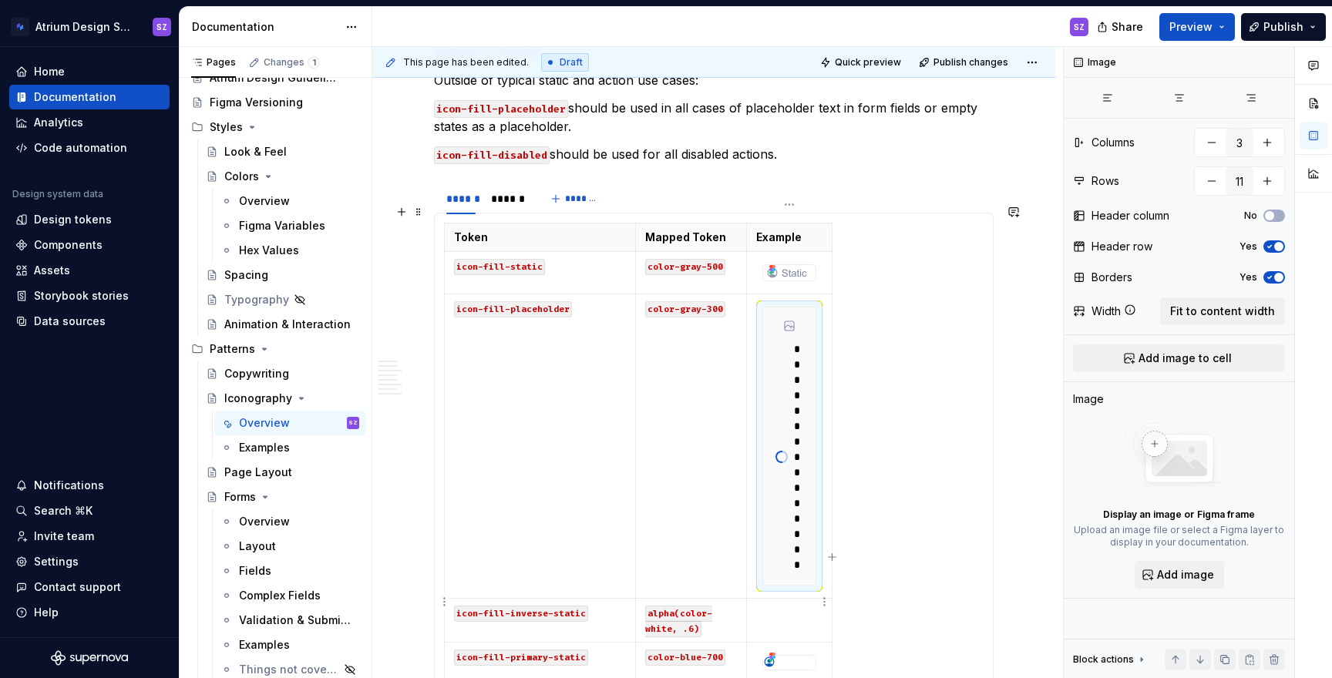
click at [770, 603] on td at bounding box center [789, 621] width 86 height 44
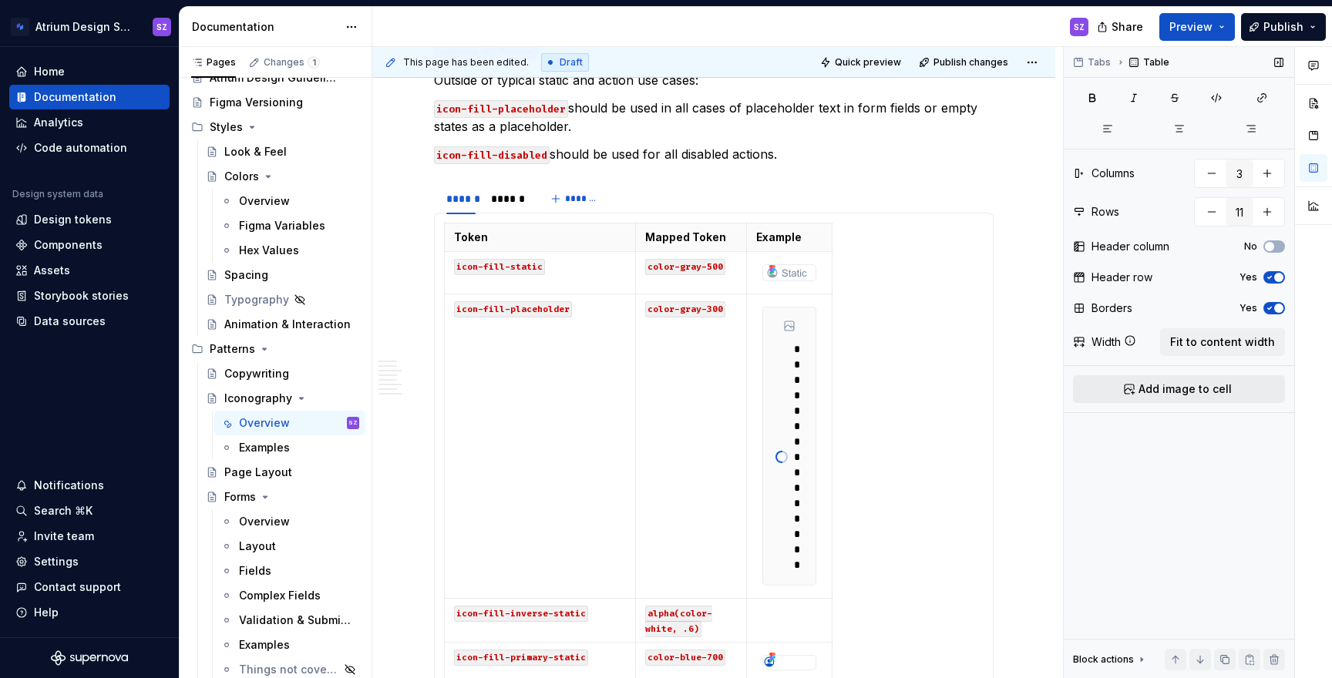
click at [1154, 385] on span "Add image to cell" at bounding box center [1184, 389] width 93 height 15
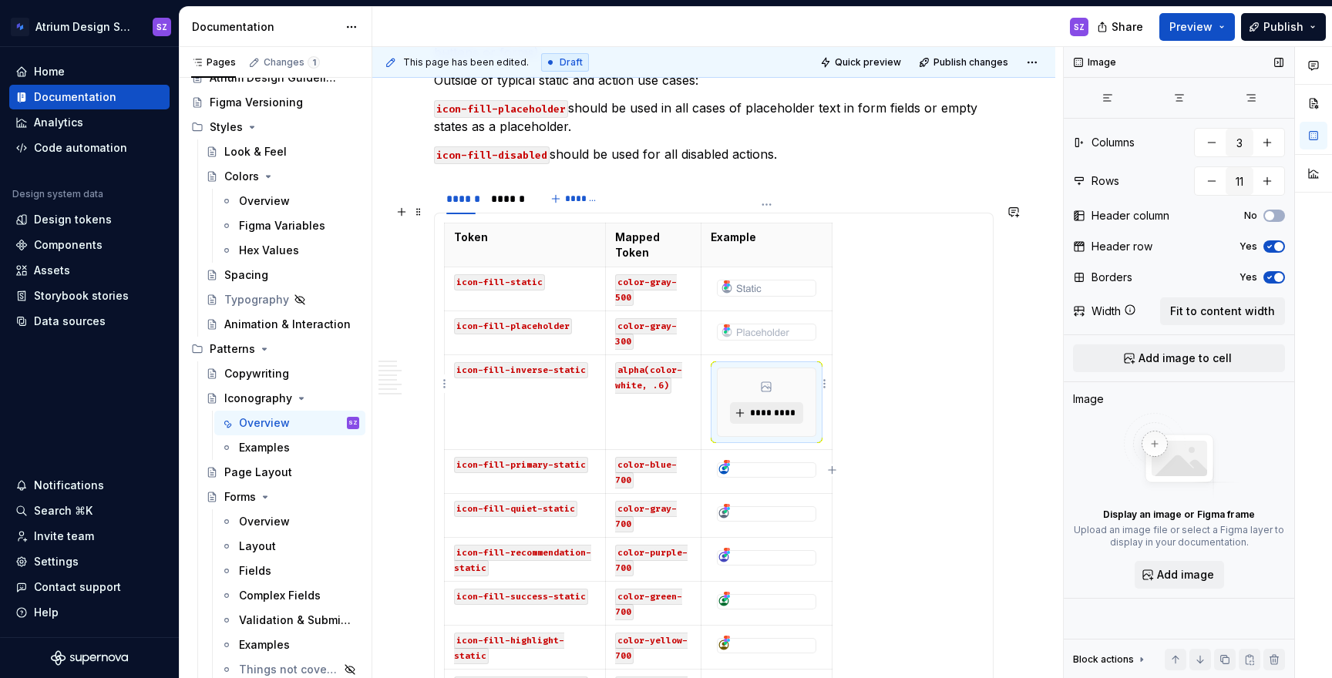
click at [767, 407] on span "*********" at bounding box center [772, 413] width 47 height 12
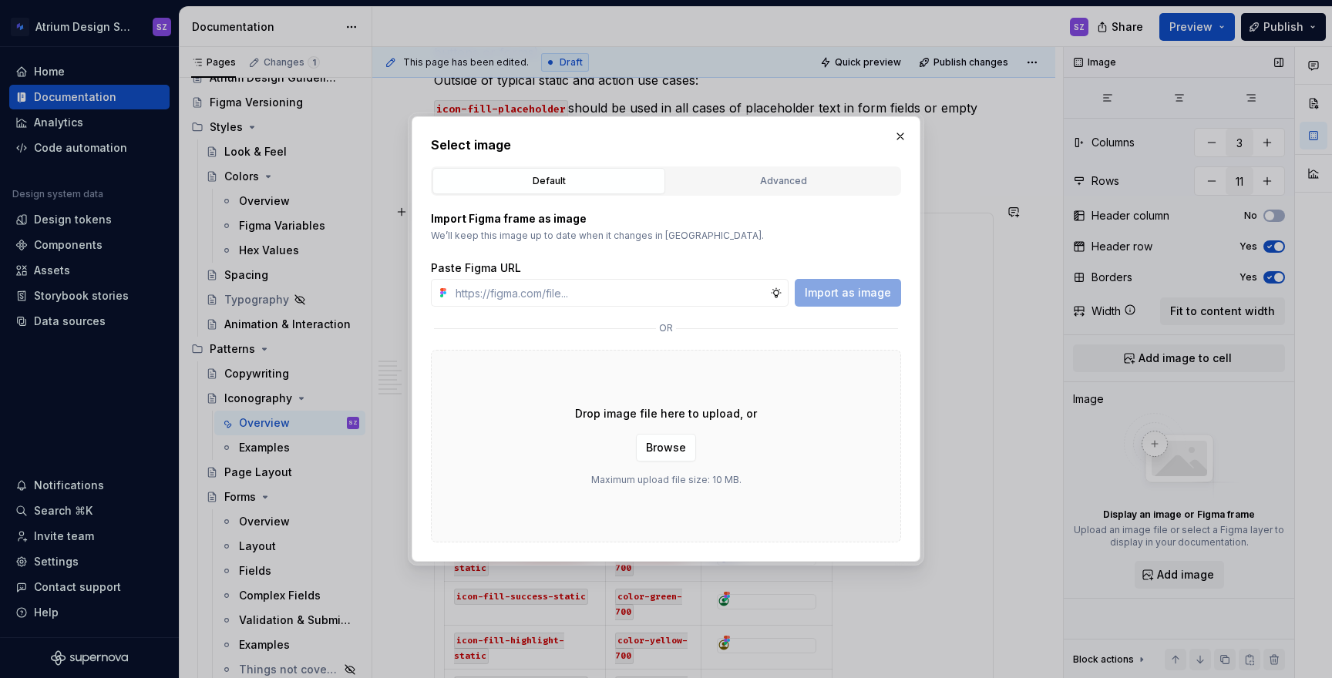
type textarea "*"
type input "[URL][DOMAIN_NAME]"
type textarea "*"
type input "[URL][DOMAIN_NAME]"
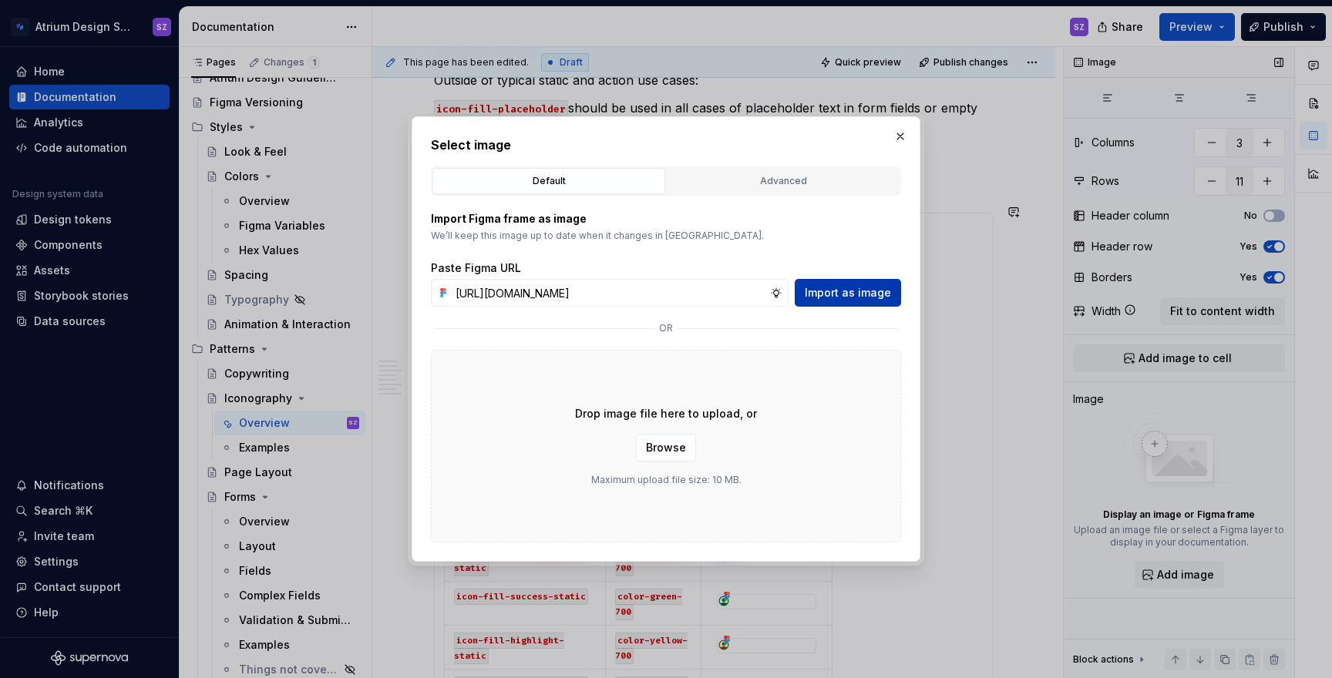
scroll to position [0, 0]
click at [852, 298] on span "Import as image" at bounding box center [848, 292] width 86 height 15
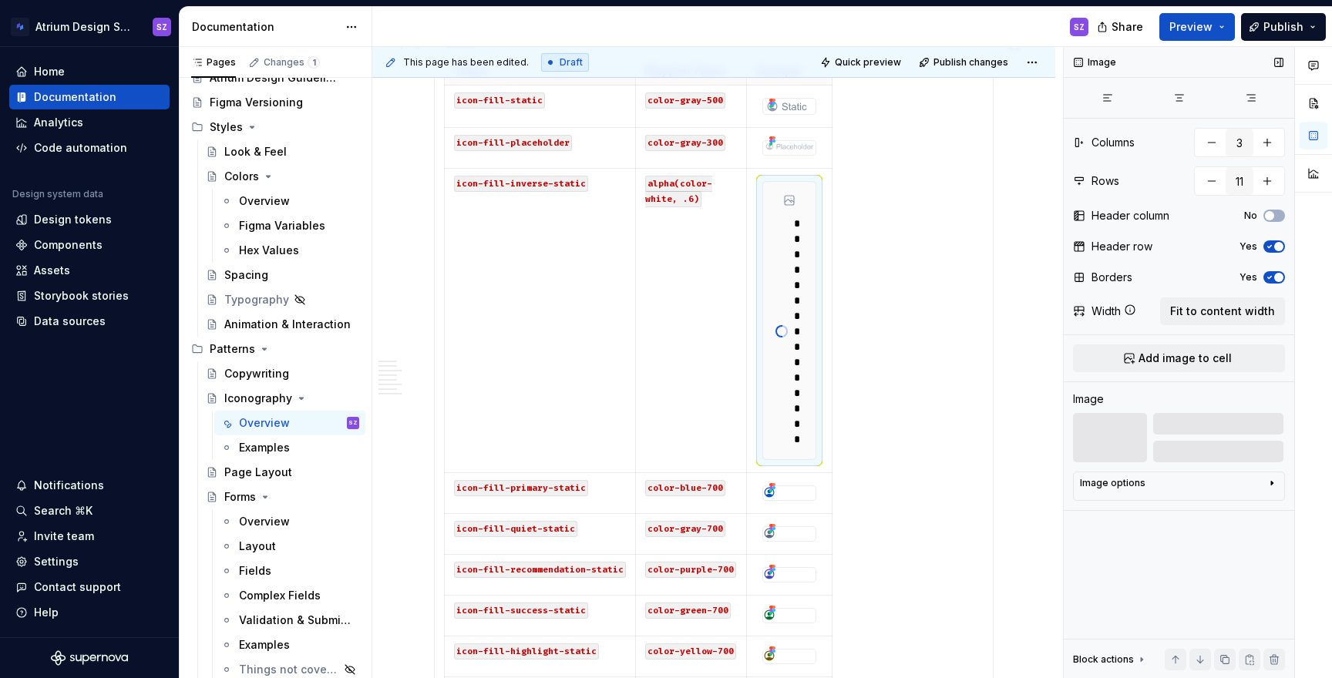
scroll to position [1495, 0]
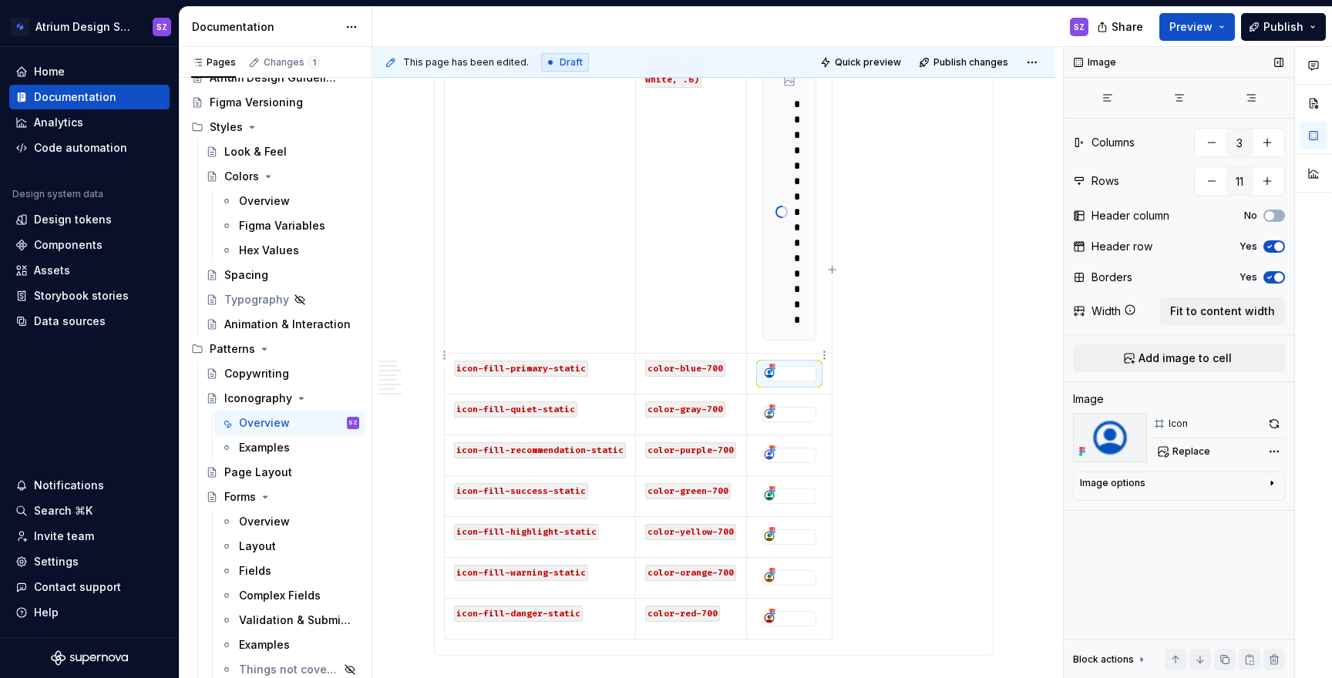
click at [786, 367] on div at bounding box center [789, 373] width 52 height 12
click at [1154, 452] on span "Replace" at bounding box center [1191, 452] width 38 height 12
type textarea "*"
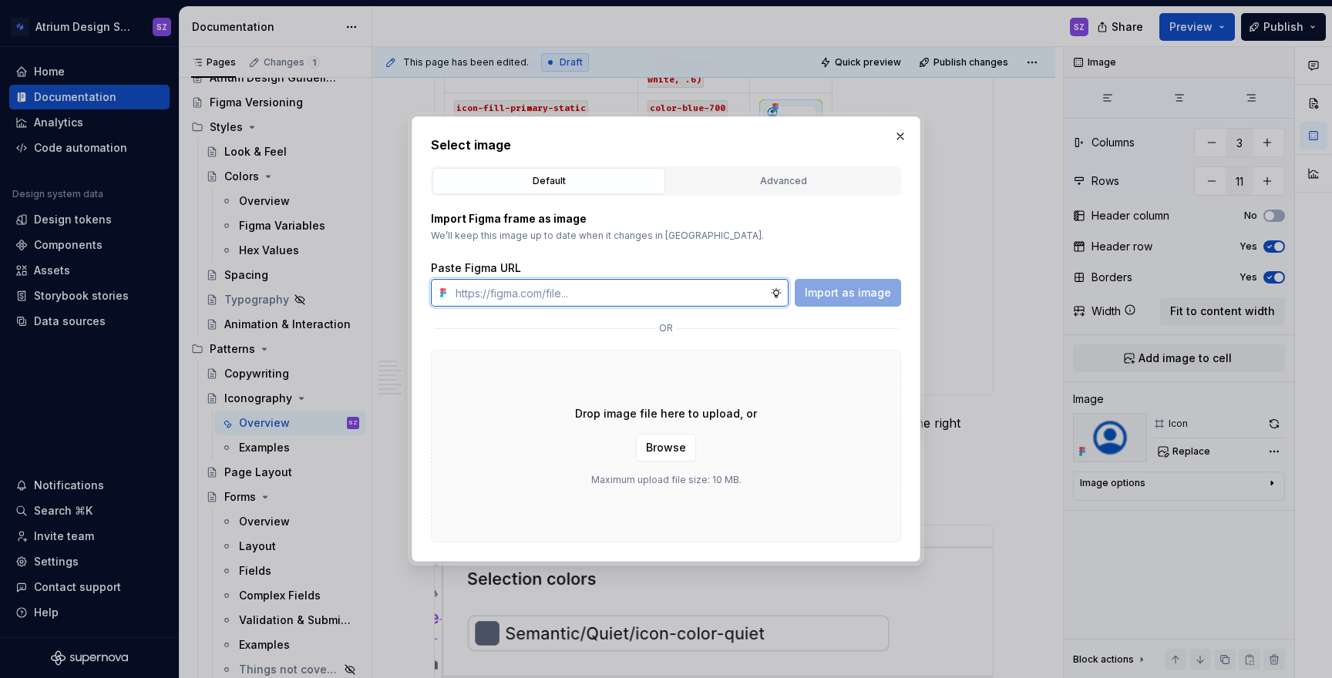
paste input "[URL][DOMAIN_NAME]"
type input "[URL][DOMAIN_NAME]"
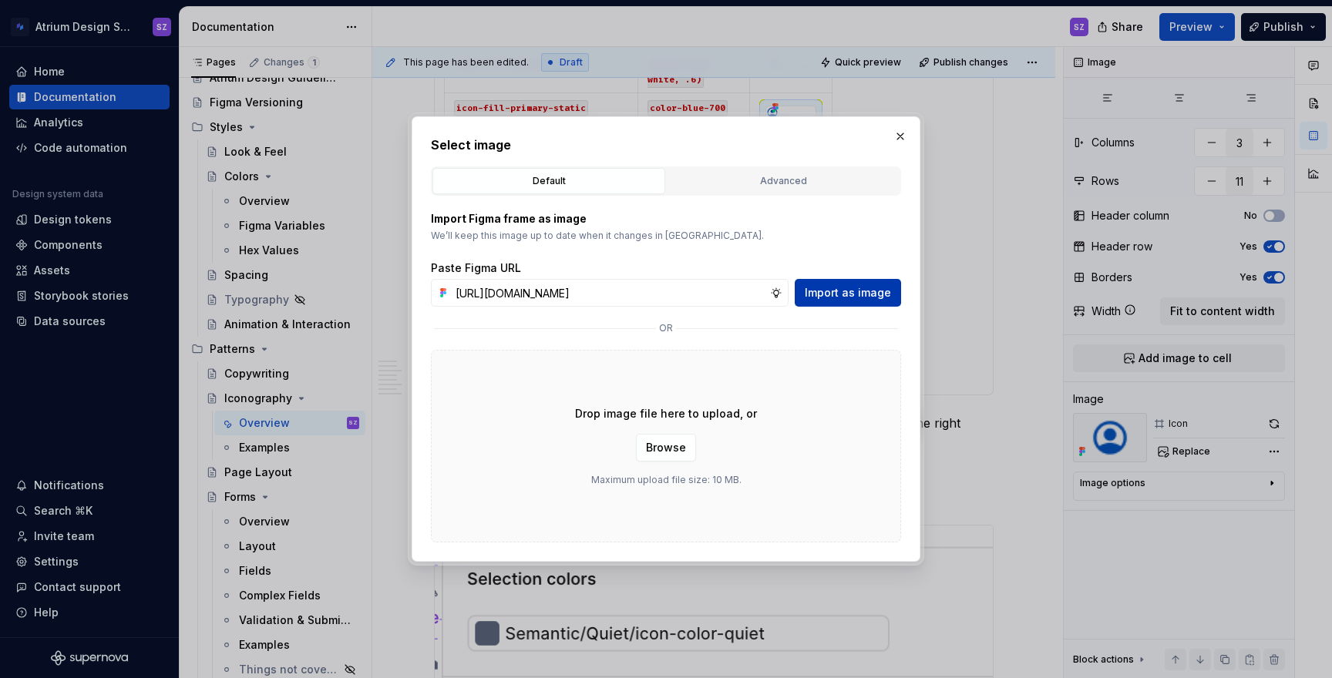
scroll to position [0, 0]
click at [855, 290] on span "Import as image" at bounding box center [848, 292] width 86 height 15
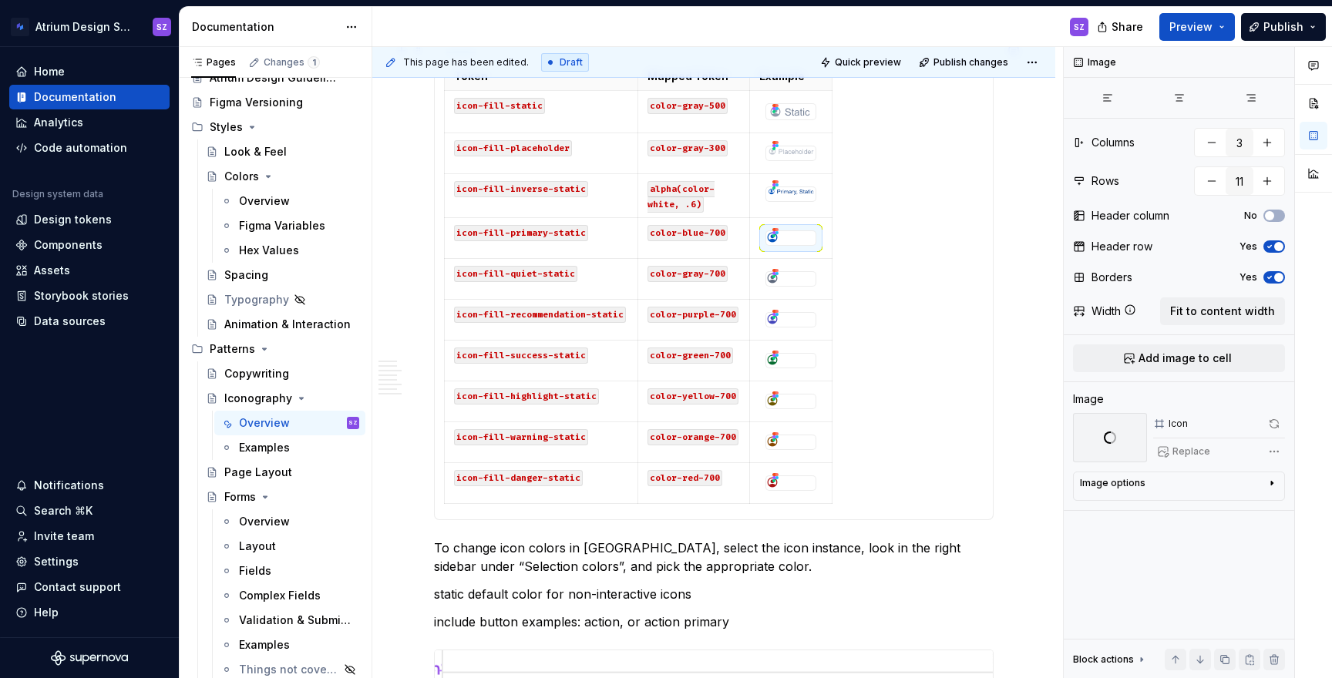
type textarea "*"
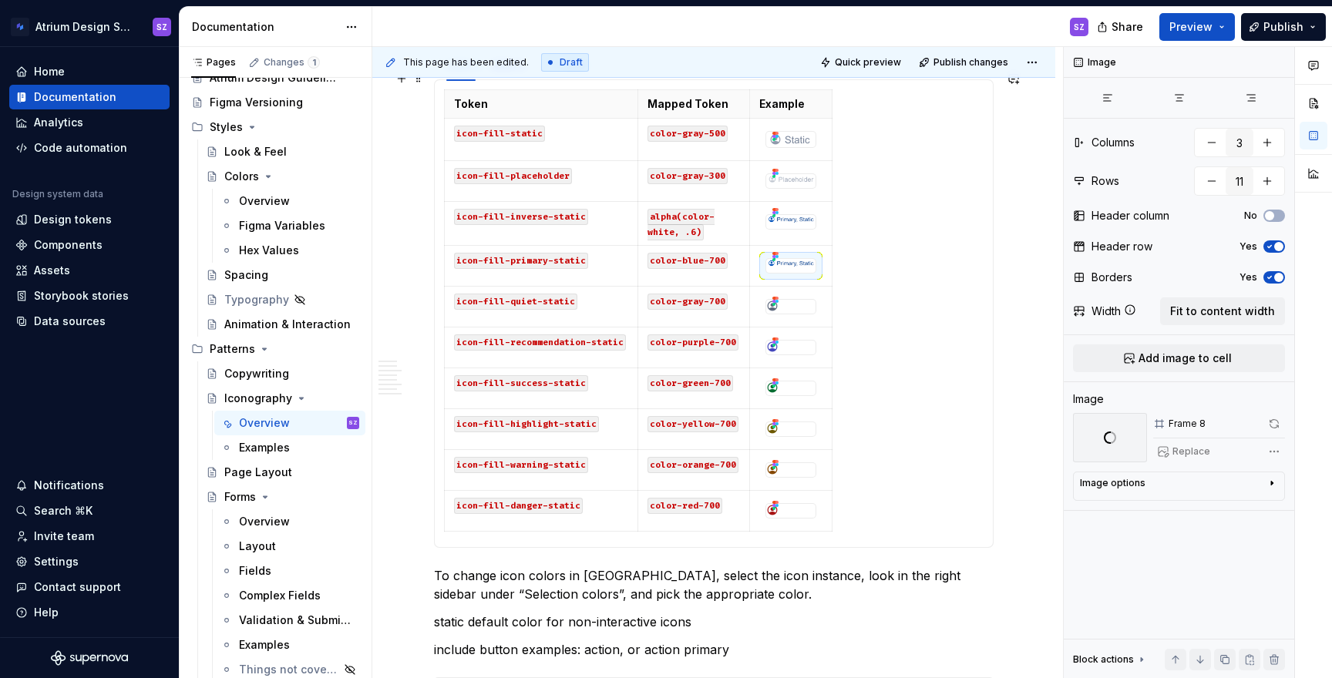
scroll to position [1342, 0]
click at [446, 201] on html "Atrium Design System SZ Home Documentation Analytics Code automation Design sys…" at bounding box center [666, 339] width 1332 height 678
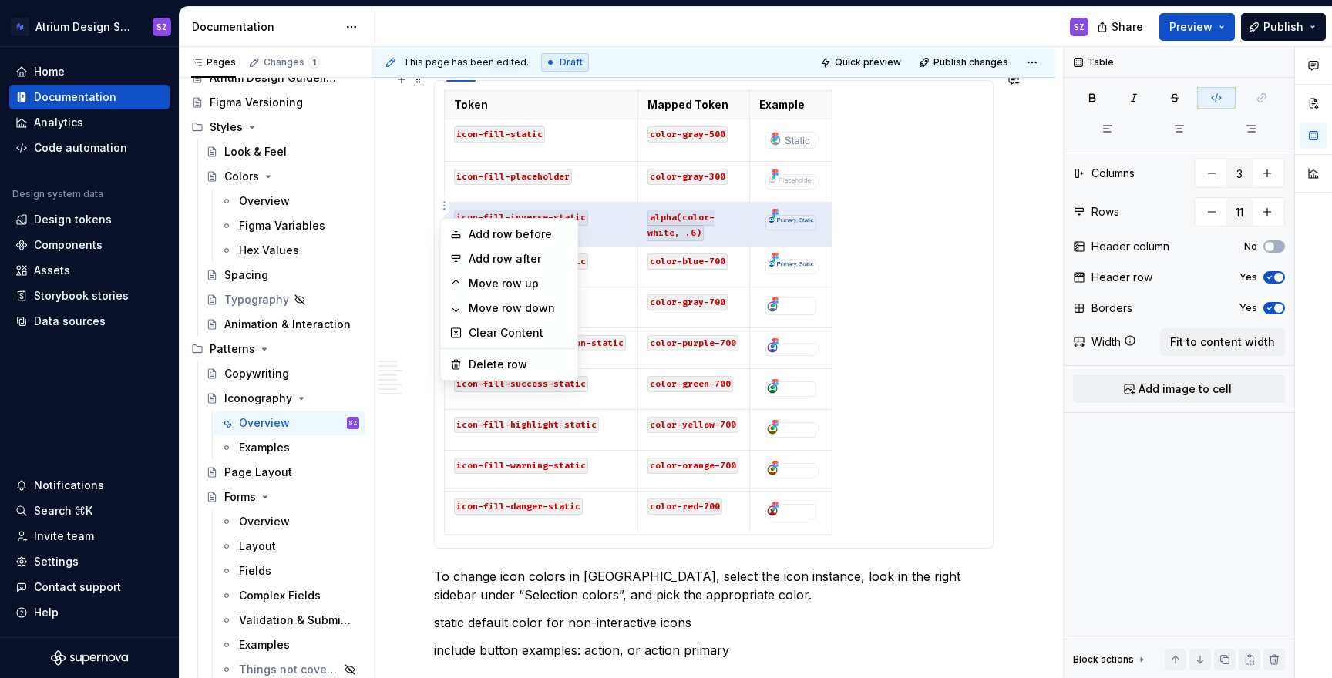
click at [446, 199] on html "Atrium Design System SZ Home Documentation Analytics Code automation Design sys…" at bounding box center [666, 339] width 1332 height 678
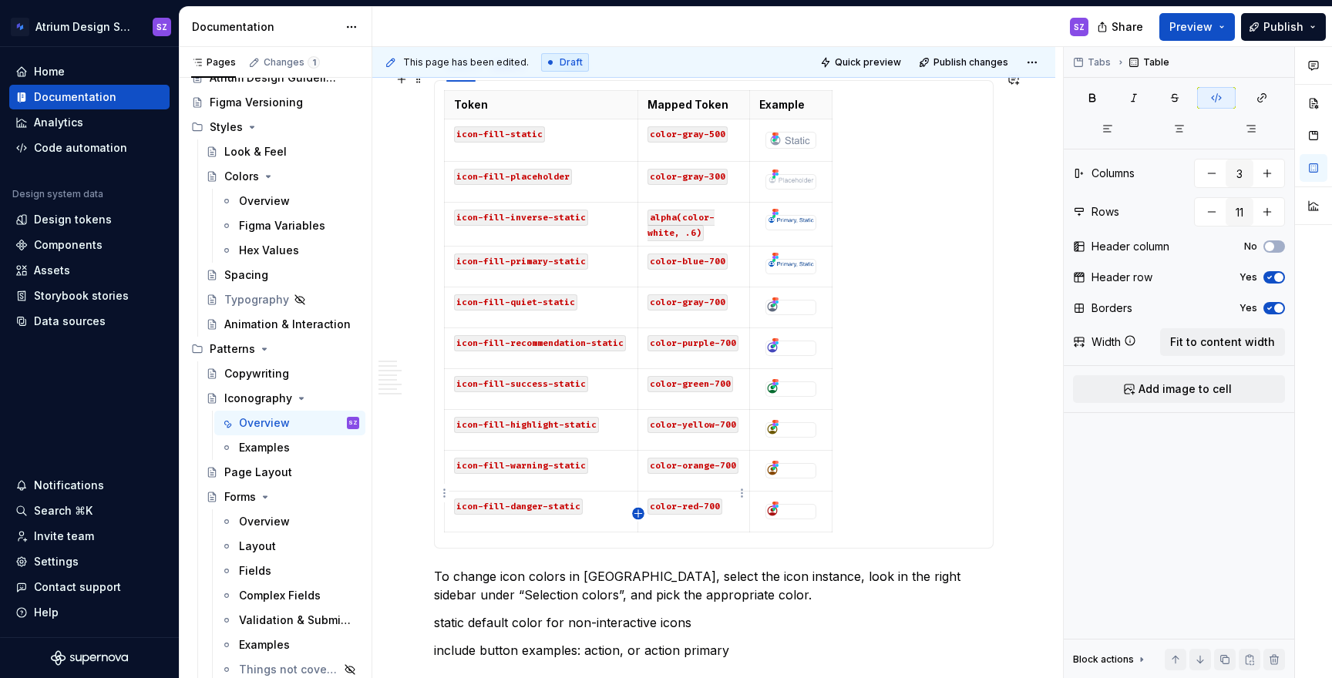
click at [635, 512] on icon "button" at bounding box center [638, 514] width 12 height 12
type input "12"
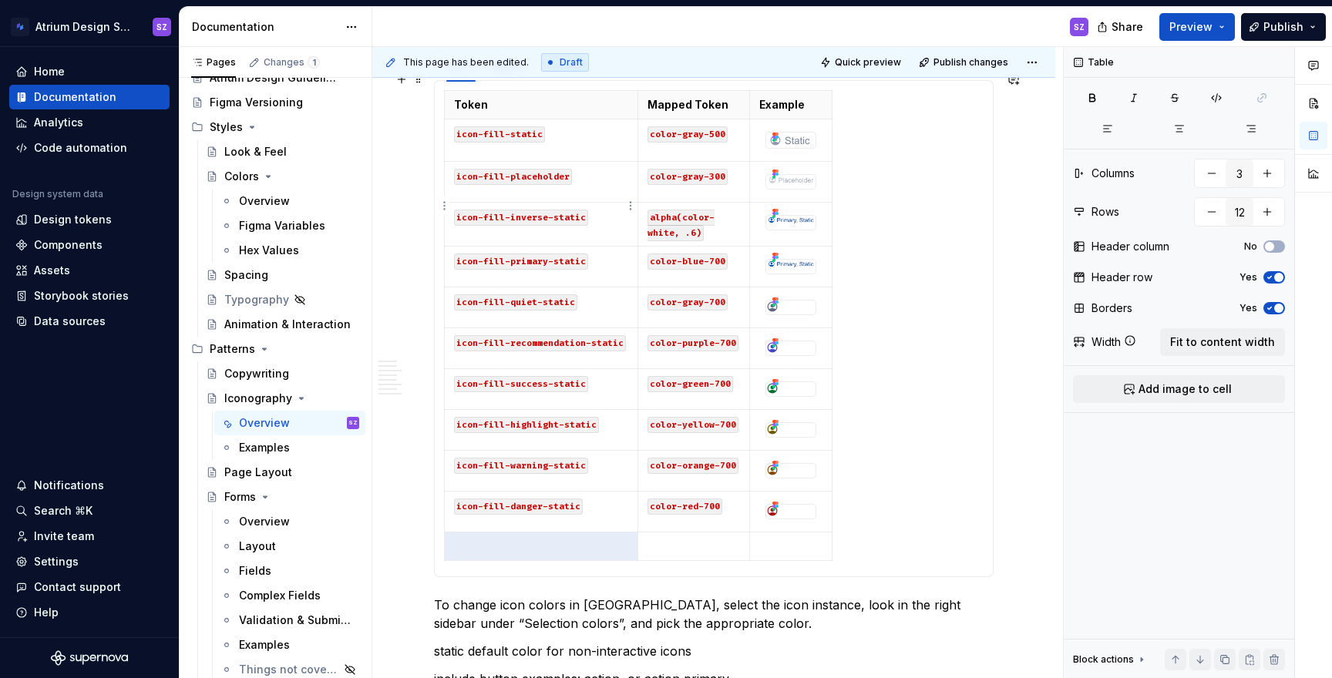
click at [520, 210] on code "icon-fill-inverse-static" at bounding box center [521, 218] width 134 height 16
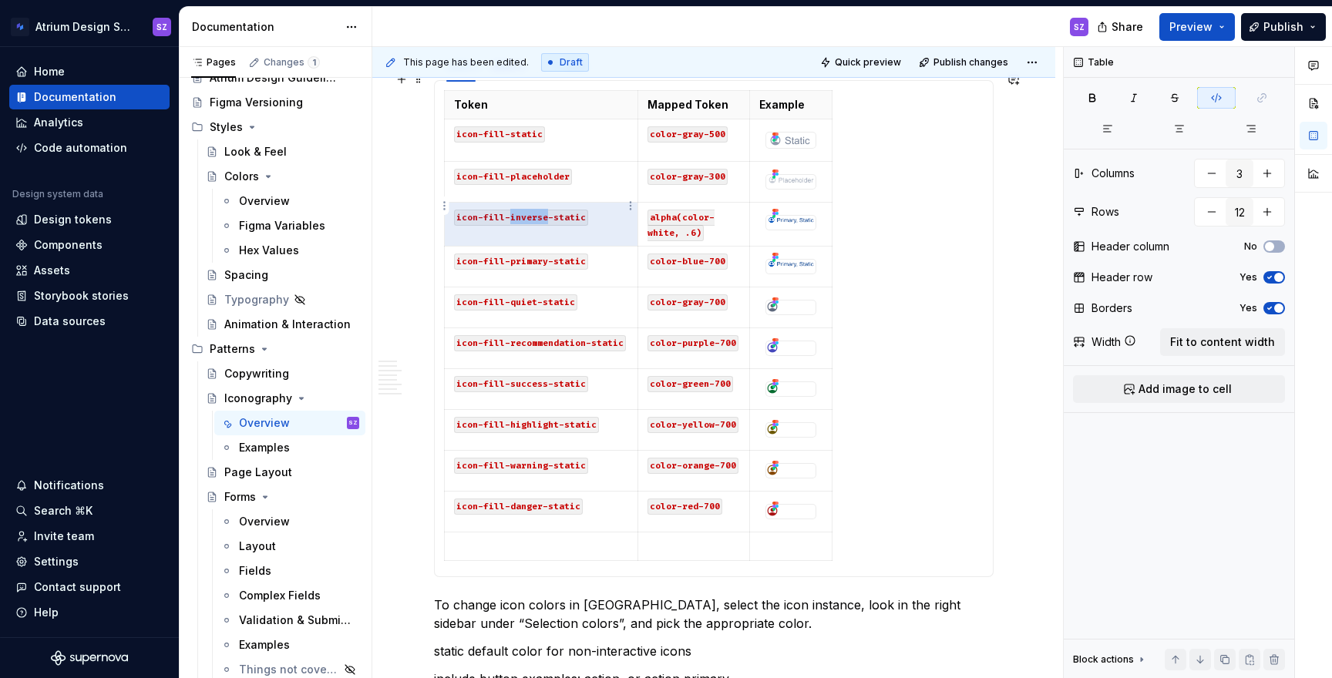
click at [520, 210] on code "icon-fill-inverse-static" at bounding box center [521, 218] width 134 height 16
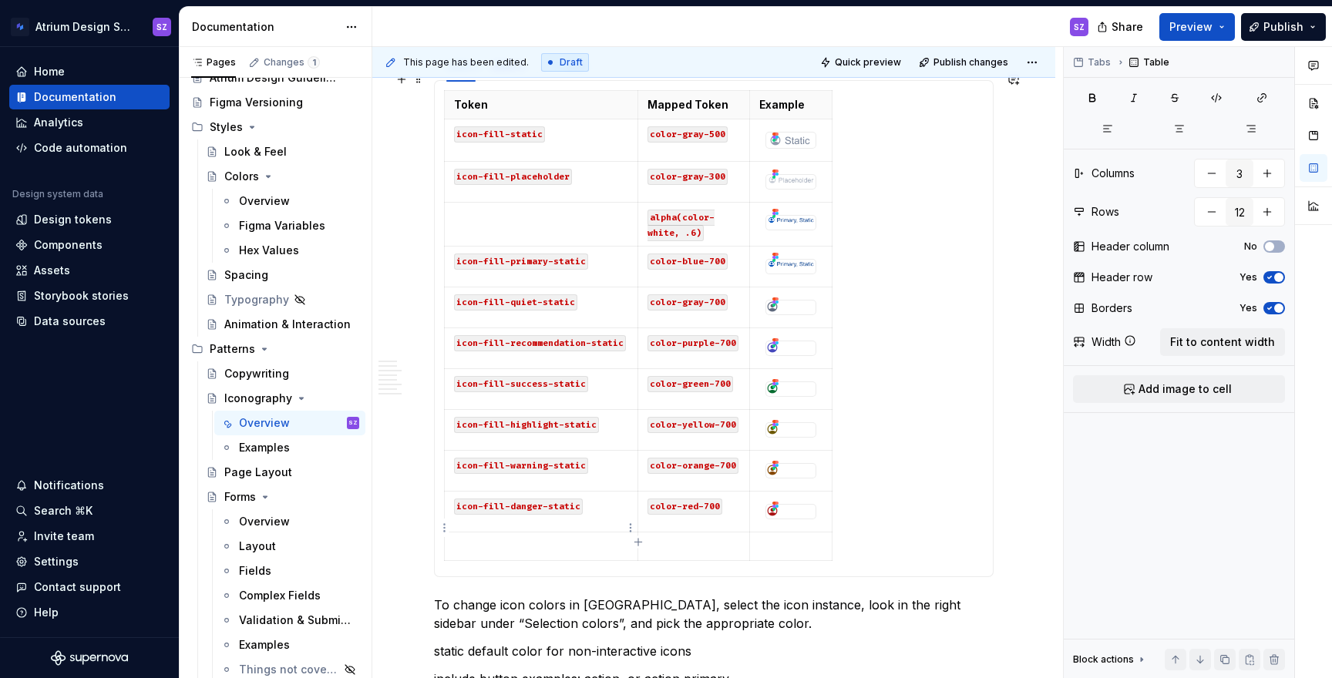
click at [490, 539] on p at bounding box center [541, 546] width 174 height 15
click at [682, 210] on code "alpha(color-white, .6)" at bounding box center [680, 226] width 67 height 32
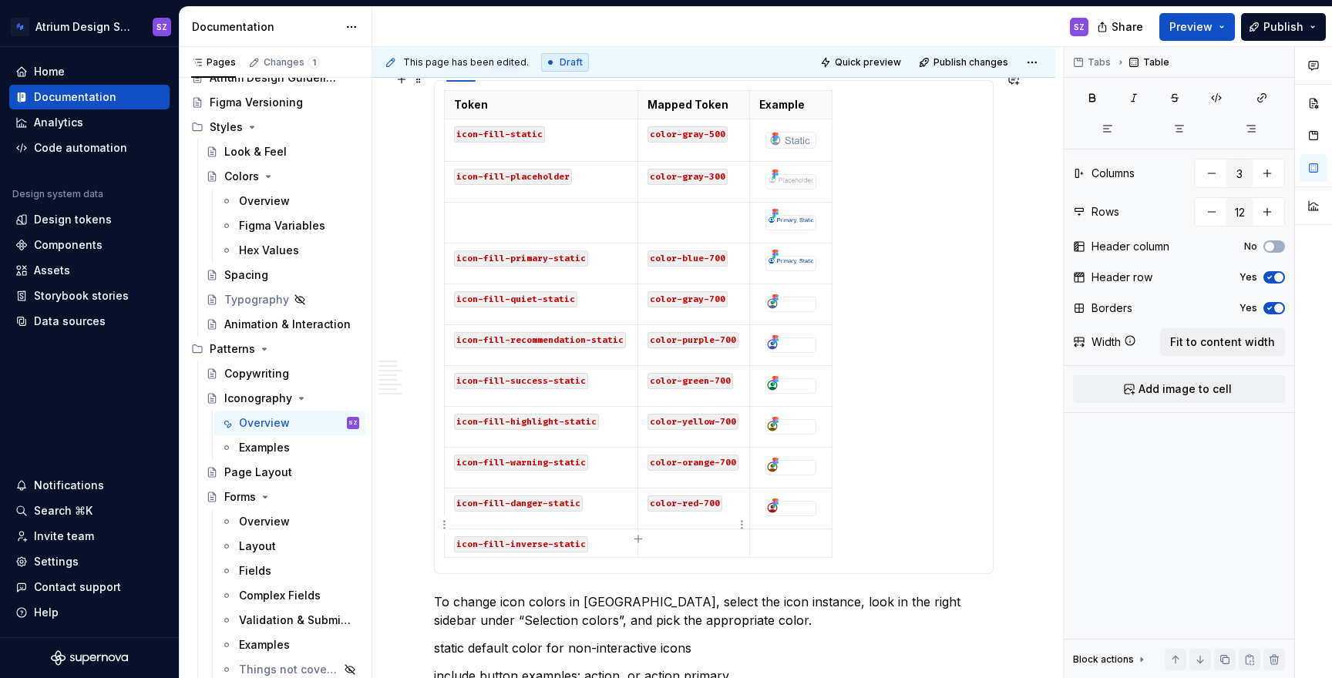
click at [664, 536] on p at bounding box center [693, 543] width 92 height 15
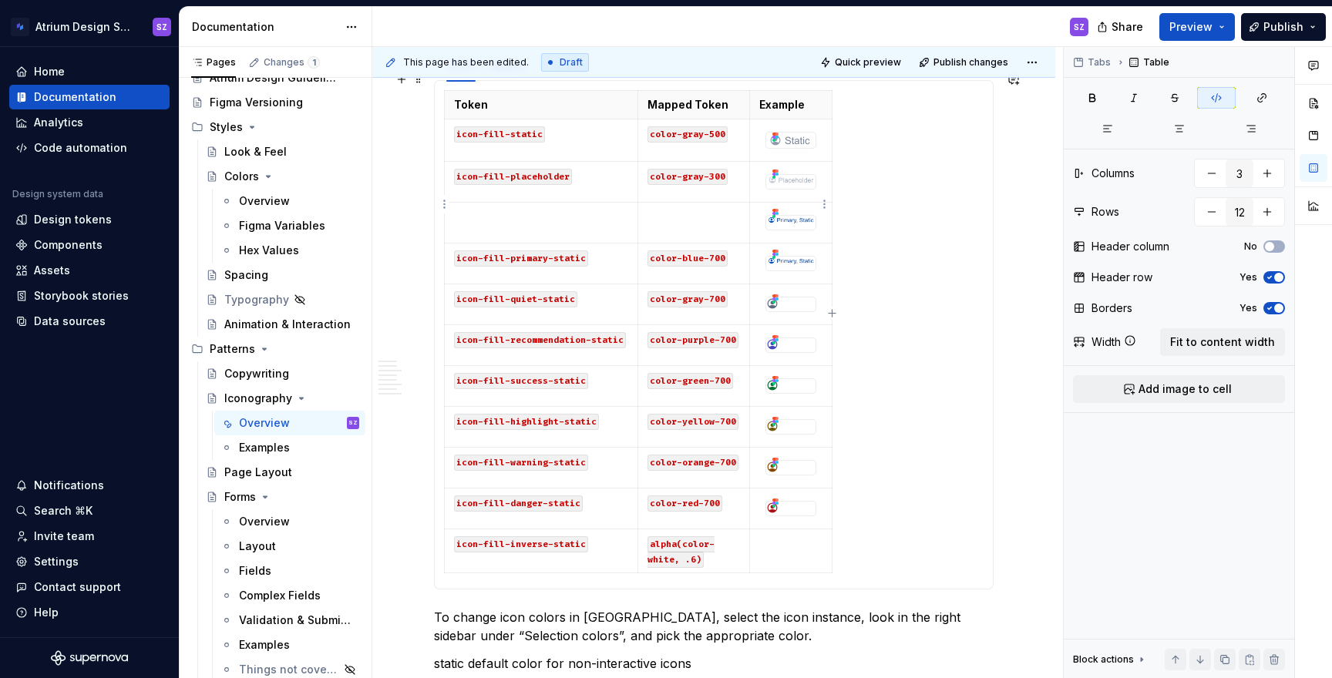
type textarea "*"
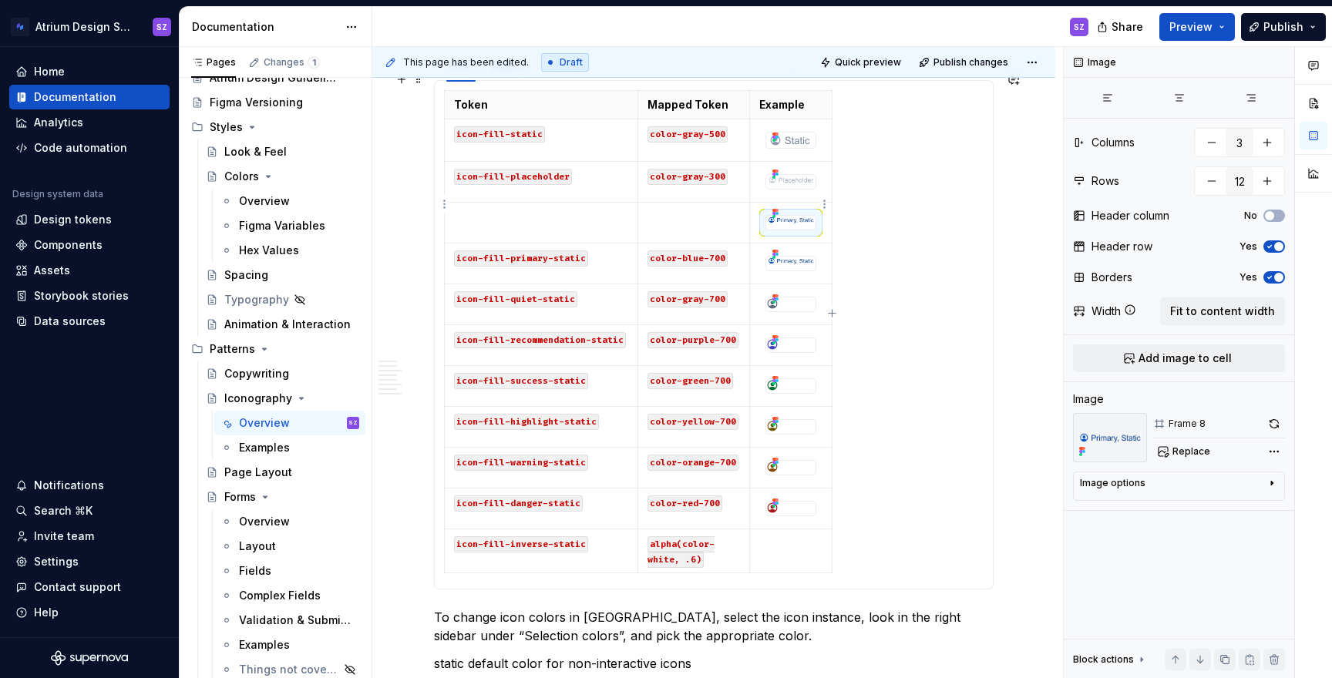
click at [789, 216] on img at bounding box center [790, 220] width 49 height 8
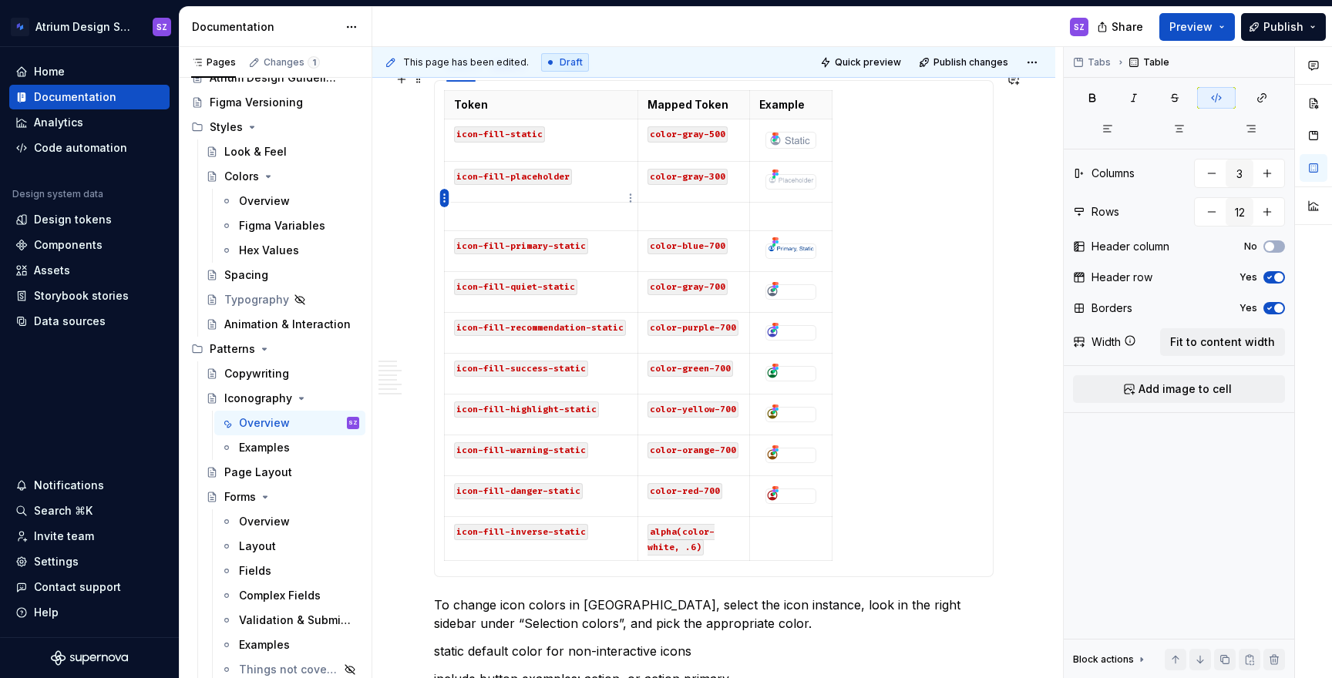
click at [446, 200] on html "Atrium Design System SZ Home Documentation Analytics Code automation Design sys…" at bounding box center [666, 339] width 1332 height 678
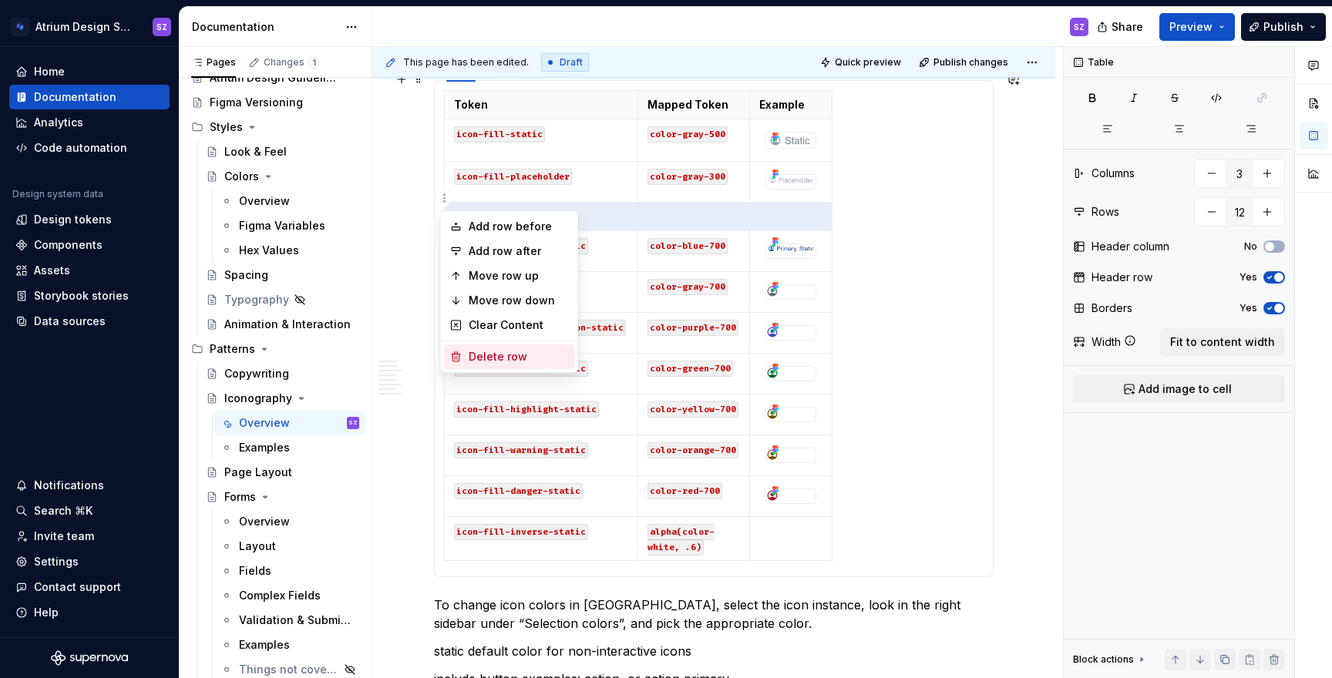
click at [499, 361] on div "Delete row" at bounding box center [519, 356] width 100 height 15
type input "11"
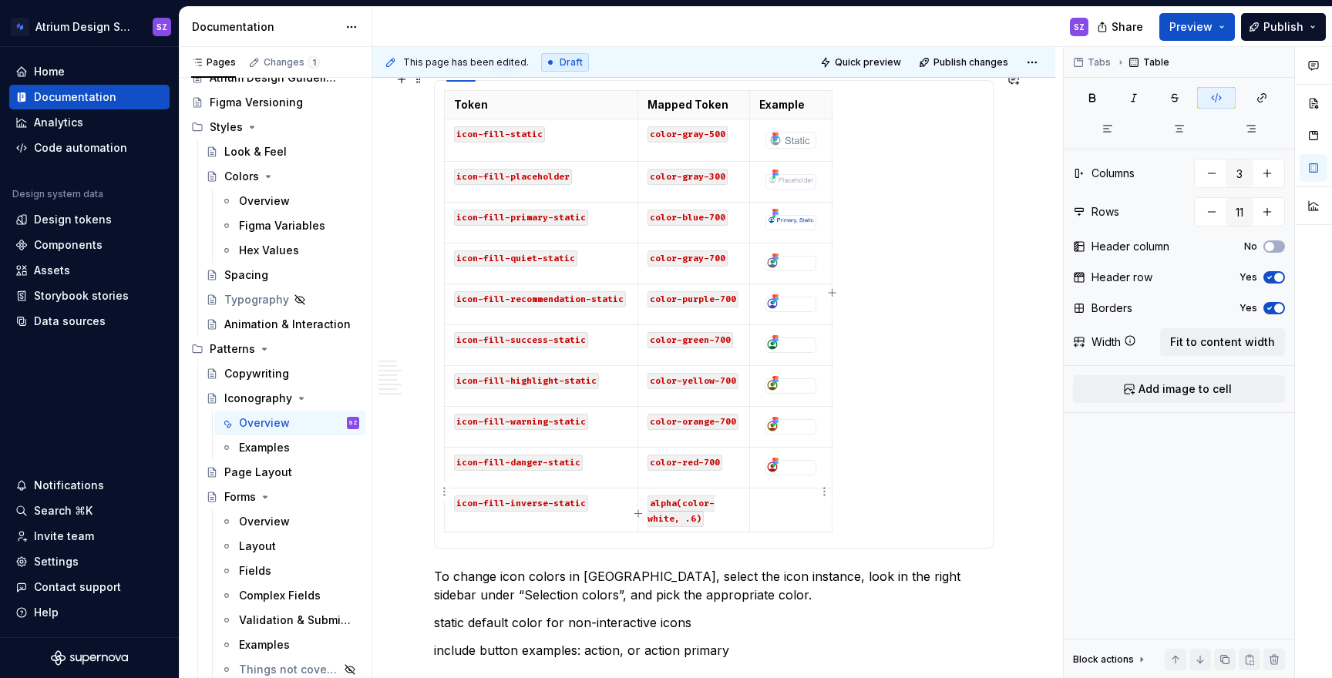
click at [770, 503] on td at bounding box center [791, 511] width 82 height 44
click at [1151, 384] on span "Add image to cell" at bounding box center [1184, 389] width 93 height 15
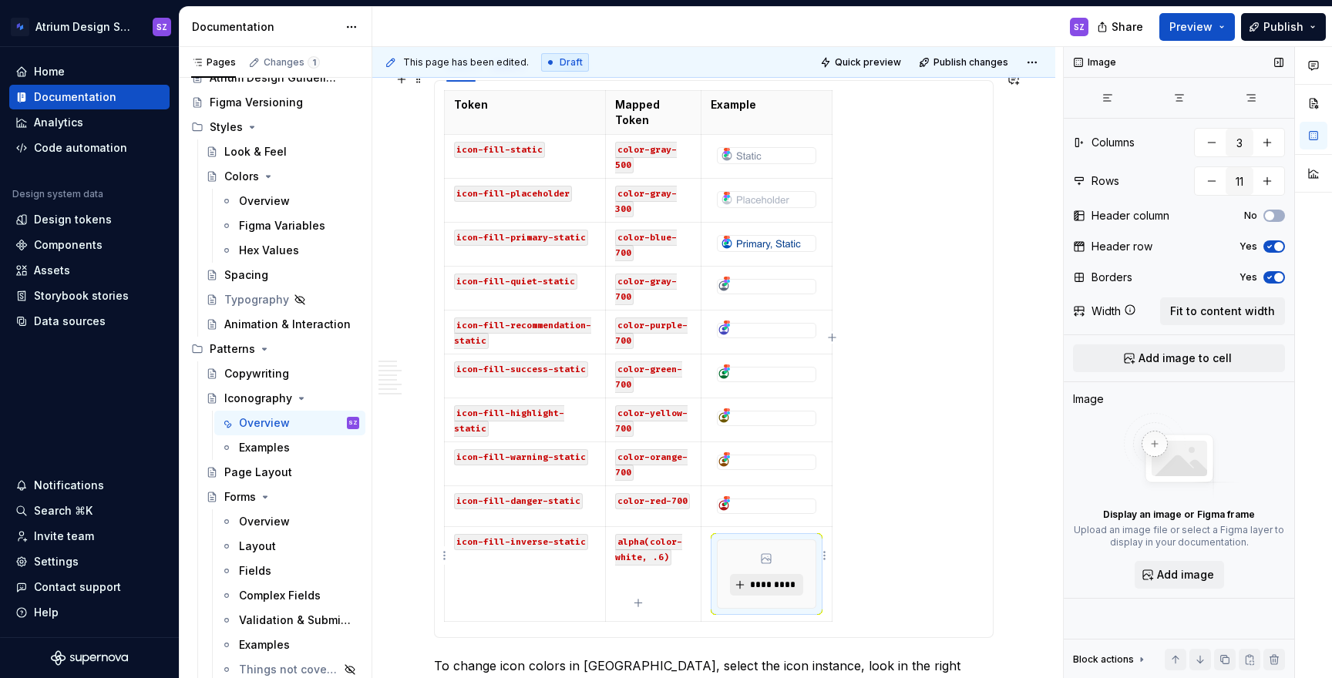
click at [767, 579] on span "*********" at bounding box center [772, 585] width 47 height 12
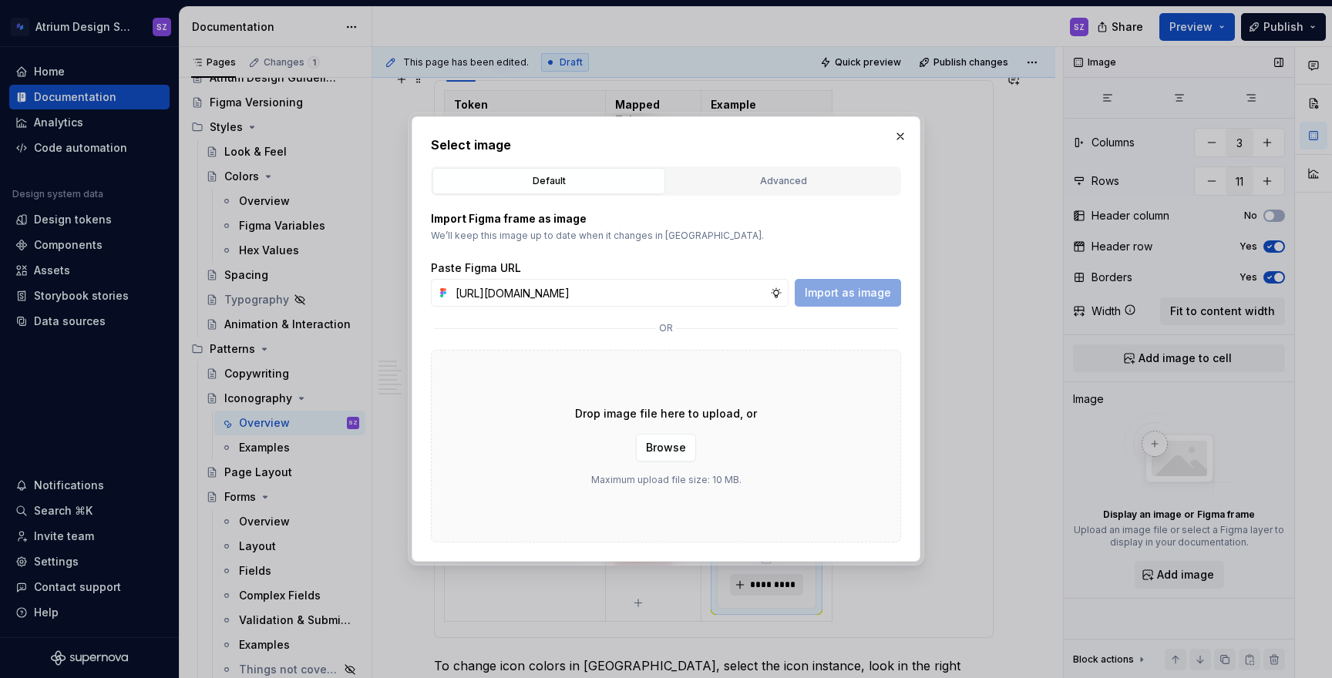
scroll to position [0, 479]
type input "[URL][DOMAIN_NAME]"
click at [863, 296] on span "Import as image" at bounding box center [848, 292] width 86 height 15
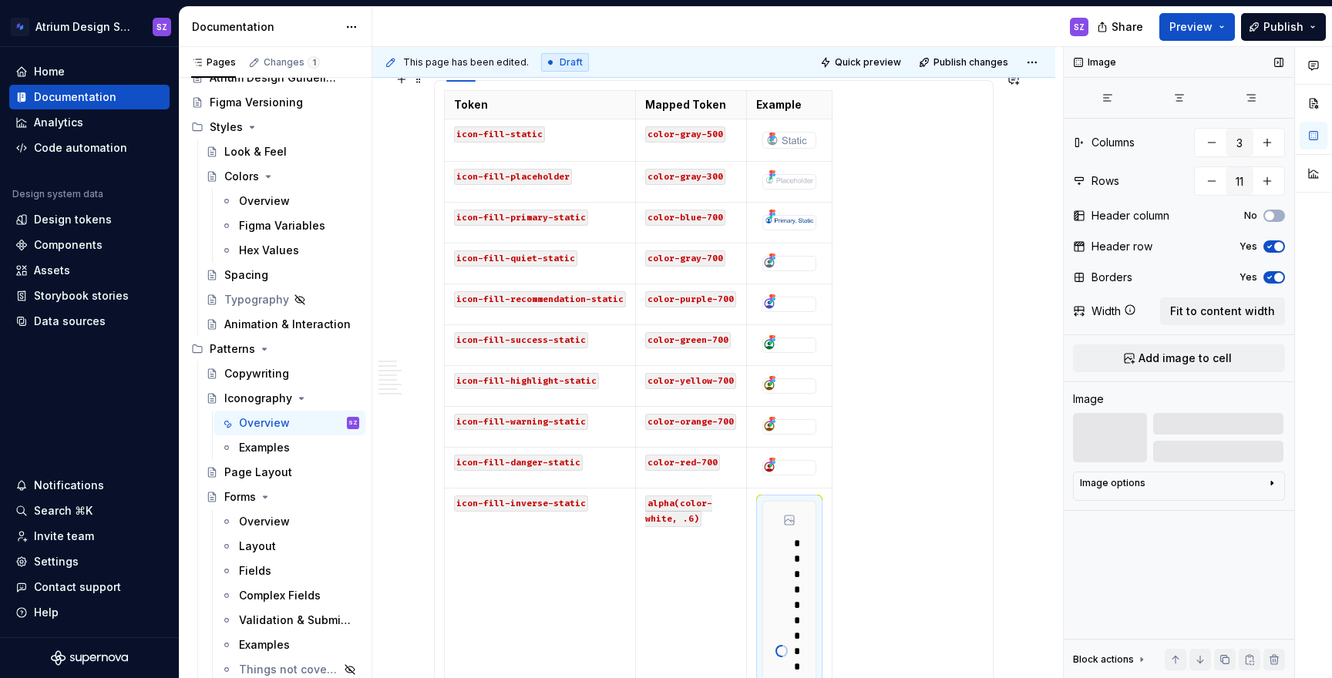
scroll to position [1400, 0]
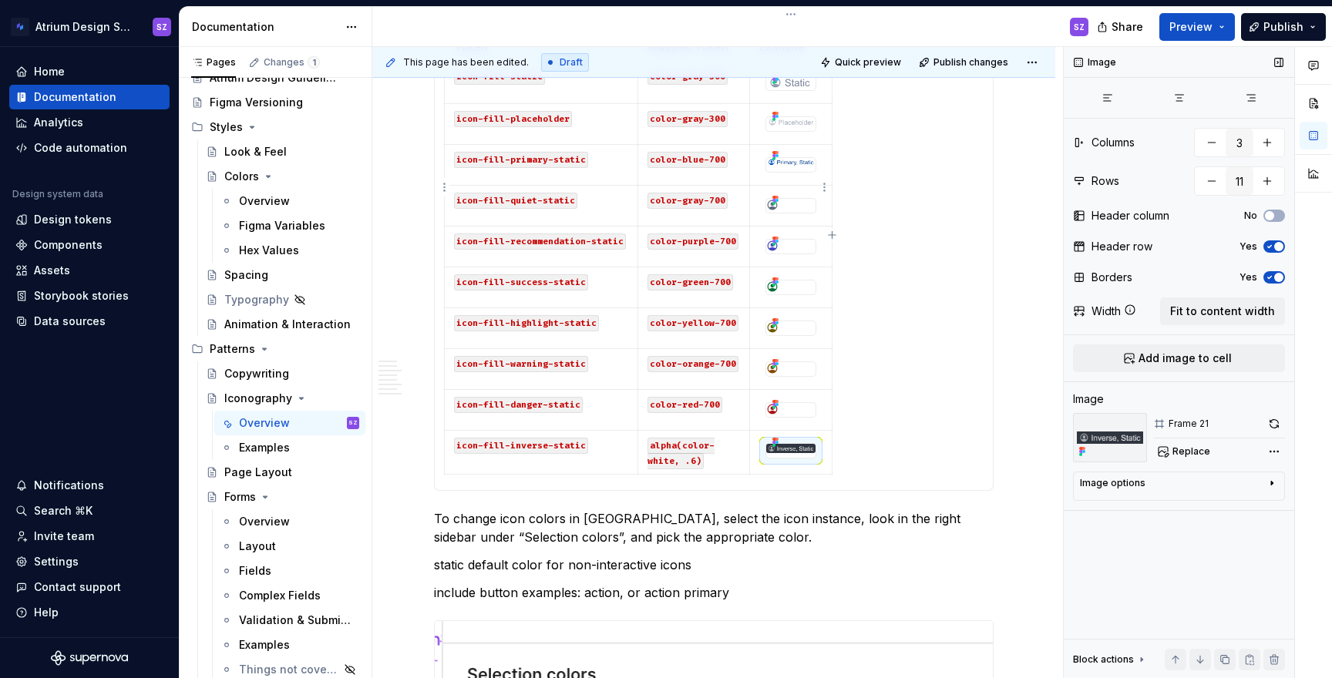
click at [792, 199] on div at bounding box center [790, 205] width 49 height 12
click at [1154, 451] on button "Replace" at bounding box center [1185, 452] width 64 height 22
type textarea "*"
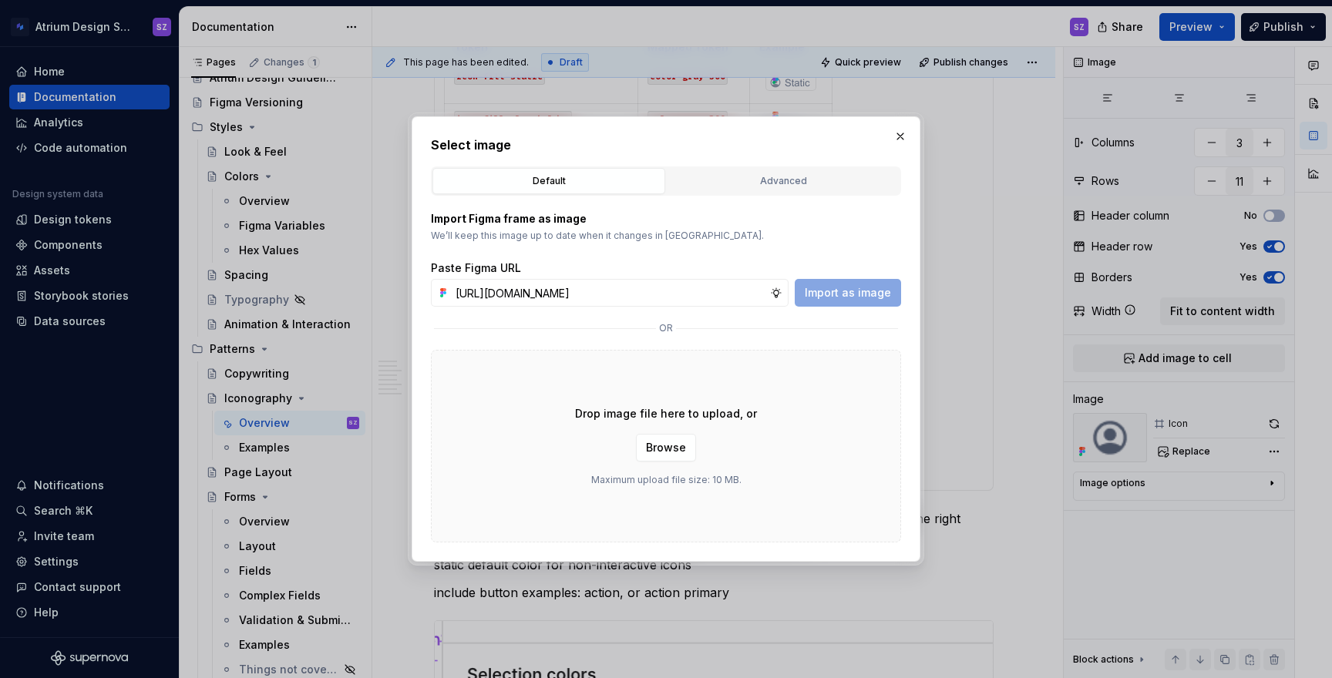
scroll to position [0, 479]
type input "[URL][DOMAIN_NAME]"
click at [864, 298] on span "Import as image" at bounding box center [848, 292] width 86 height 15
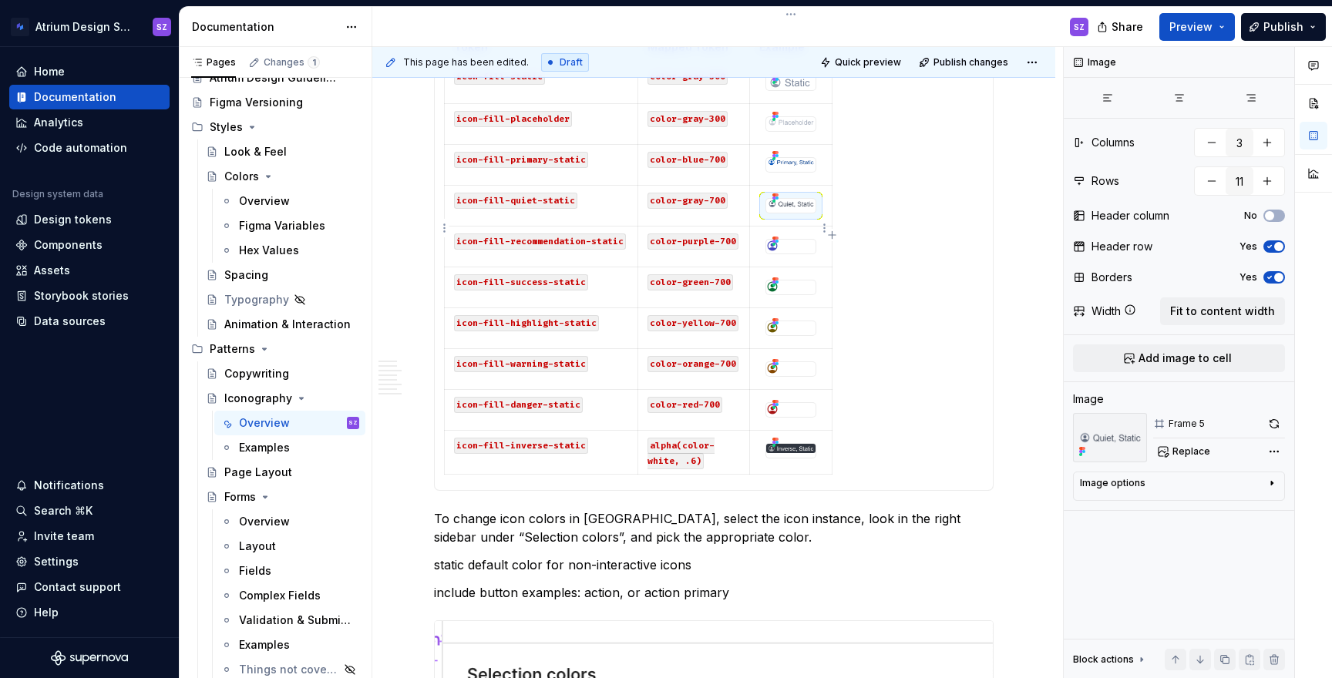
click at [783, 240] on div at bounding box center [790, 246] width 49 height 12
click at [1154, 454] on span "Replace" at bounding box center [1191, 452] width 38 height 12
type textarea "*"
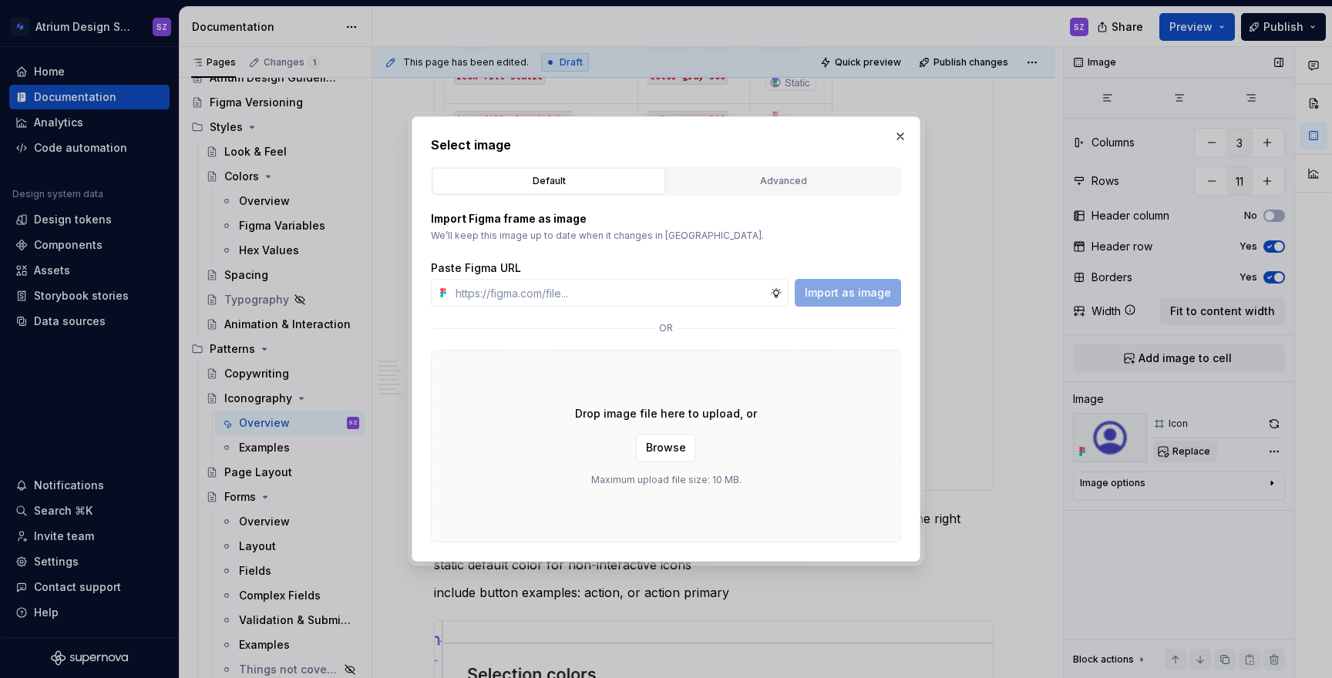
type input "[URL][DOMAIN_NAME]"
type textarea "*"
type input "[URL][DOMAIN_NAME]"
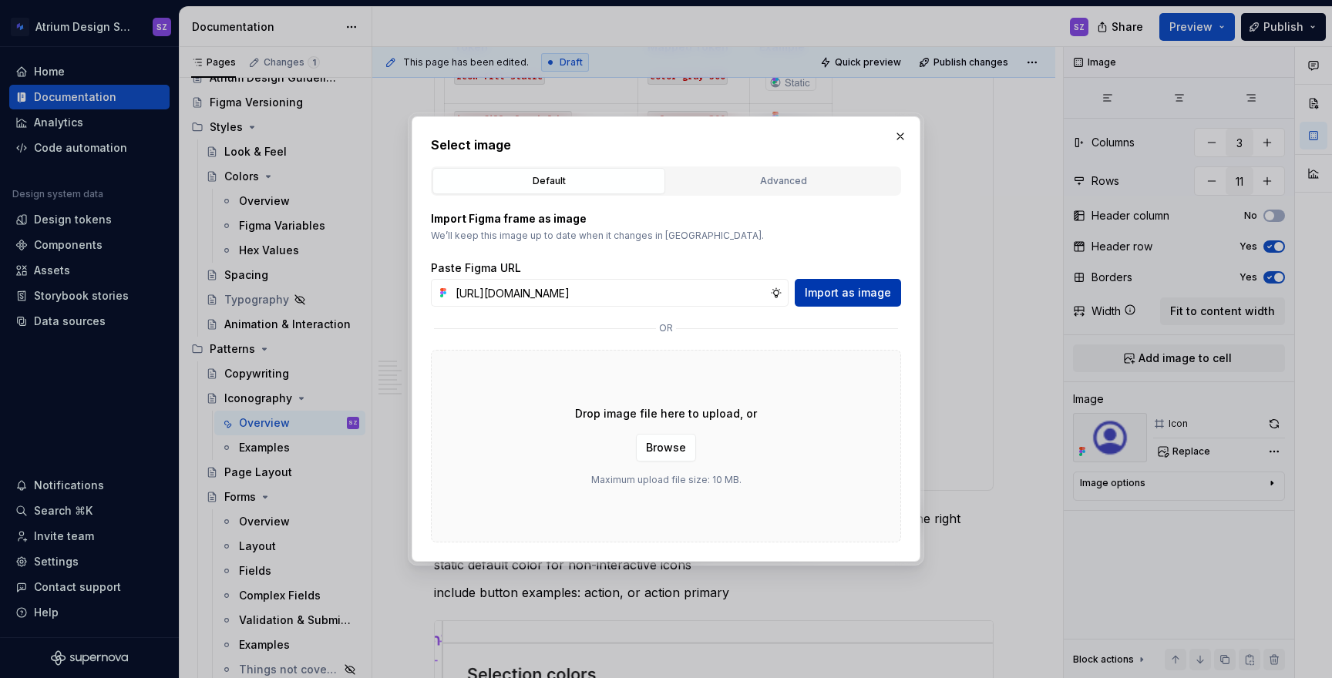
click at [843, 289] on span "Import as image" at bounding box center [848, 292] width 86 height 15
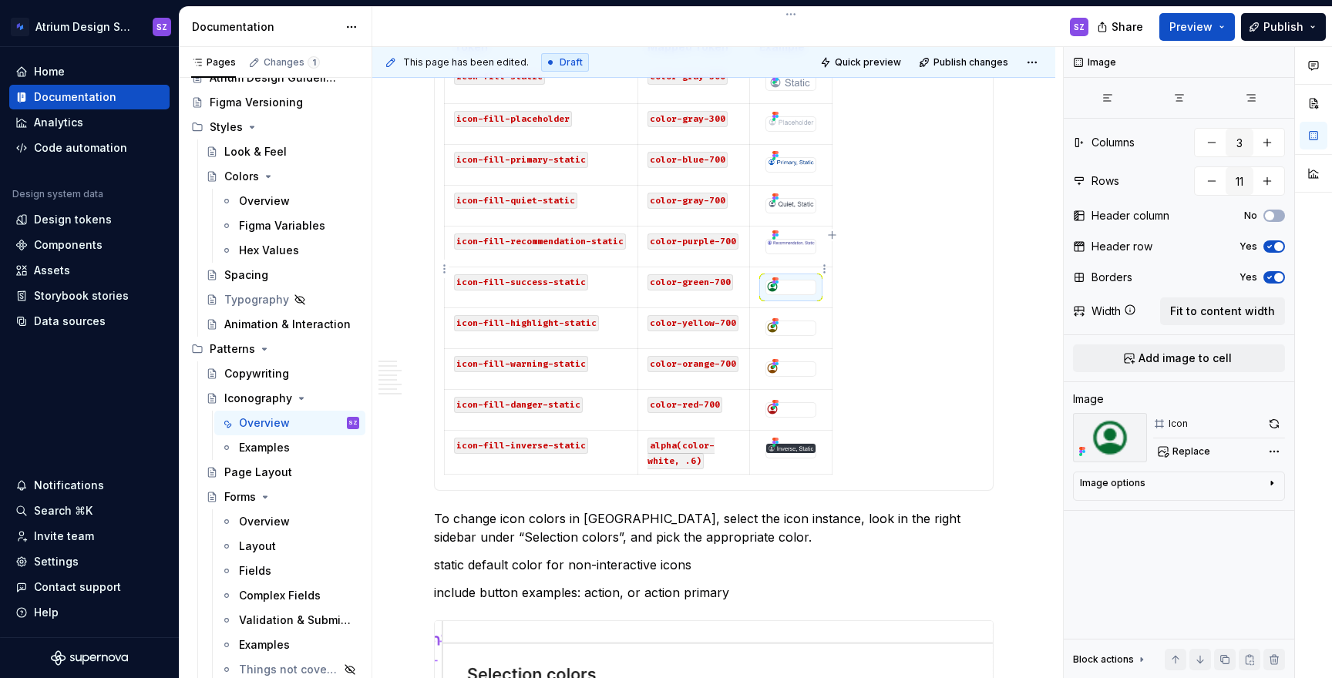
click at [792, 281] on div at bounding box center [790, 287] width 49 height 12
click at [1154, 452] on span "Replace" at bounding box center [1191, 452] width 38 height 12
type textarea "*"
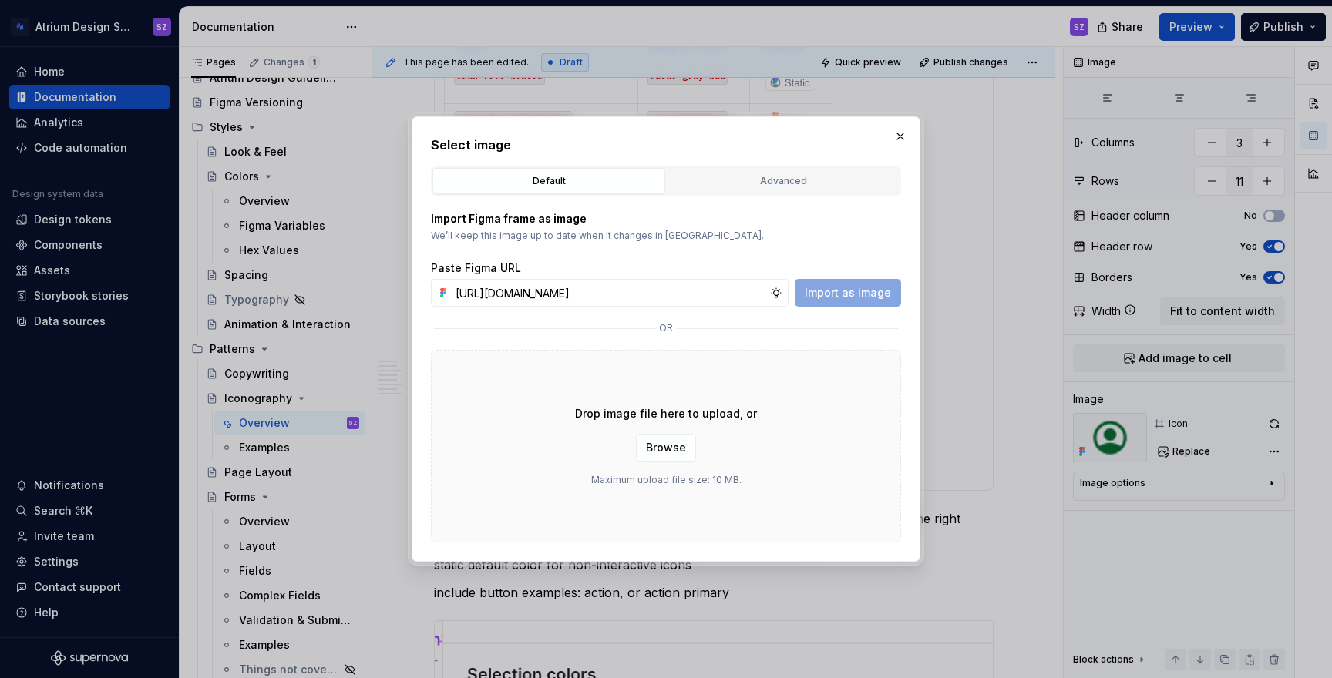
scroll to position [0, 479]
type input "[URL][DOMAIN_NAME]"
click at [866, 292] on span "Import as image" at bounding box center [848, 292] width 86 height 15
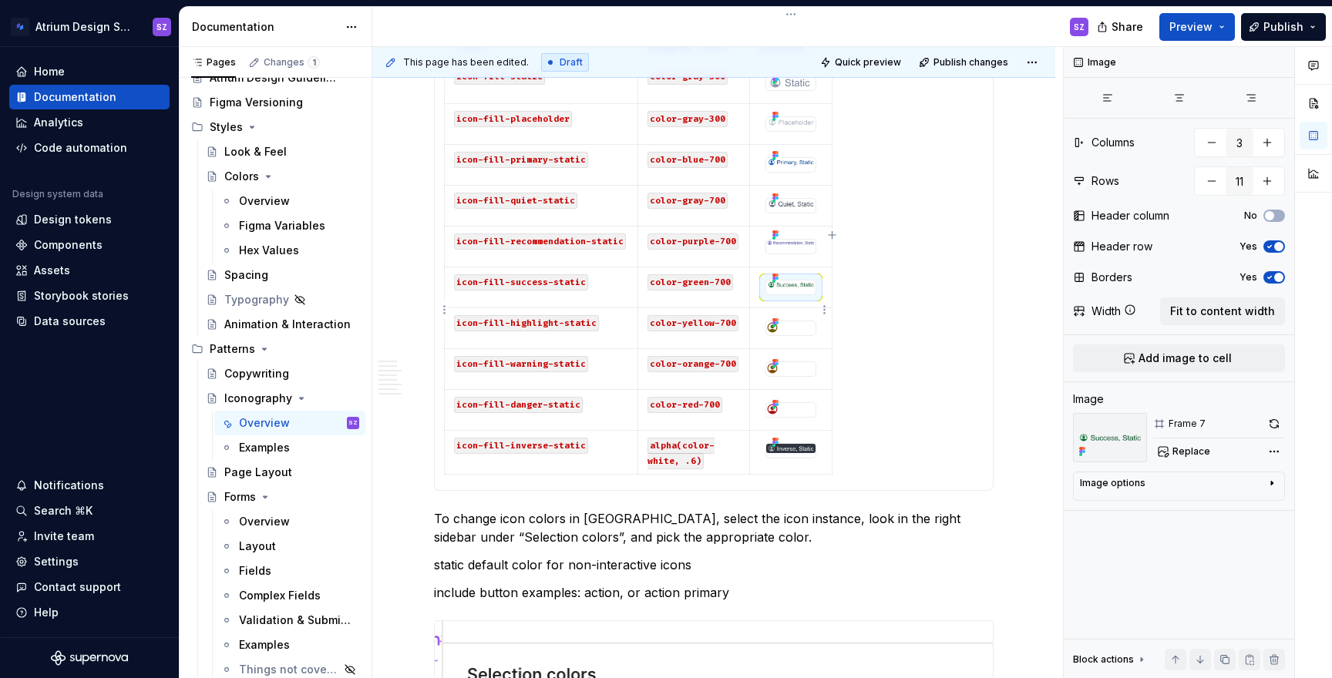
click at [780, 321] on div at bounding box center [790, 327] width 49 height 12
click at [1154, 455] on span "Replace" at bounding box center [1191, 452] width 38 height 12
type textarea "*"
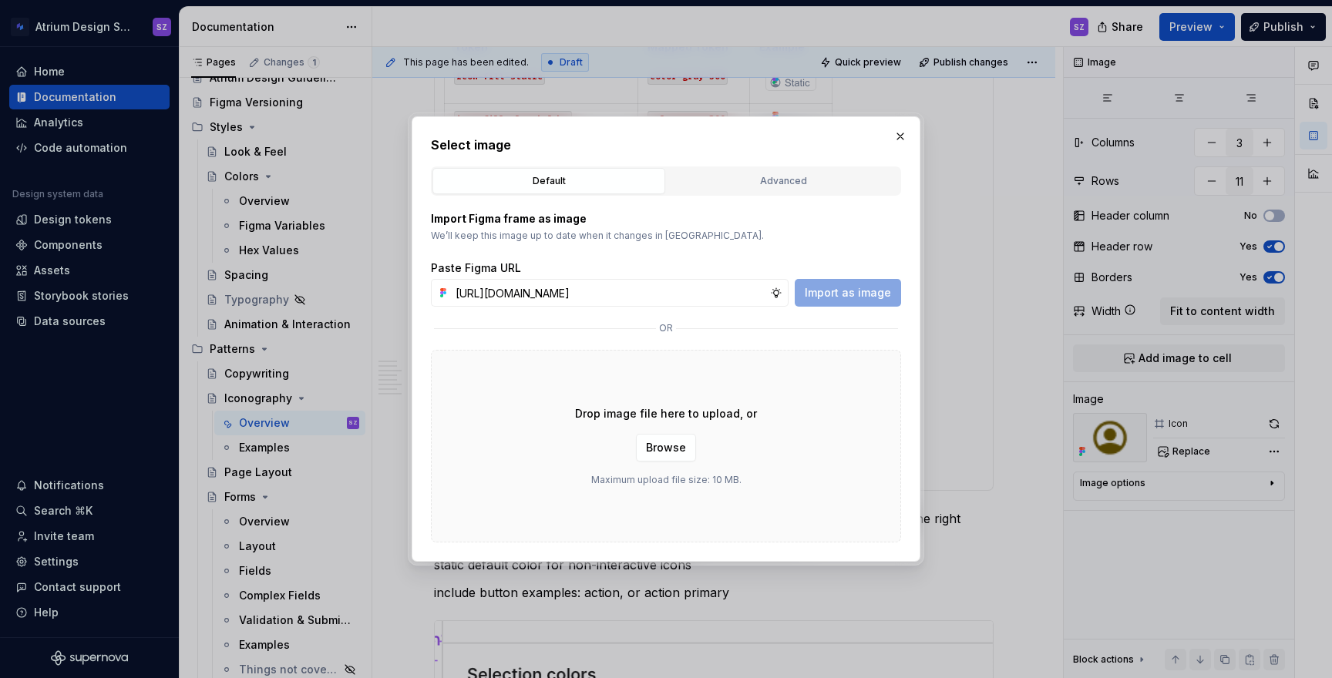
scroll to position [0, 480]
type input "[URL][DOMAIN_NAME]"
click at [870, 298] on span "Import as image" at bounding box center [848, 292] width 86 height 15
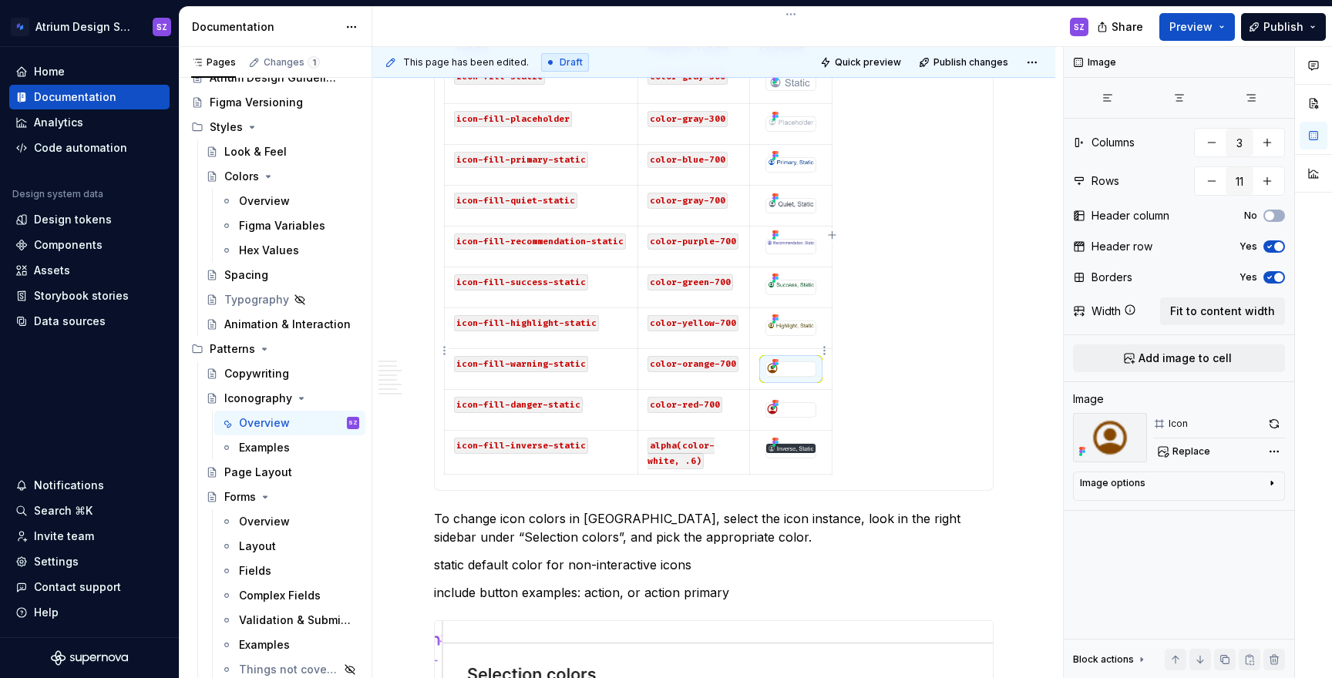
click at [777, 362] on img at bounding box center [772, 368] width 12 height 12
click at [1154, 455] on span "Replace" at bounding box center [1191, 452] width 38 height 12
type textarea "*"
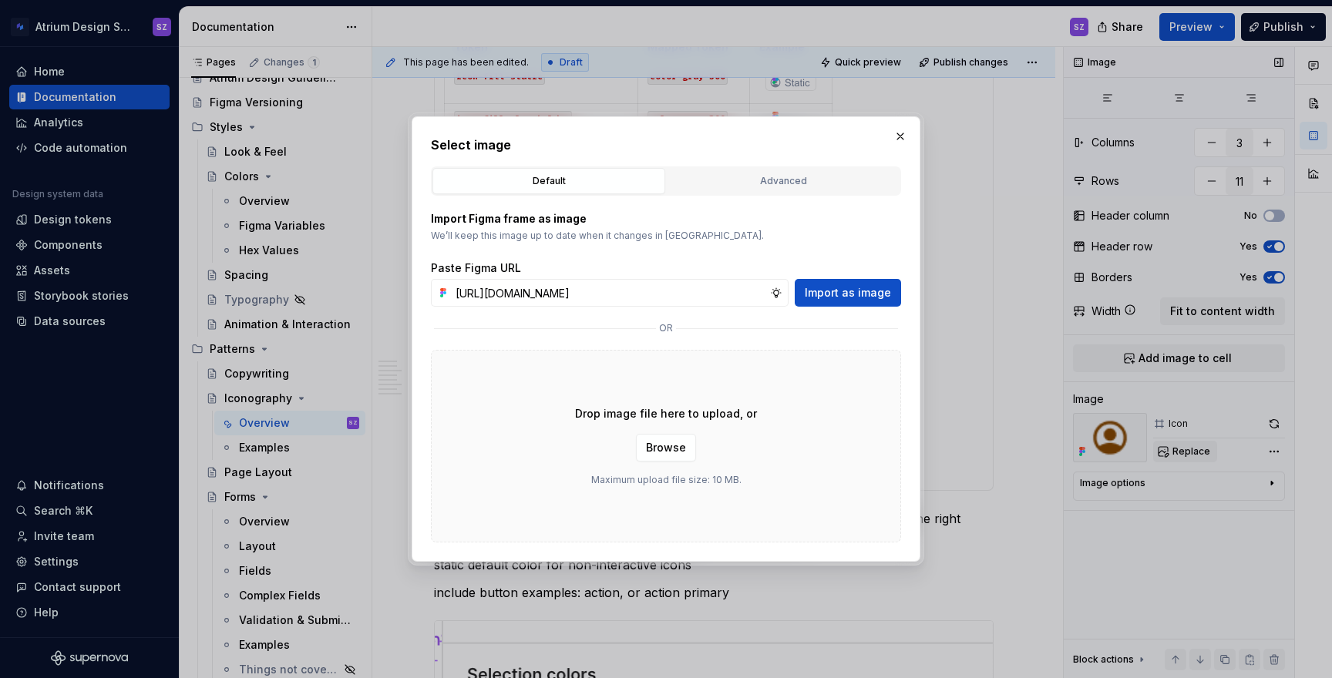
scroll to position [0, 480]
type input "[URL][DOMAIN_NAME]"
click at [874, 292] on span "Import as image" at bounding box center [848, 292] width 86 height 15
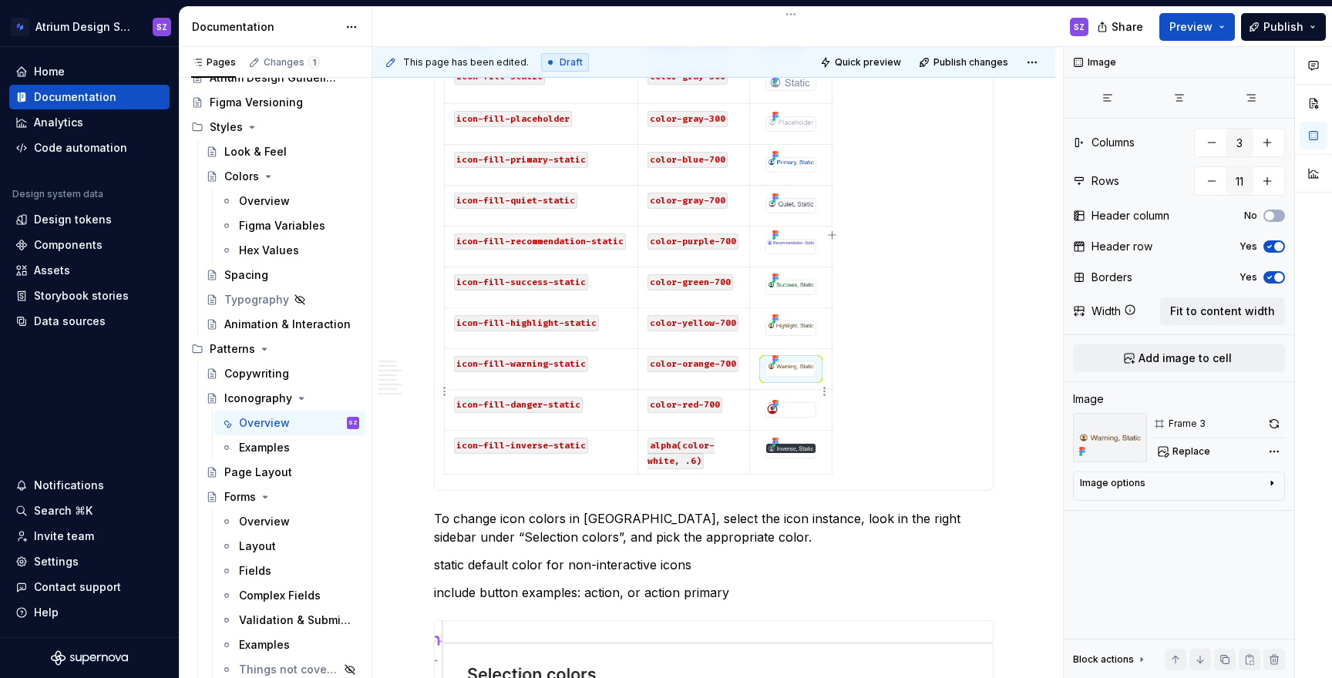
click at [794, 403] on div at bounding box center [790, 409] width 49 height 12
click at [1154, 446] on span "Replace" at bounding box center [1191, 452] width 38 height 12
type textarea "*"
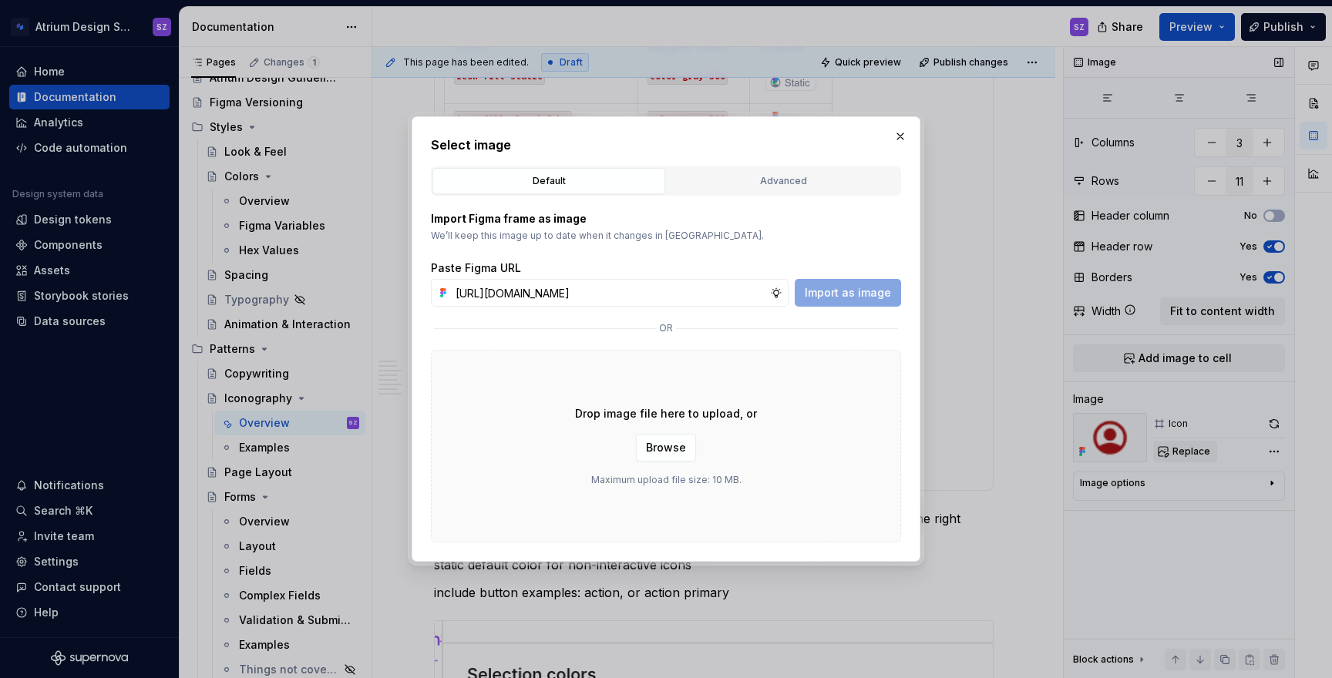
scroll to position [0, 479]
type input "[URL][DOMAIN_NAME]"
click at [853, 295] on span "Import as image" at bounding box center [848, 292] width 86 height 15
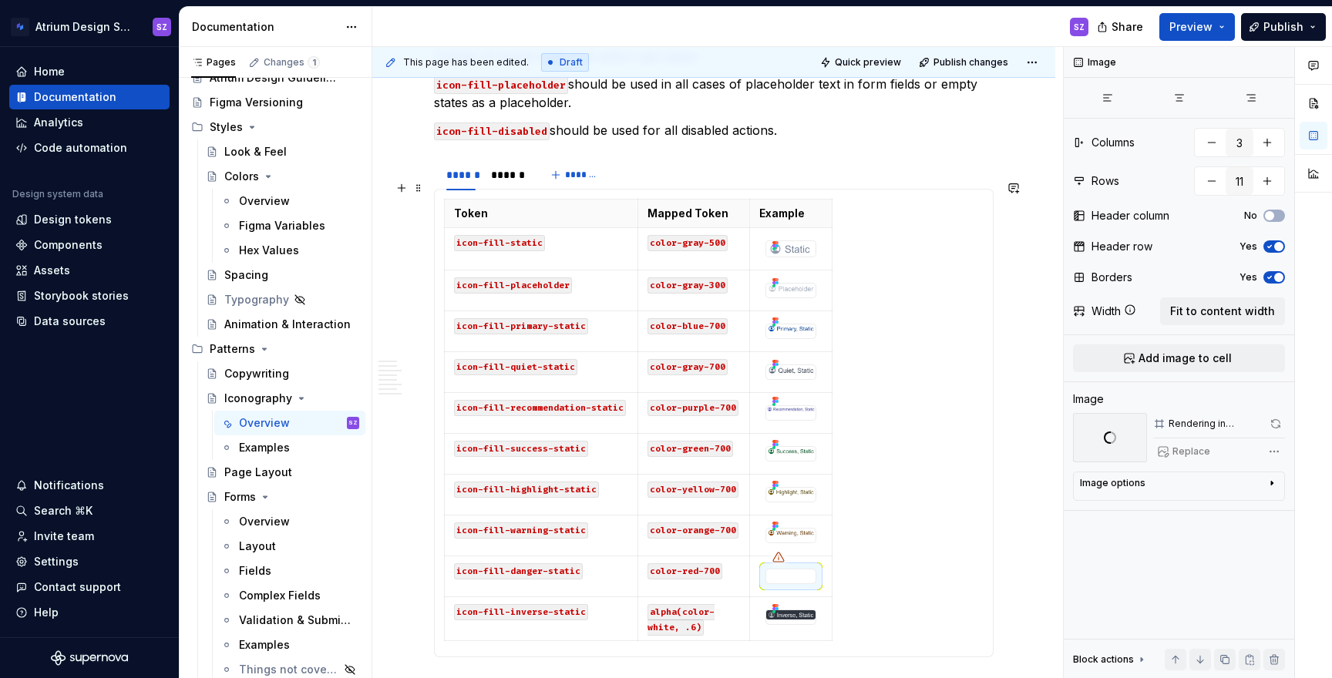
scroll to position [1236, 0]
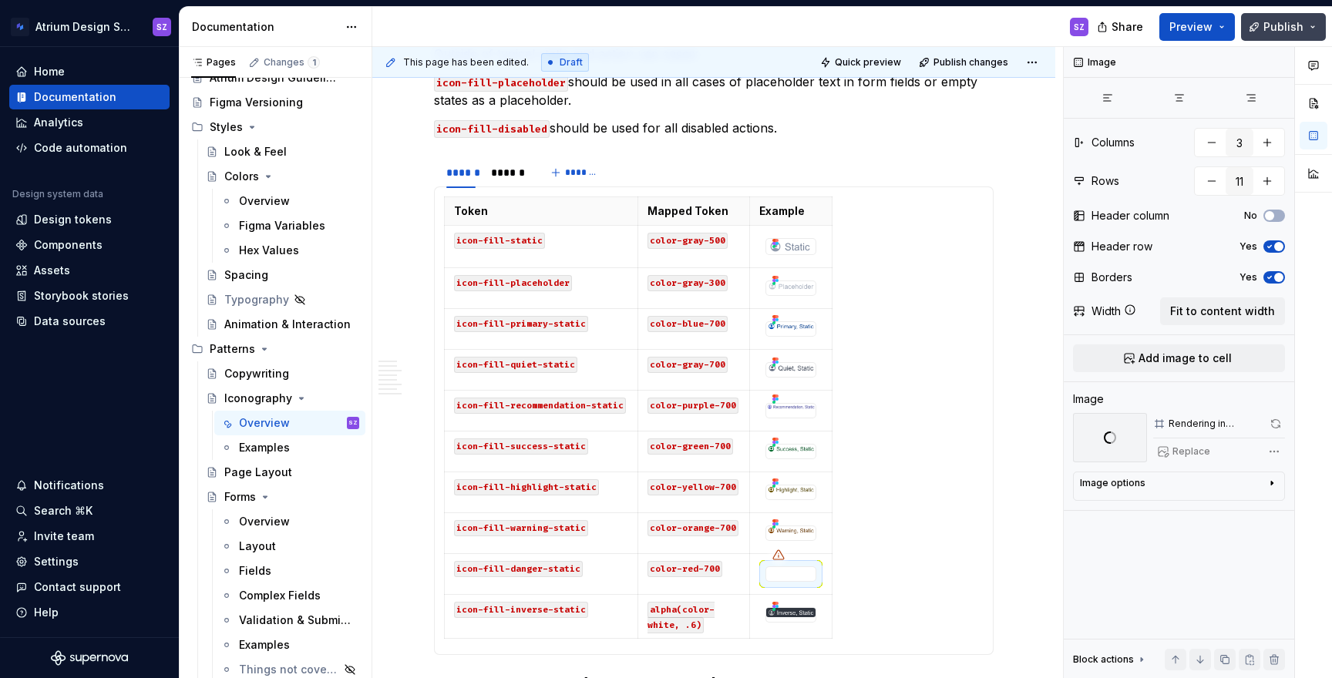
click at [1154, 31] on span "Publish" at bounding box center [1283, 26] width 40 height 15
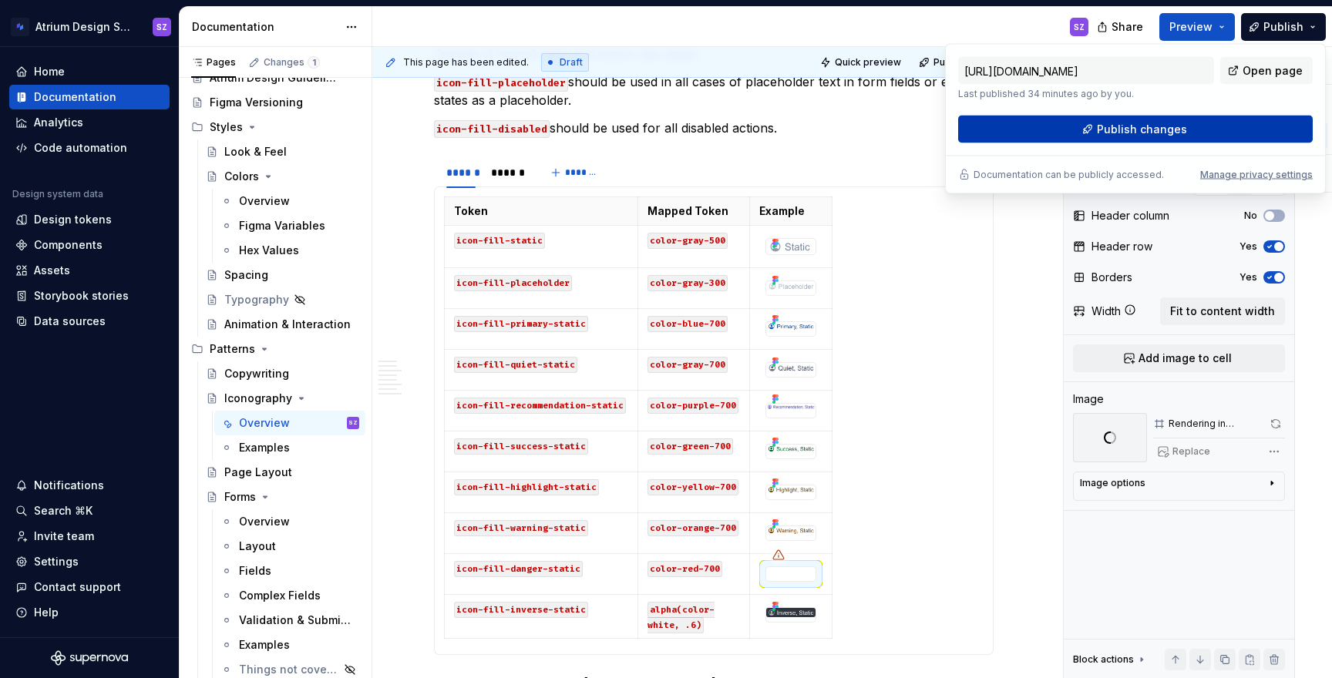
click at [1154, 126] on button "Publish changes" at bounding box center [1135, 130] width 355 height 28
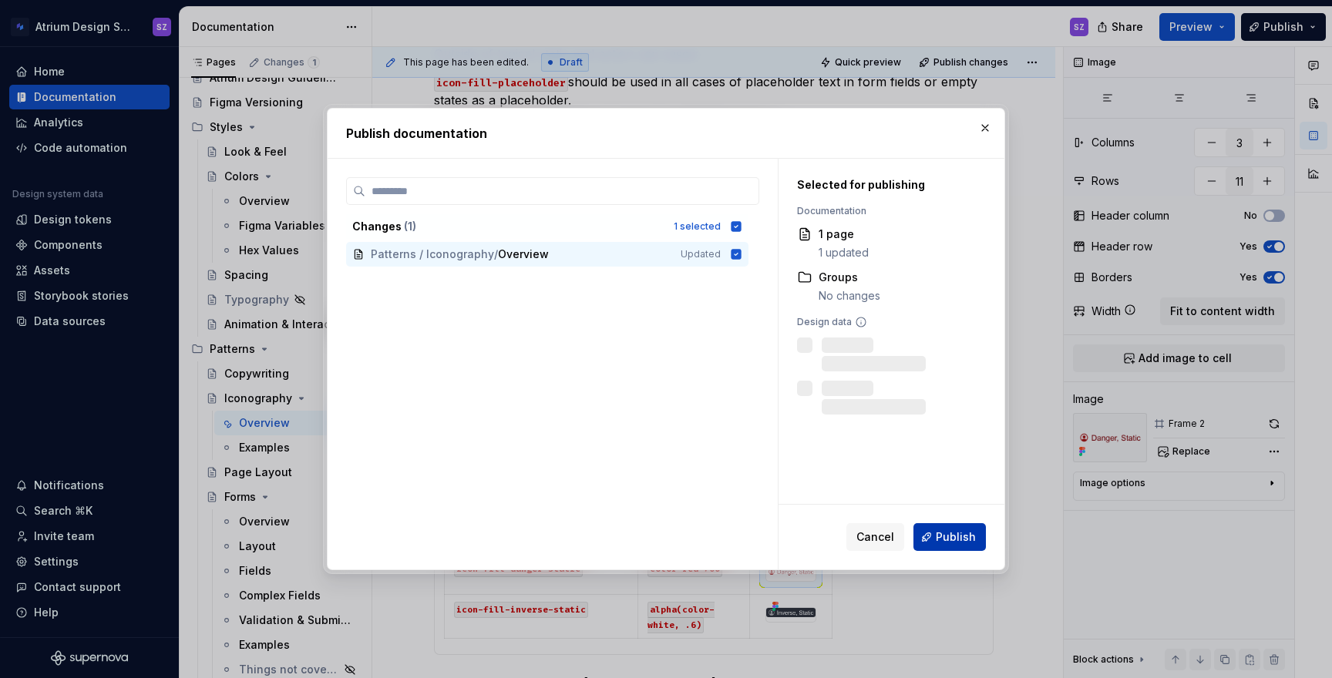
click at [946, 530] on span "Publish" at bounding box center [956, 537] width 40 height 15
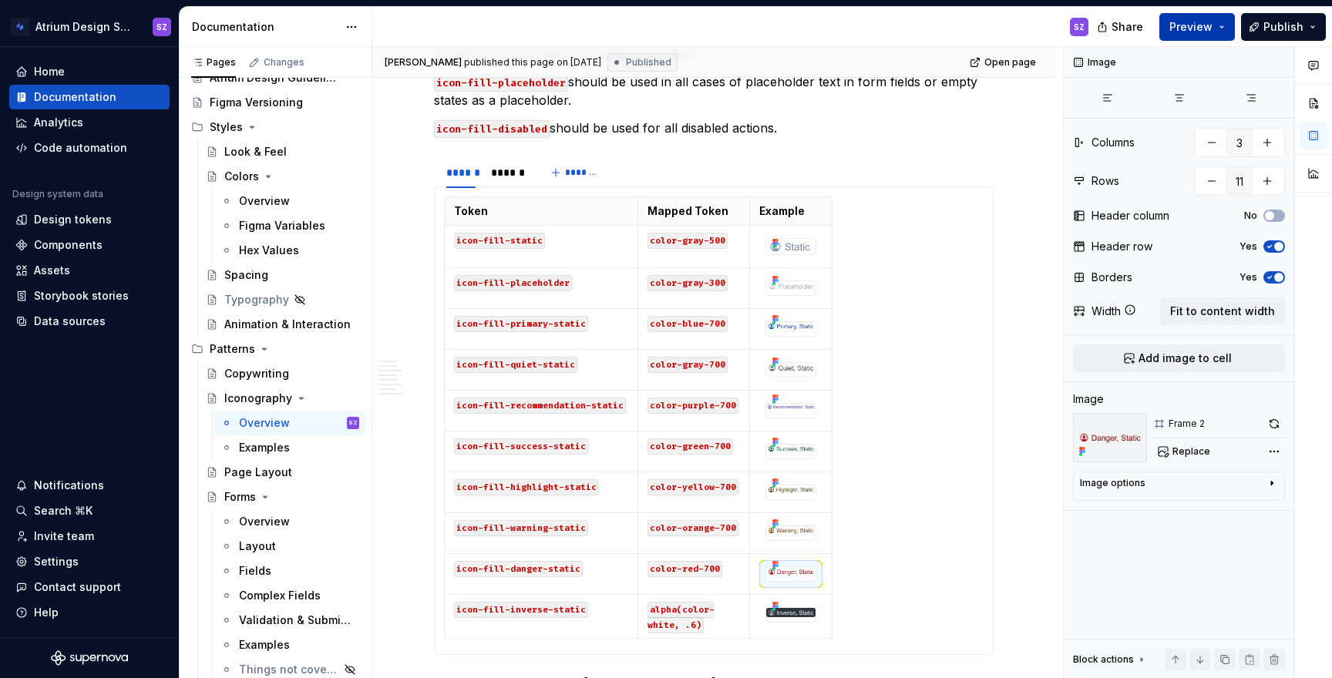
click at [1154, 23] on span "Preview" at bounding box center [1190, 26] width 43 height 15
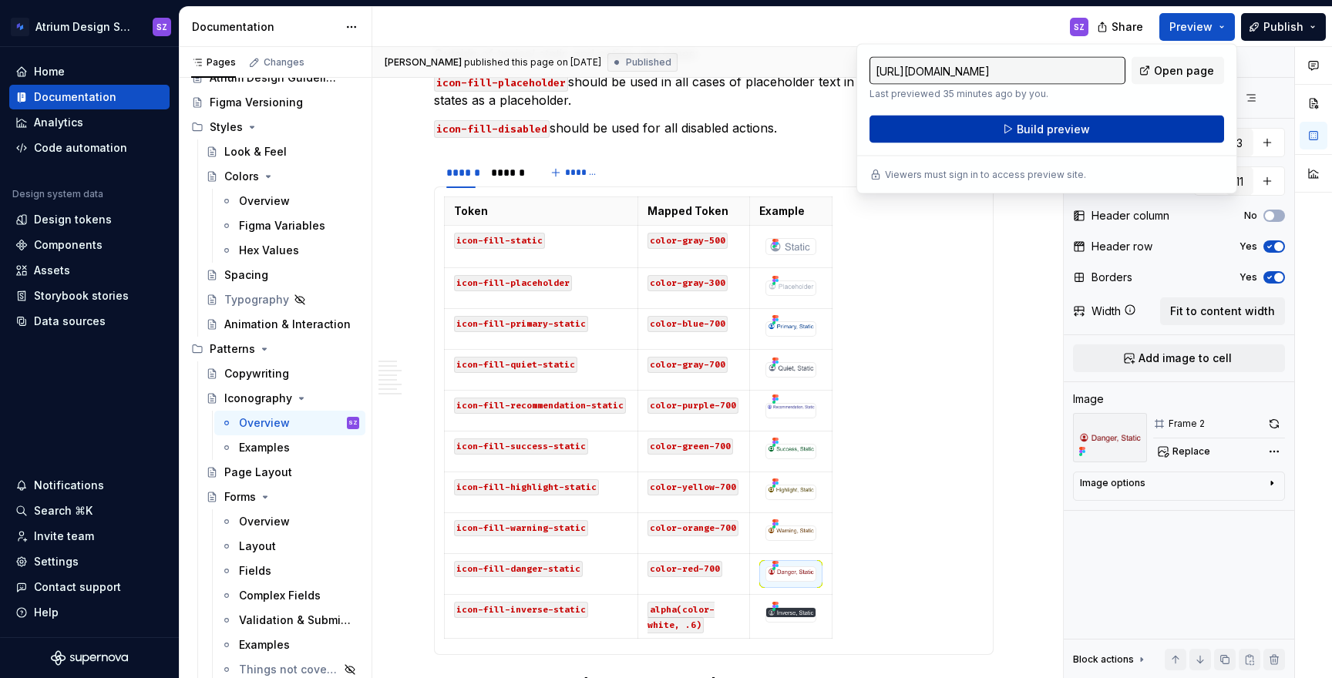
click at [1123, 141] on button "Build preview" at bounding box center [1046, 130] width 355 height 28
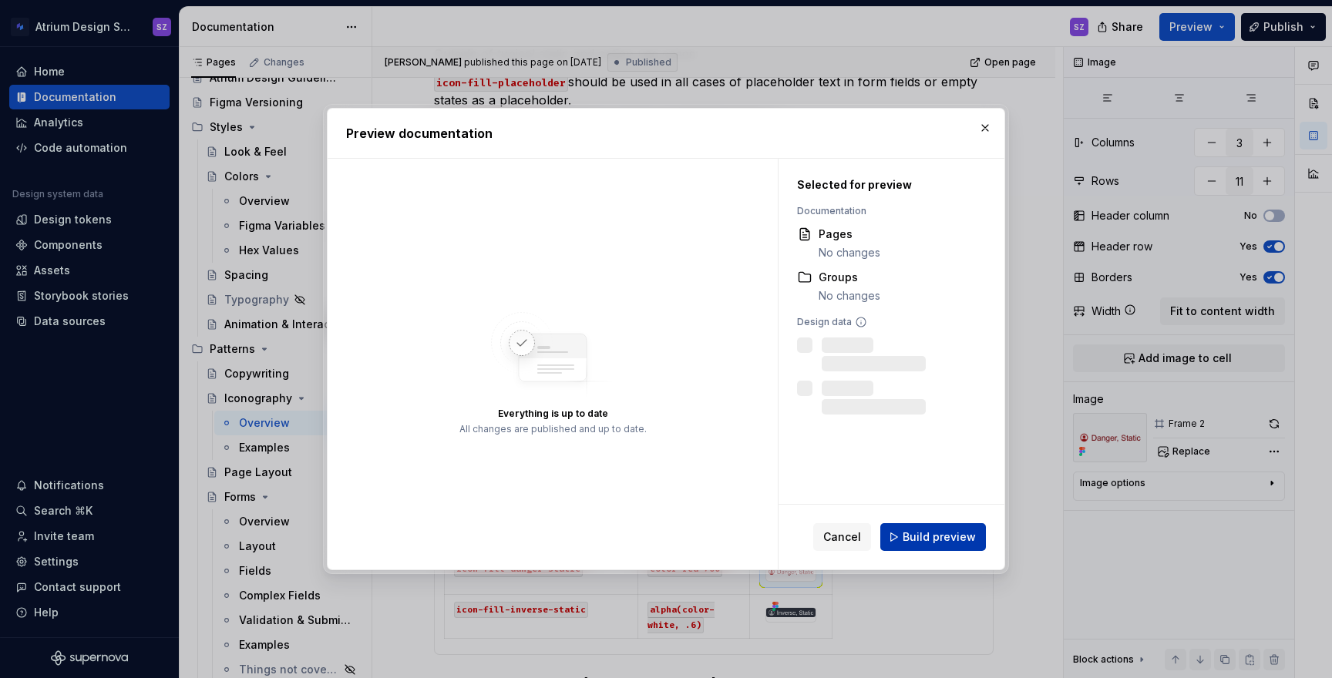
click at [933, 540] on span "Build preview" at bounding box center [939, 537] width 73 height 15
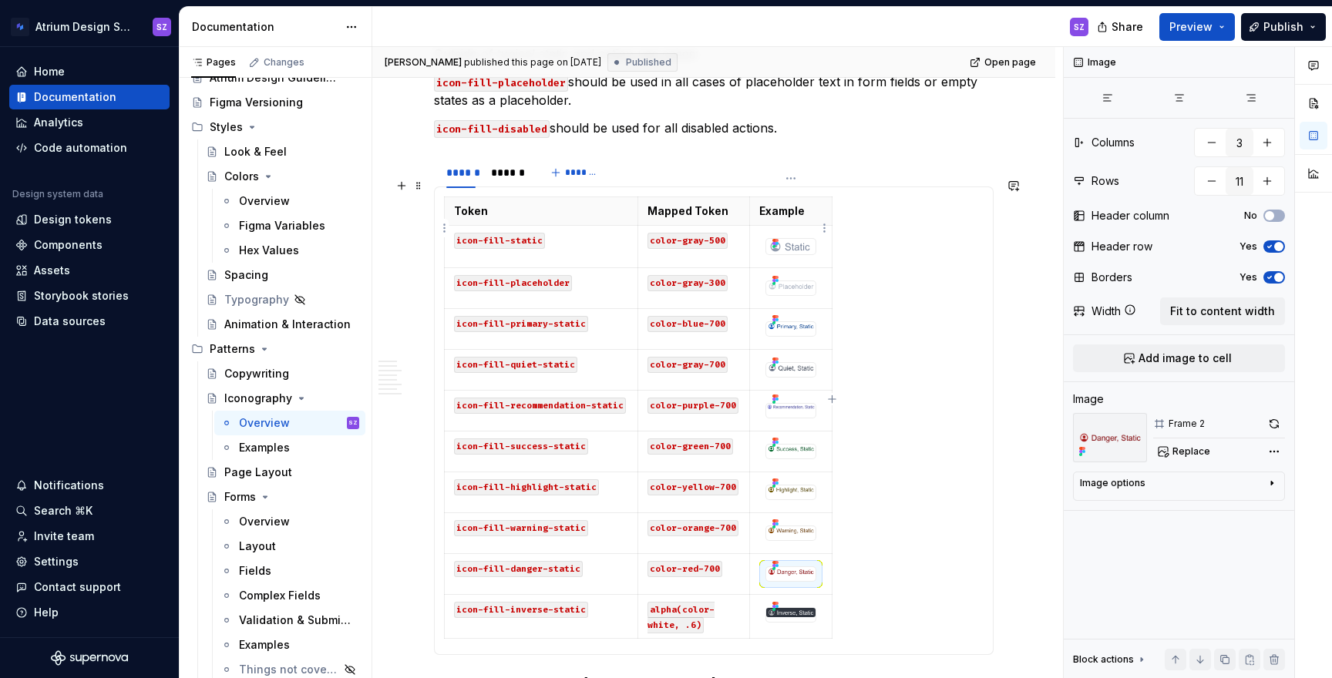
click at [795, 239] on img at bounding box center [789, 246] width 47 height 15
click at [1154, 319] on button "Fit to content width" at bounding box center [1222, 312] width 125 height 28
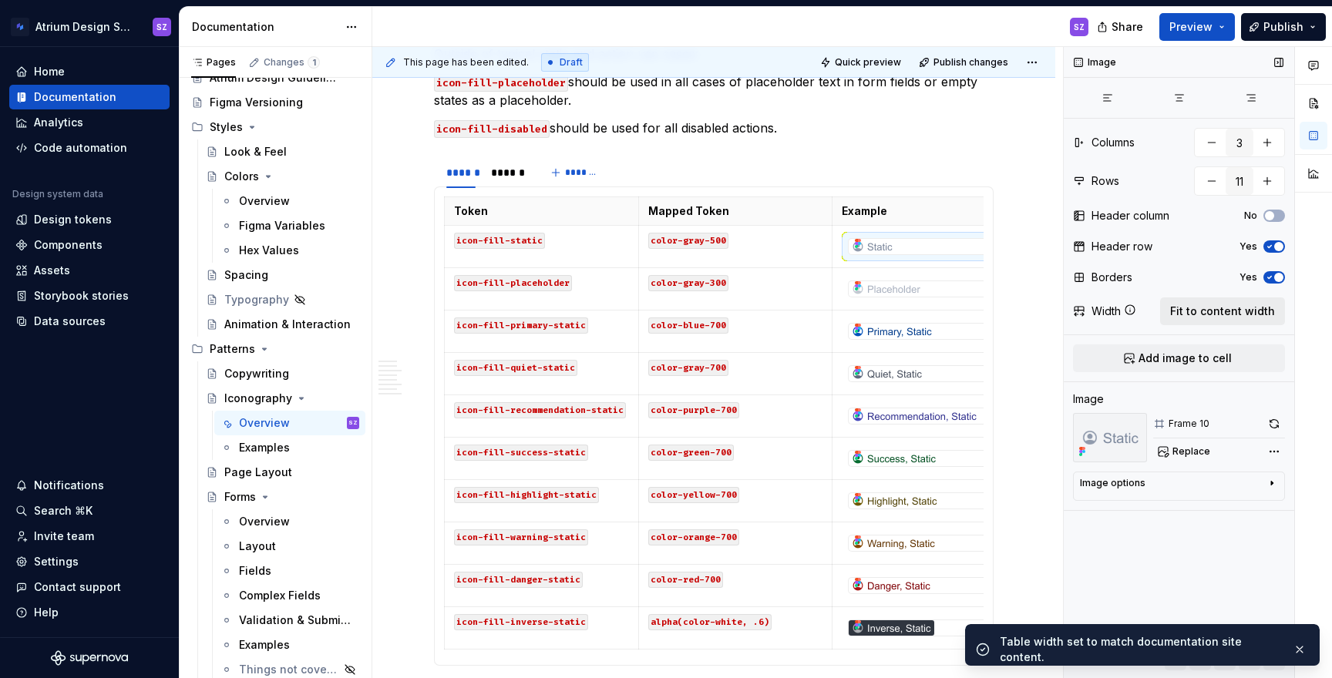
scroll to position [0, 32]
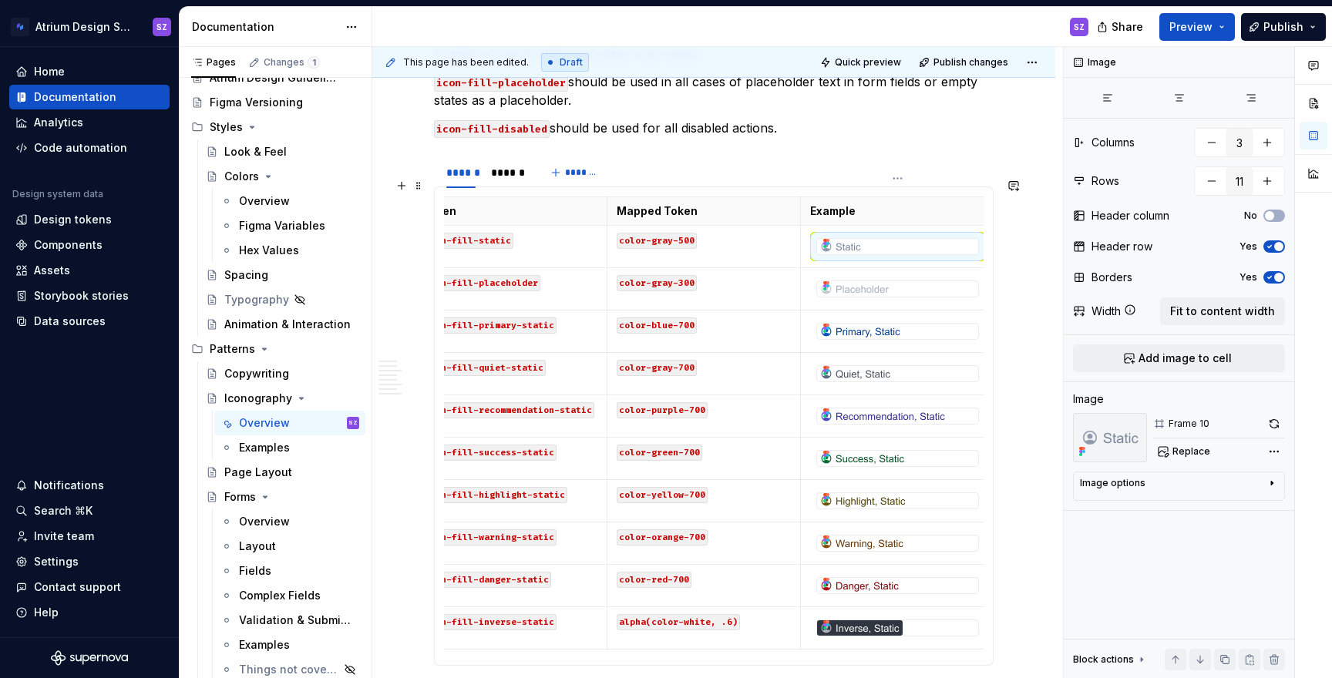
click at [901, 281] on div at bounding box center [897, 288] width 161 height 15
click at [1154, 485] on div "Image options" at bounding box center [1173, 486] width 186 height 18
click at [1154, 455] on div "Comments Open comments No comments yet Select ‘Comment’ from the block context …" at bounding box center [1198, 363] width 268 height 632
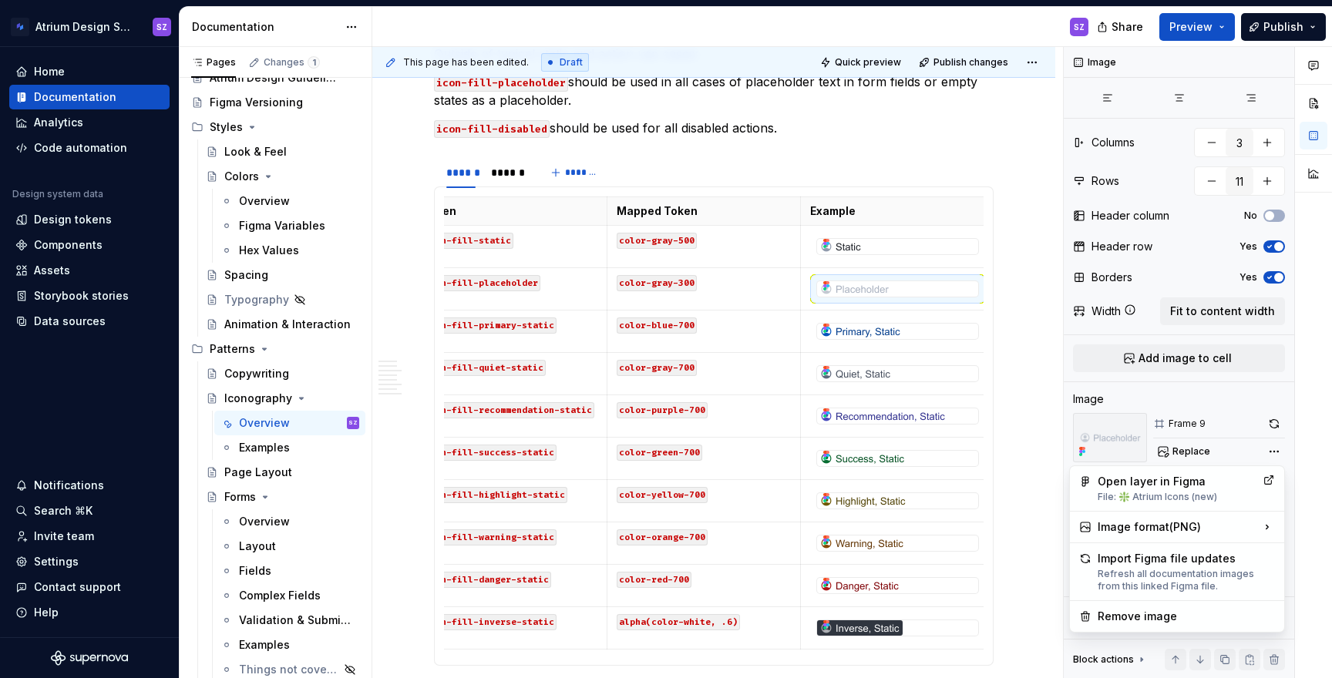
click at [1154, 478] on div at bounding box center [1313, 363] width 37 height 632
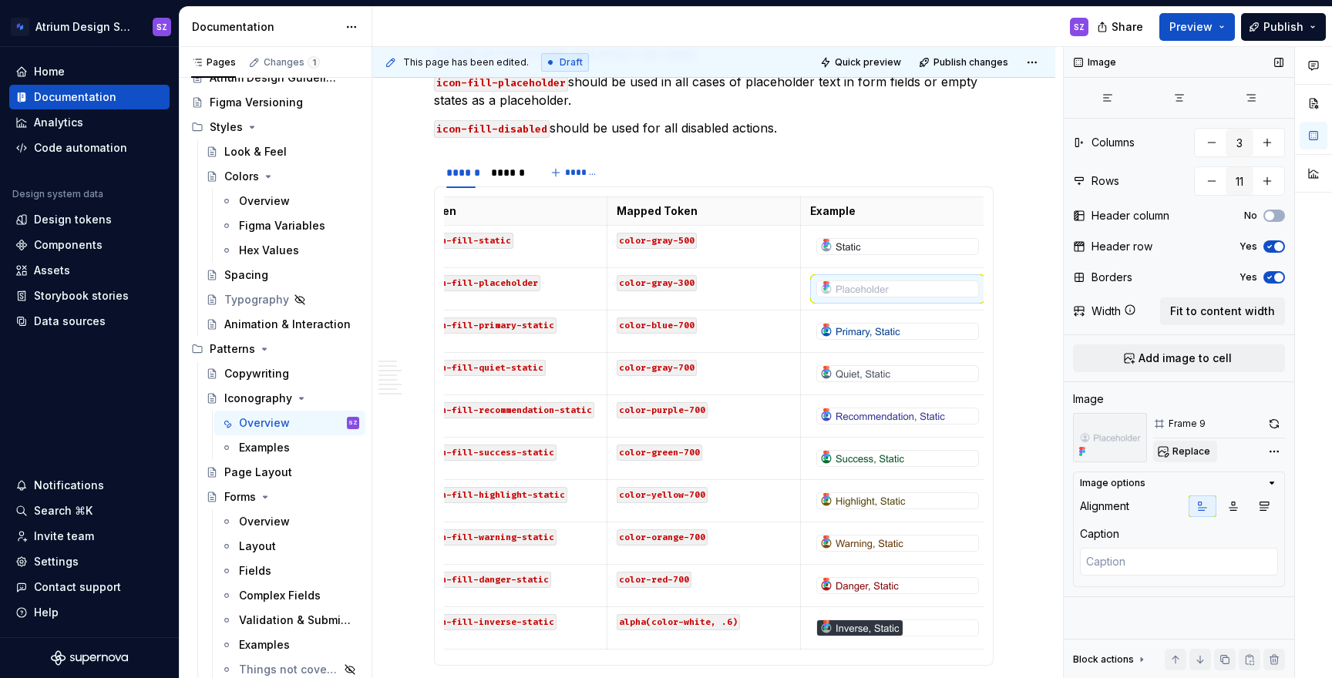
click at [1154, 449] on span "Replace" at bounding box center [1191, 452] width 38 height 12
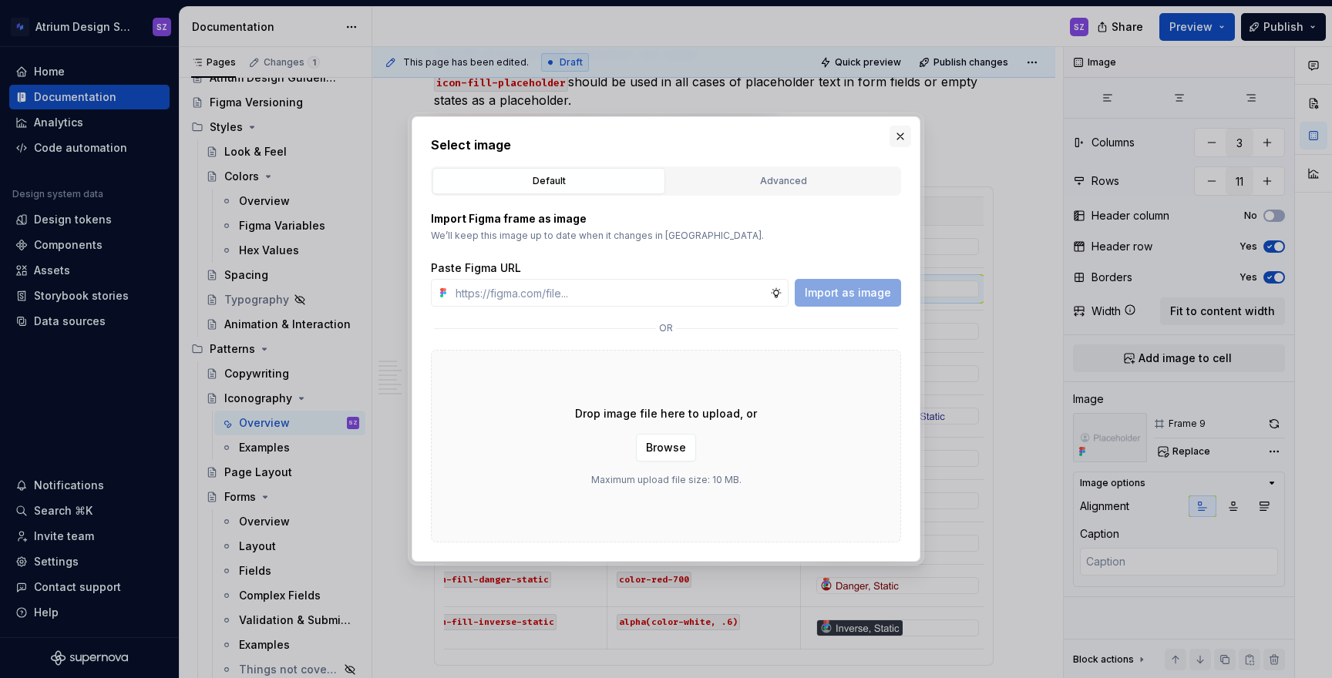
click at [893, 134] on button "button" at bounding box center [901, 137] width 22 height 22
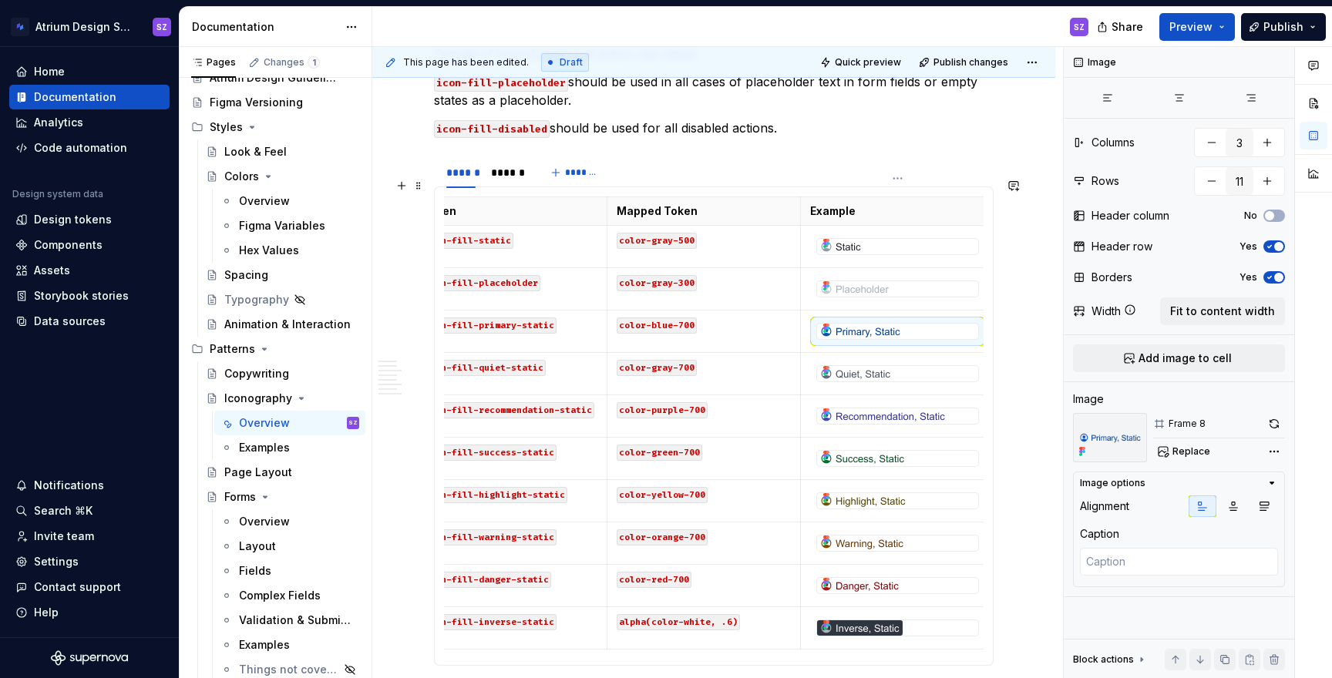
click at [854, 324] on img at bounding box center [860, 331] width 86 height 15
click at [865, 366] on img at bounding box center [855, 373] width 76 height 15
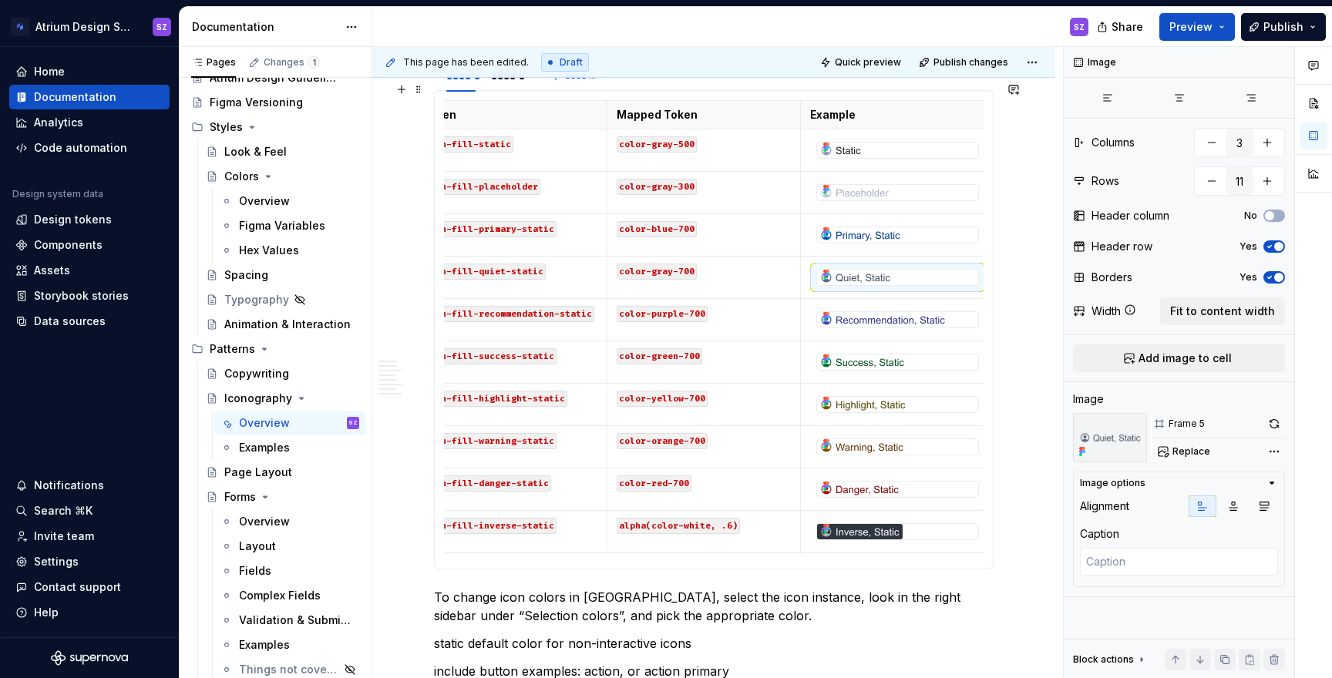
scroll to position [1296, 0]
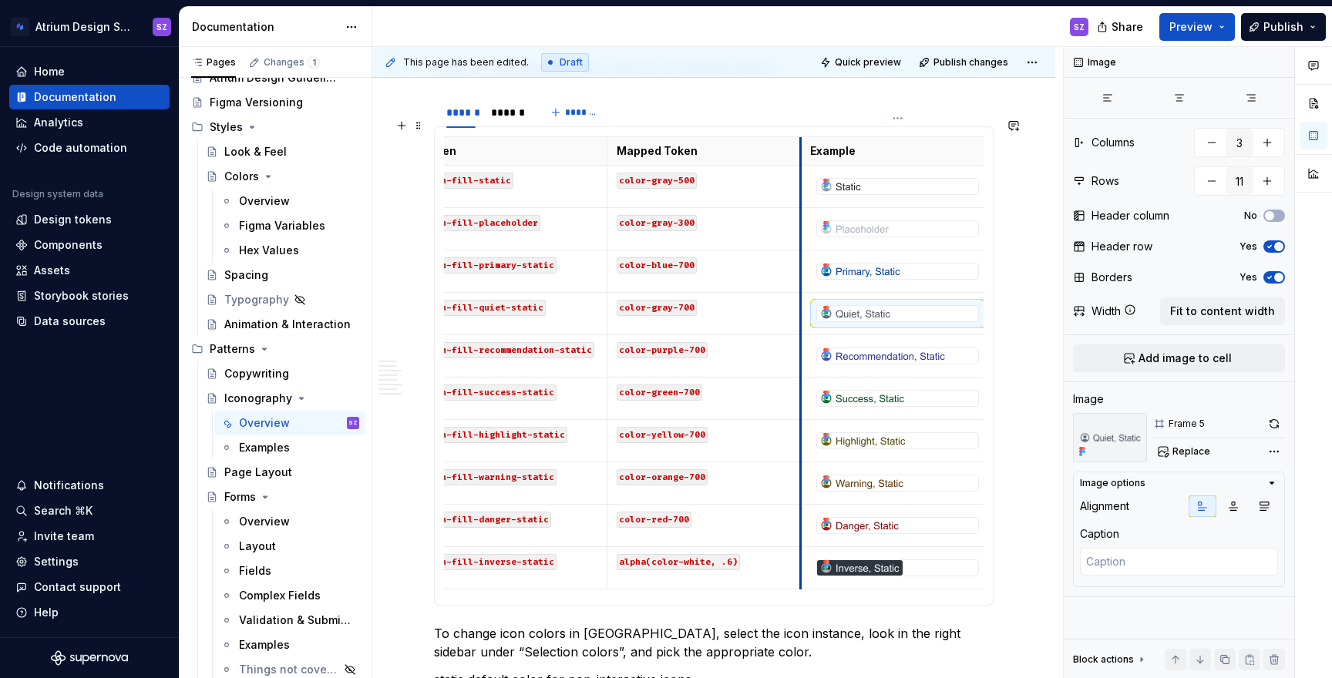
click at [801, 335] on td at bounding box center [898, 356] width 194 height 42
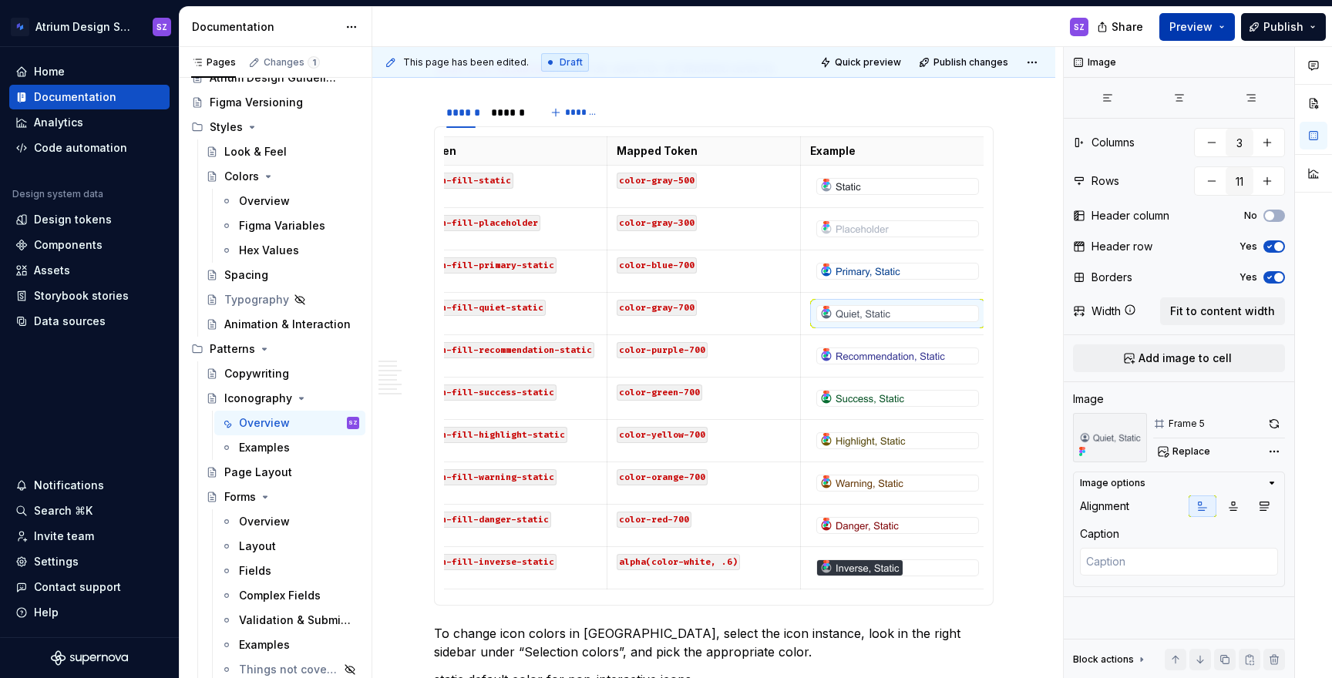
click at [1154, 33] on span "Preview" at bounding box center [1190, 26] width 43 height 15
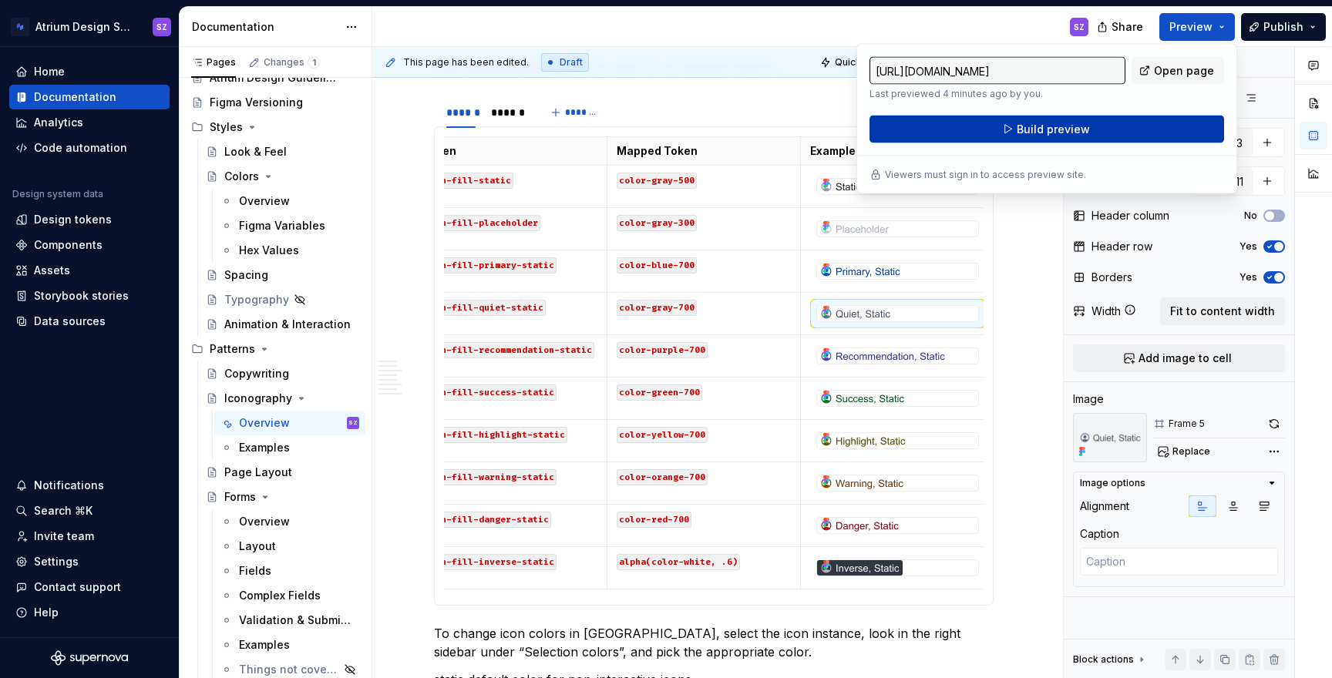
click at [1154, 119] on button "Build preview" at bounding box center [1046, 130] width 355 height 28
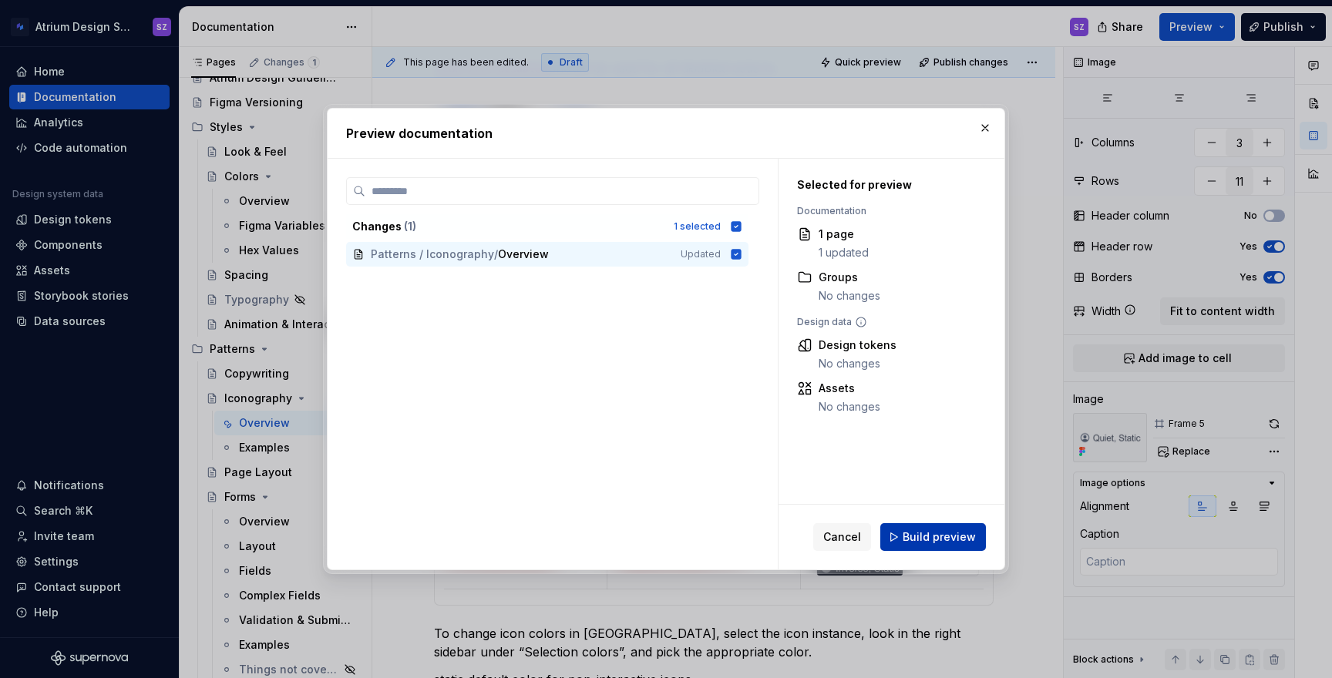
click at [920, 542] on span "Build preview" at bounding box center [939, 537] width 73 height 15
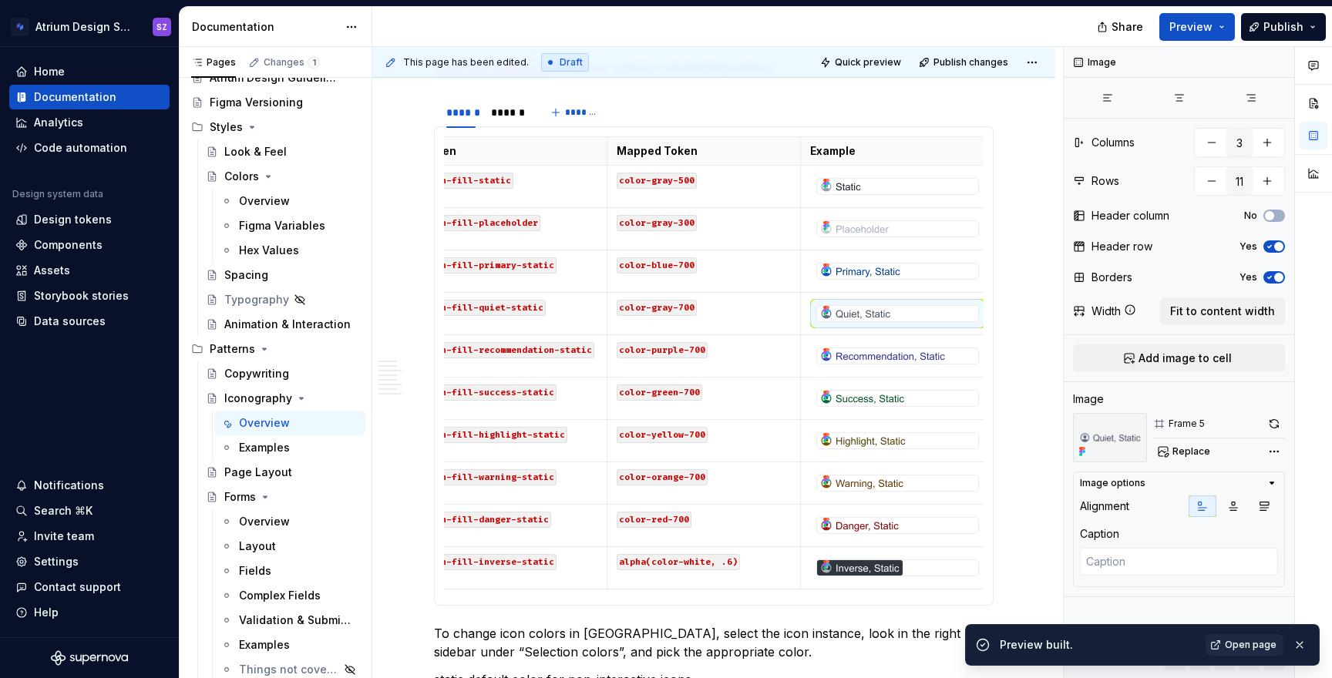
type textarea "*"
